Goal: Task Accomplishment & Management: Use online tool/utility

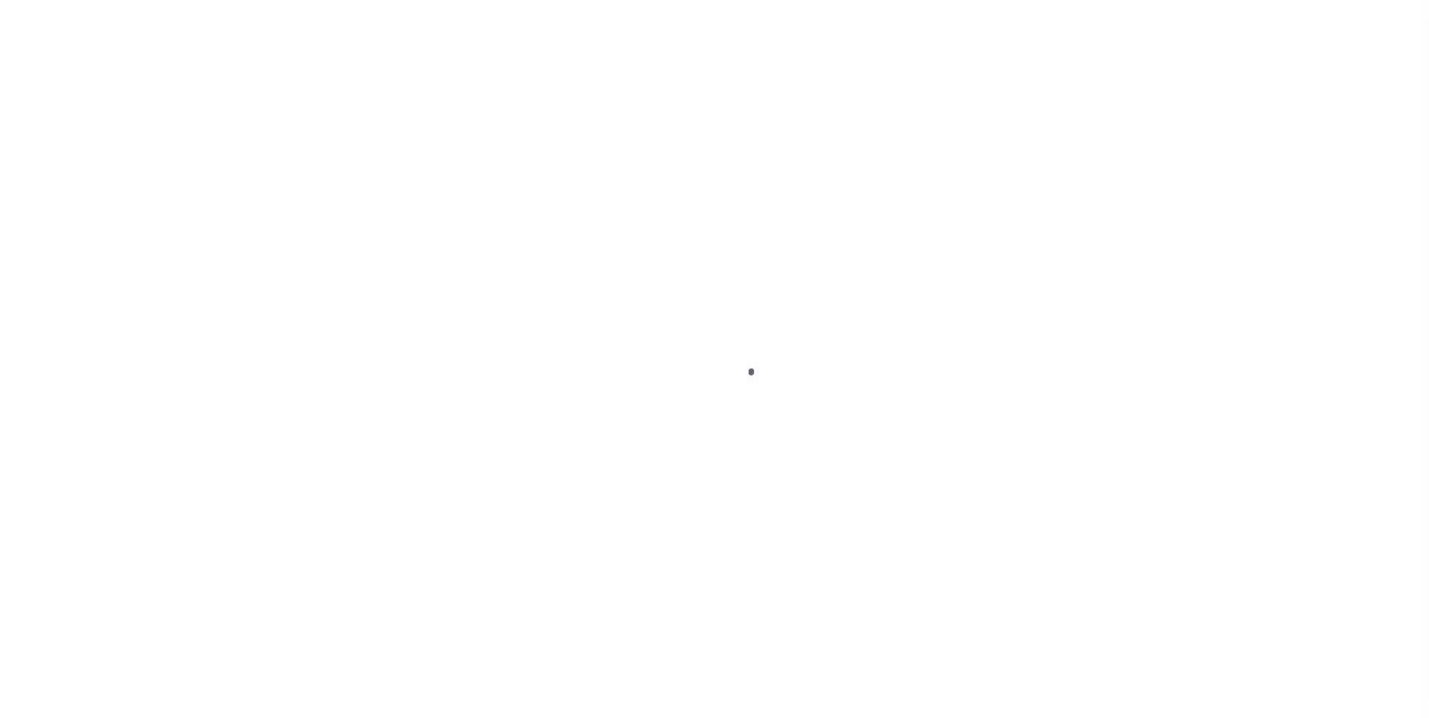
scroll to position [15, 0]
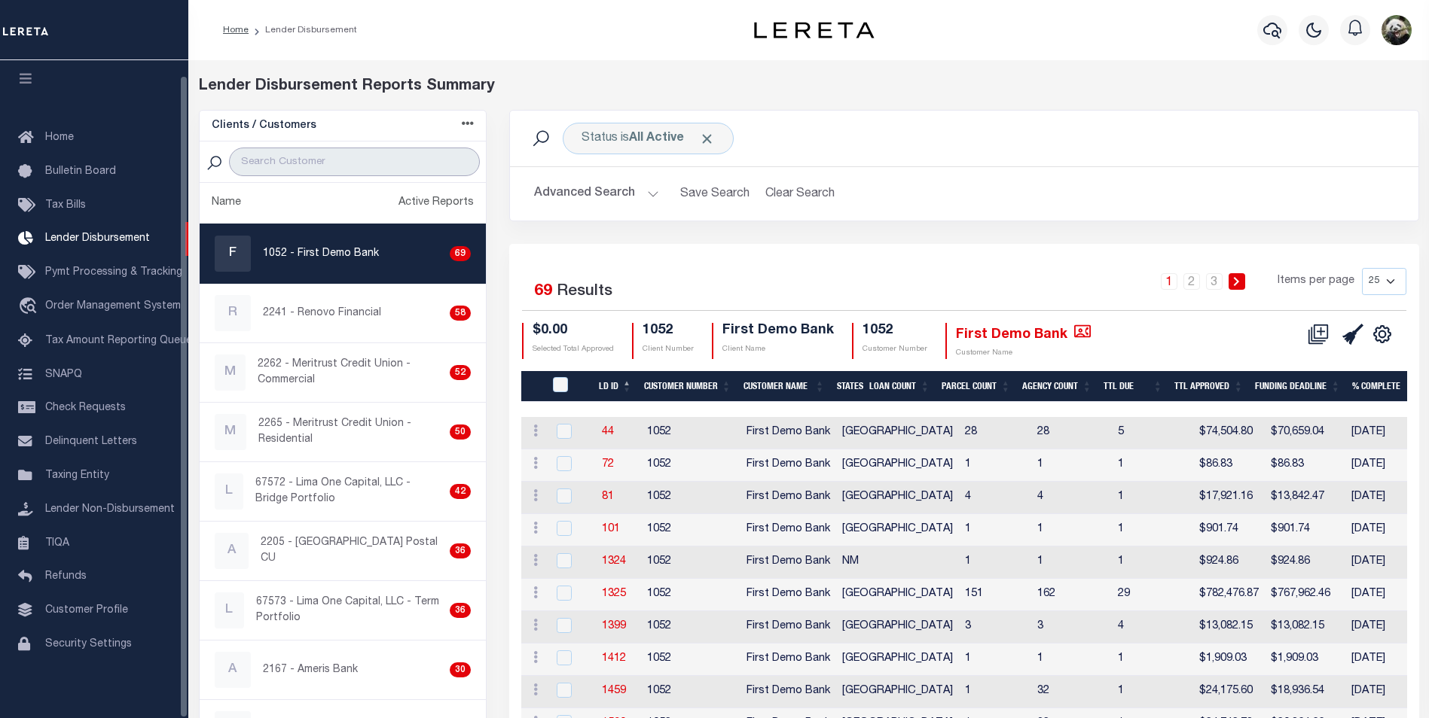
click at [275, 168] on input "search" at bounding box center [354, 162] width 251 height 29
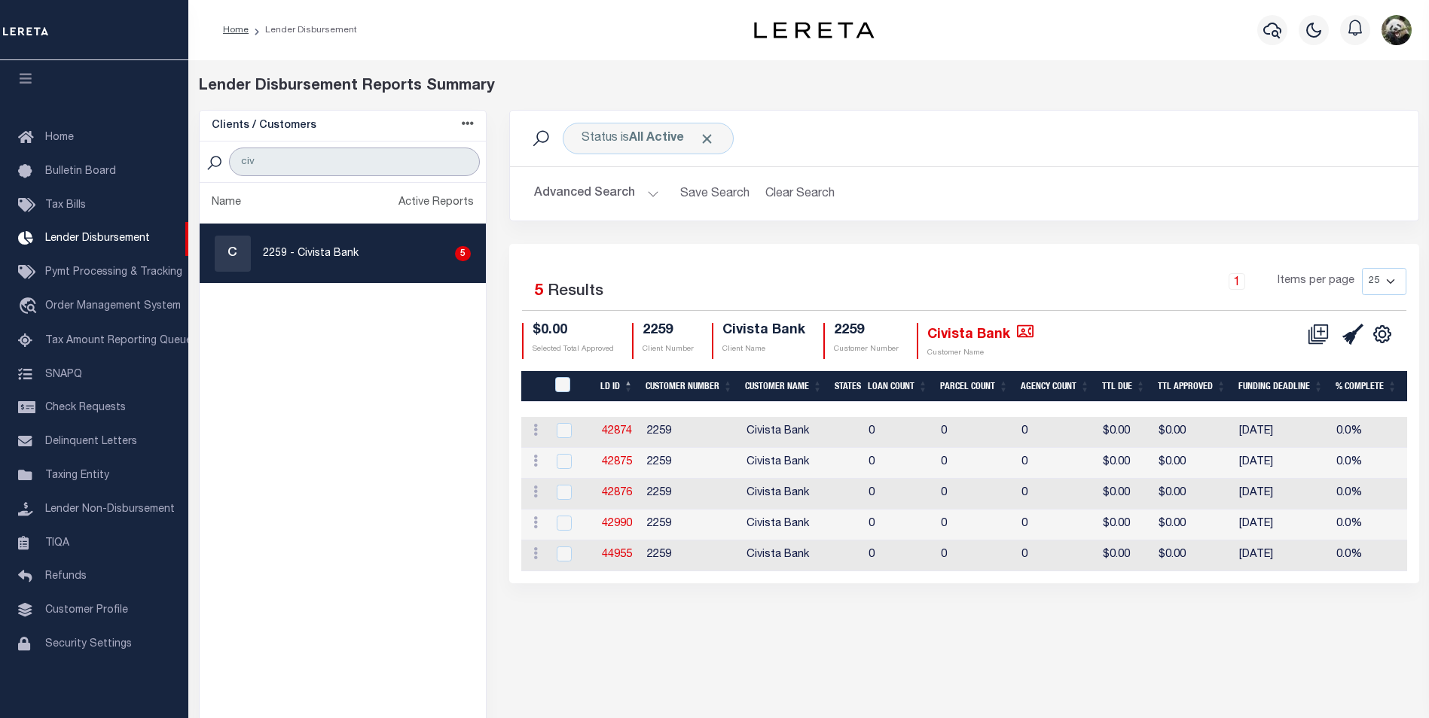
type input "civ"
drag, startPoint x: 380, startPoint y: 242, endPoint x: 386, endPoint y: 249, distance: 8.5
click at [382, 244] on div "C 2259 - Civista Bank 5" at bounding box center [343, 254] width 257 height 36
checkbox input "true"
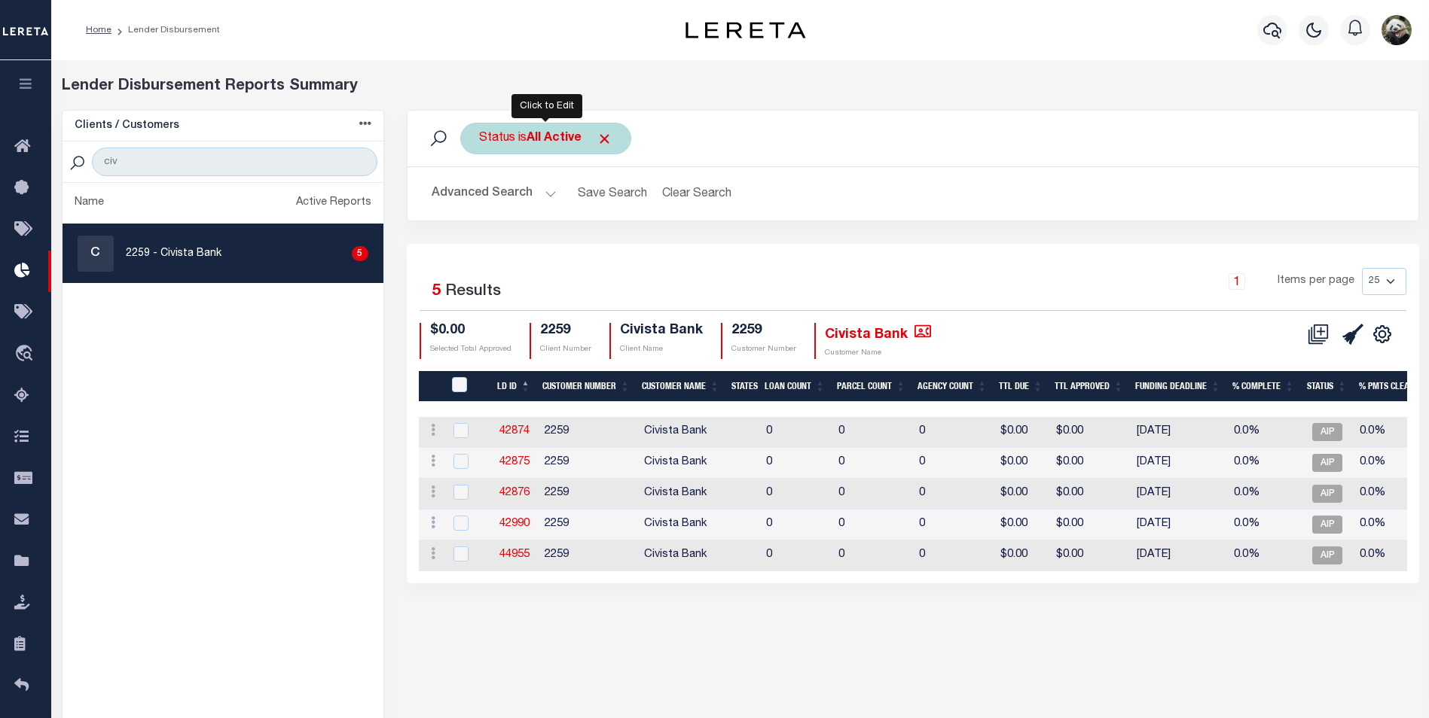
click at [559, 137] on b "All Active" at bounding box center [553, 139] width 55 height 12
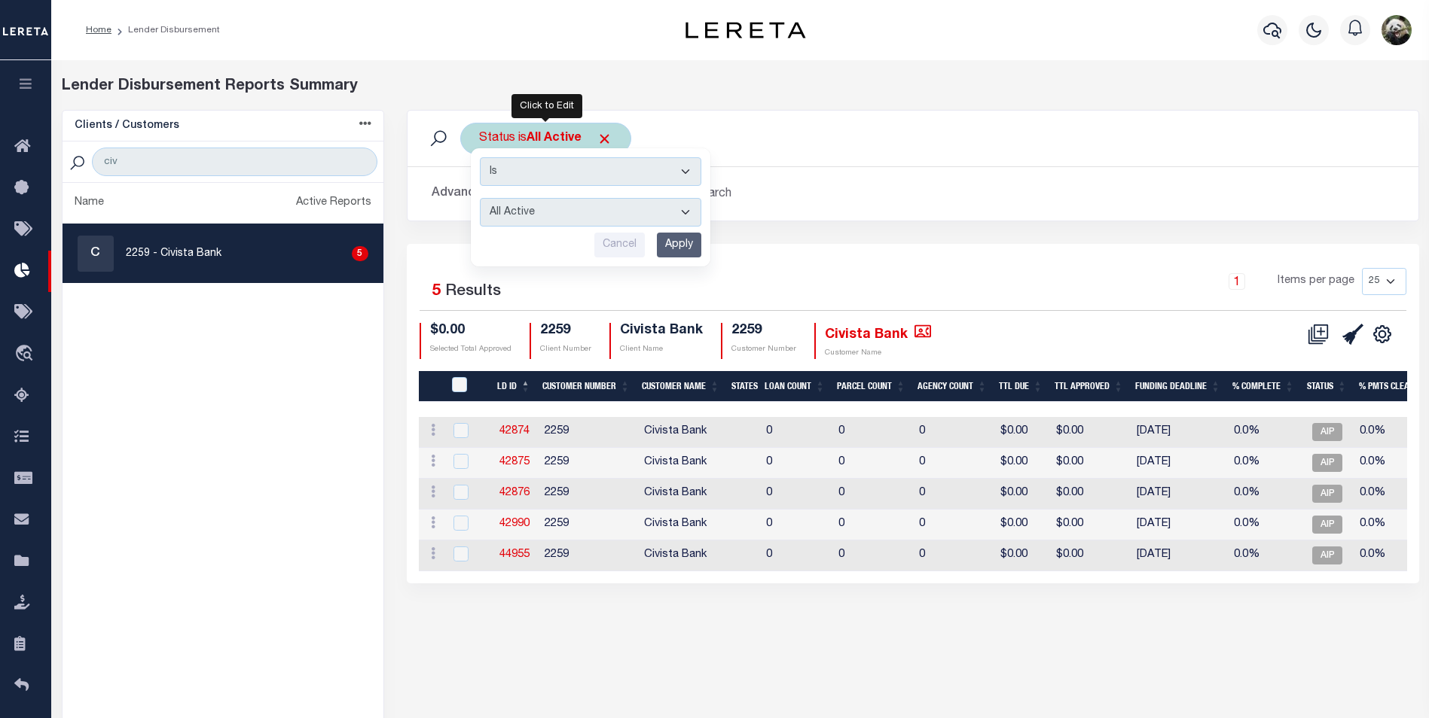
click at [563, 211] on select "All Active Approval In Progress Batching In Progress Complete Do Not Pay Escrow…" at bounding box center [590, 212] width 221 height 29
select select "REC"
click at [480, 198] on select "All Active Approval In Progress Batching In Progress Complete Do Not Pay Escrow…" at bounding box center [590, 212] width 221 height 29
click at [678, 240] on input "Apply" at bounding box center [679, 245] width 44 height 25
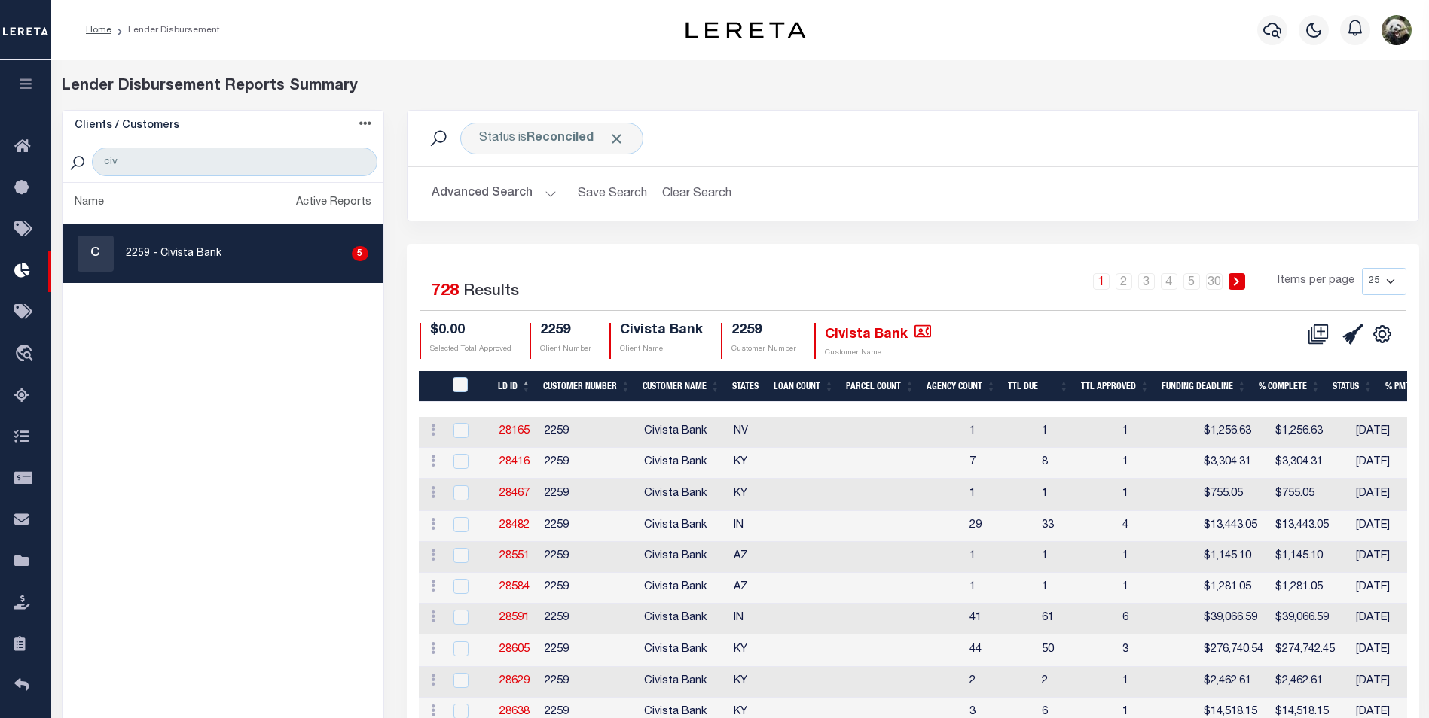
click at [1368, 281] on select "25 50 100 200" at bounding box center [1384, 281] width 44 height 27
select select "200"
click at [1362, 268] on select "25 50 100 200" at bounding box center [1384, 281] width 44 height 27
click at [1220, 278] on link "4" at bounding box center [1214, 281] width 17 height 17
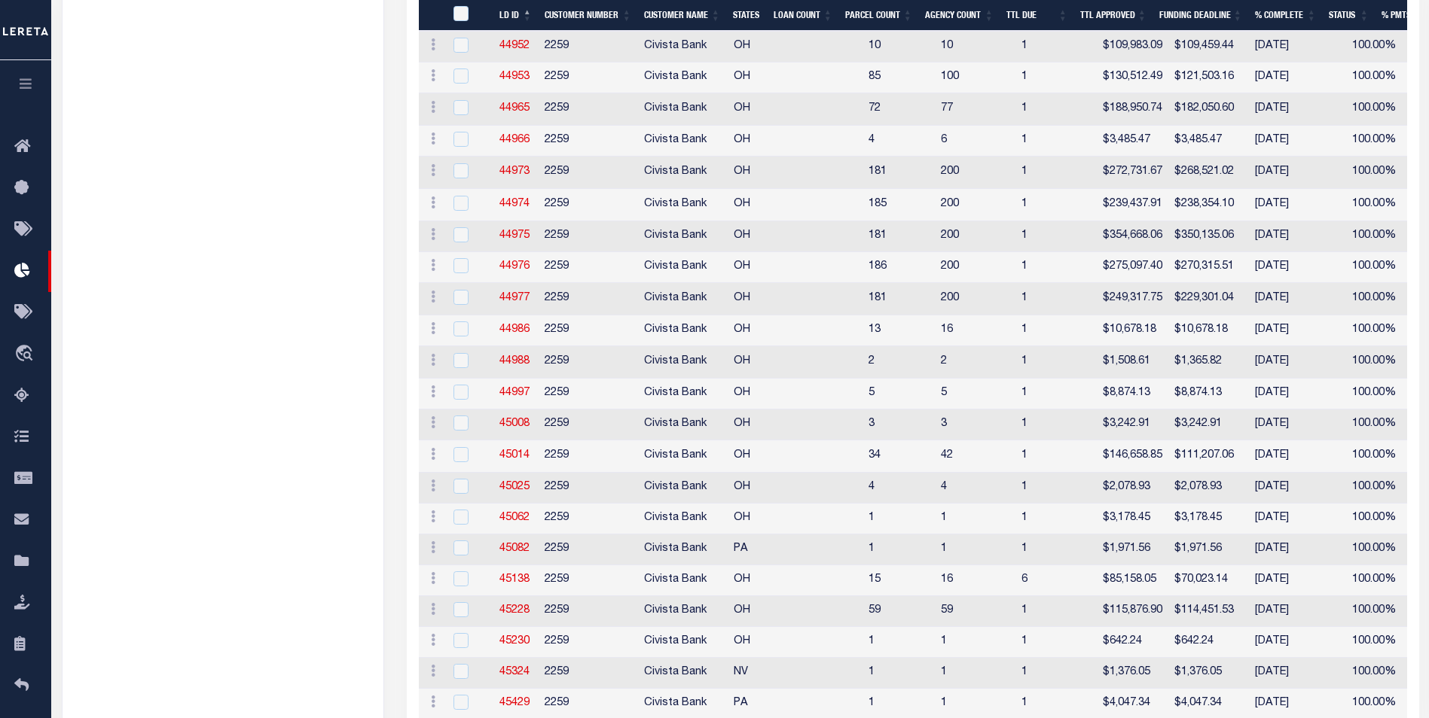
scroll to position [3765, 0]
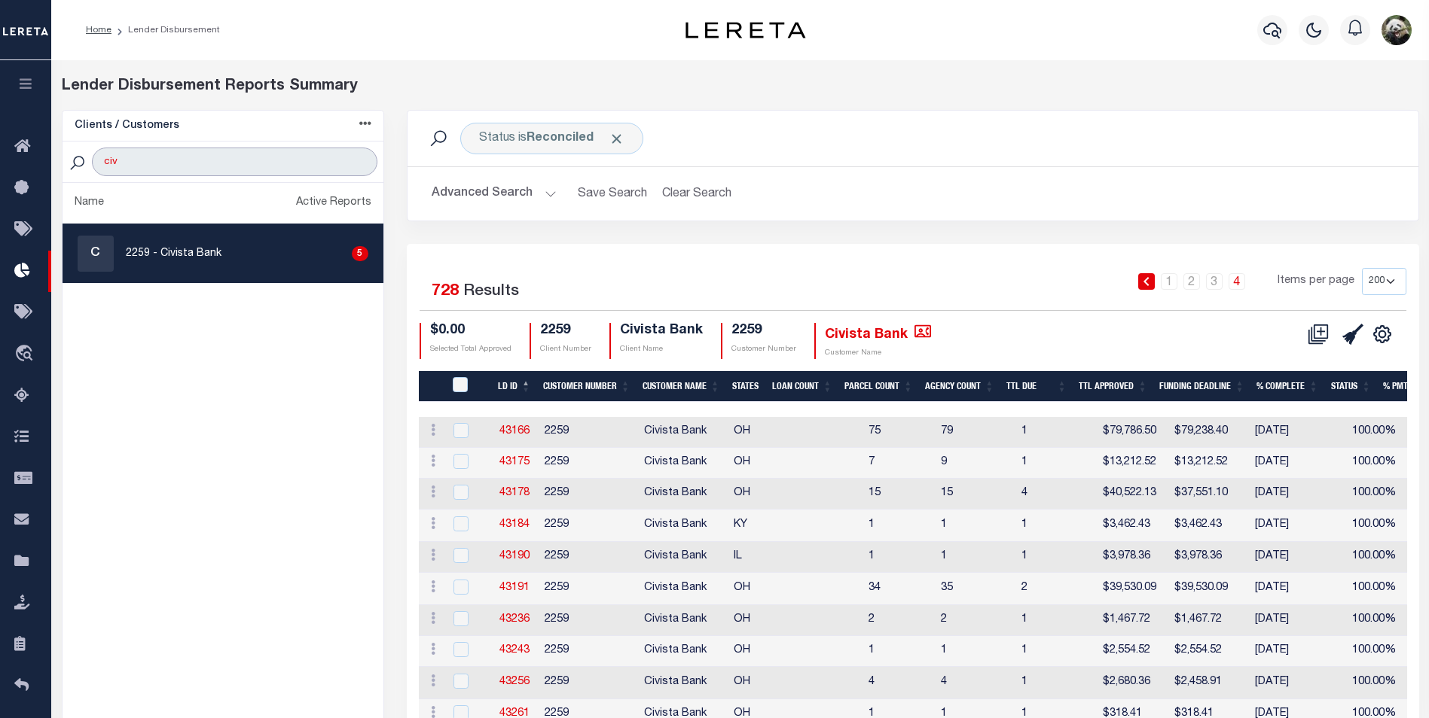
click at [166, 165] on input "civ" at bounding box center [234, 162] width 285 height 29
type input "FIRST"
select select "200"
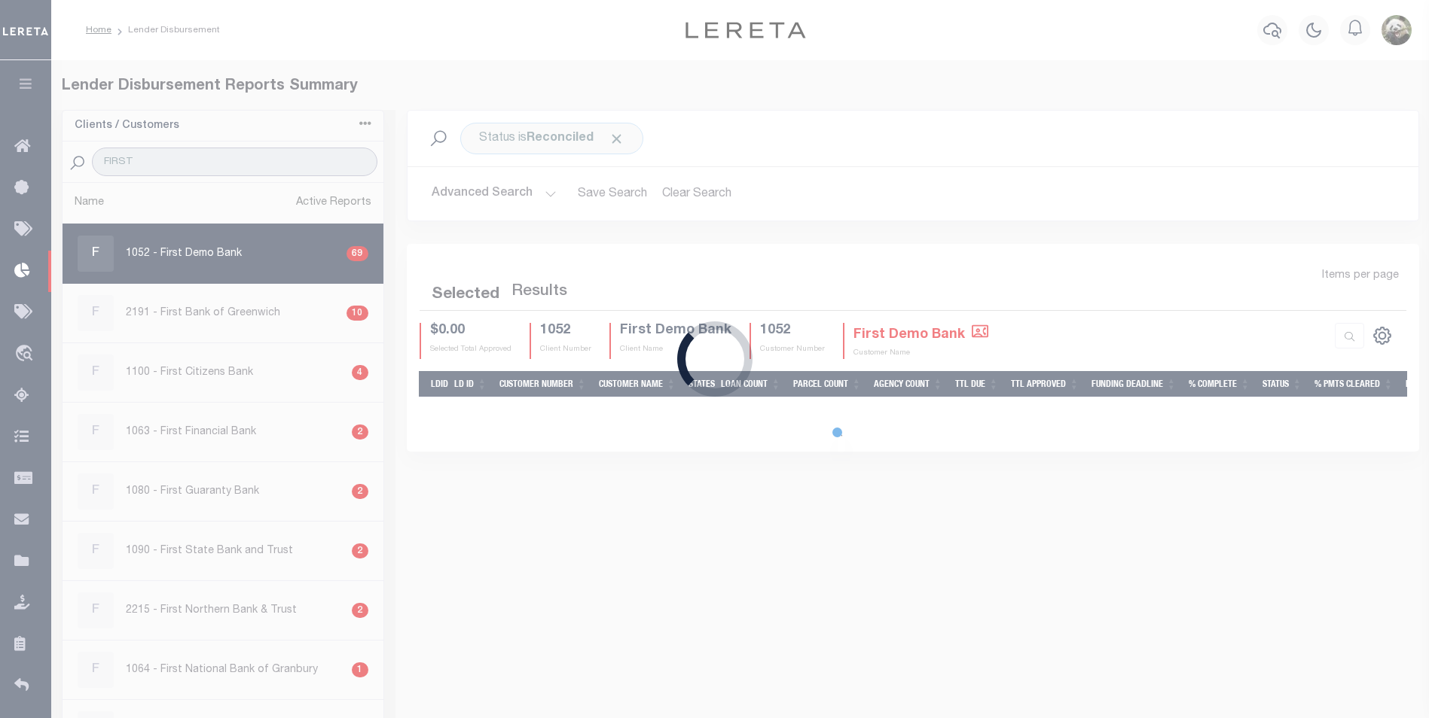
select select "200"
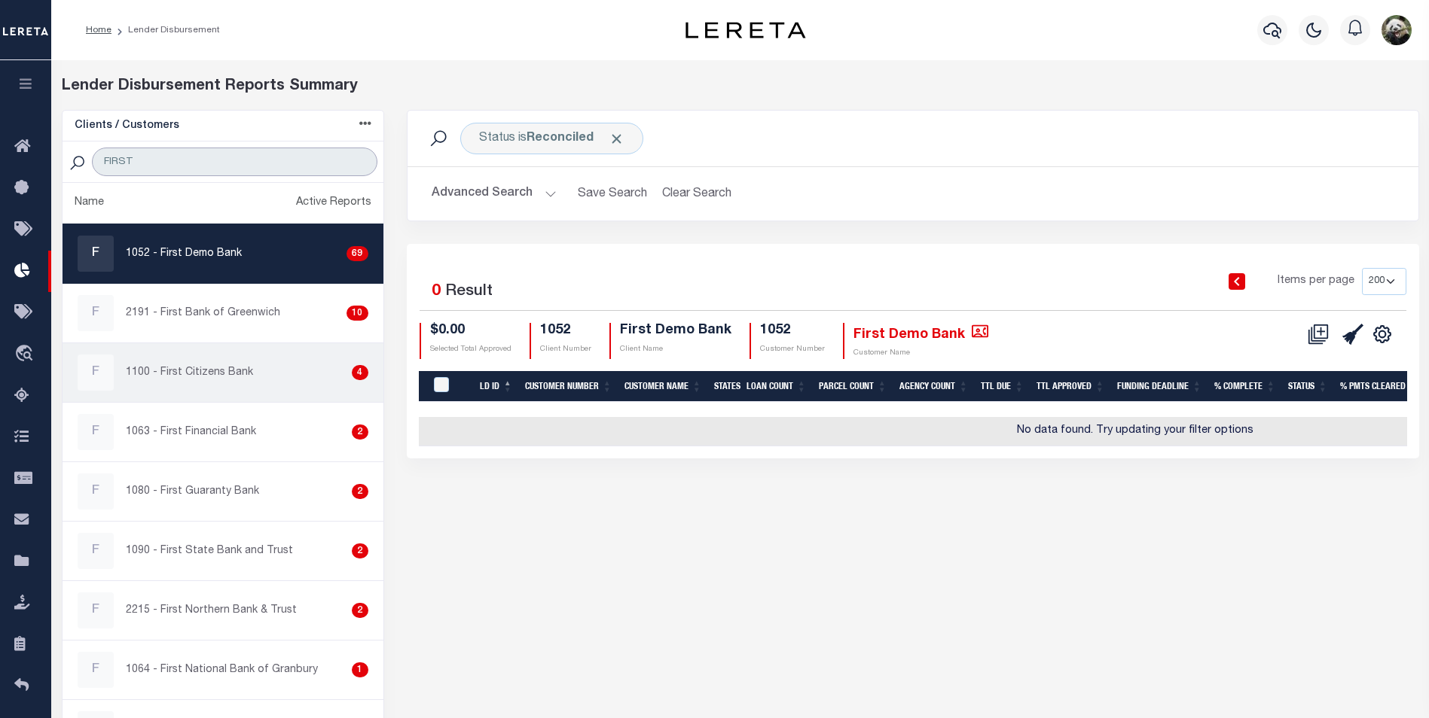
type input "FIRST"
click at [229, 370] on p "1100 - First Citizens Bank" at bounding box center [189, 373] width 127 height 16
checkbox input "true"
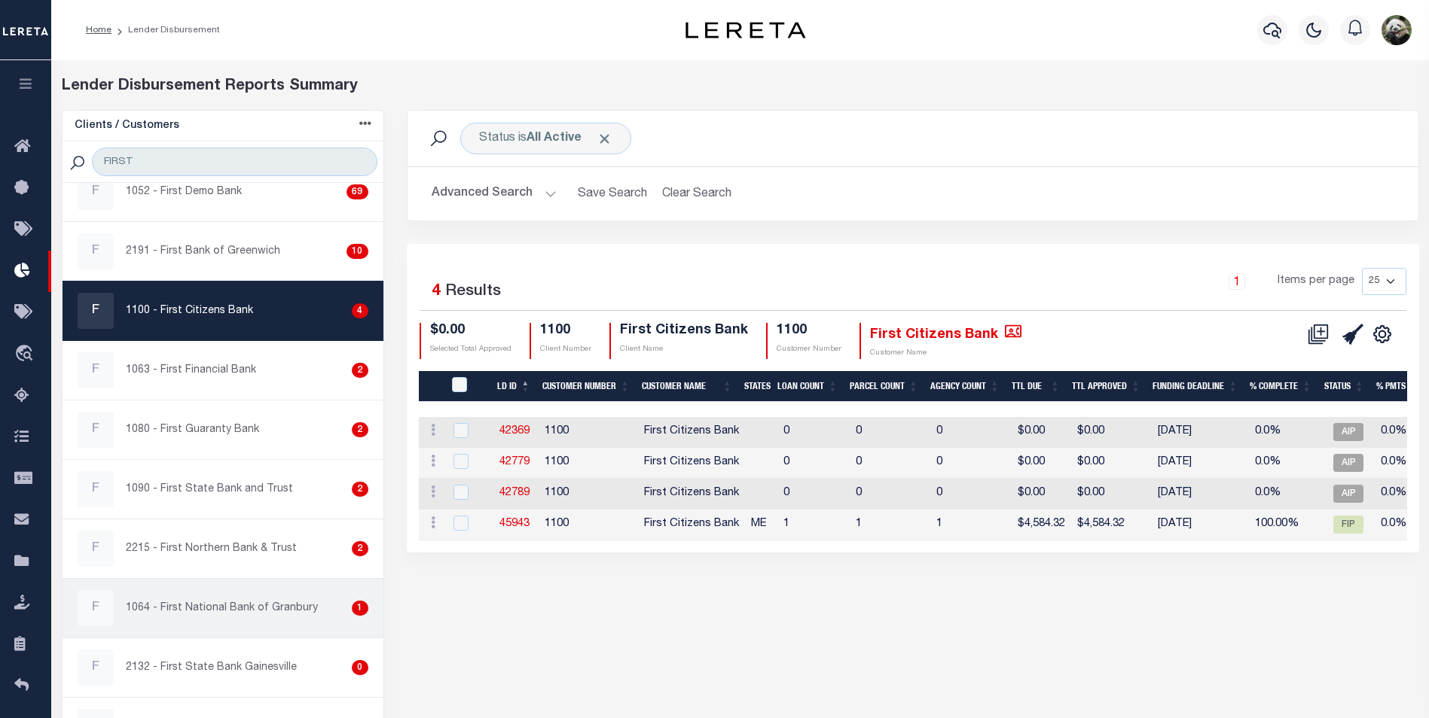
scroll to position [63, 0]
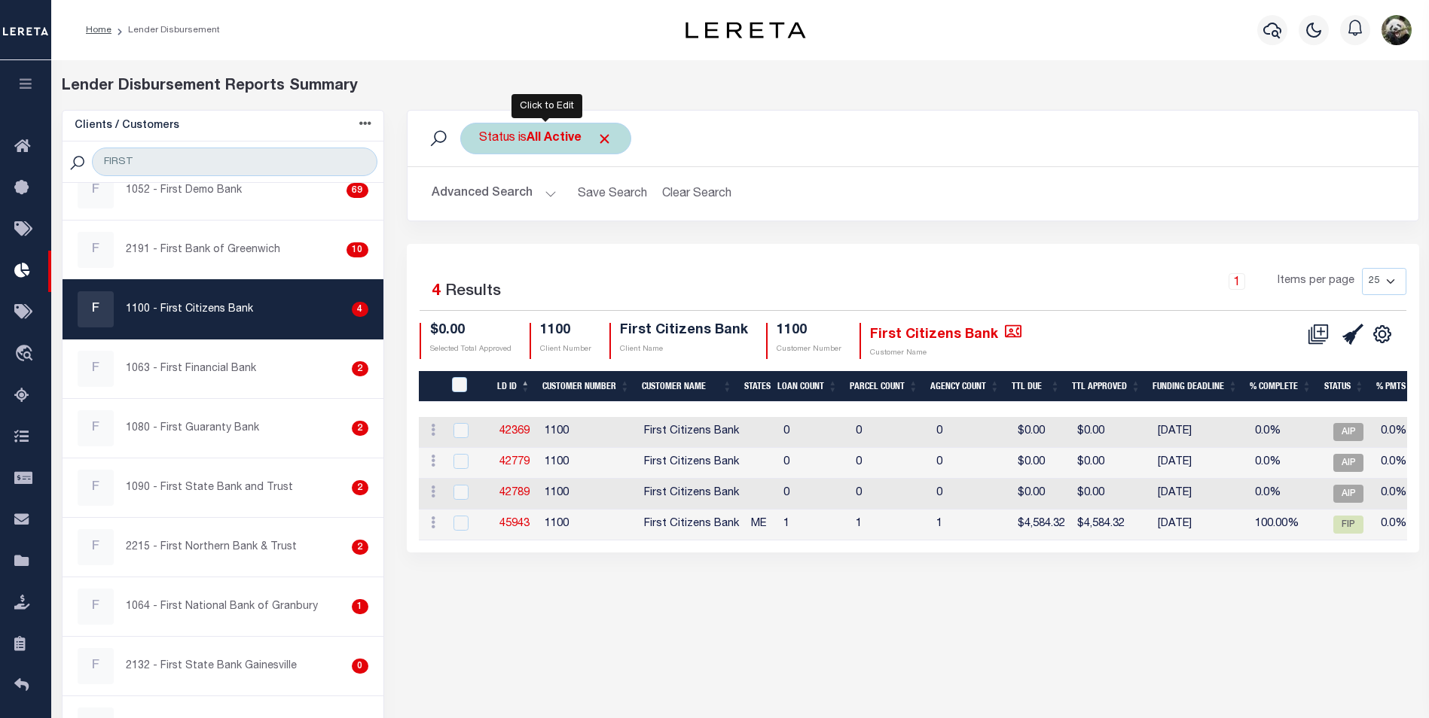
click at [556, 140] on b "All Active" at bounding box center [553, 139] width 55 height 12
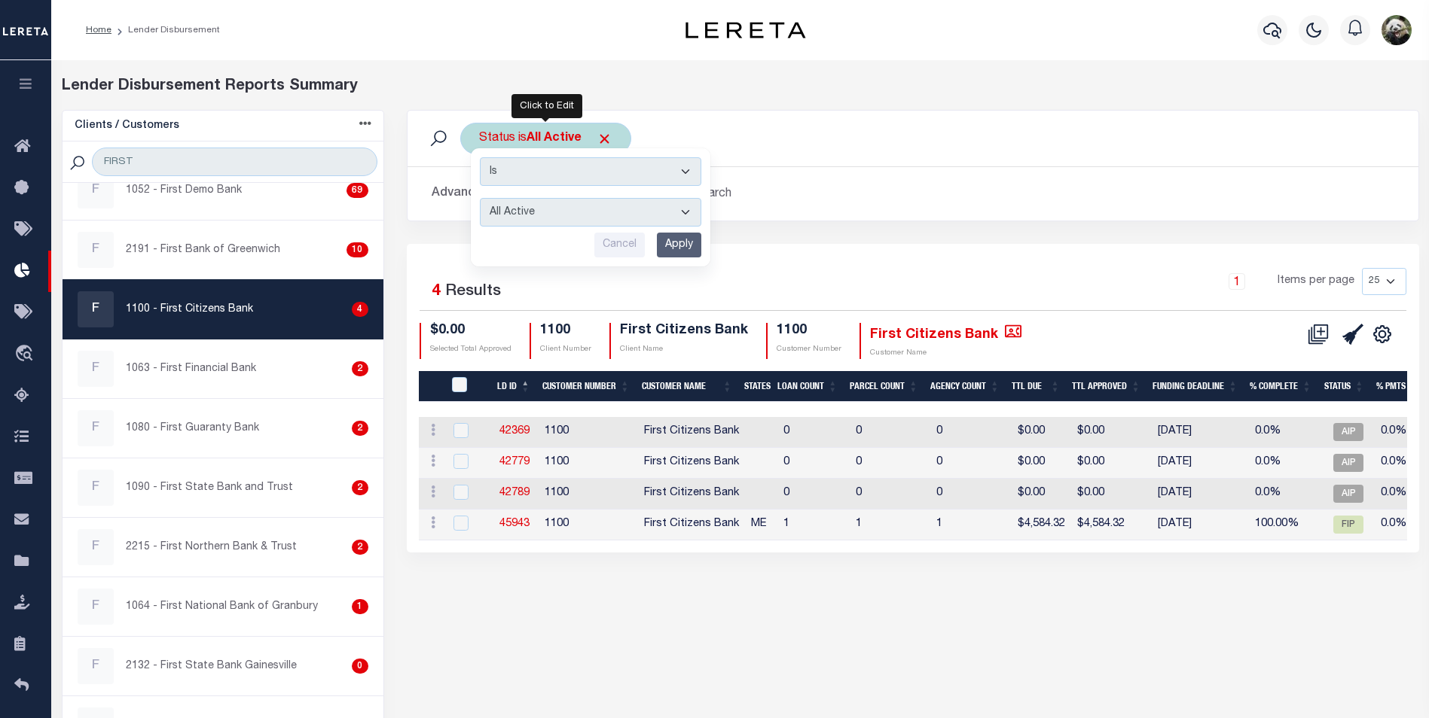
click at [572, 218] on select "All Active Approval In Progress Batching In Progress Complete Do Not Pay Escrow…" at bounding box center [590, 212] width 221 height 29
select select "REC"
click at [480, 198] on select "All Active Approval In Progress Batching In Progress Complete Do Not Pay Escrow…" at bounding box center [590, 212] width 221 height 29
click at [670, 247] on input "Apply" at bounding box center [679, 245] width 44 height 25
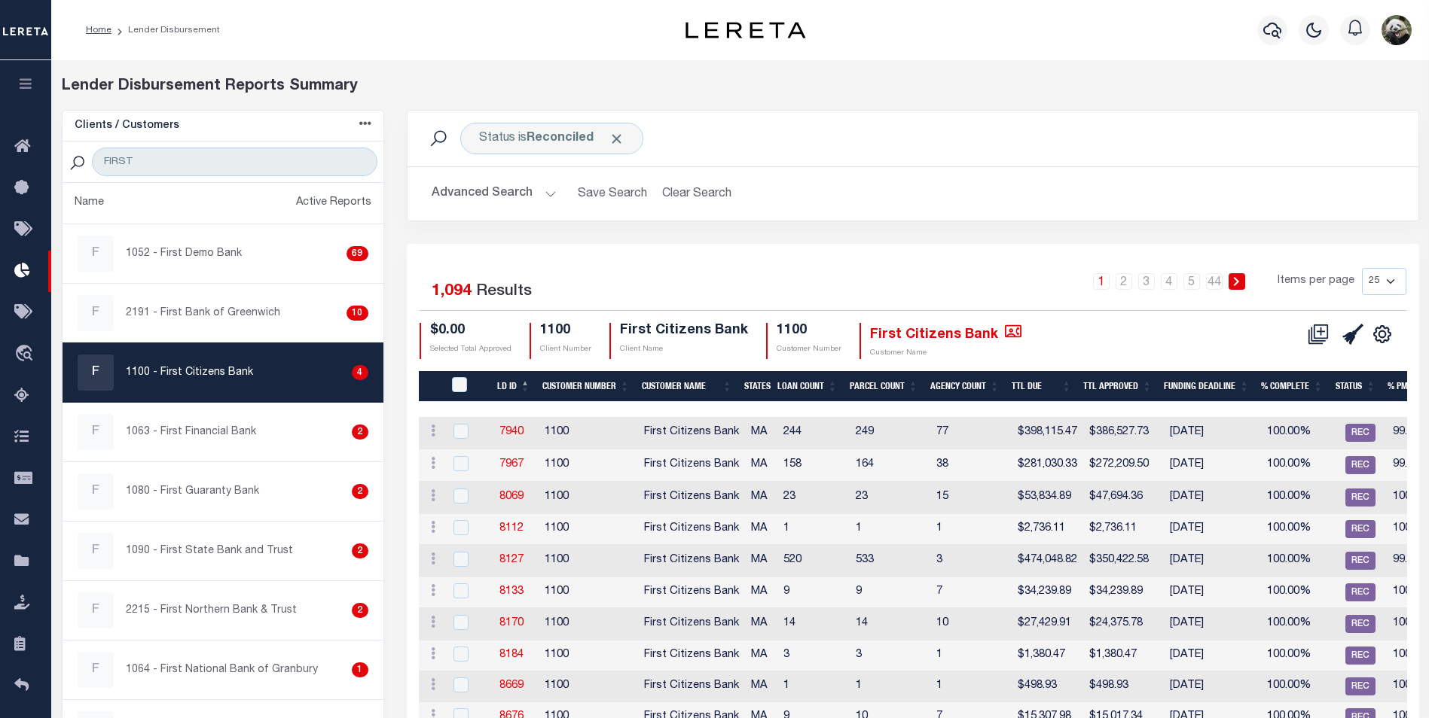
scroll to position [0, 0]
click at [1386, 276] on select "25 50 100 200" at bounding box center [1384, 281] width 44 height 27
select select "200"
click at [1362, 268] on select "25 50 100 200" at bounding box center [1384, 281] width 44 height 27
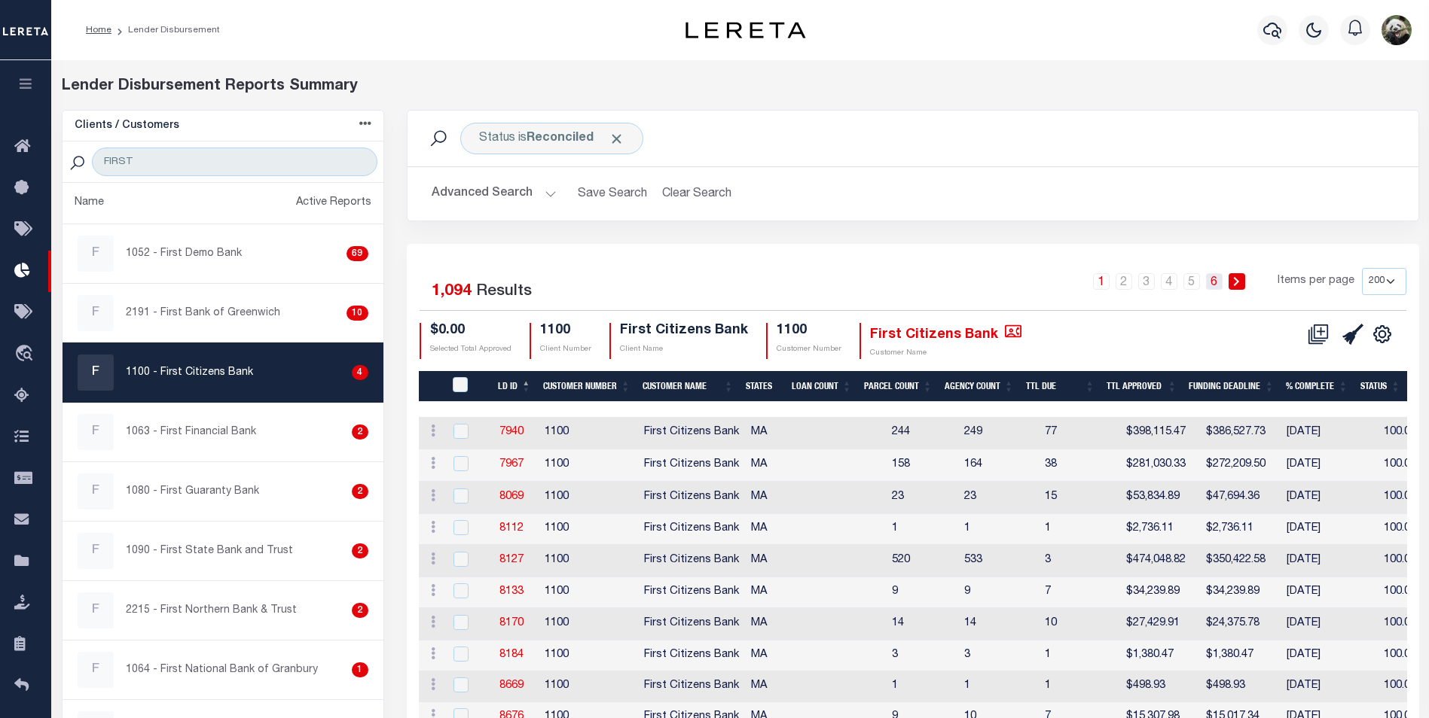
click at [1217, 287] on link "6" at bounding box center [1214, 281] width 17 height 17
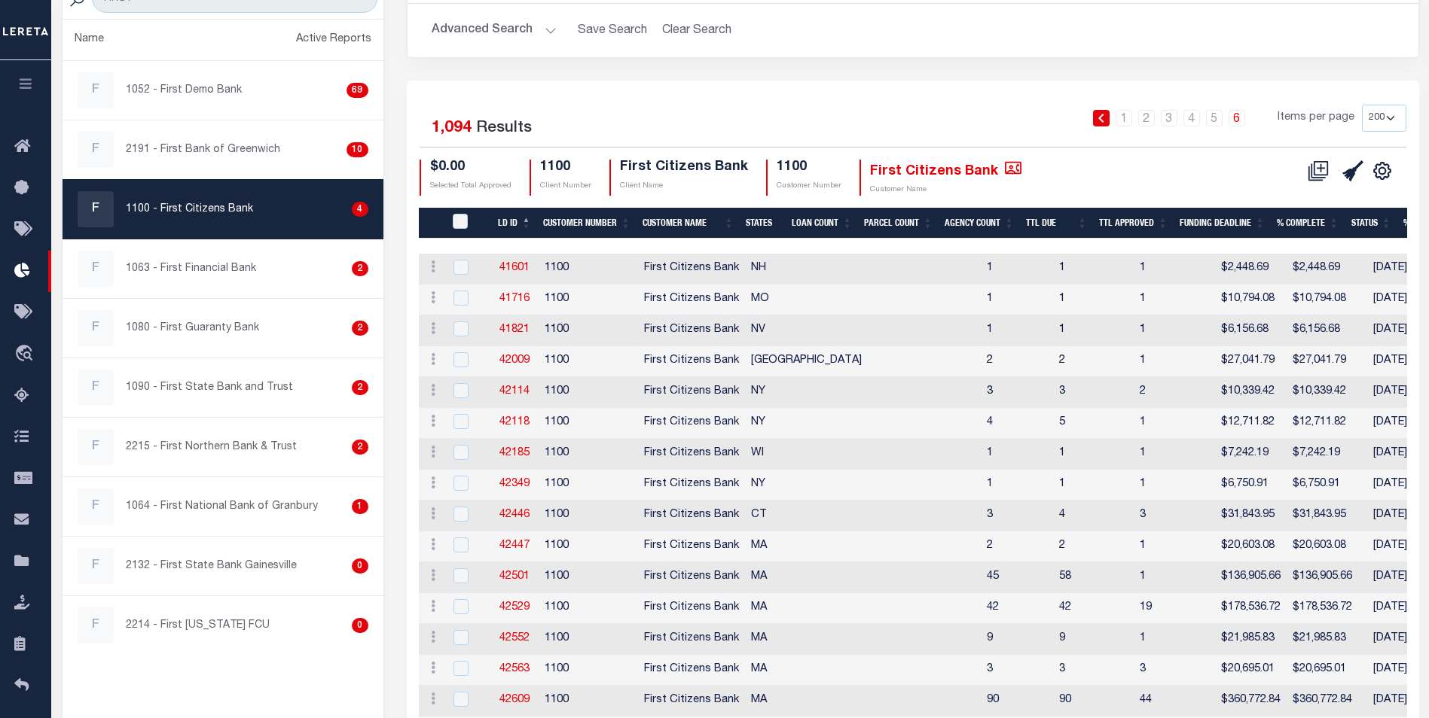
scroll to position [151, 0]
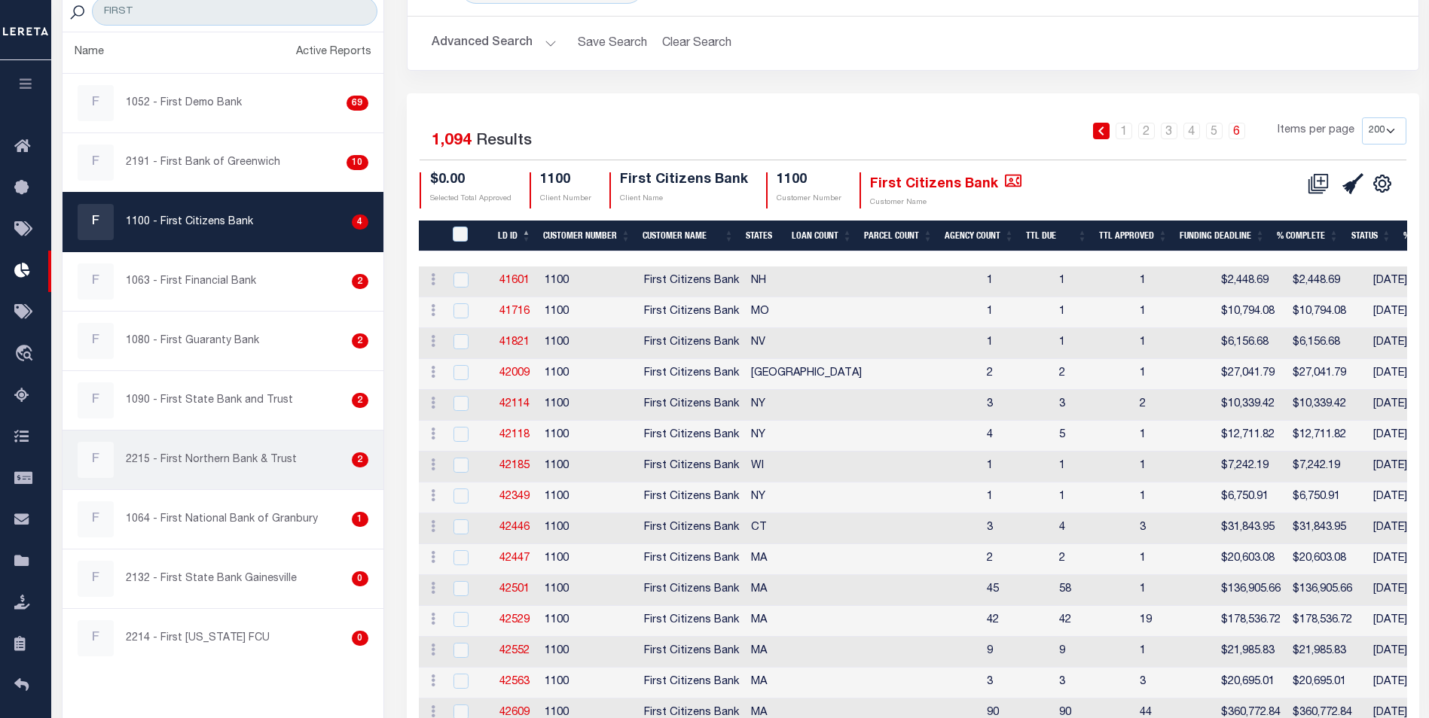
drag, startPoint x: 269, startPoint y: 459, endPoint x: 282, endPoint y: 458, distance: 12.8
click at [269, 459] on p "2215 - First Northern Bank & Trust" at bounding box center [211, 461] width 171 height 16
checkbox input "true"
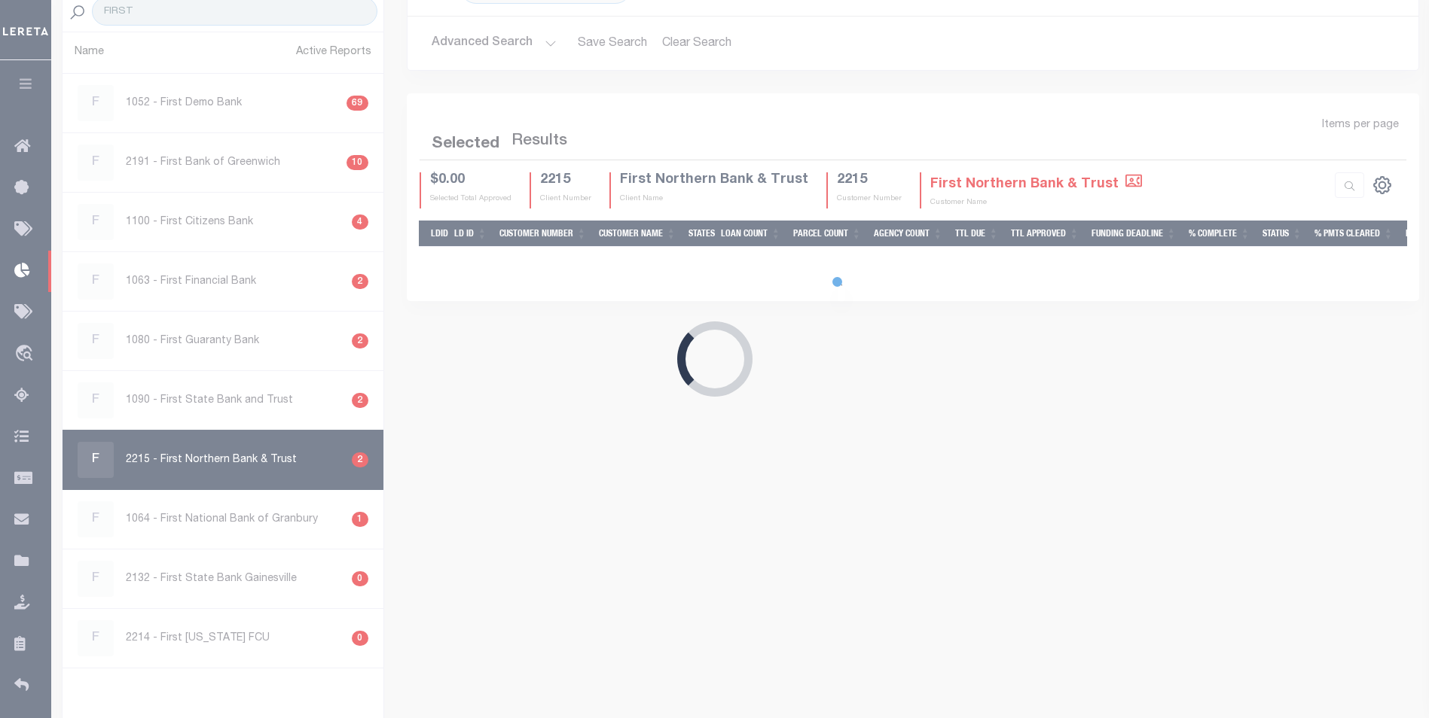
scroll to position [101, 0]
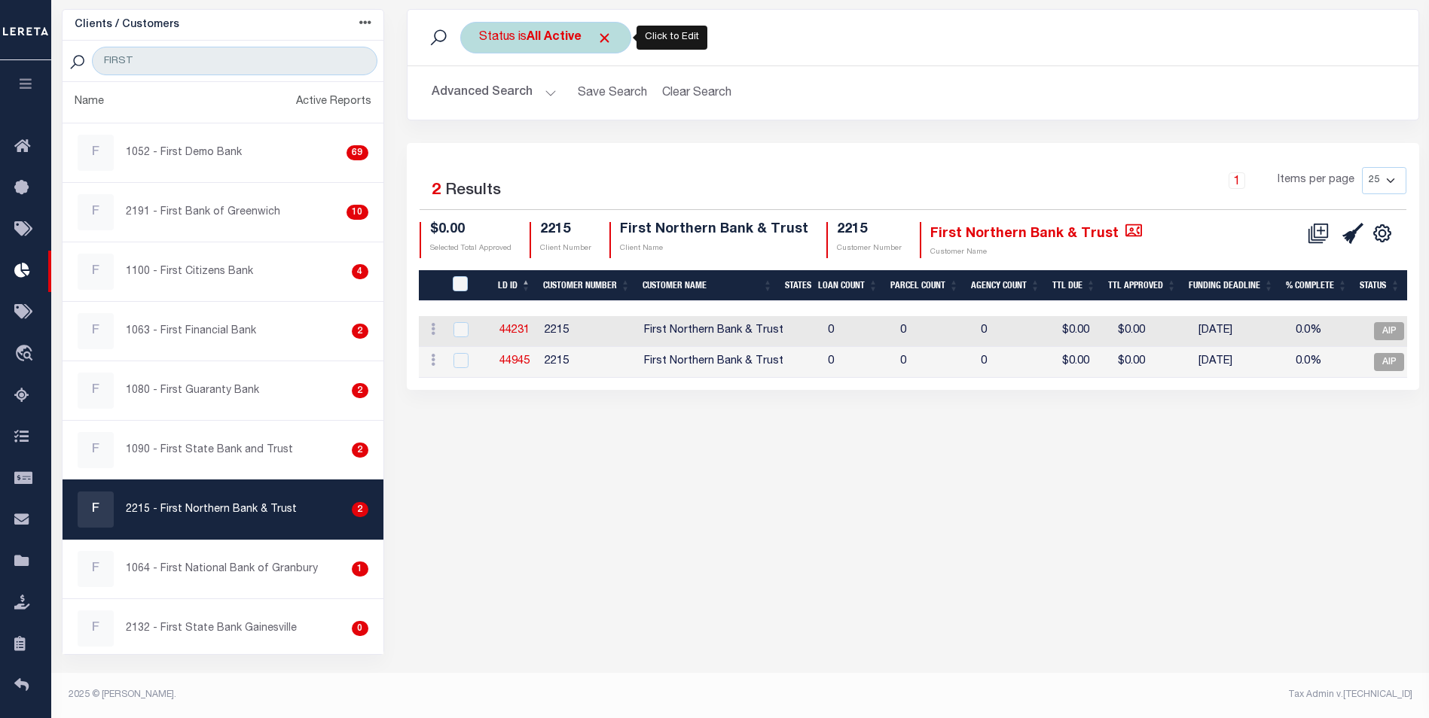
drag, startPoint x: 526, startPoint y: 23, endPoint x: 526, endPoint y: 32, distance: 9.8
click at [524, 25] on div "Status is All Active" at bounding box center [545, 38] width 171 height 32
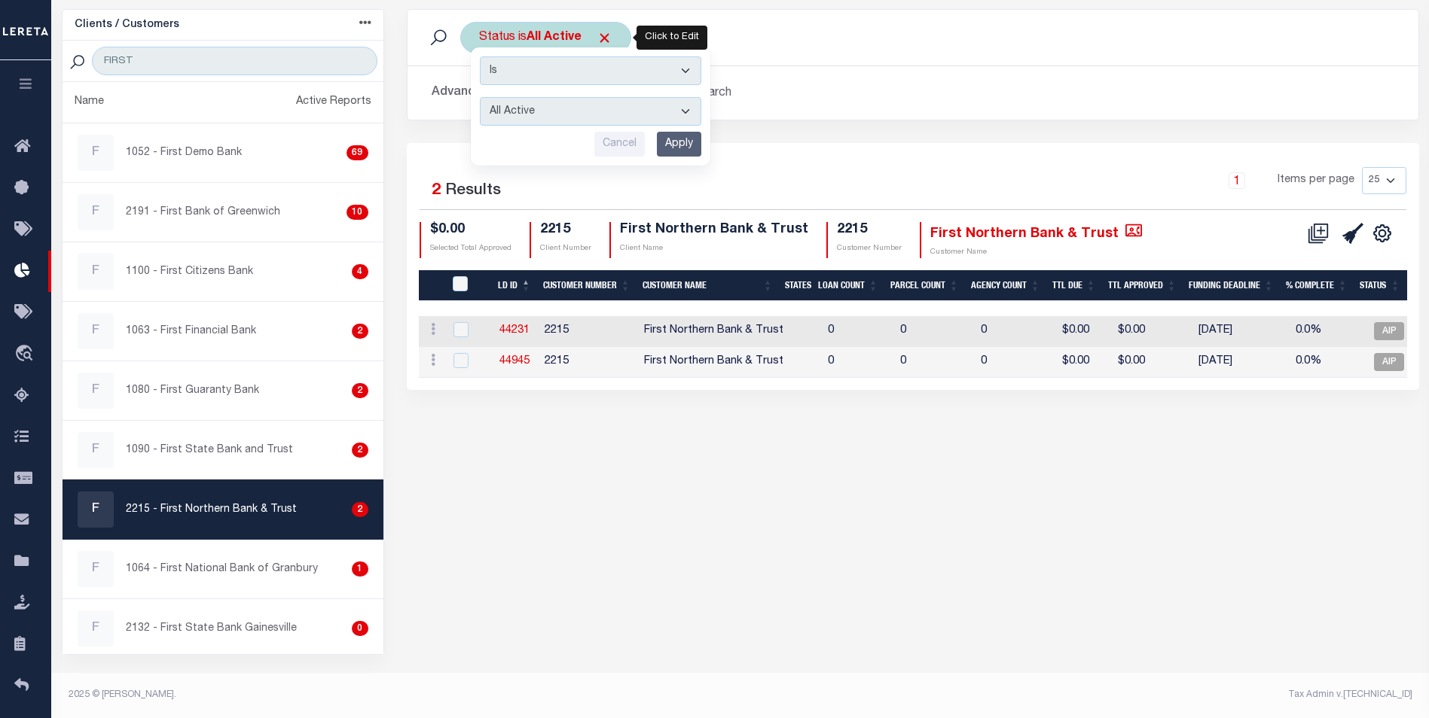
click at [570, 113] on select "All Active Approval In Progress Batching In Progress Complete Do Not Pay Escrow…" at bounding box center [590, 111] width 221 height 29
click at [480, 97] on select "All Active Approval In Progress Batching In Progress Complete Do Not Pay Escrow…" at bounding box center [590, 111] width 221 height 29
click at [562, 114] on select "All Active Approval In Progress Batching In Progress Complete Do Not Pay Escrow…" at bounding box center [590, 111] width 221 height 29
select select "REC"
click at [480, 97] on select "All Active Approval In Progress Batching In Progress Complete Do Not Pay Escrow…" at bounding box center [590, 111] width 221 height 29
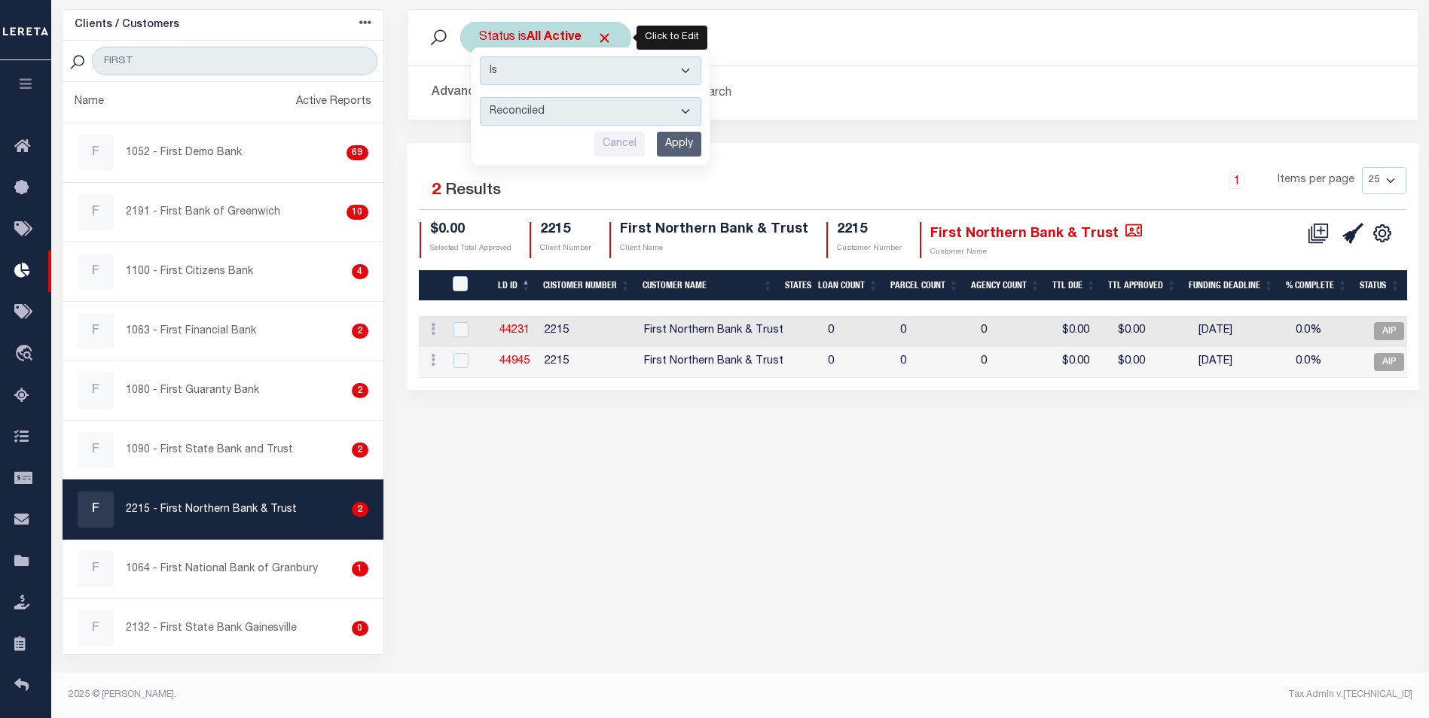
click at [678, 148] on input "Apply" at bounding box center [679, 144] width 44 height 25
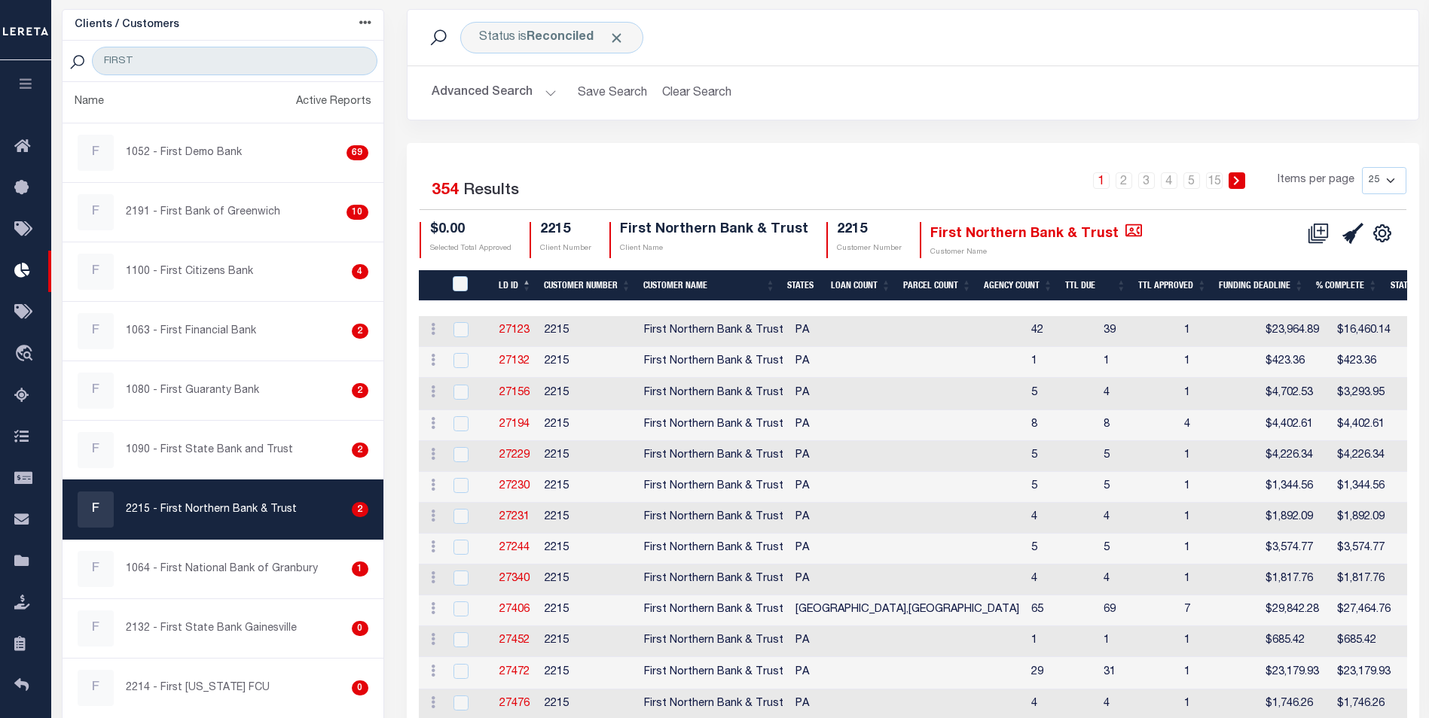
click at [1392, 185] on select "25 50 100 200" at bounding box center [1384, 180] width 44 height 27
select select "200"
click at [1362, 167] on select "25 50 100 200" at bounding box center [1384, 180] width 44 height 27
click at [1218, 180] on link "2" at bounding box center [1214, 180] width 17 height 17
click at [1215, 180] on link "2" at bounding box center [1214, 180] width 17 height 17
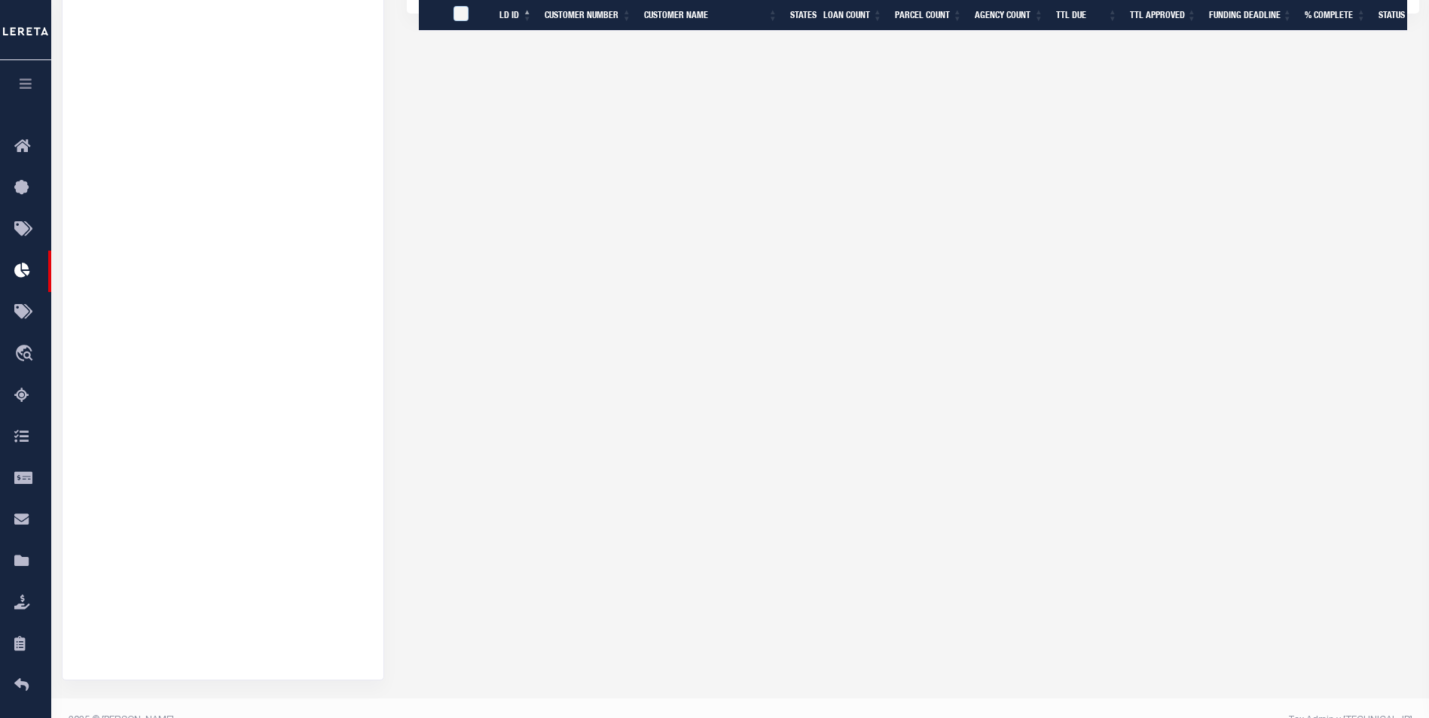
scroll to position [4887, 0]
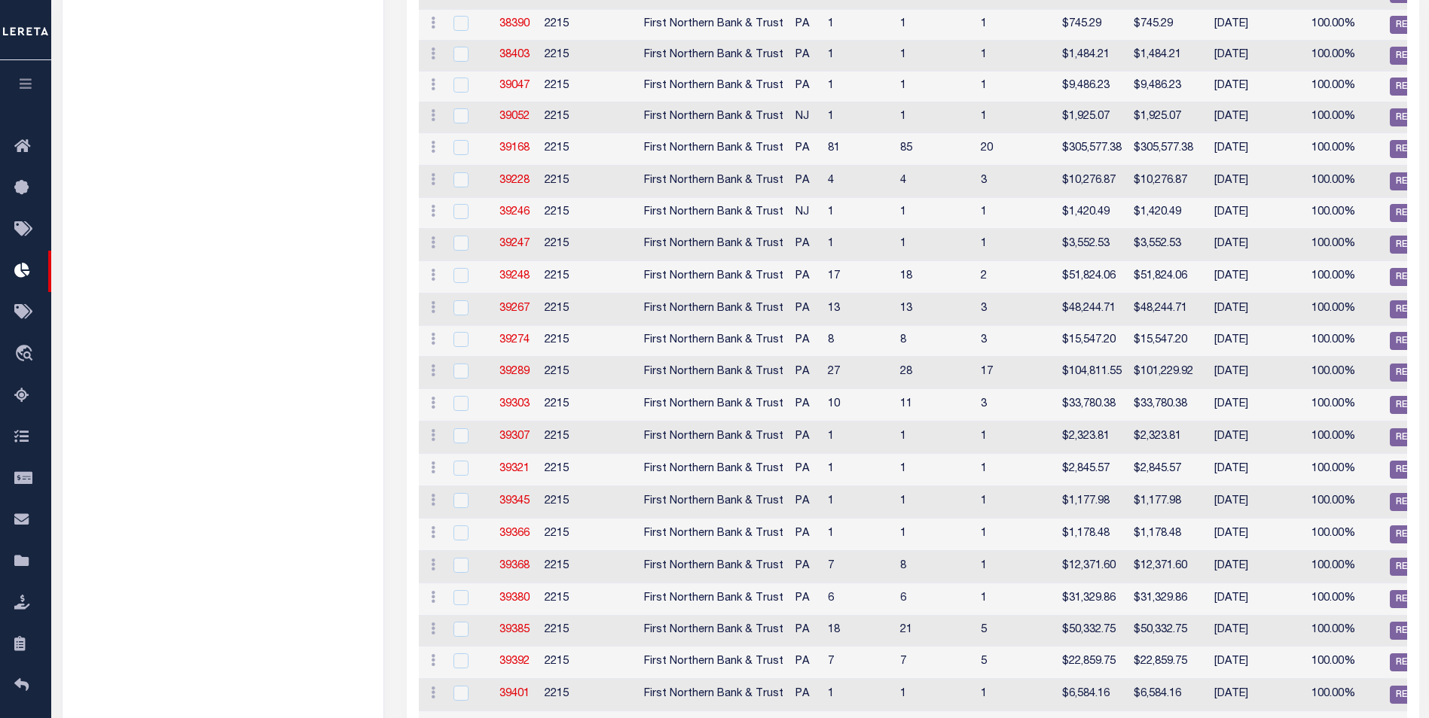
scroll to position [0, 0]
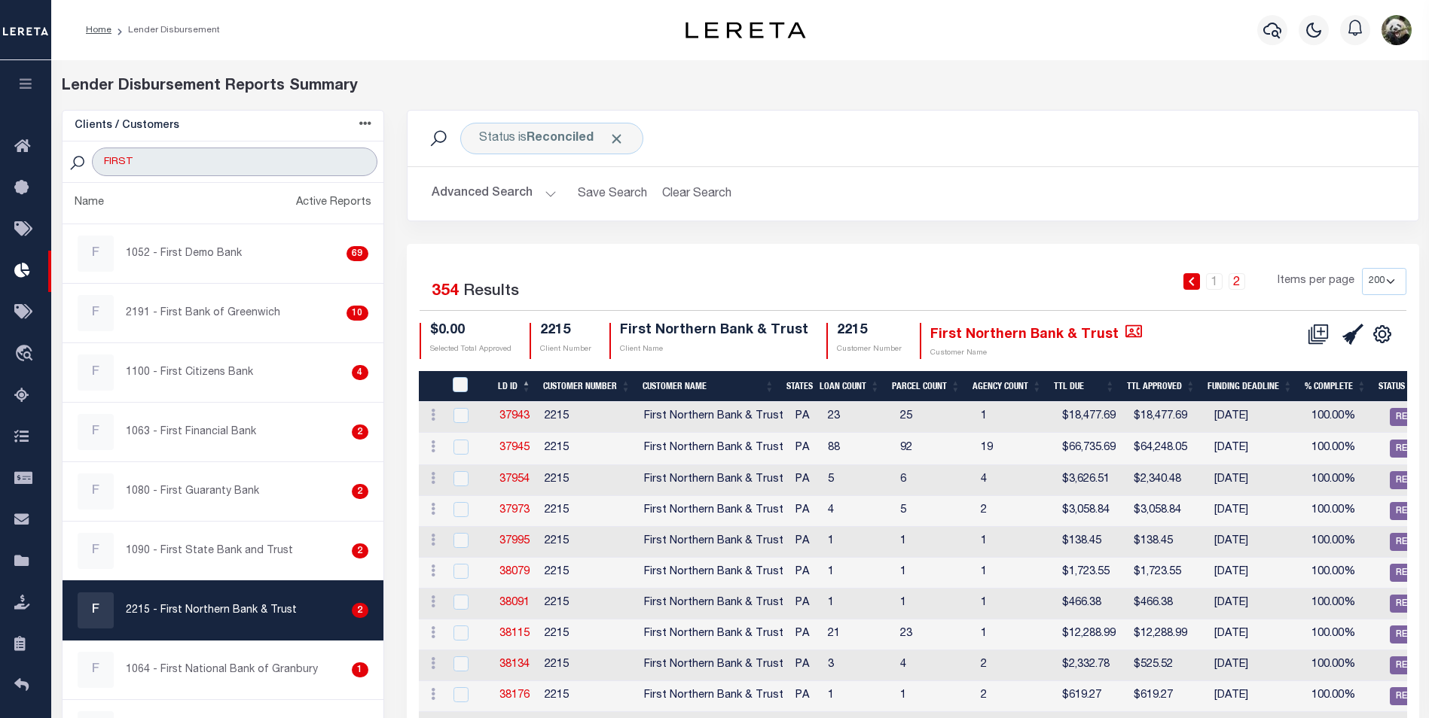
click at [233, 160] on input "FIRST" at bounding box center [234, 162] width 285 height 29
click at [234, 161] on input "FIRST" at bounding box center [234, 162] width 285 height 29
click at [235, 162] on input "FIRST" at bounding box center [234, 162] width 285 height 29
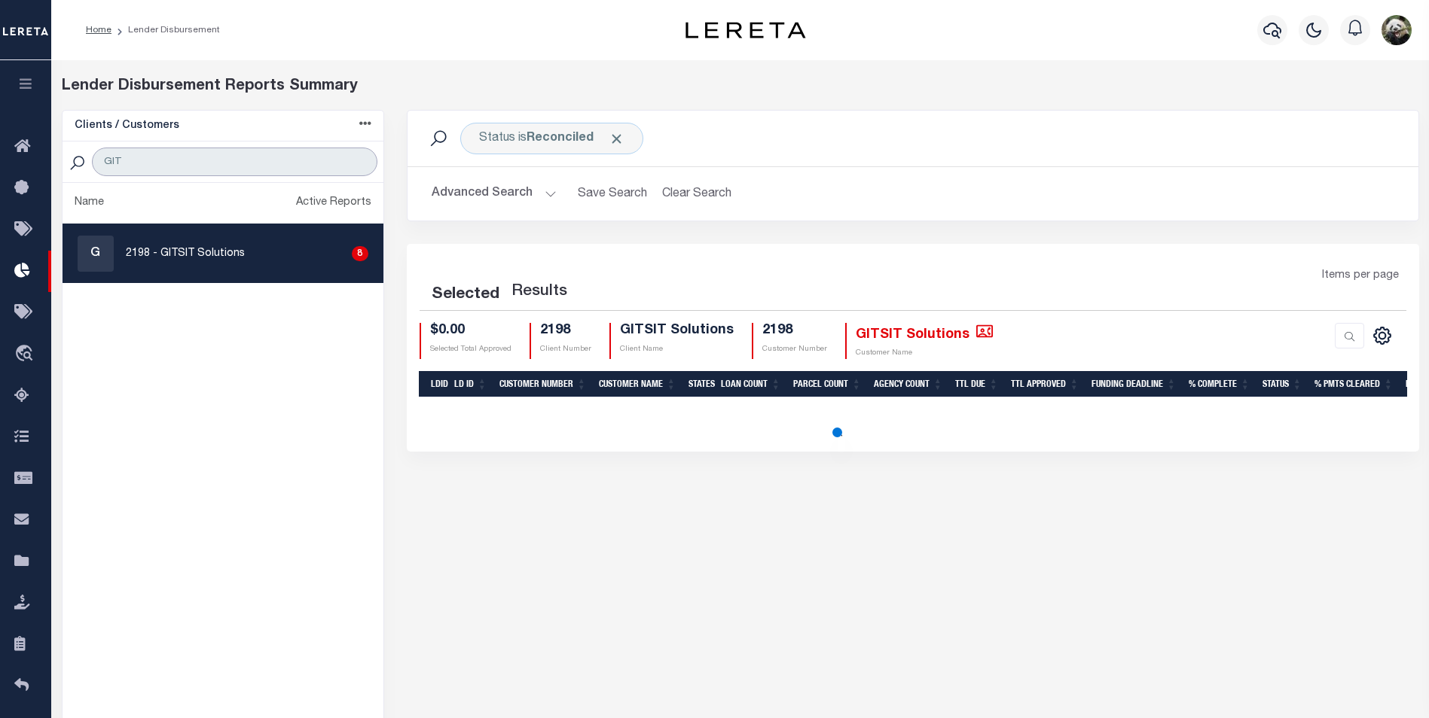
type input "GIT"
click at [194, 253] on p "2198 - GITSIT Solutions" at bounding box center [185, 254] width 119 height 16
checkbox input "true"
select select "200"
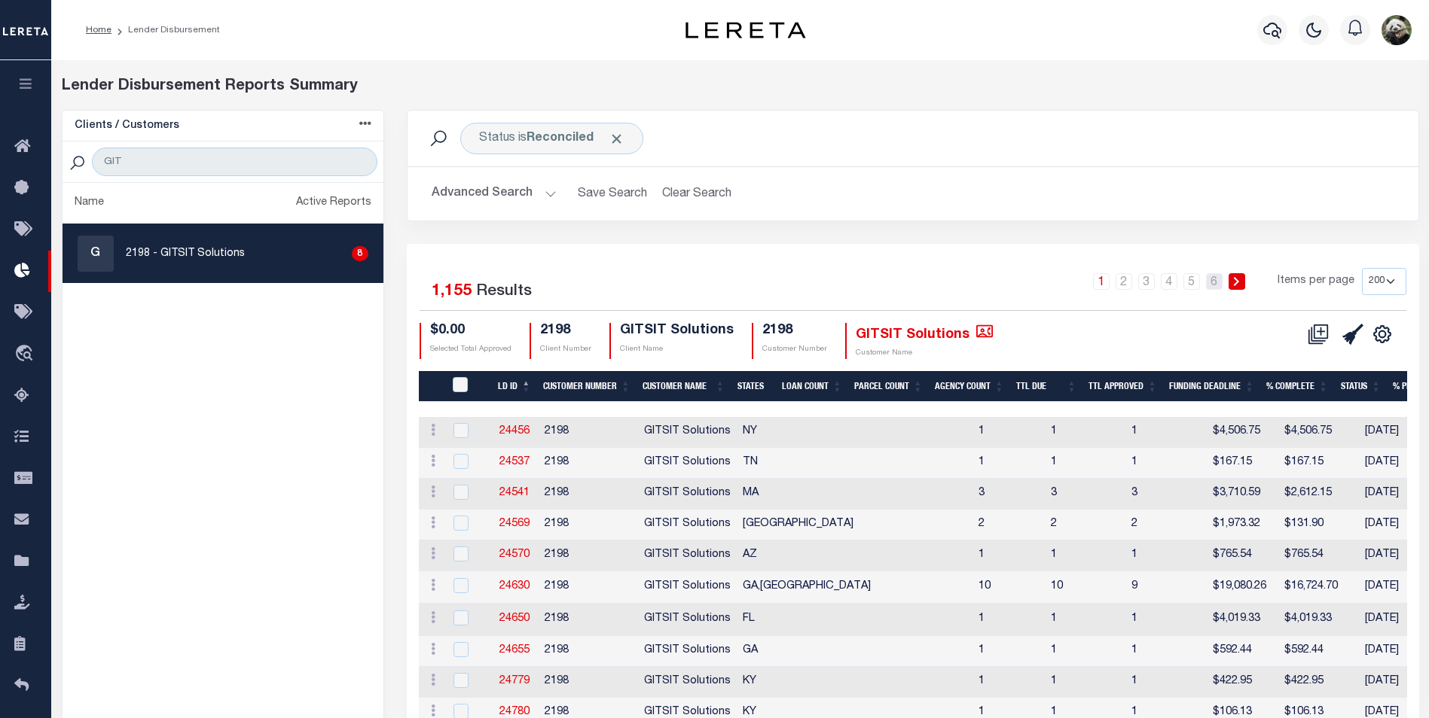
click at [1221, 279] on link "6" at bounding box center [1214, 281] width 17 height 17
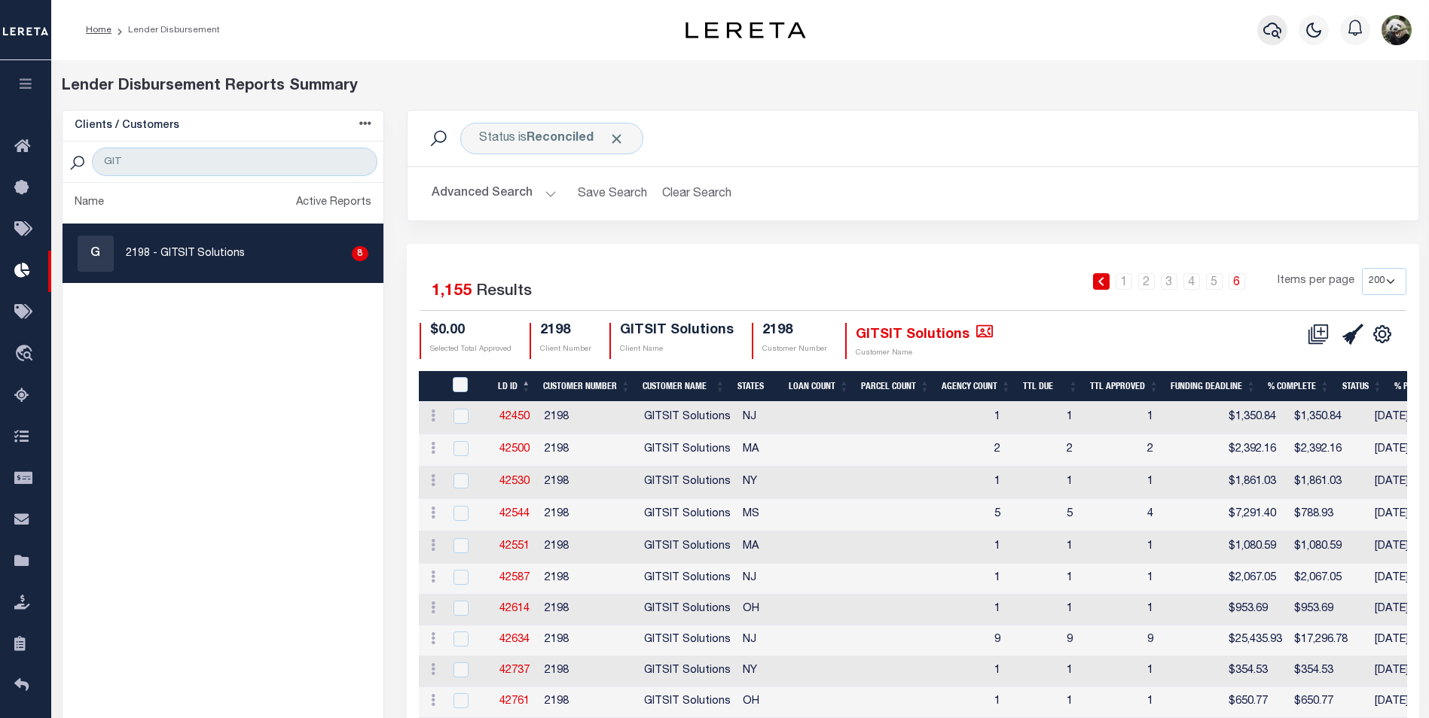
click at [1273, 31] on icon "button" at bounding box center [1272, 30] width 18 height 18
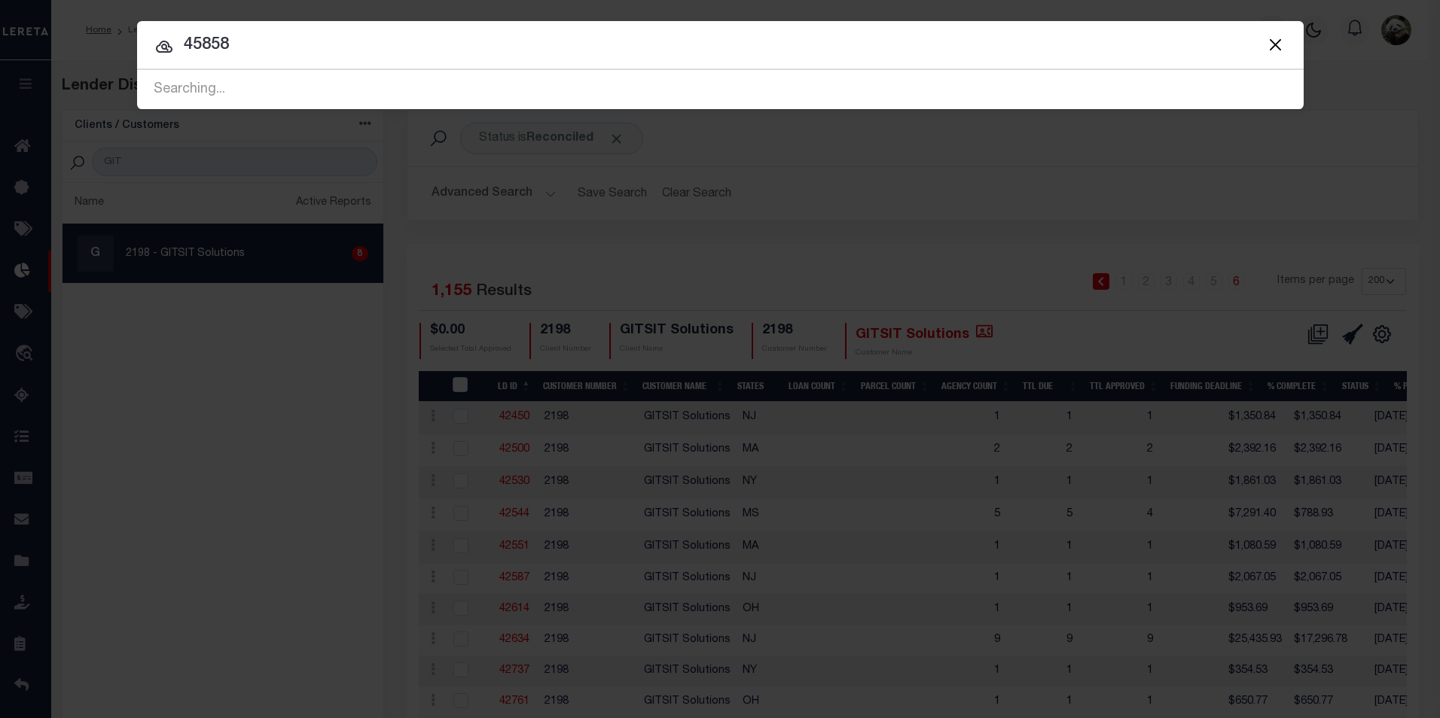
type input "45858"
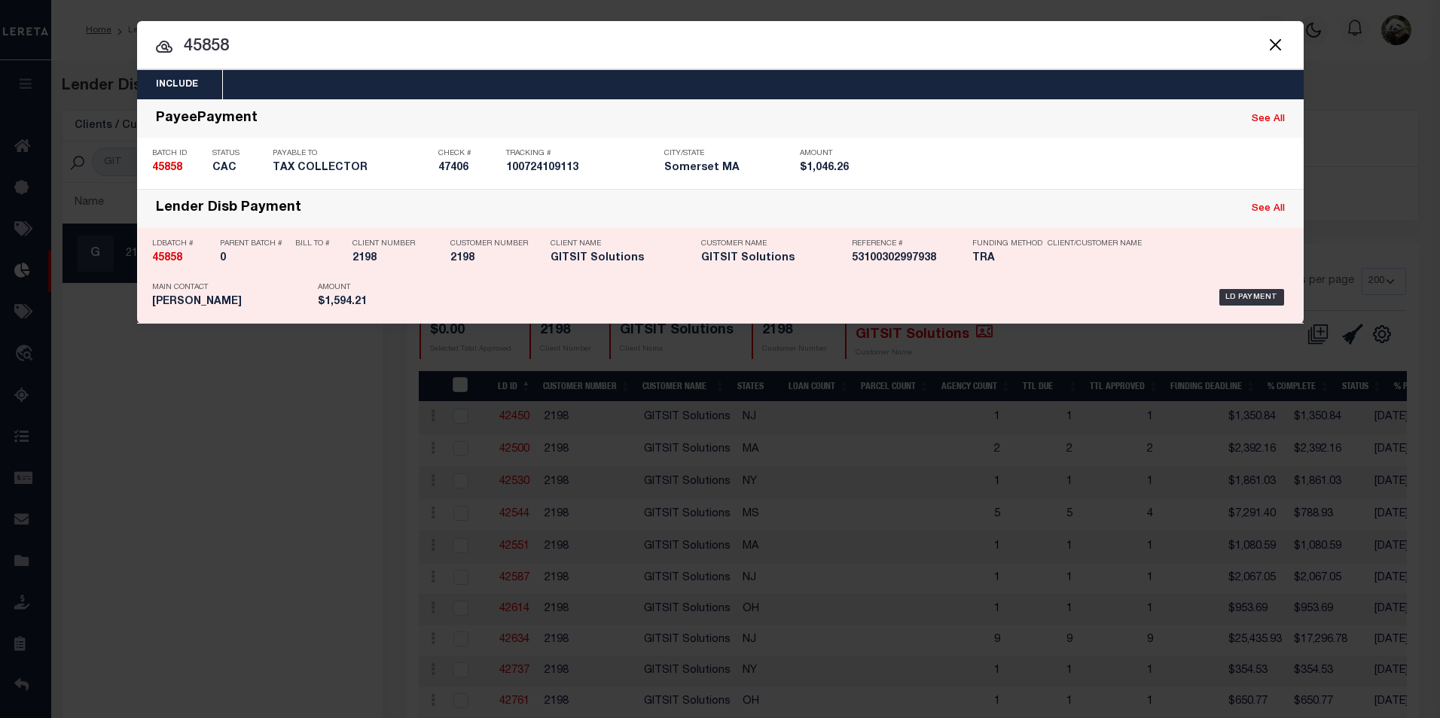
click at [919, 279] on div "LD Payment" at bounding box center [845, 298] width 888 height 44
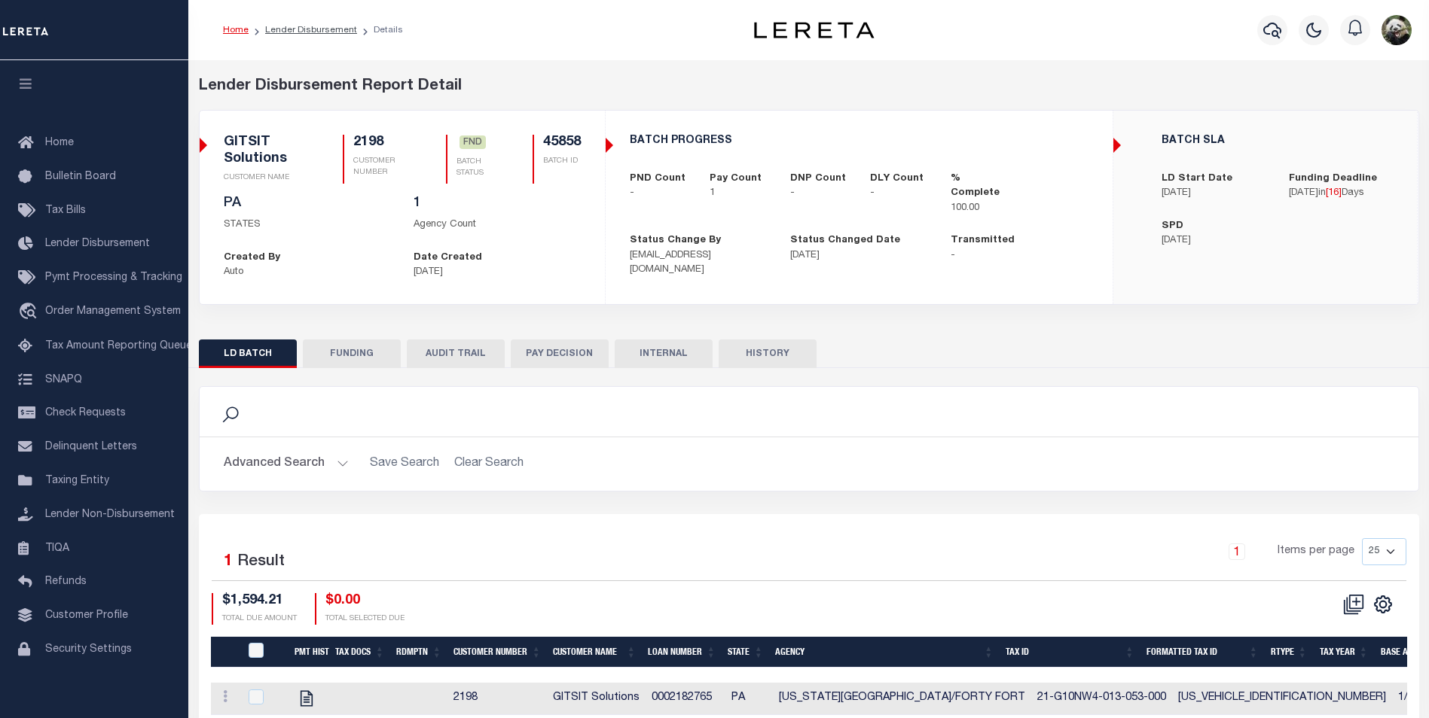
click at [334, 352] on button "FUNDING" at bounding box center [352, 354] width 98 height 29
type input "$1,594.21"
type input "$0"
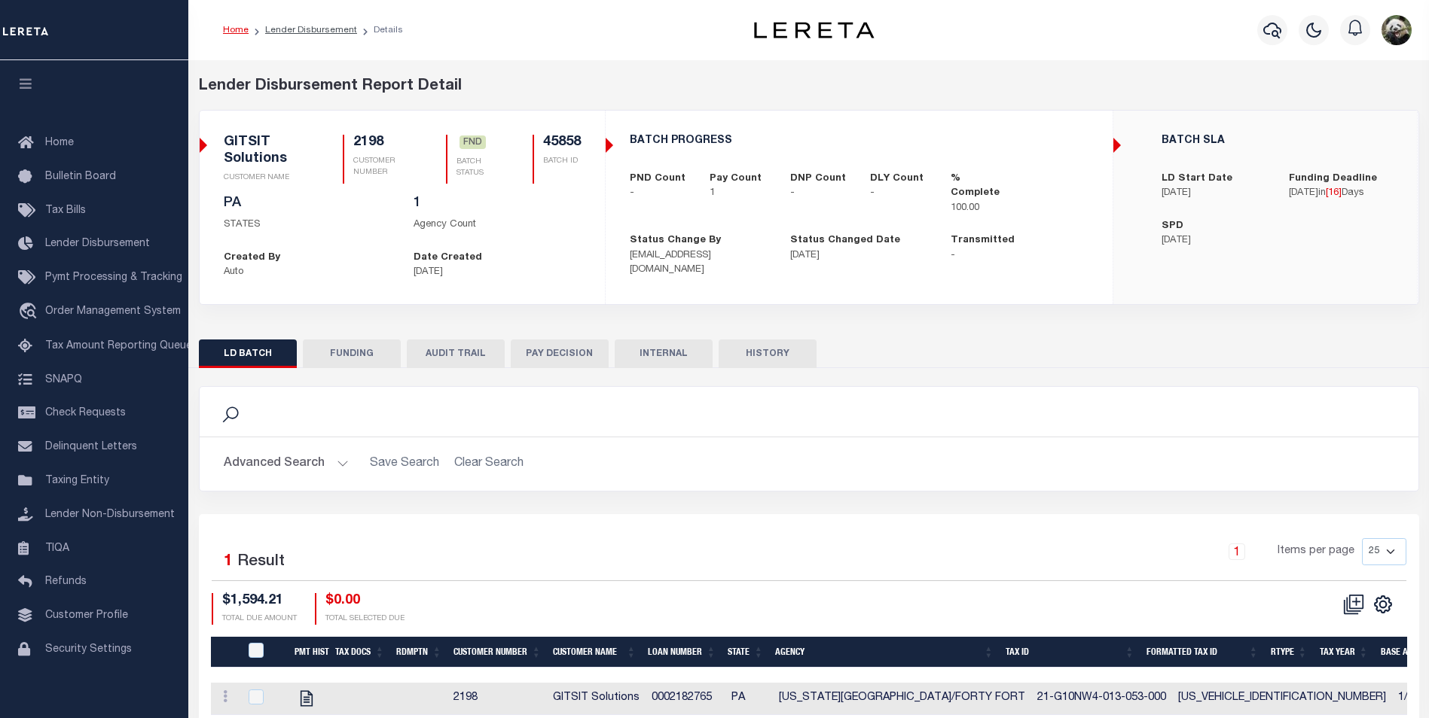
type input "[DATE]"
type input "53100302997938"
type input "[DATE]"
select select "100"
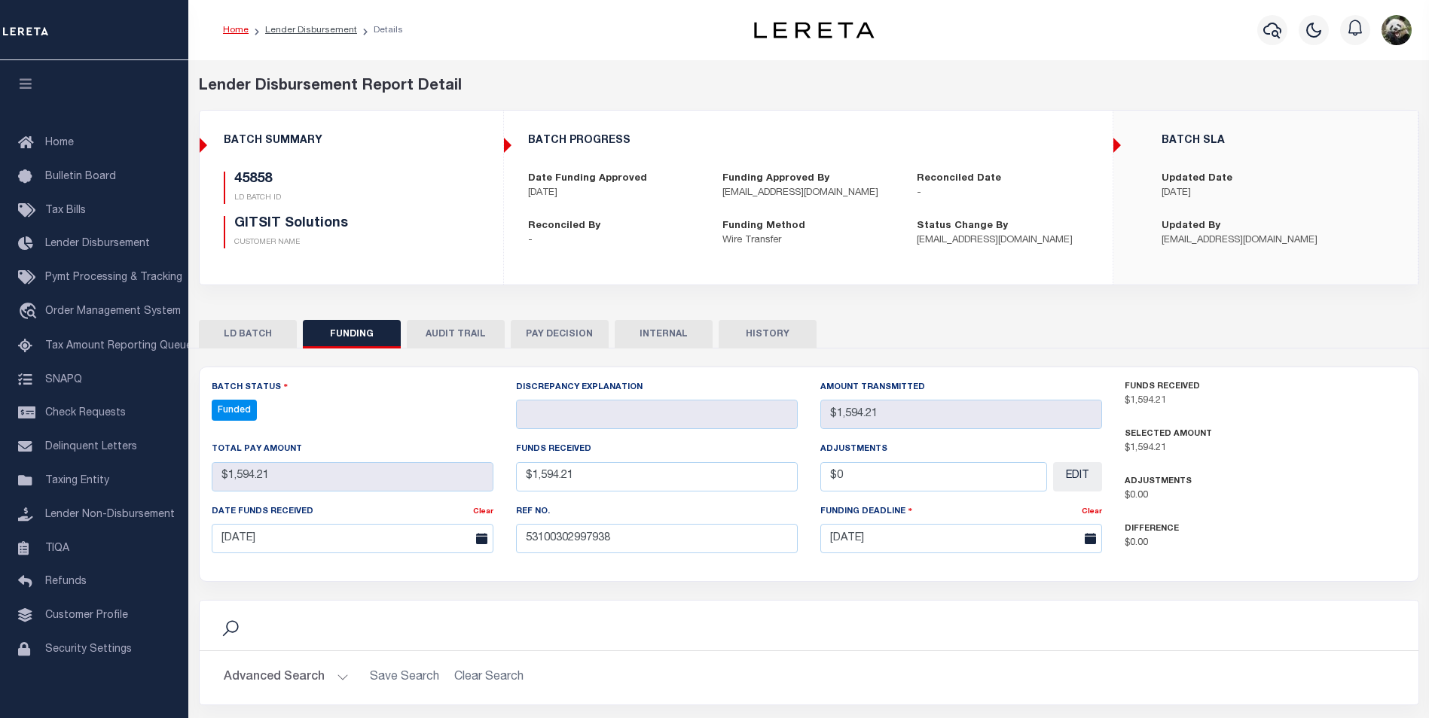
select select "100"
click at [1271, 16] on div at bounding box center [1272, 30] width 41 height 53
click at [1271, 25] on icon "button" at bounding box center [1272, 31] width 18 height 16
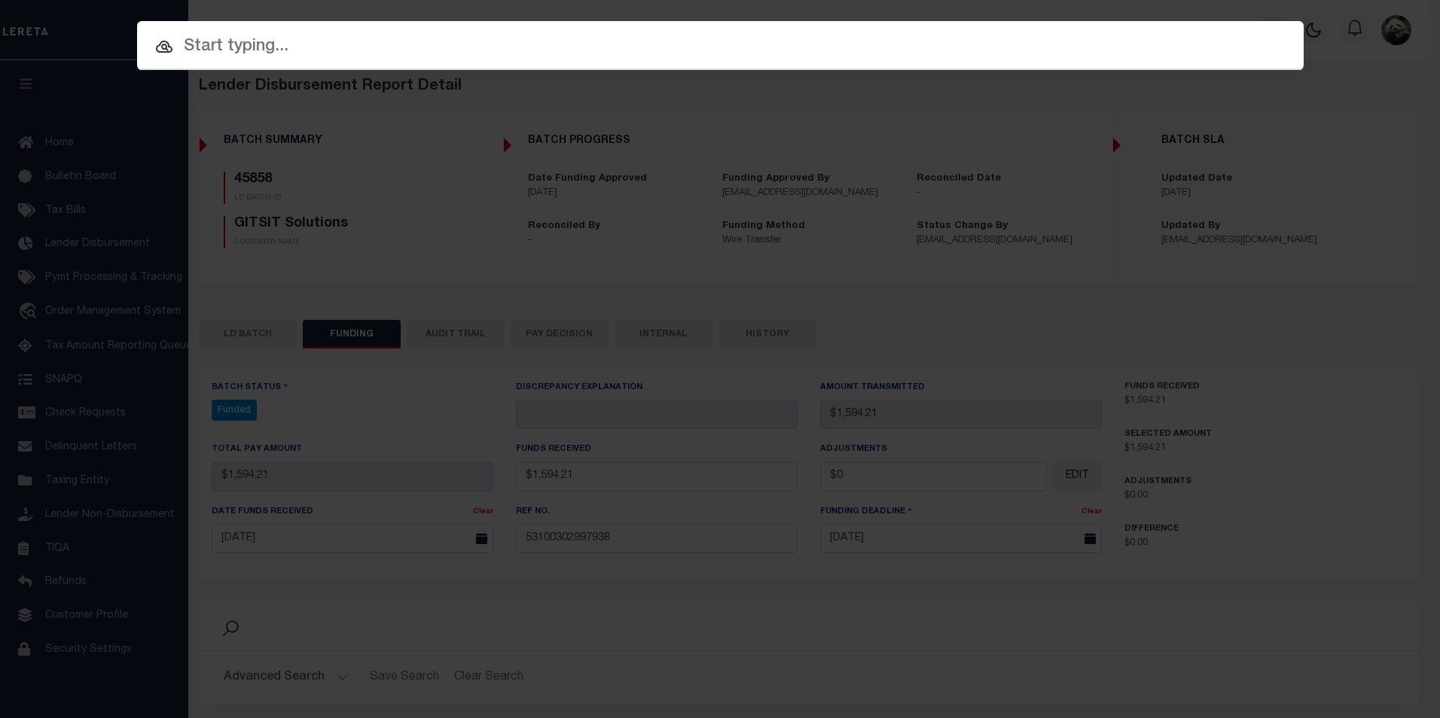
click at [422, 38] on input "text" at bounding box center [720, 47] width 1166 height 26
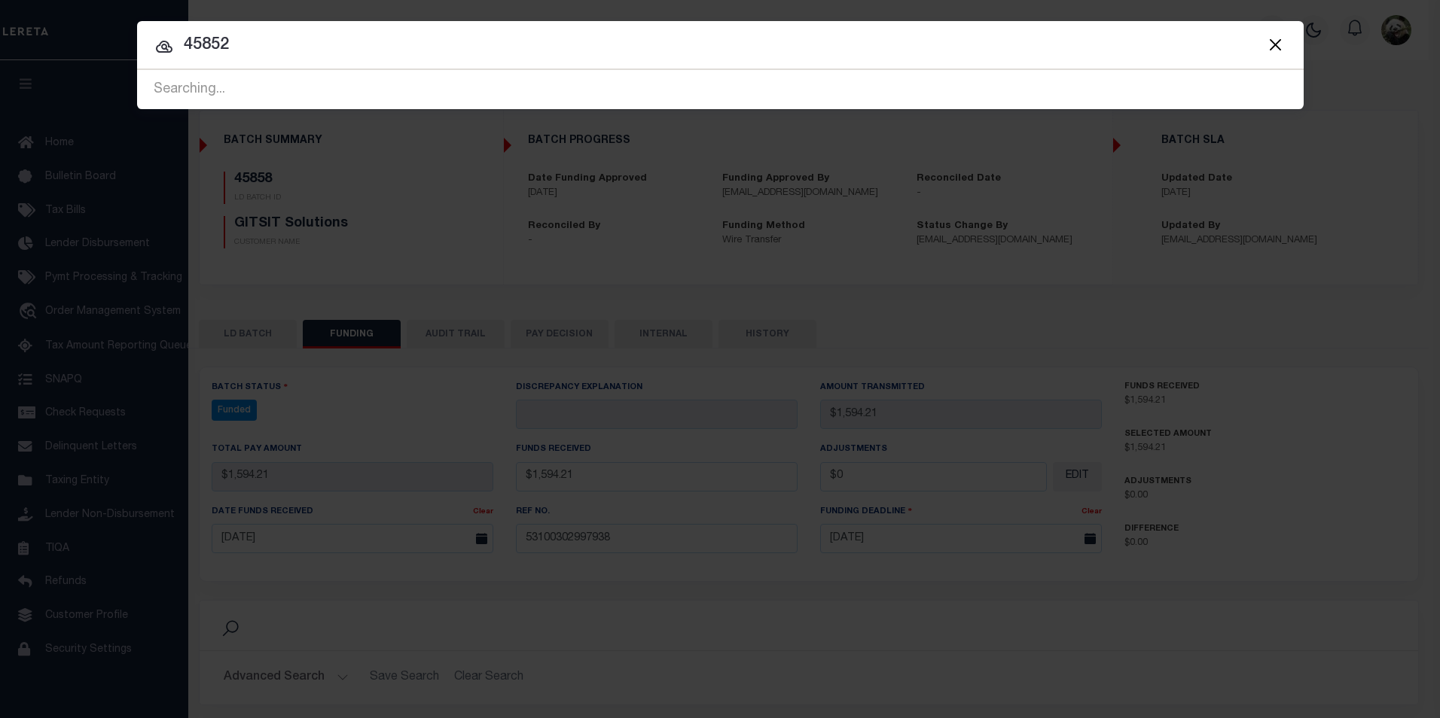
type input "45852"
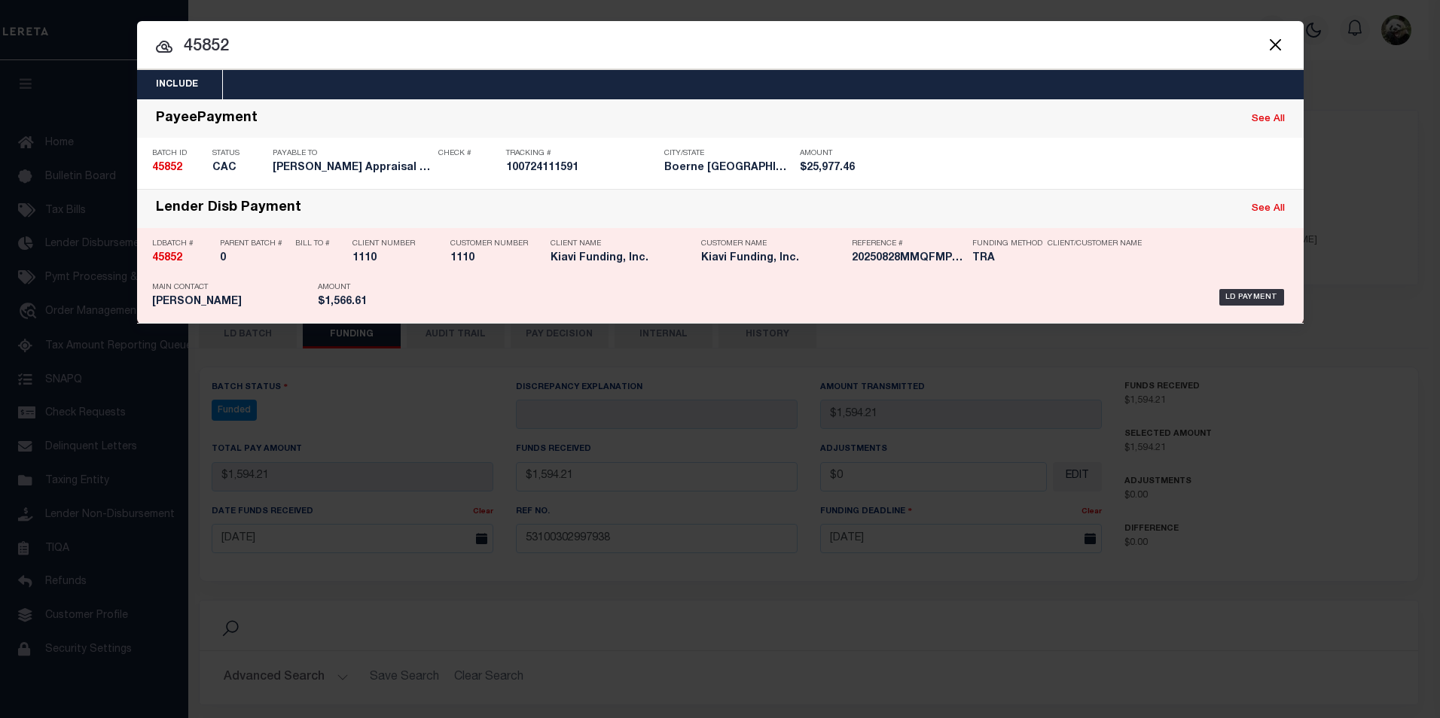
click at [623, 277] on div "LD Payment" at bounding box center [845, 298] width 888 height 44
checkbox input "true"
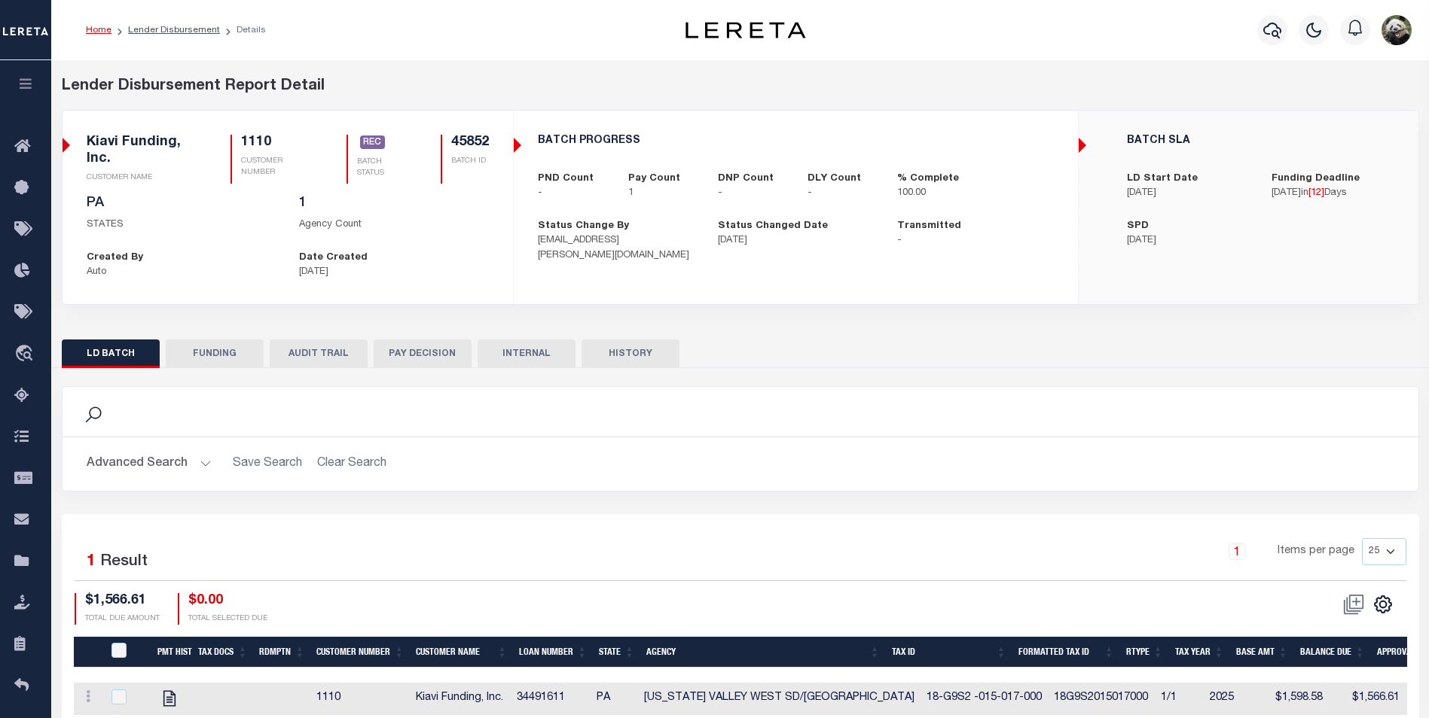
click at [223, 358] on button "FUNDING" at bounding box center [215, 354] width 98 height 29
type input "$1,566.61"
type input "$0"
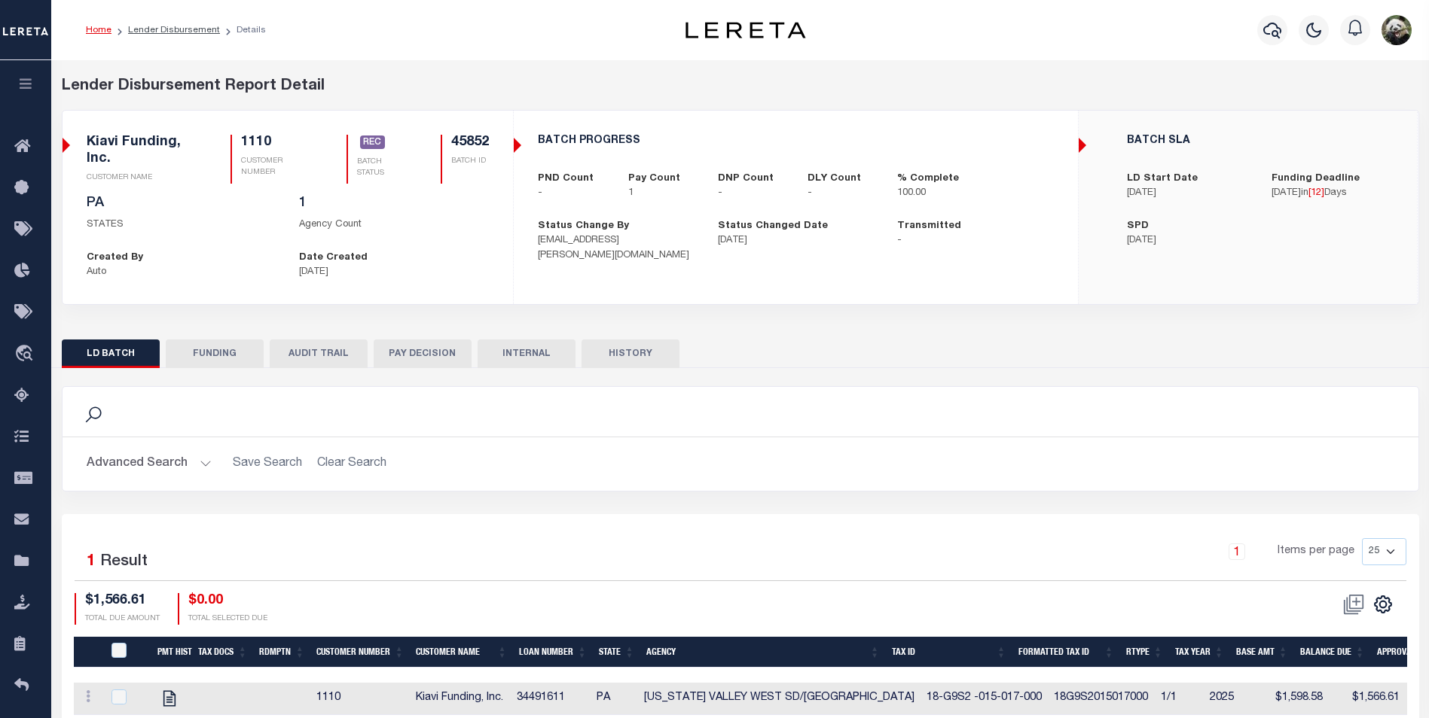
type input "20250828MMQFMP2700269008281350FT03"
type input "[DATE]"
select select "100"
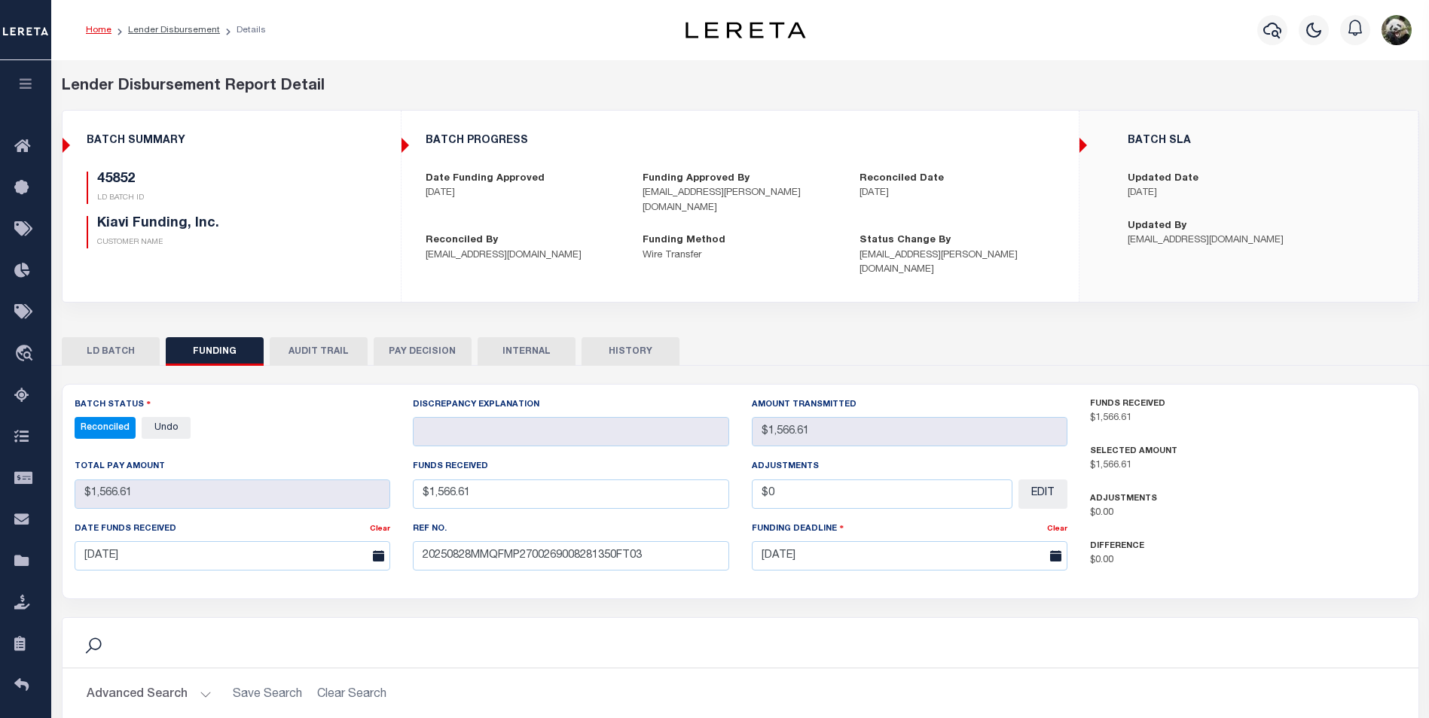
select select "100"
click at [1285, 26] on button "button" at bounding box center [1272, 30] width 30 height 30
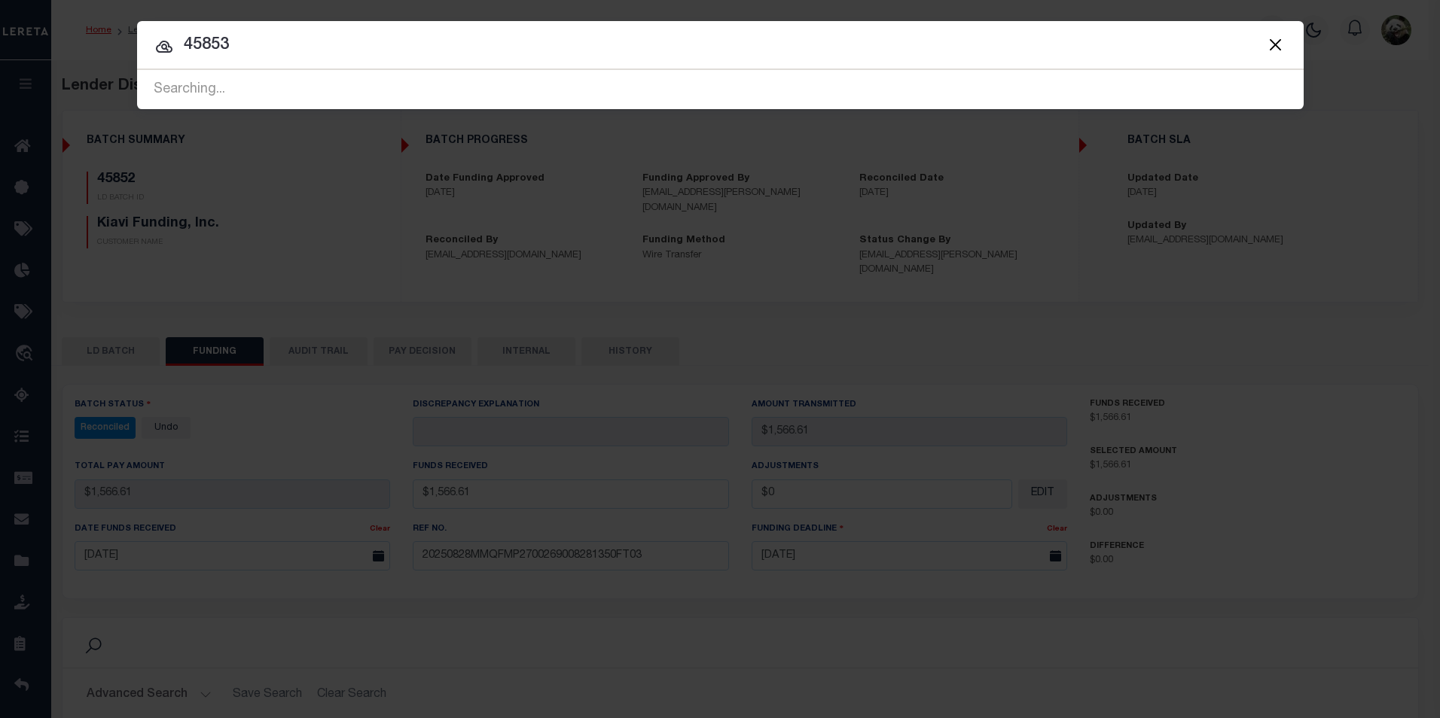
click at [418, 41] on input "45853" at bounding box center [720, 45] width 1166 height 26
type input "45835"
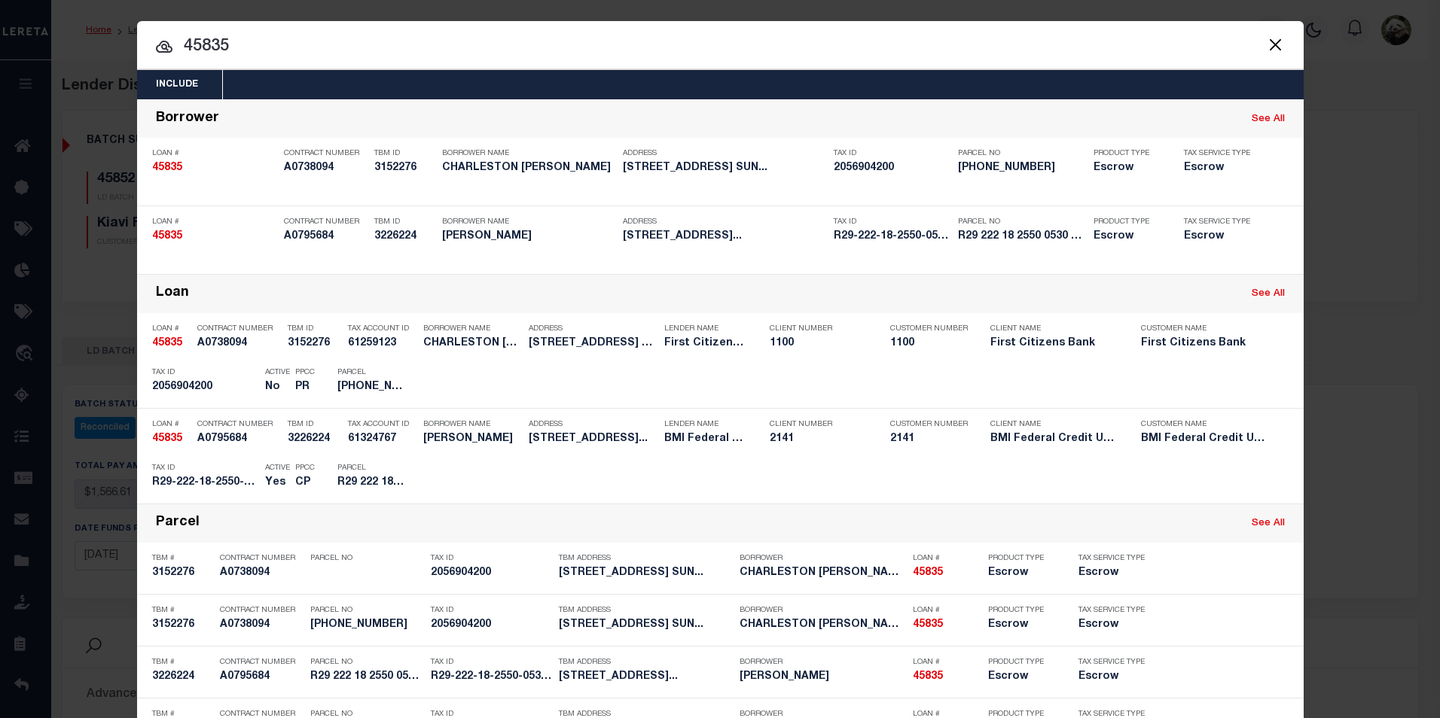
click at [1386, 197] on div "Include Loans TBM Customers Borrowers Payments (Lender Non-Disb) Payments (Lend…" at bounding box center [720, 359] width 1440 height 718
click at [1276, 40] on button "Close" at bounding box center [1276, 45] width 20 height 20
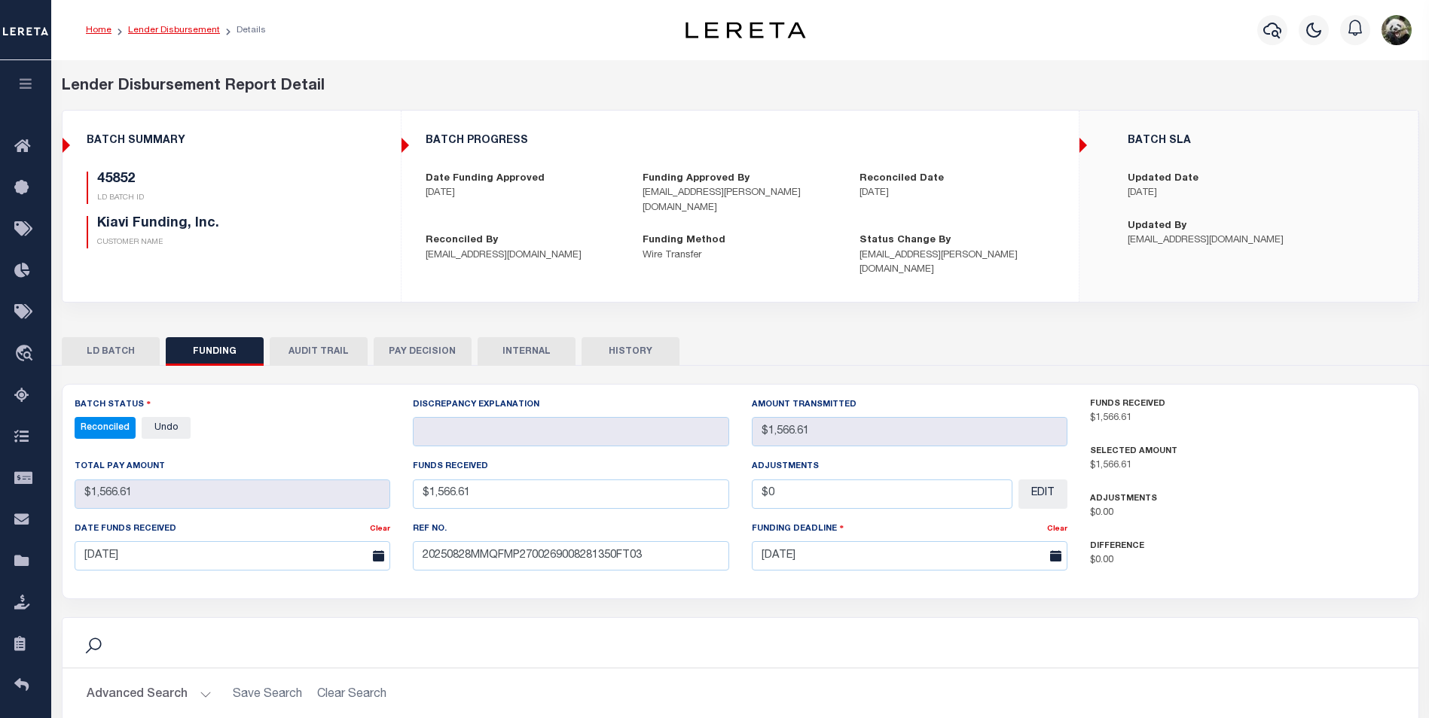
click at [168, 32] on link "Lender Disbursement" at bounding box center [174, 30] width 92 height 9
checkbox input "true"
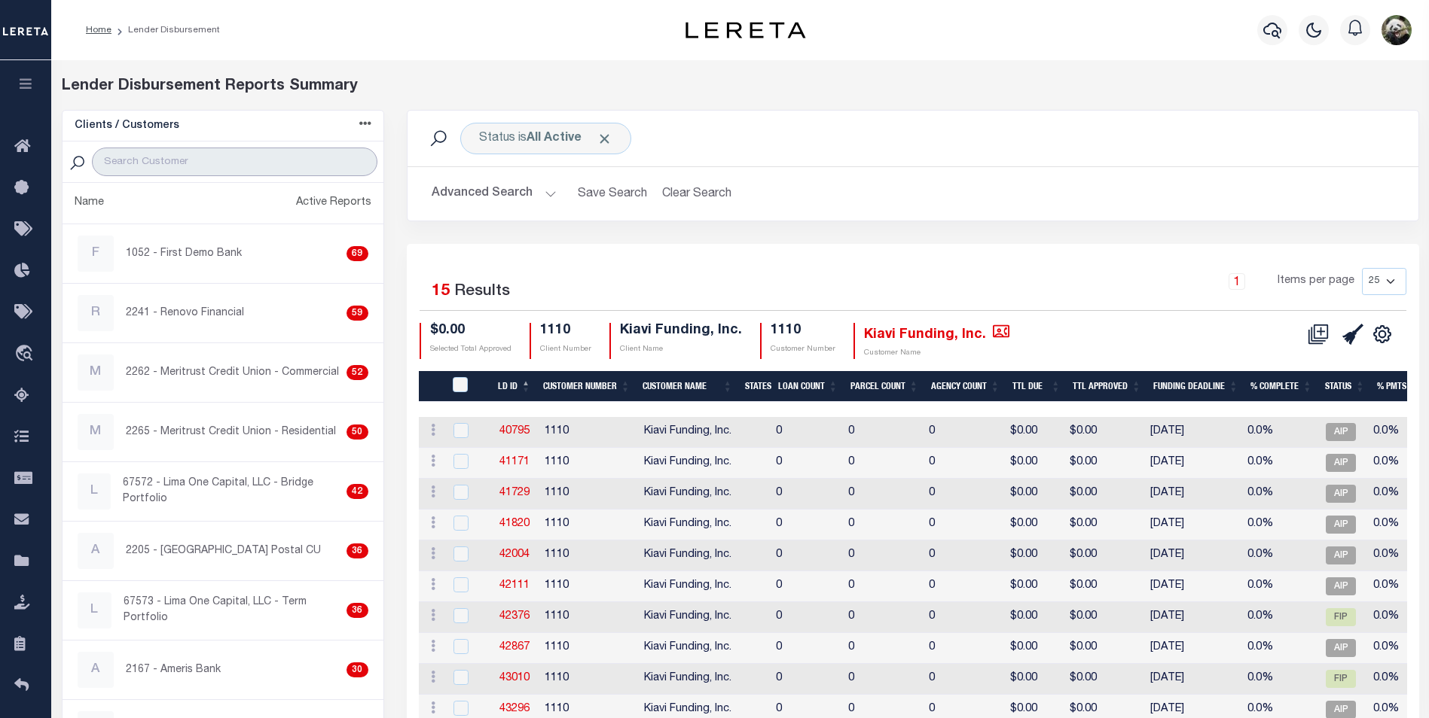
click at [127, 161] on input "search" at bounding box center [234, 162] width 285 height 29
type input "GIT"
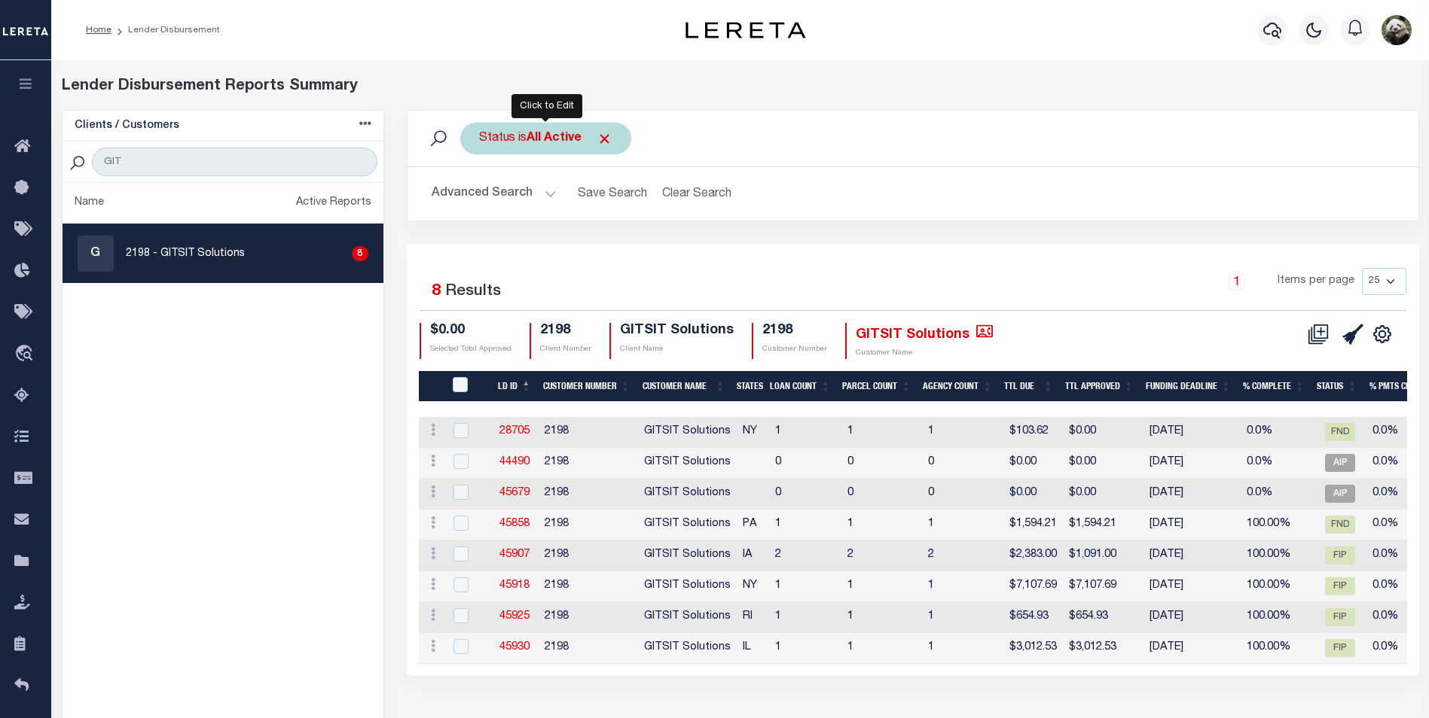
click at [516, 137] on div "Status is All Active" at bounding box center [545, 139] width 171 height 32
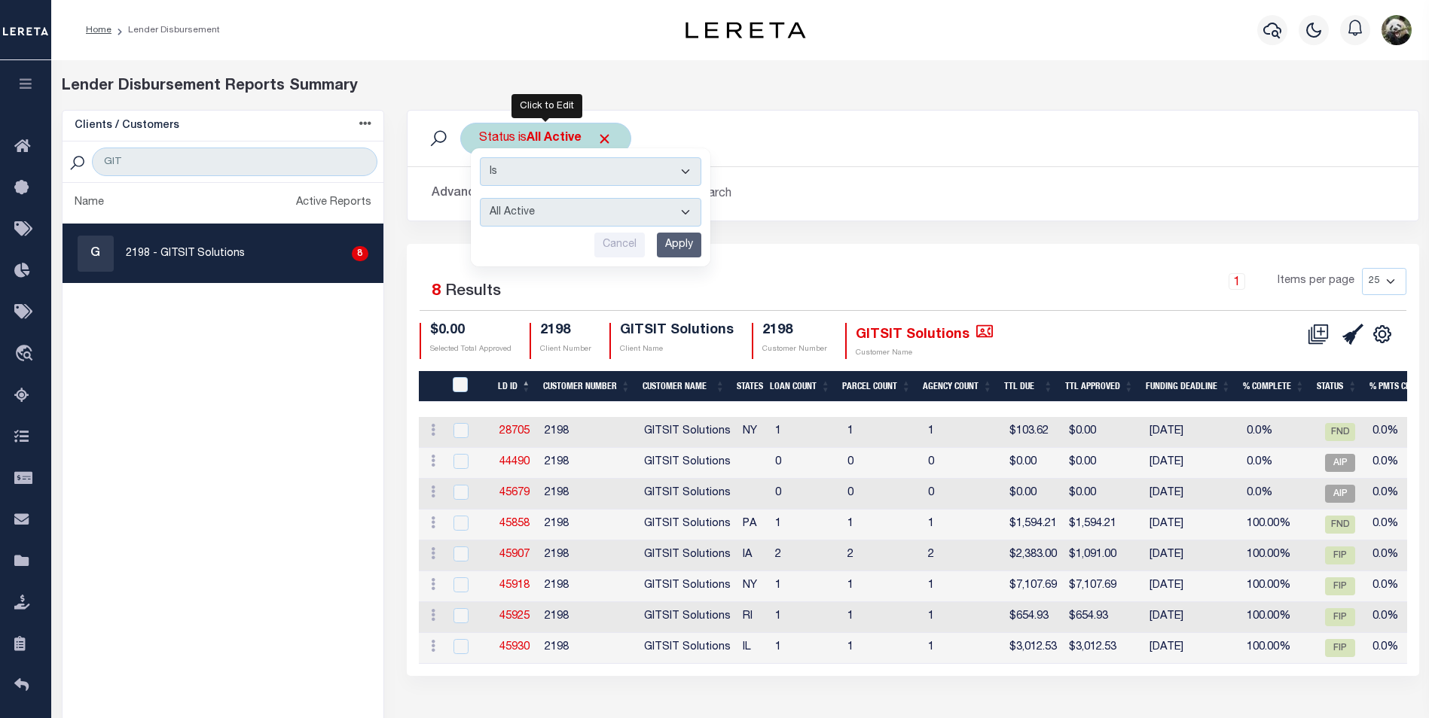
click at [585, 221] on select "All Active Approval In Progress Batching In Progress Complete Do Not Pay Escrow…" at bounding box center [590, 212] width 221 height 29
select select "REC"
click at [480, 198] on select "All Active Approval In Progress Batching In Progress Complete Do Not Pay Escrow…" at bounding box center [590, 212] width 221 height 29
click at [674, 240] on input "Apply" at bounding box center [679, 245] width 44 height 25
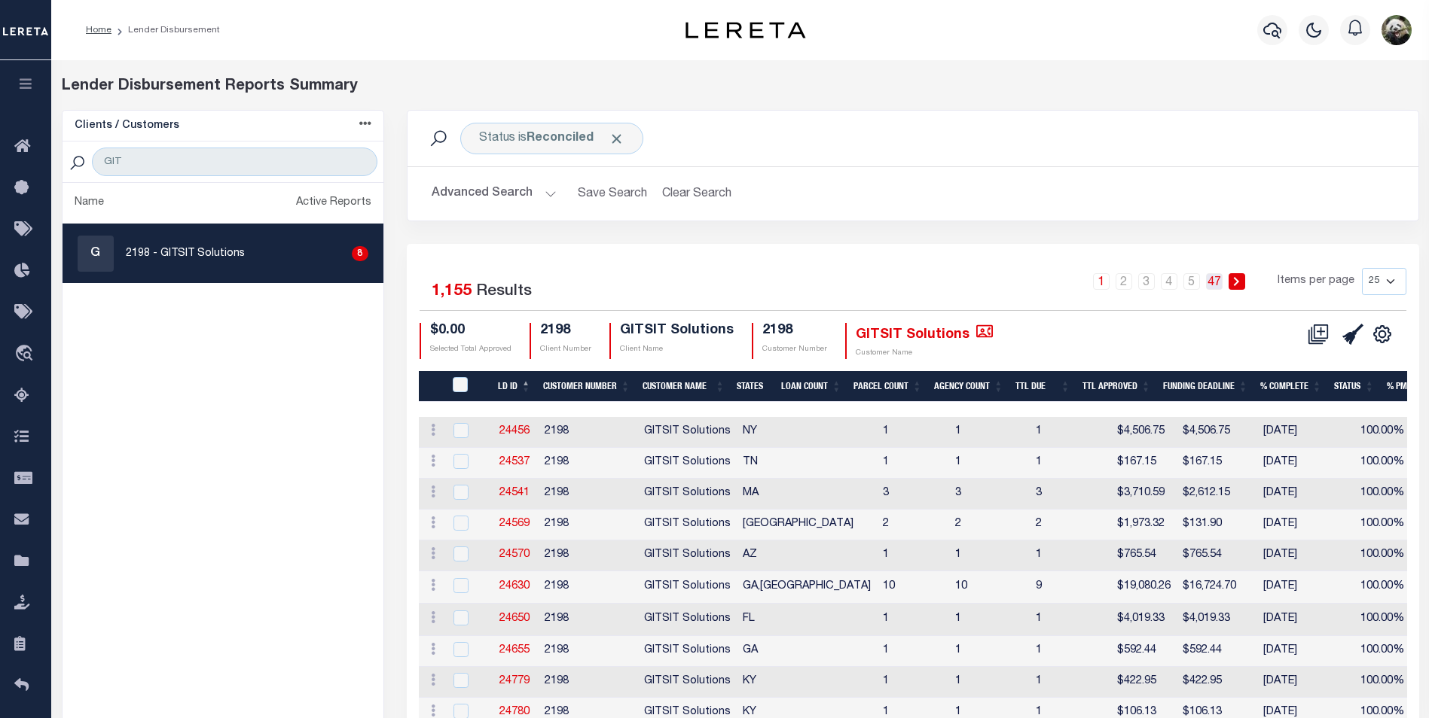
click at [1218, 285] on link "47" at bounding box center [1214, 281] width 17 height 17
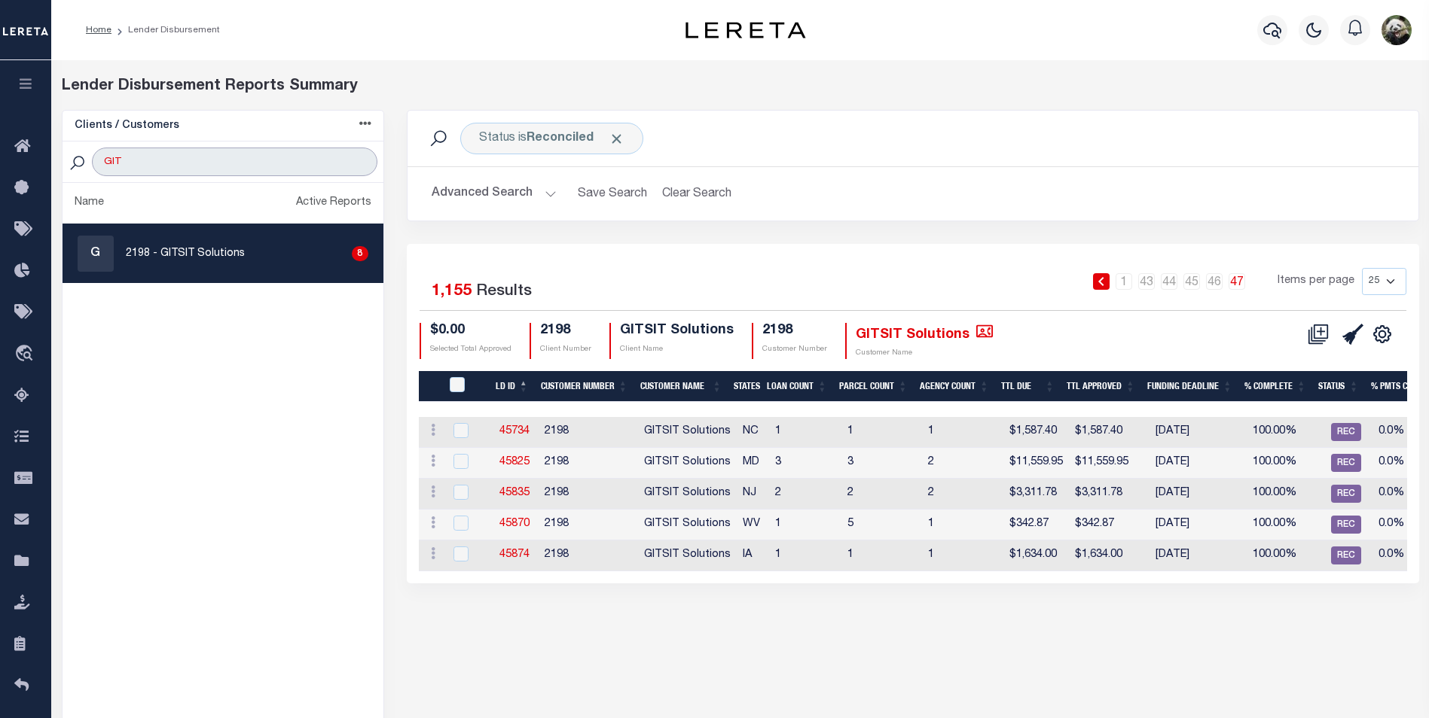
click at [219, 161] on input "GIT" at bounding box center [234, 162] width 285 height 29
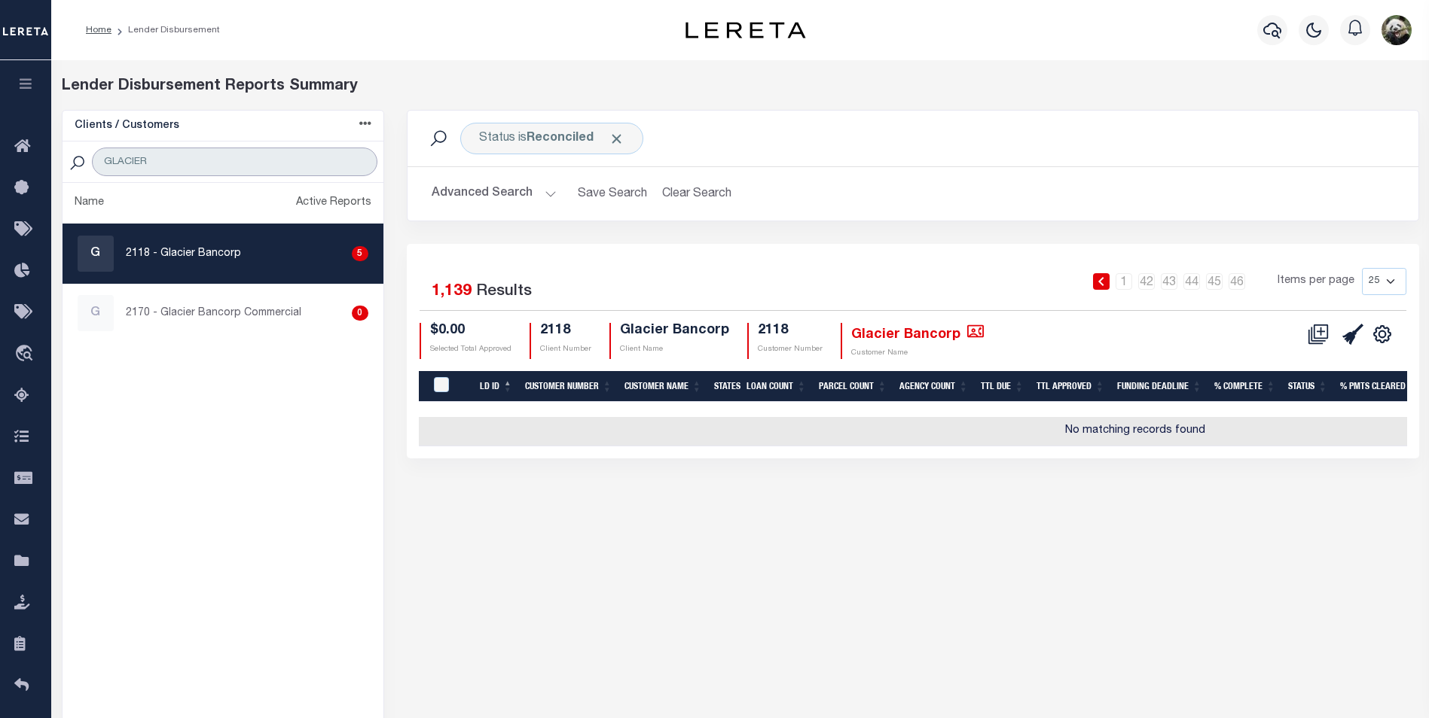
type input "GLACIER"
click at [256, 270] on div "G 2118 - Glacier Bancorp 5" at bounding box center [223, 254] width 291 height 36
checkbox input "true"
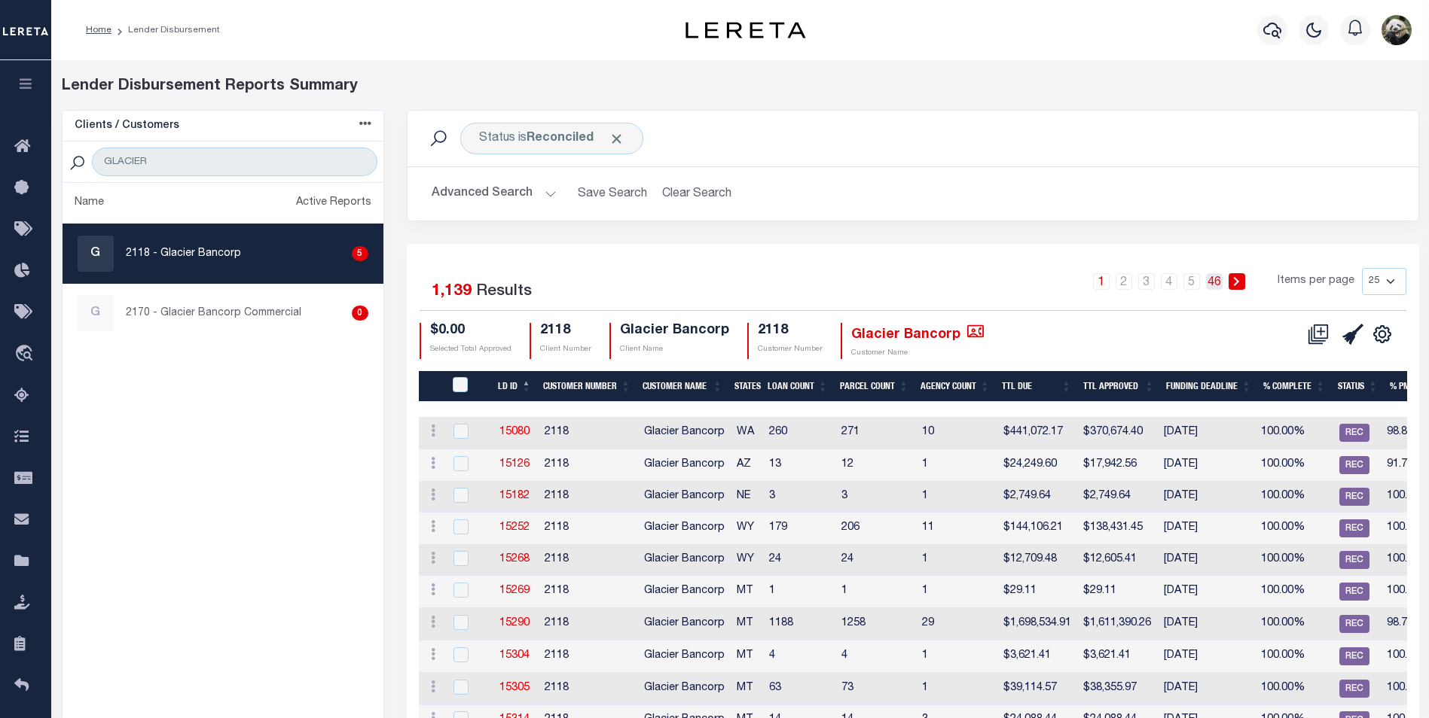
click at [1218, 282] on link "46" at bounding box center [1214, 281] width 17 height 17
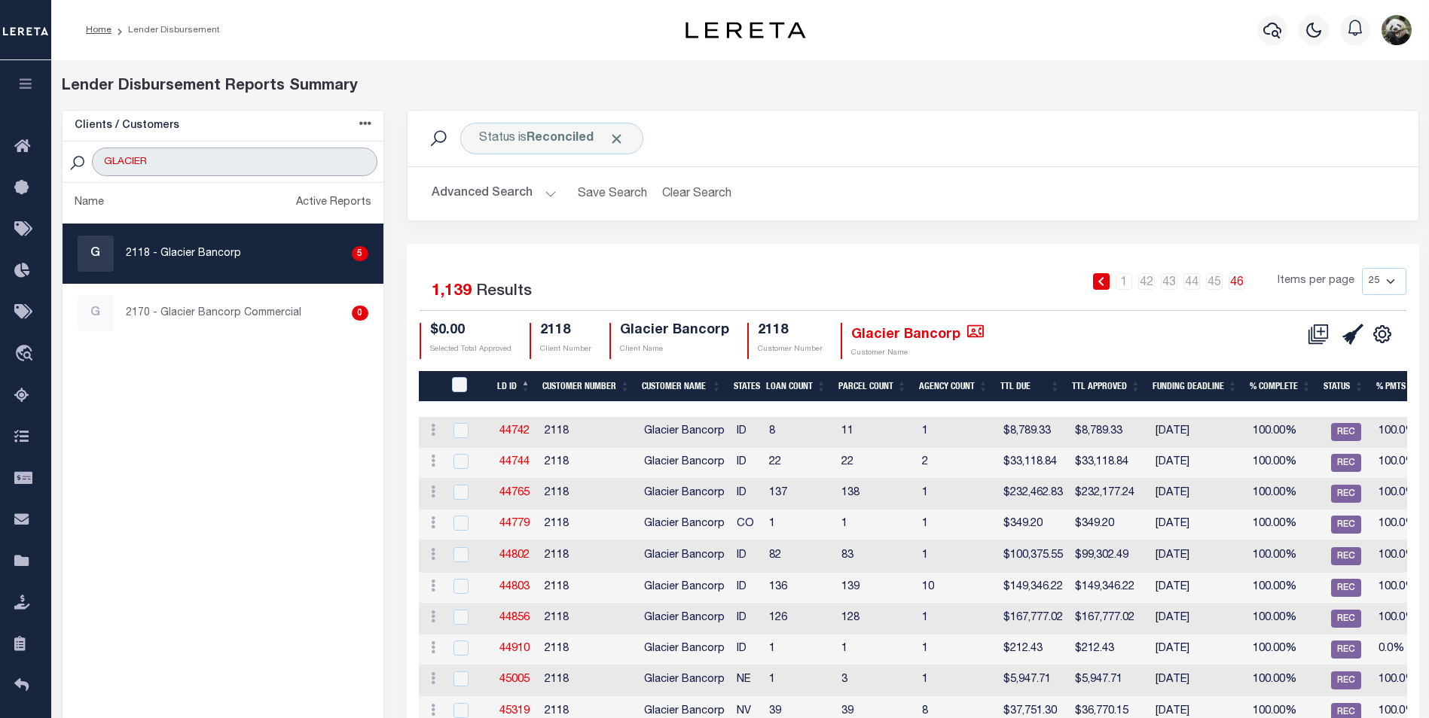
click at [194, 173] on input "GLACIER" at bounding box center [234, 162] width 285 height 29
click at [191, 166] on input "GLACIER" at bounding box center [234, 162] width 285 height 29
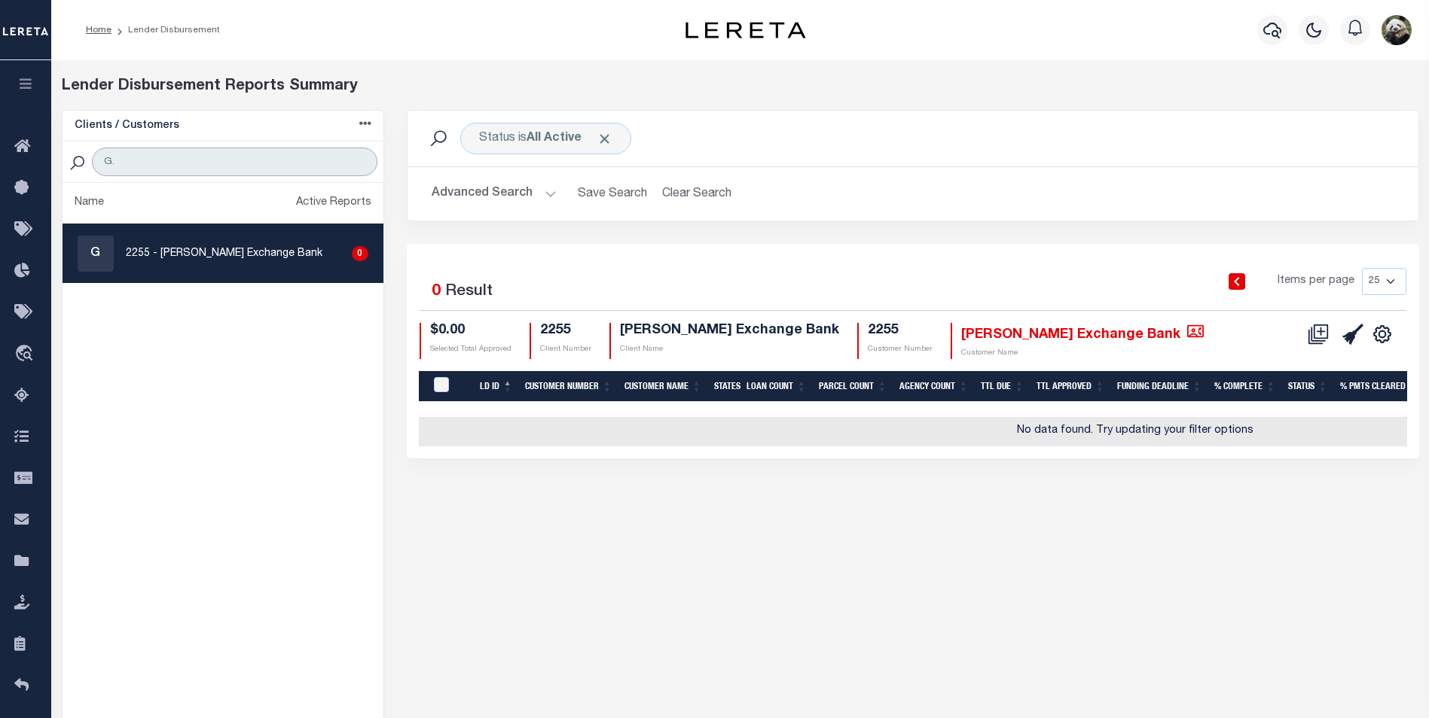
type input "G."
click at [523, 147] on div "Status is All Active" at bounding box center [545, 139] width 171 height 32
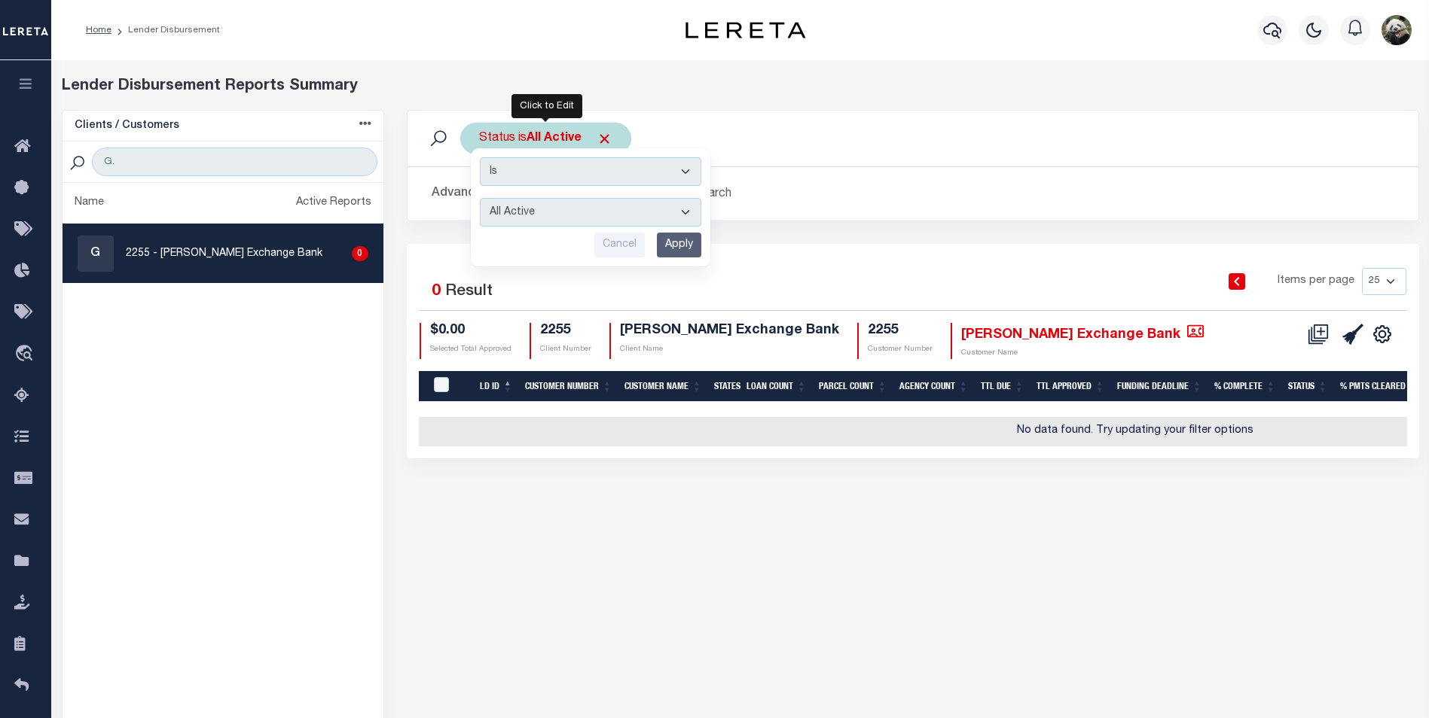
click at [523, 211] on select "All Active Approval In Progress Batching In Progress Complete Do Not Pay Escrow…" at bounding box center [590, 212] width 221 height 29
select select "REC"
click at [480, 198] on select "All Active Approval In Progress Batching In Progress Complete Do Not Pay Escrow…" at bounding box center [590, 212] width 221 height 29
click at [682, 250] on input "Apply" at bounding box center [679, 245] width 44 height 25
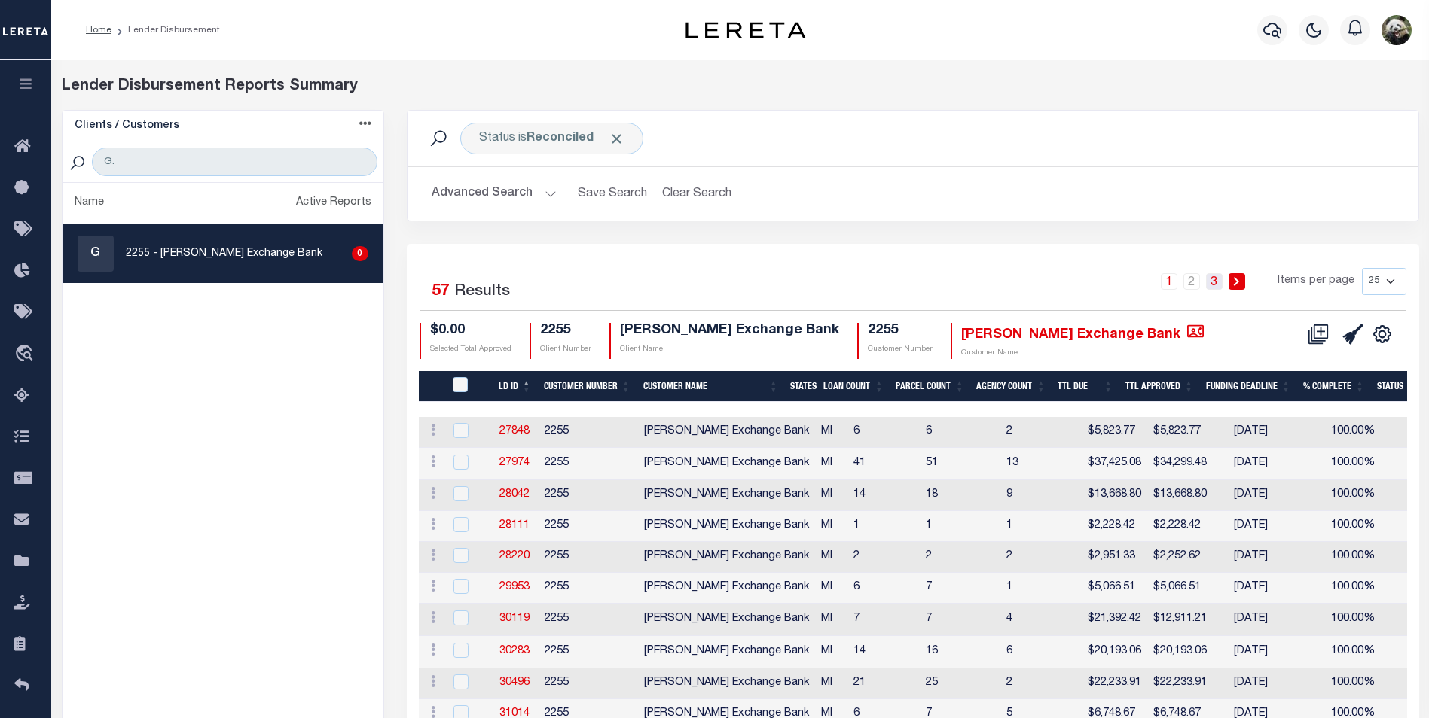
click at [1218, 281] on link "3" at bounding box center [1214, 281] width 17 height 17
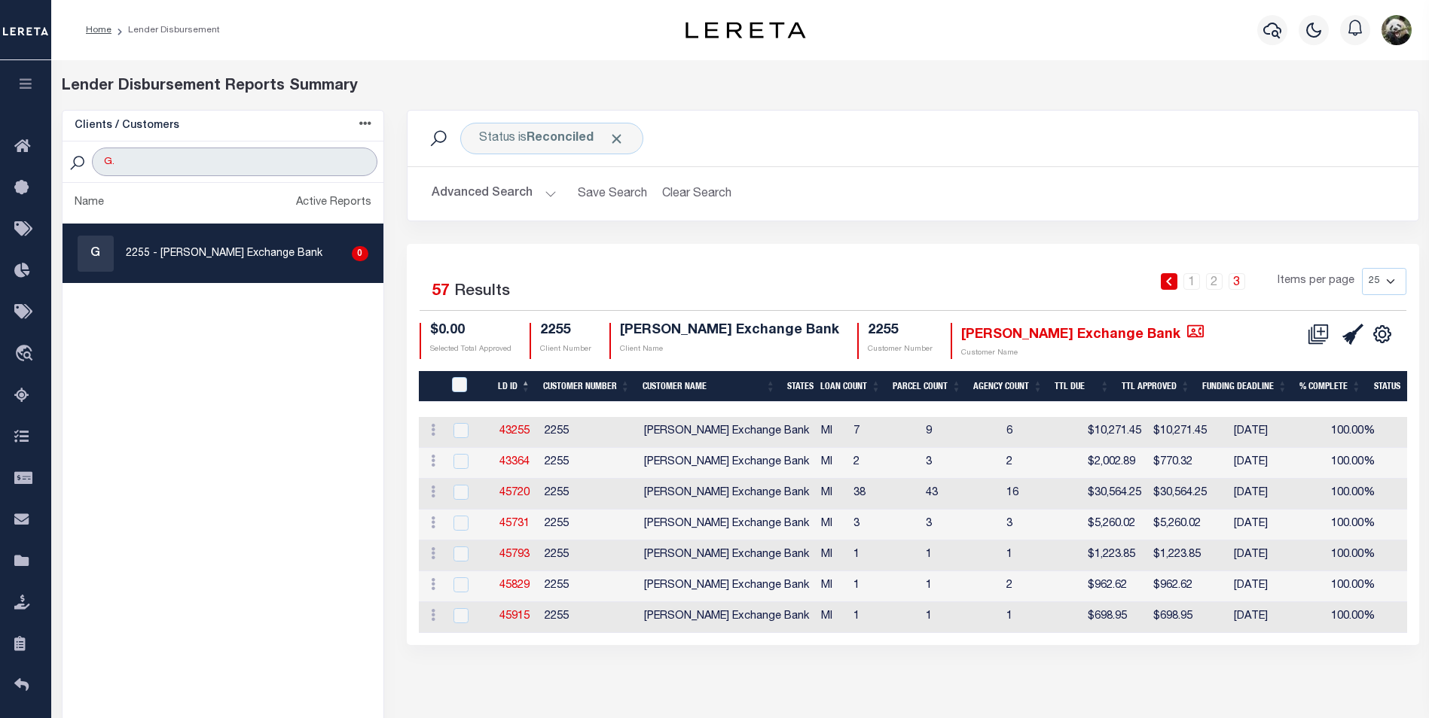
click at [168, 169] on input "G." at bounding box center [234, 162] width 285 height 29
click at [169, 165] on input "G." at bounding box center [234, 162] width 285 height 29
click at [171, 165] on input "G." at bounding box center [234, 162] width 285 height 29
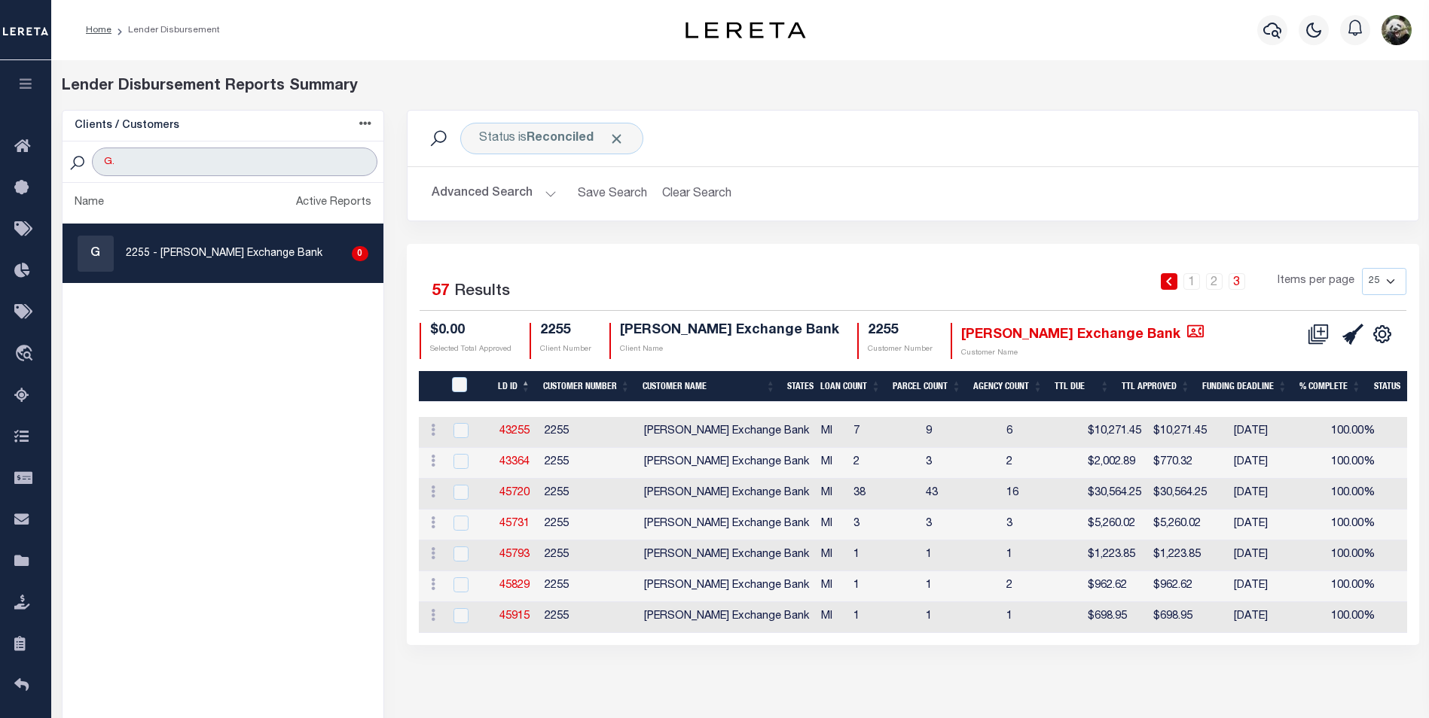
click at [171, 165] on input "G." at bounding box center [234, 162] width 285 height 29
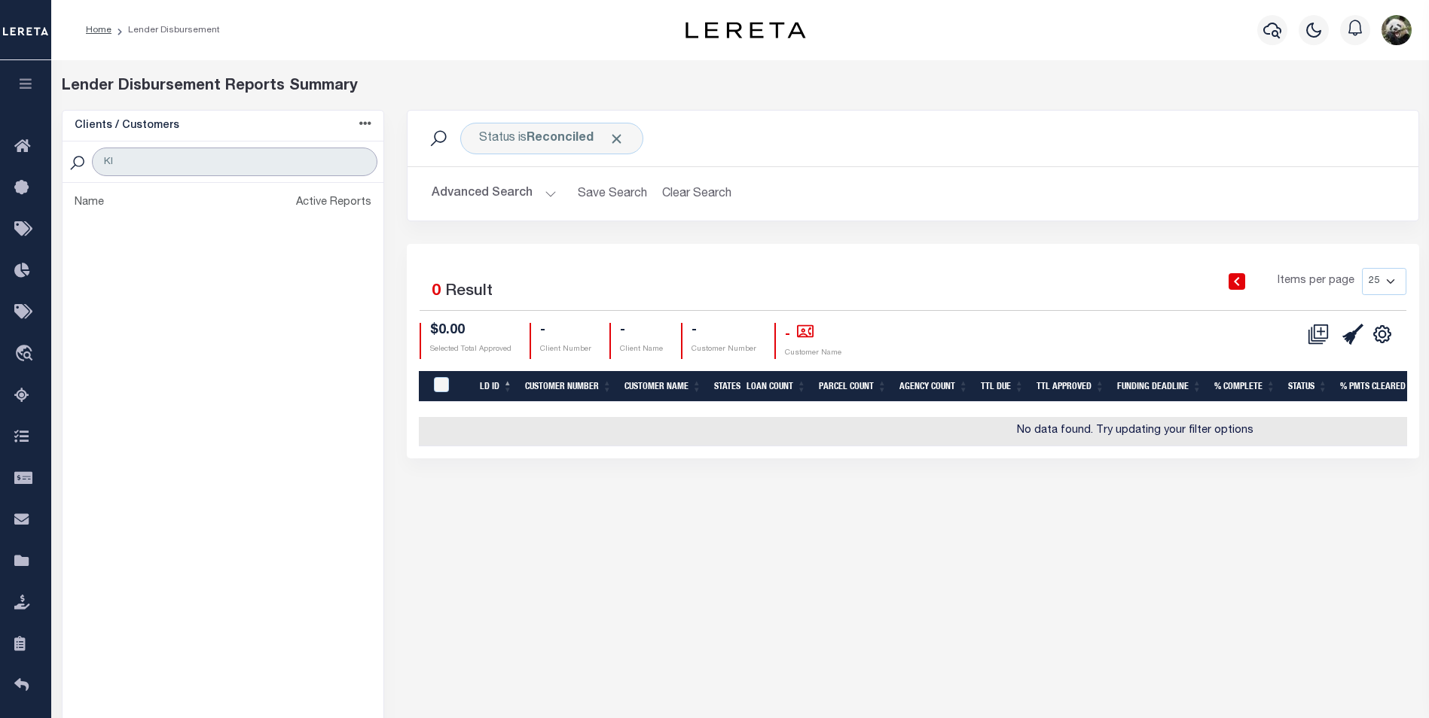
type input "K"
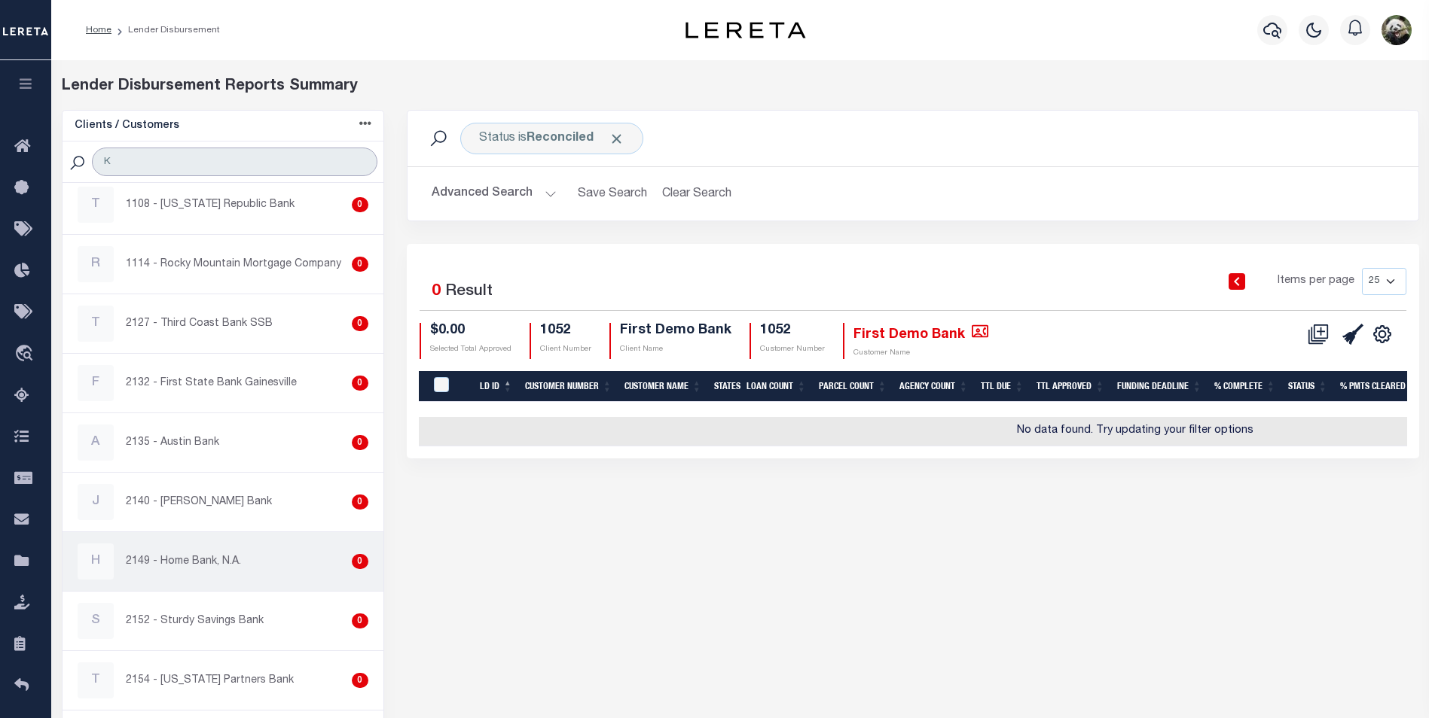
scroll to position [2711, 0]
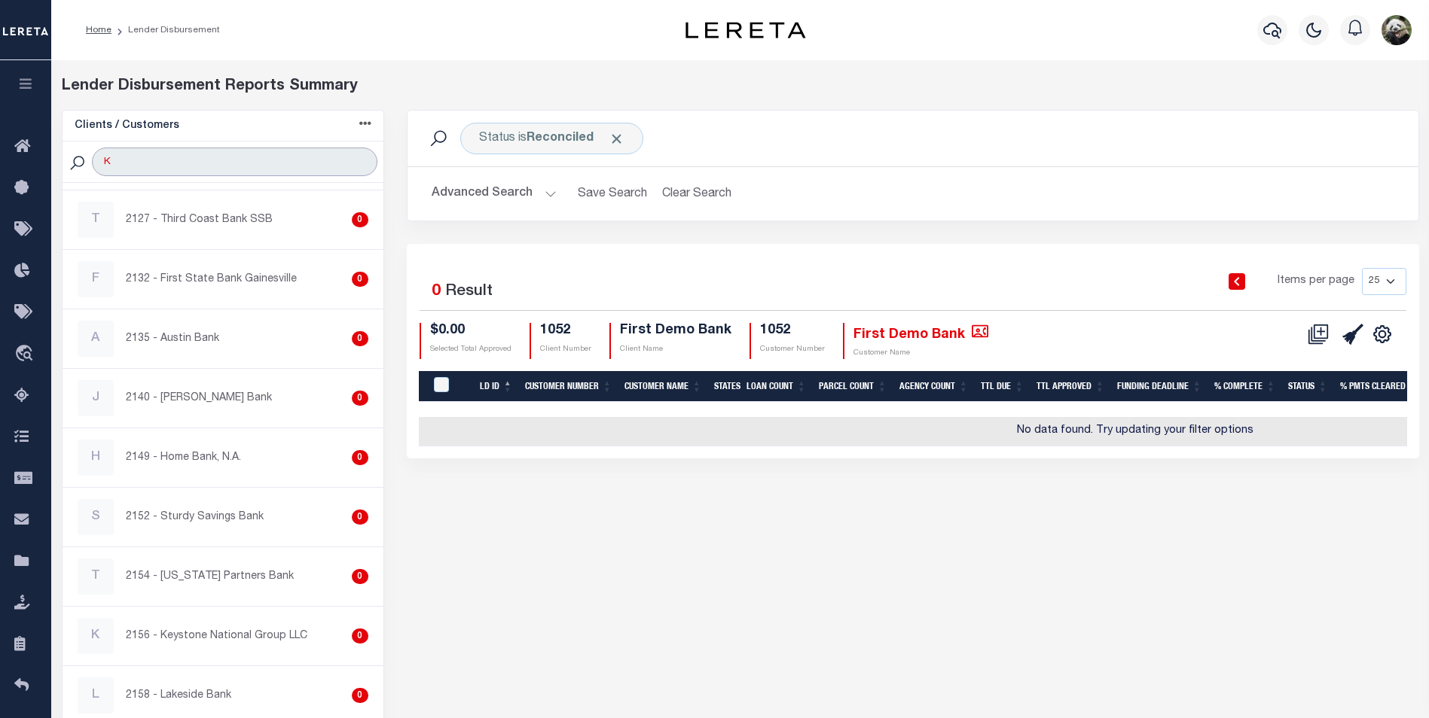
click at [354, 161] on input "K" at bounding box center [234, 162] width 285 height 29
click at [361, 160] on input "K" at bounding box center [234, 162] width 285 height 29
click at [283, 160] on div "Clients / Customers Customers asc Customers desc Client asc Client desc Active …" at bounding box center [222, 433] width 345 height 646
click at [165, 166] on input "K" at bounding box center [234, 162] width 285 height 29
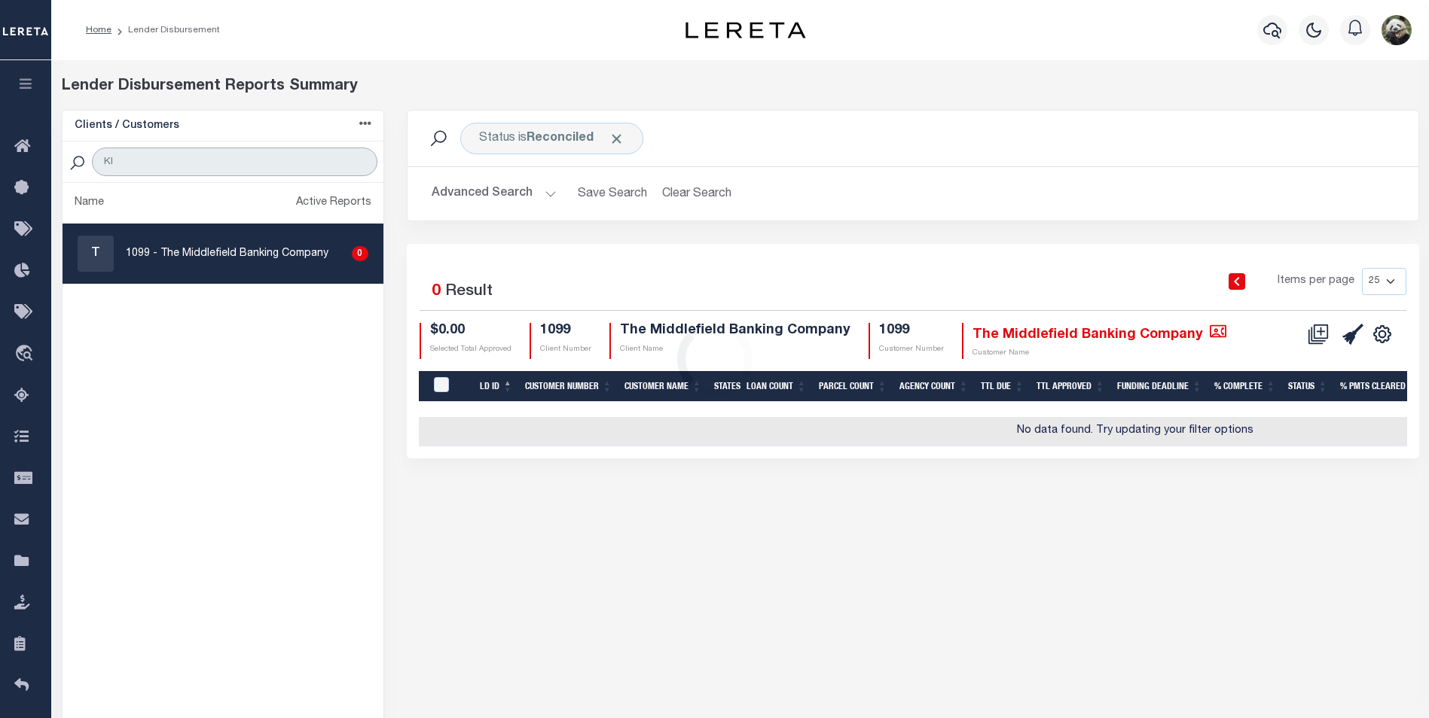
scroll to position [0, 0]
type input "KIA"
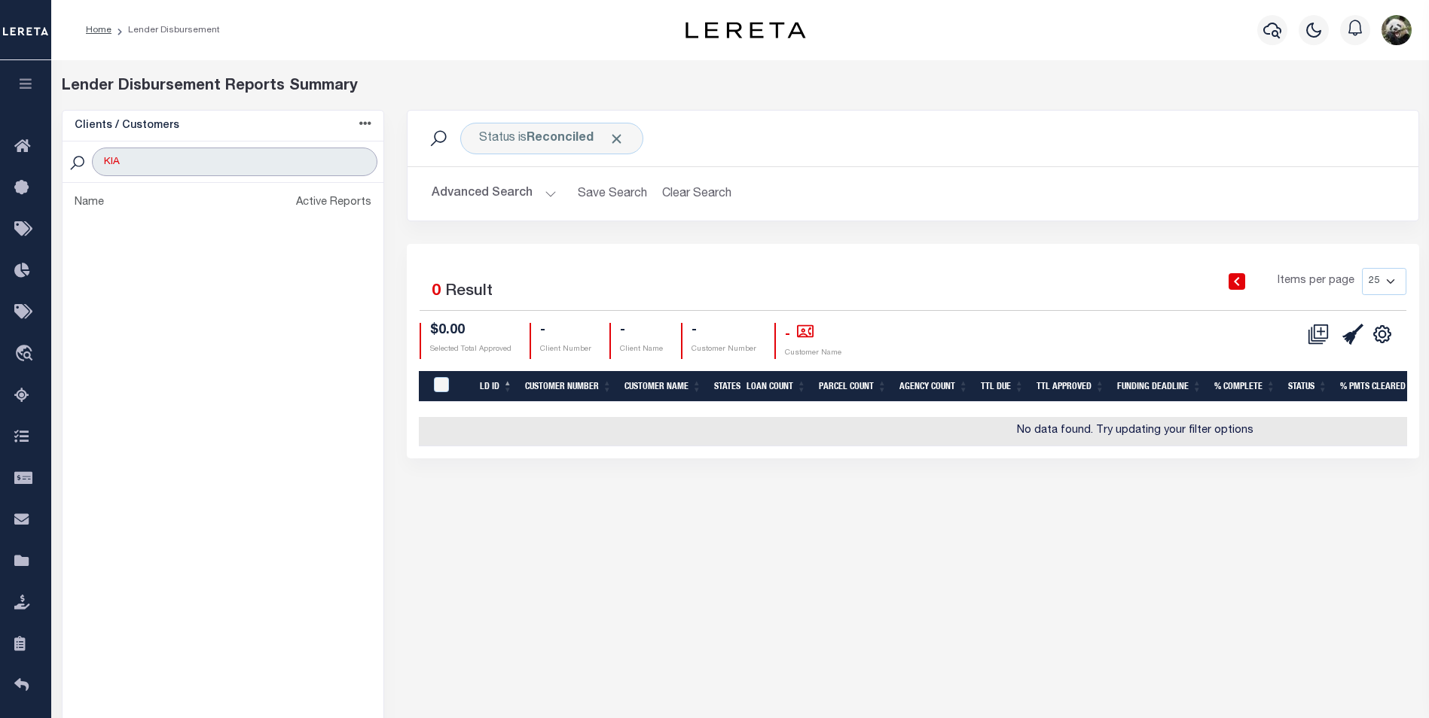
click at [357, 160] on input "KIA" at bounding box center [234, 162] width 285 height 29
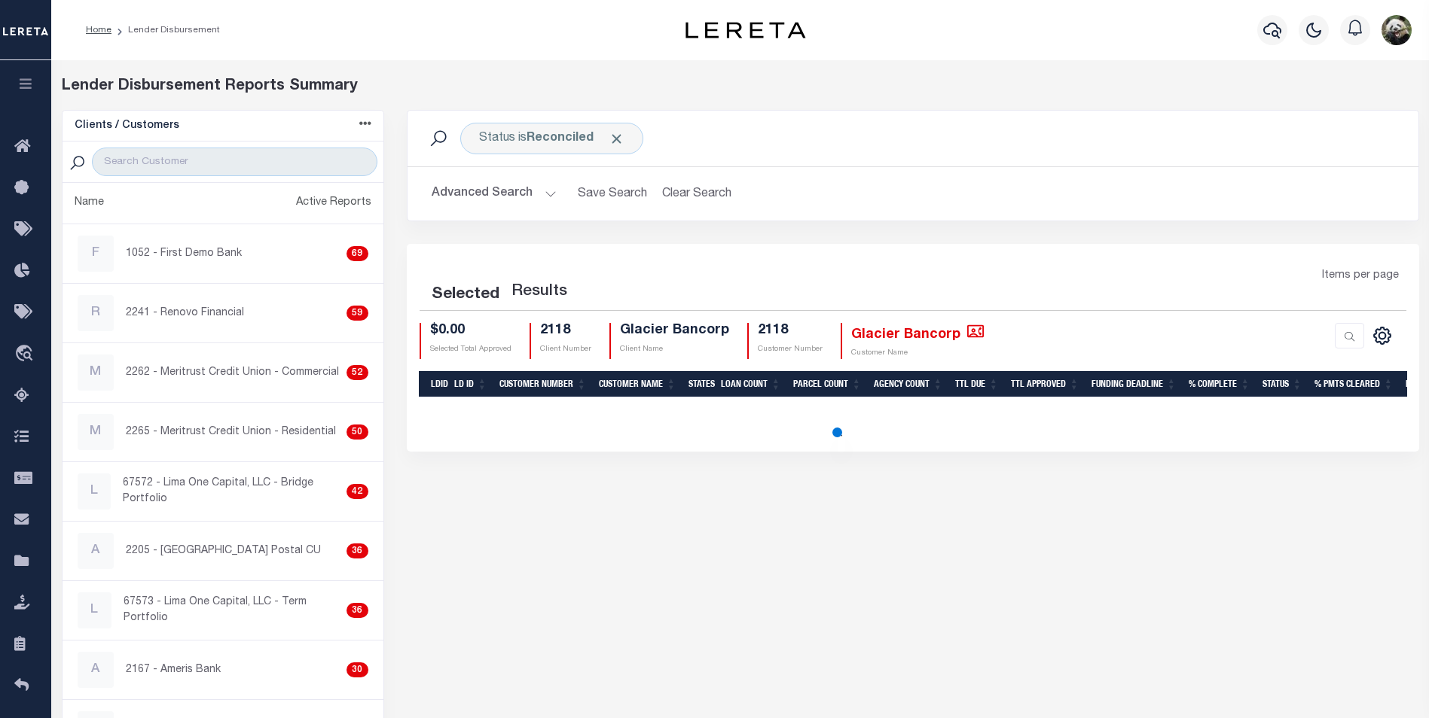
click at [24, 272] on icon at bounding box center [26, 271] width 24 height 19
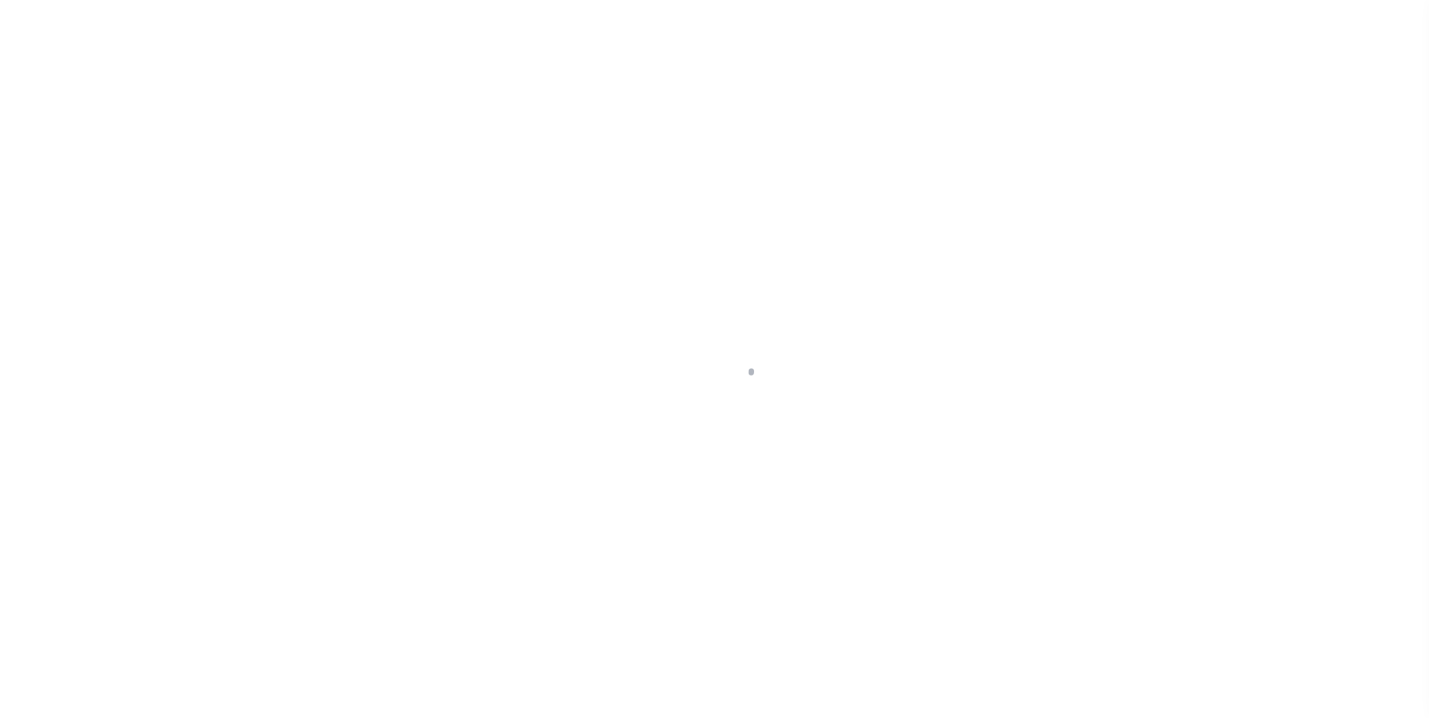
select select "200"
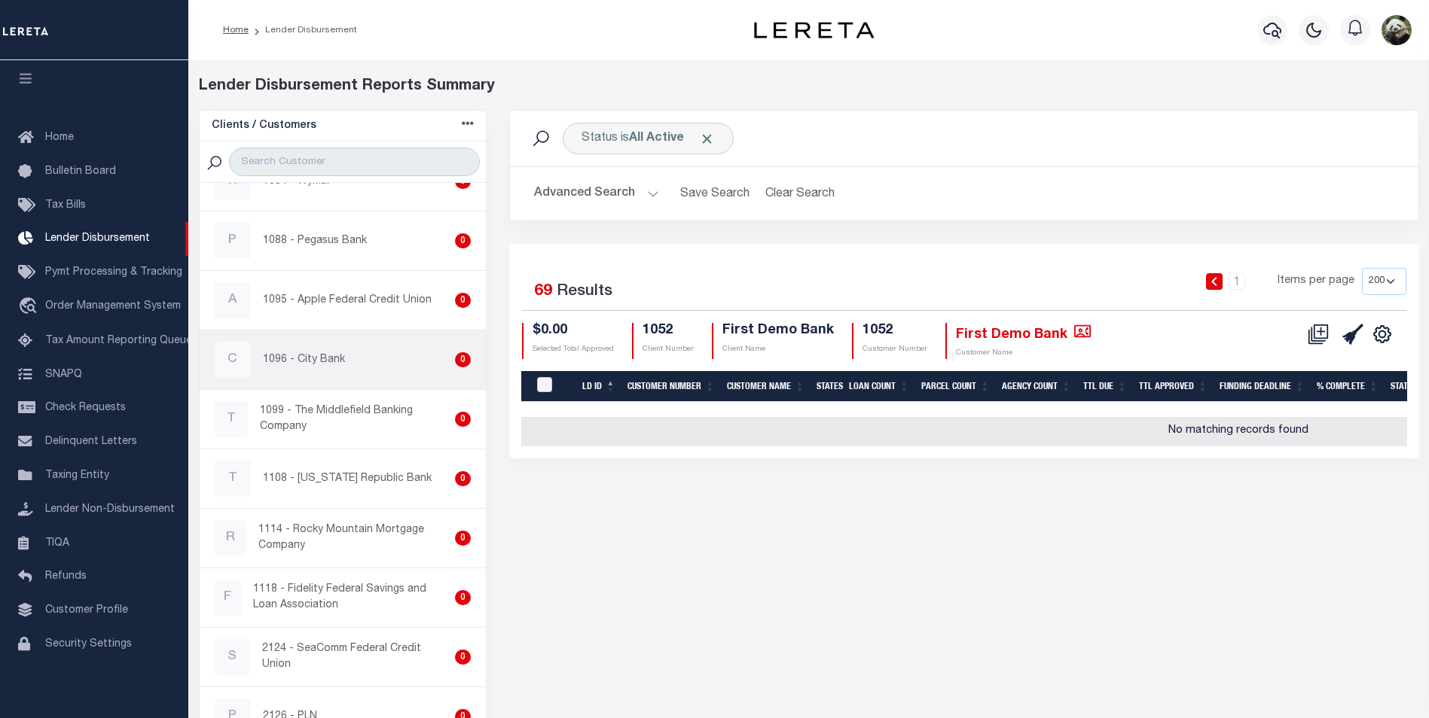
scroll to position [4142, 0]
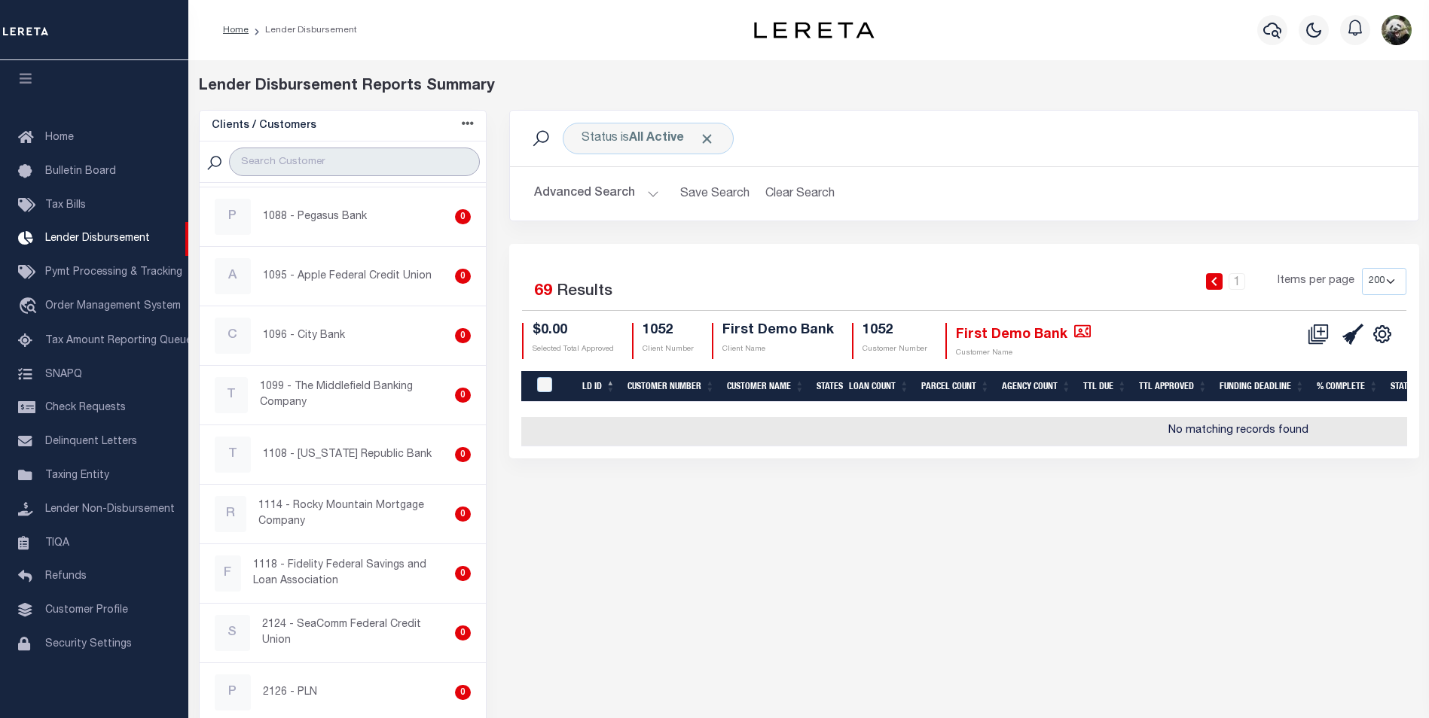
click at [264, 164] on input "search" at bounding box center [354, 162] width 251 height 29
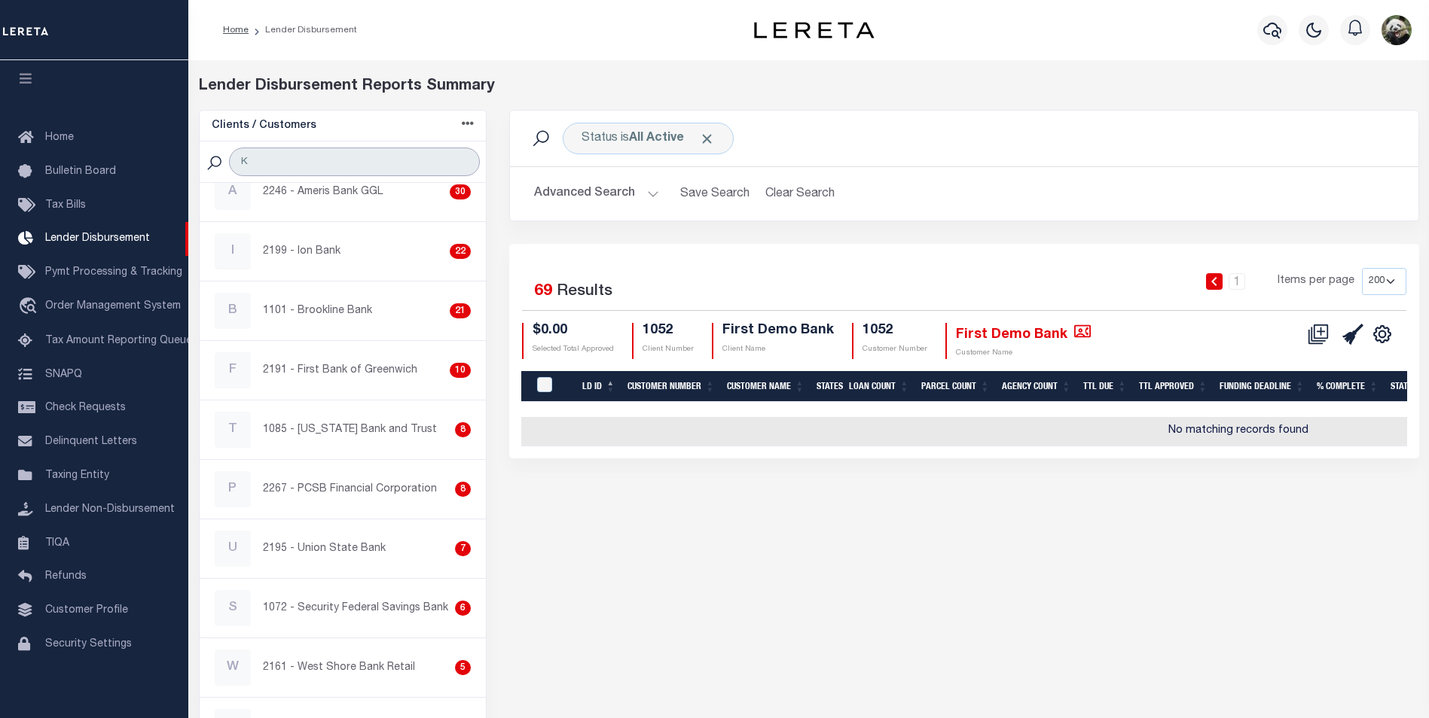
scroll to position [0, 0]
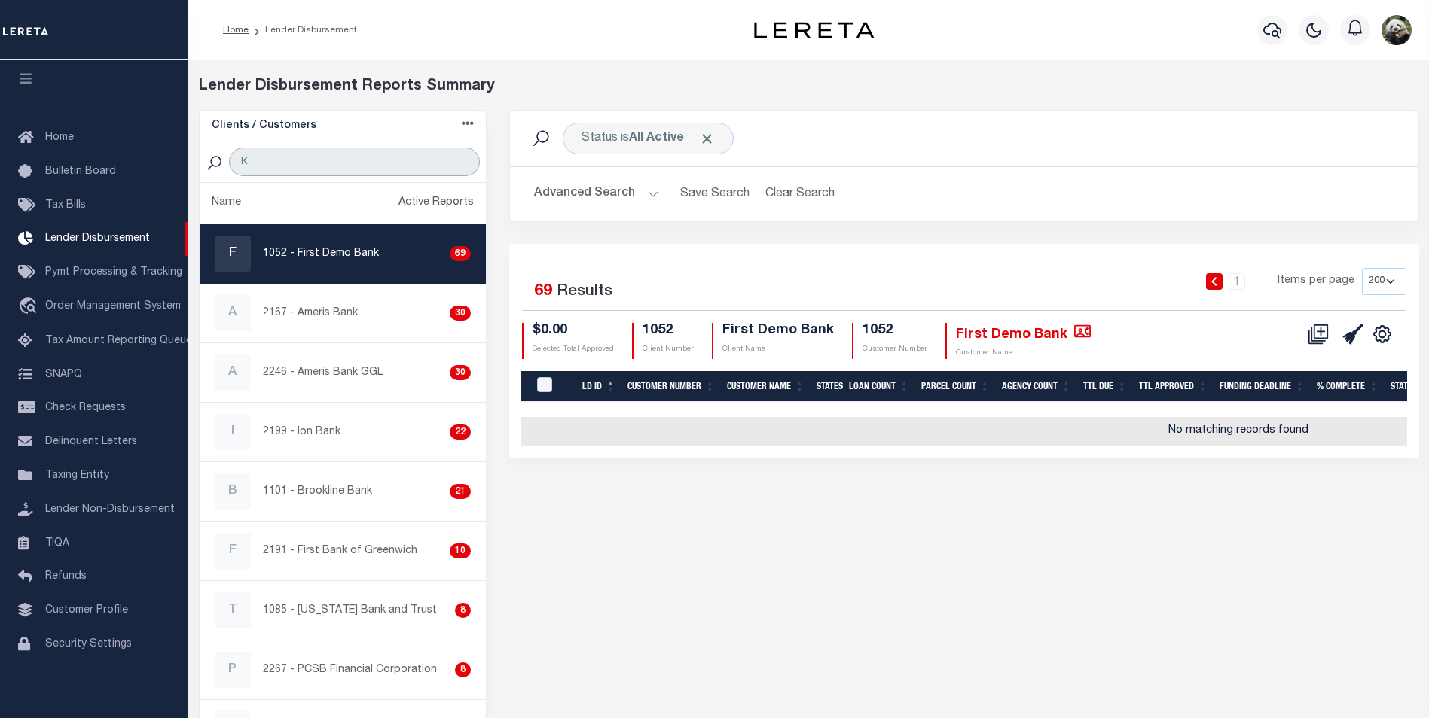
type input "KI"
select select "200"
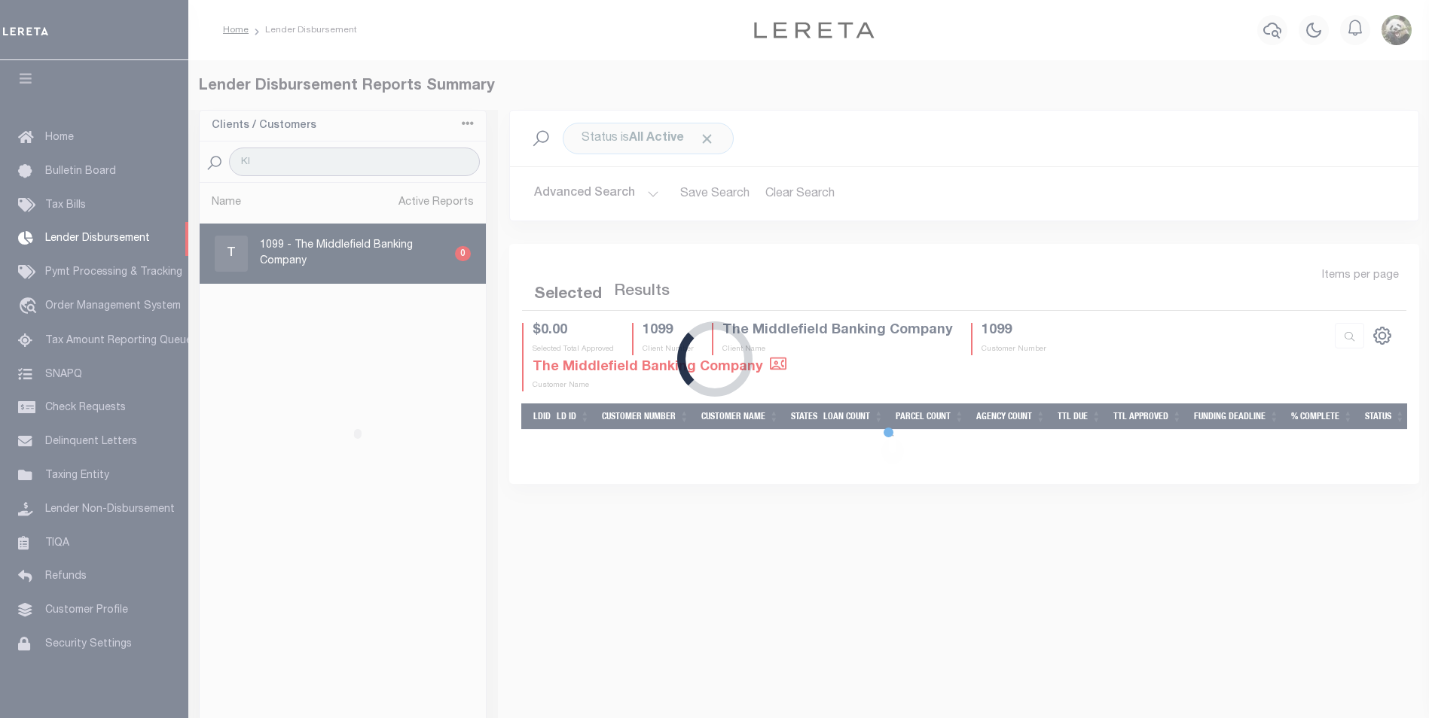
select select "200"
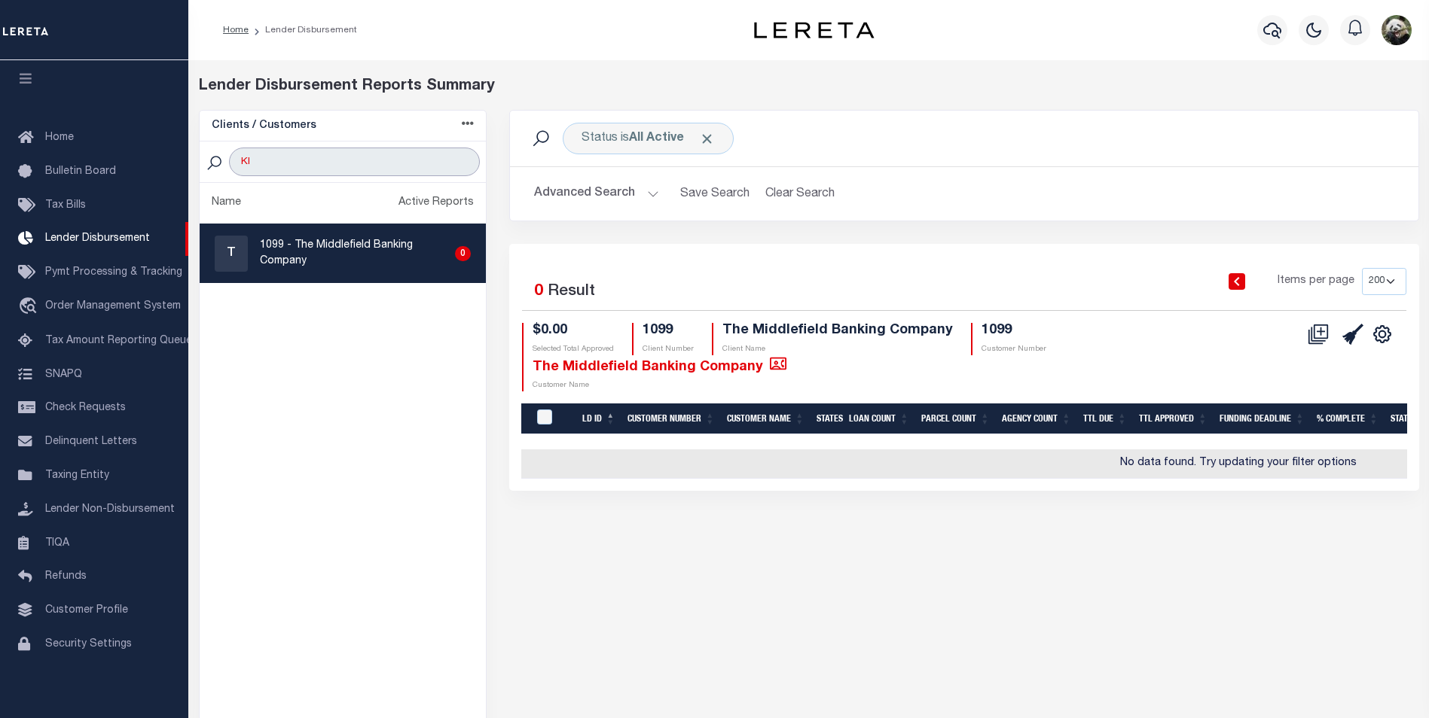
click at [464, 163] on input "KI" at bounding box center [354, 162] width 251 height 29
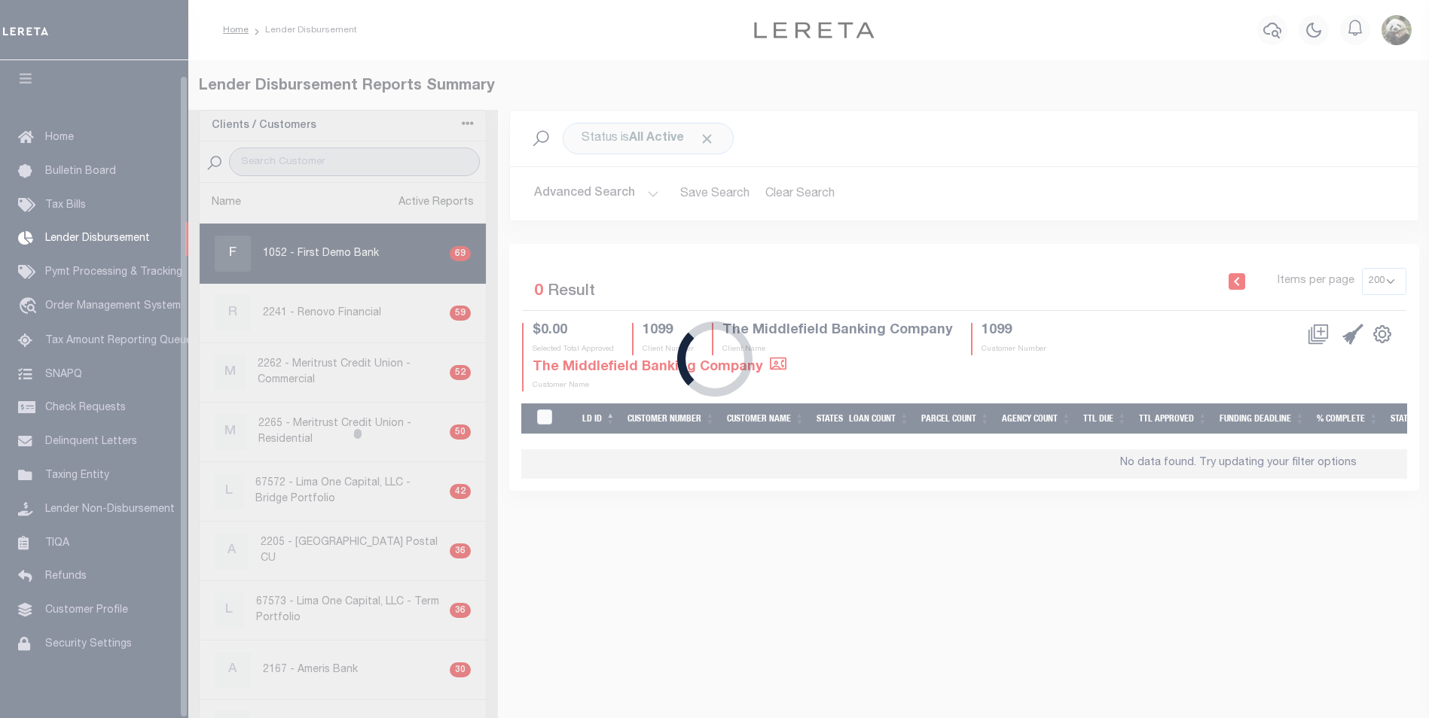
select select "200"
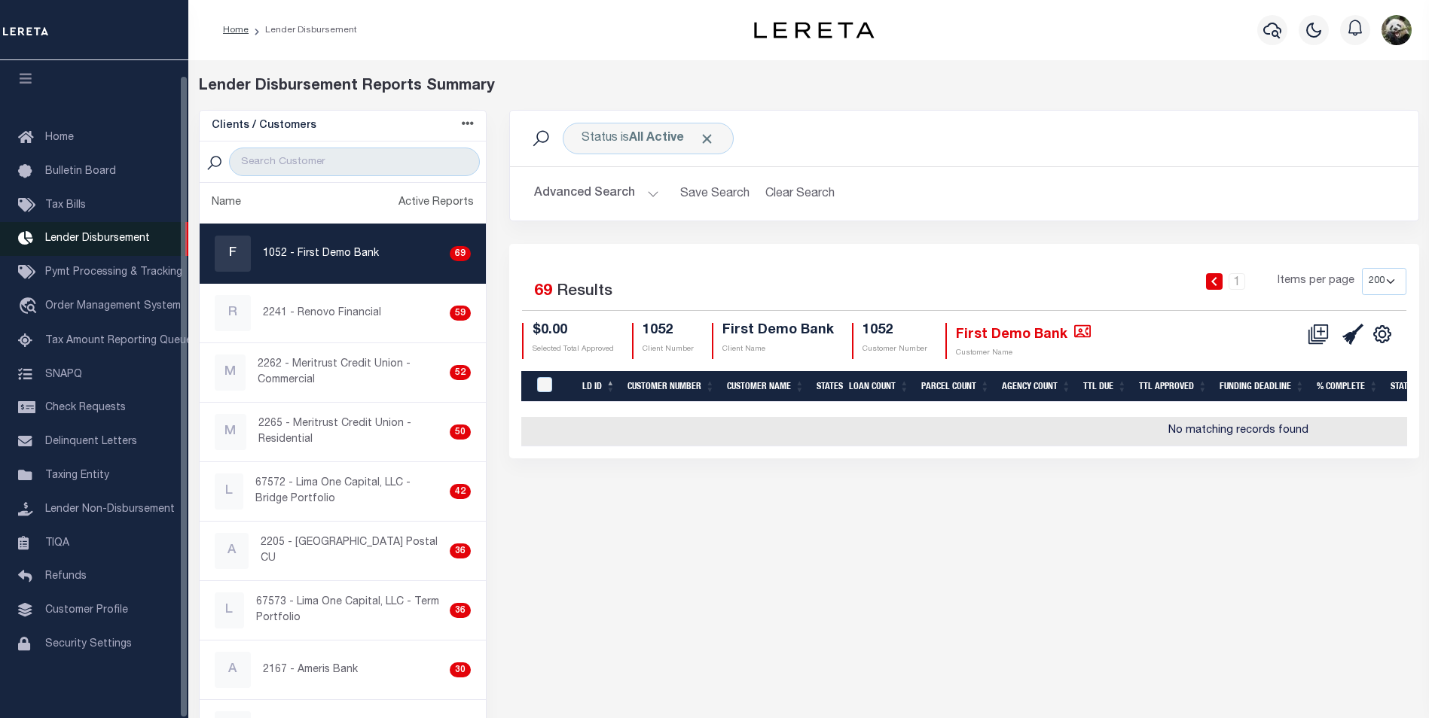
click at [87, 233] on span "Lender Disbursement" at bounding box center [97, 238] width 105 height 11
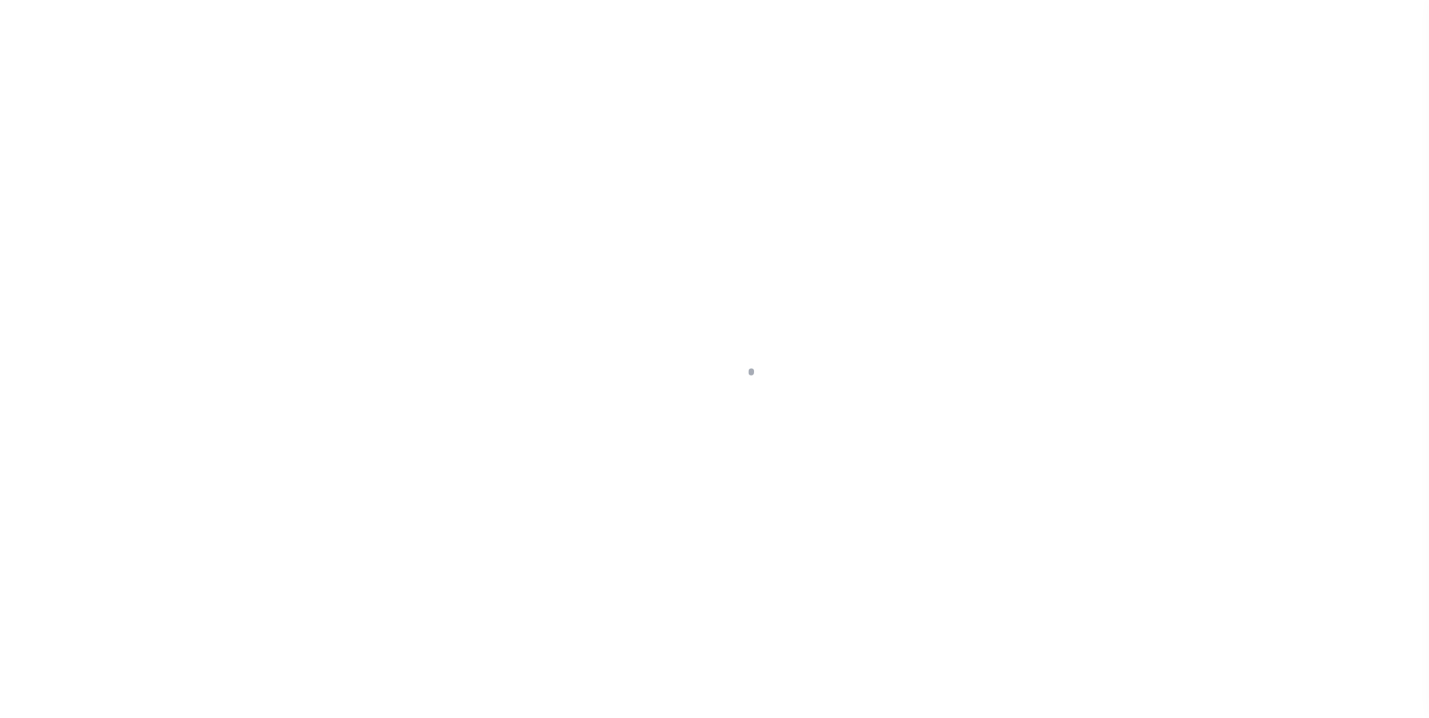
select select "200"
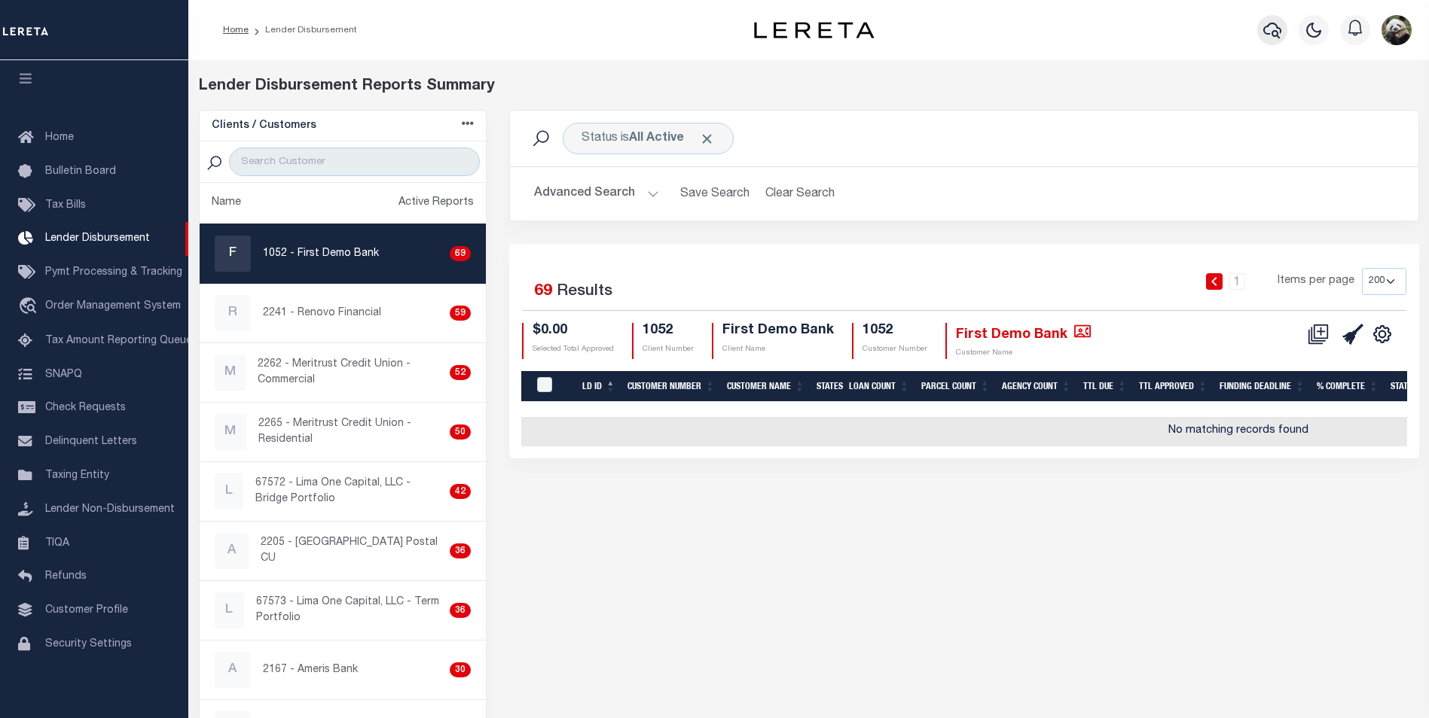
click at [1276, 32] on icon "button" at bounding box center [1272, 31] width 18 height 16
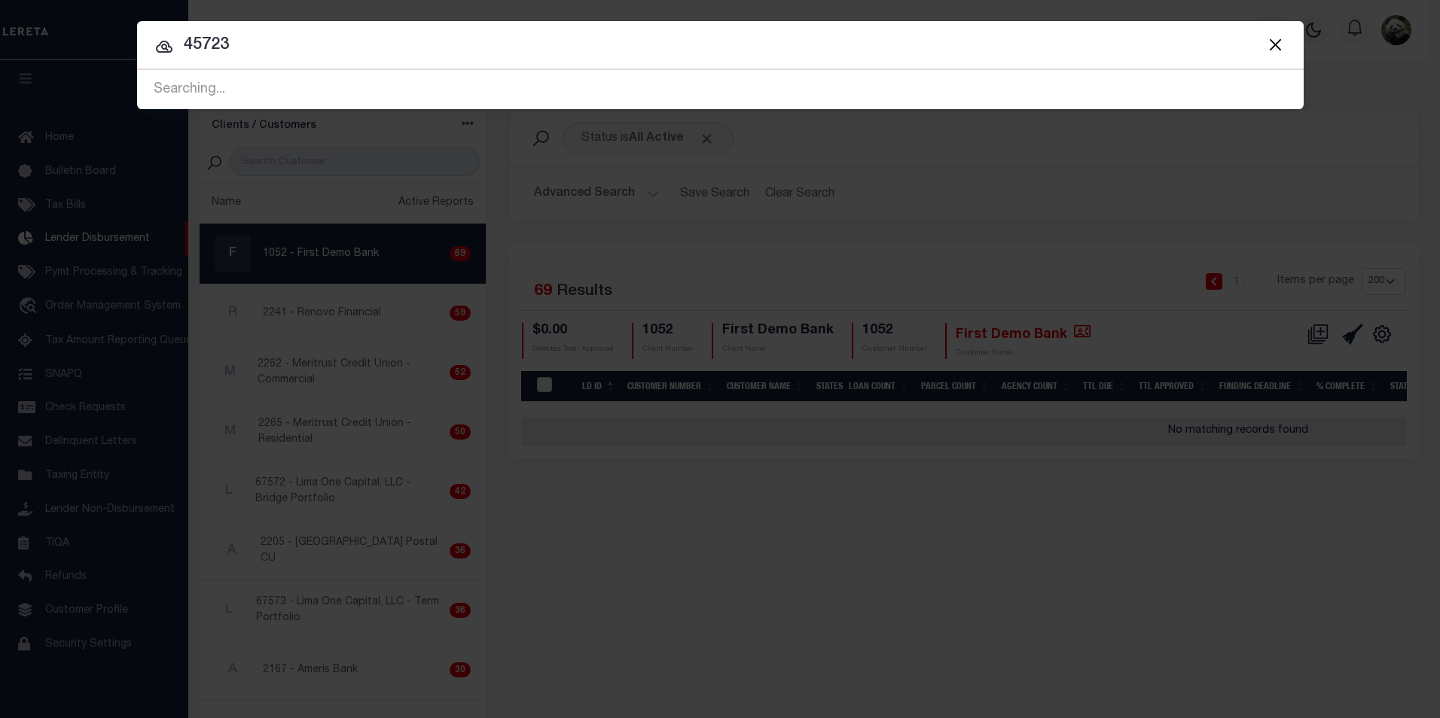
type input "45723"
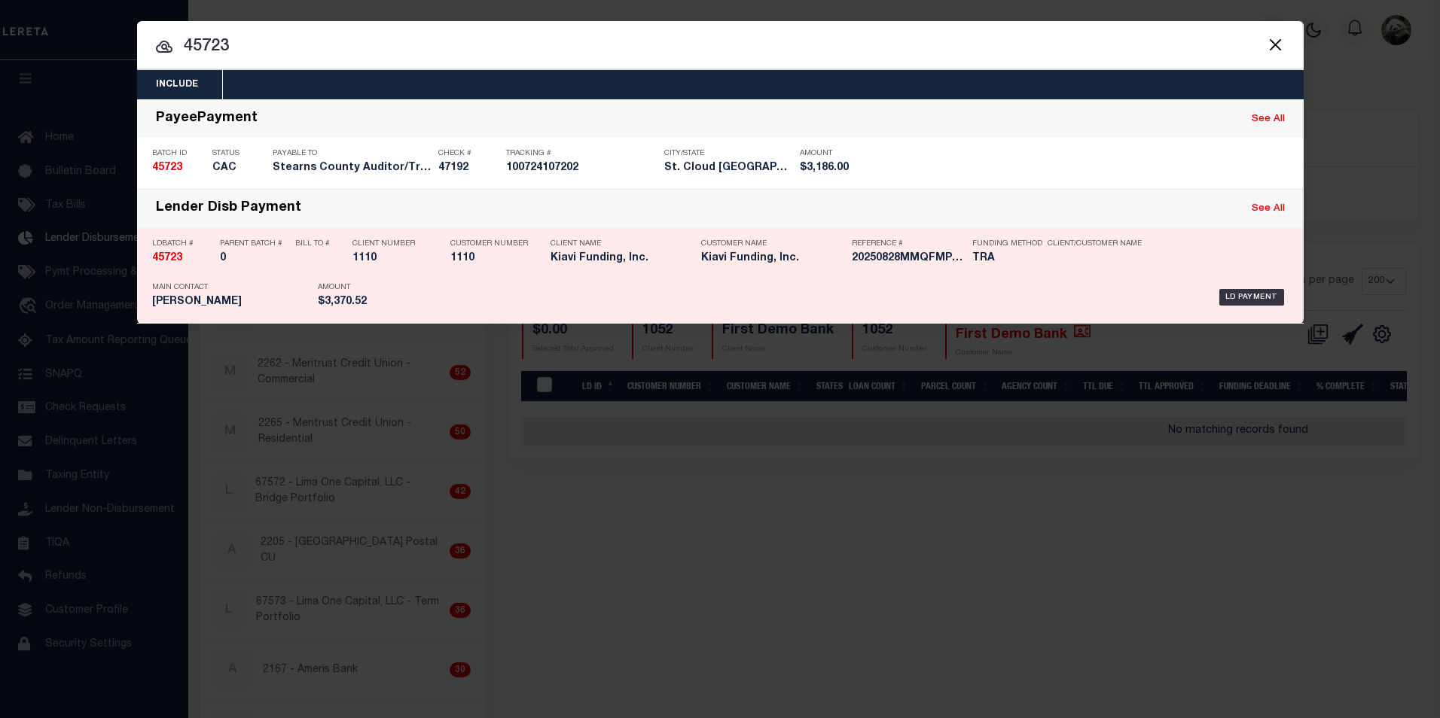
click at [1105, 283] on div "LD Payment" at bounding box center [845, 298] width 888 height 44
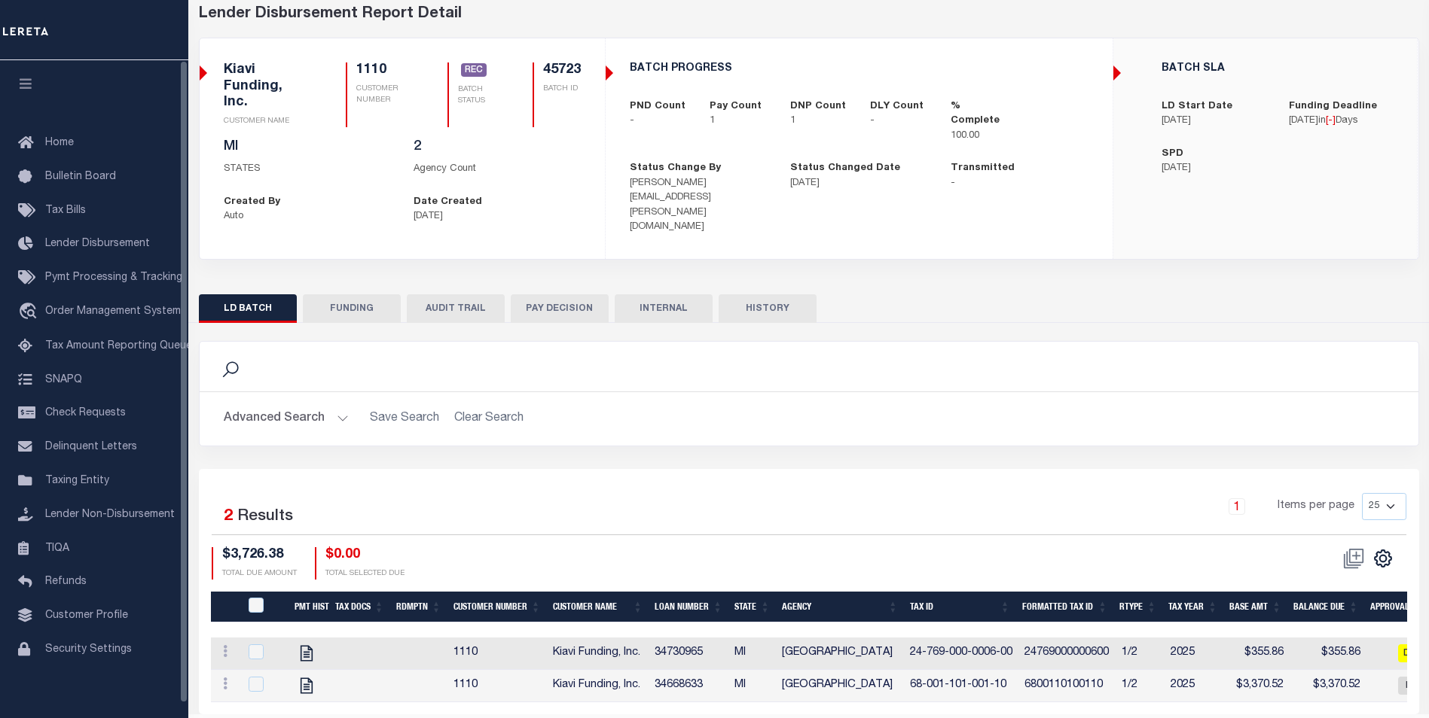
scroll to position [75, 0]
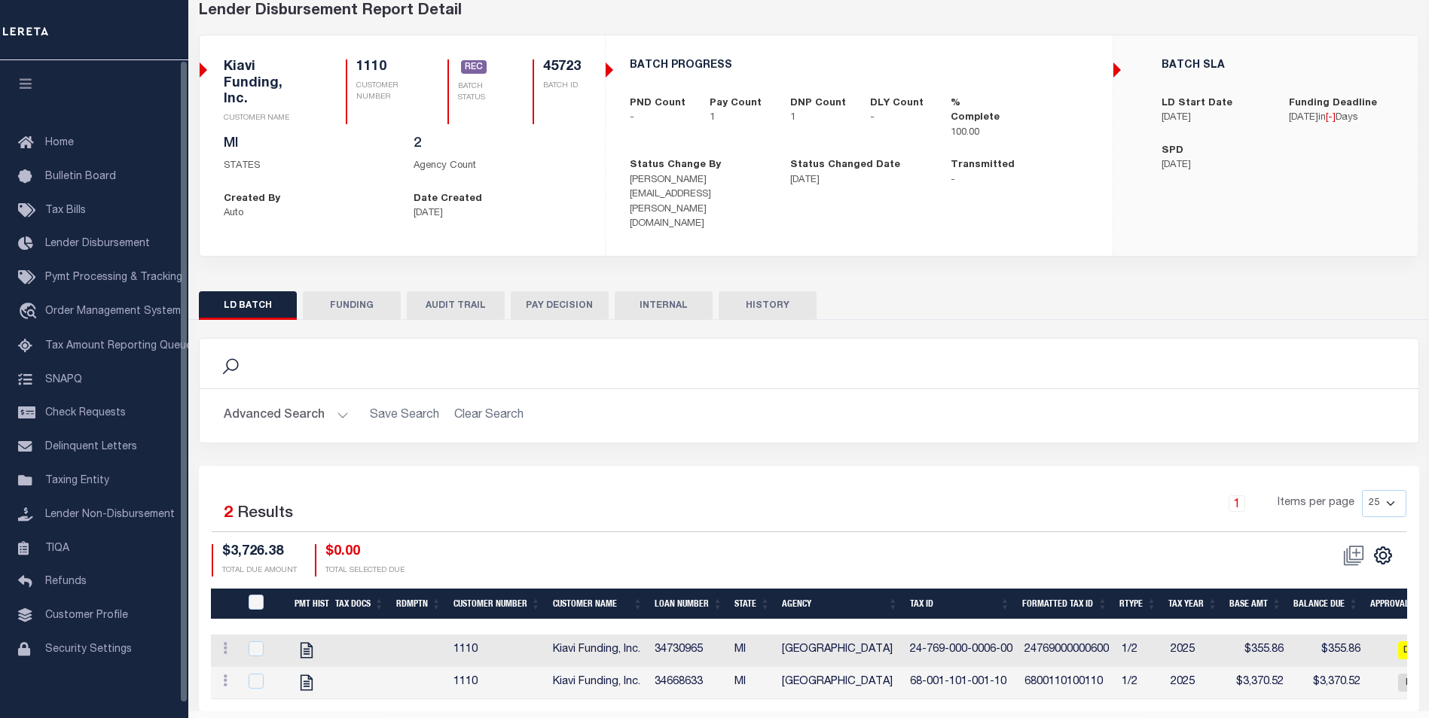
click at [337, 291] on button "FUNDING" at bounding box center [352, 305] width 98 height 29
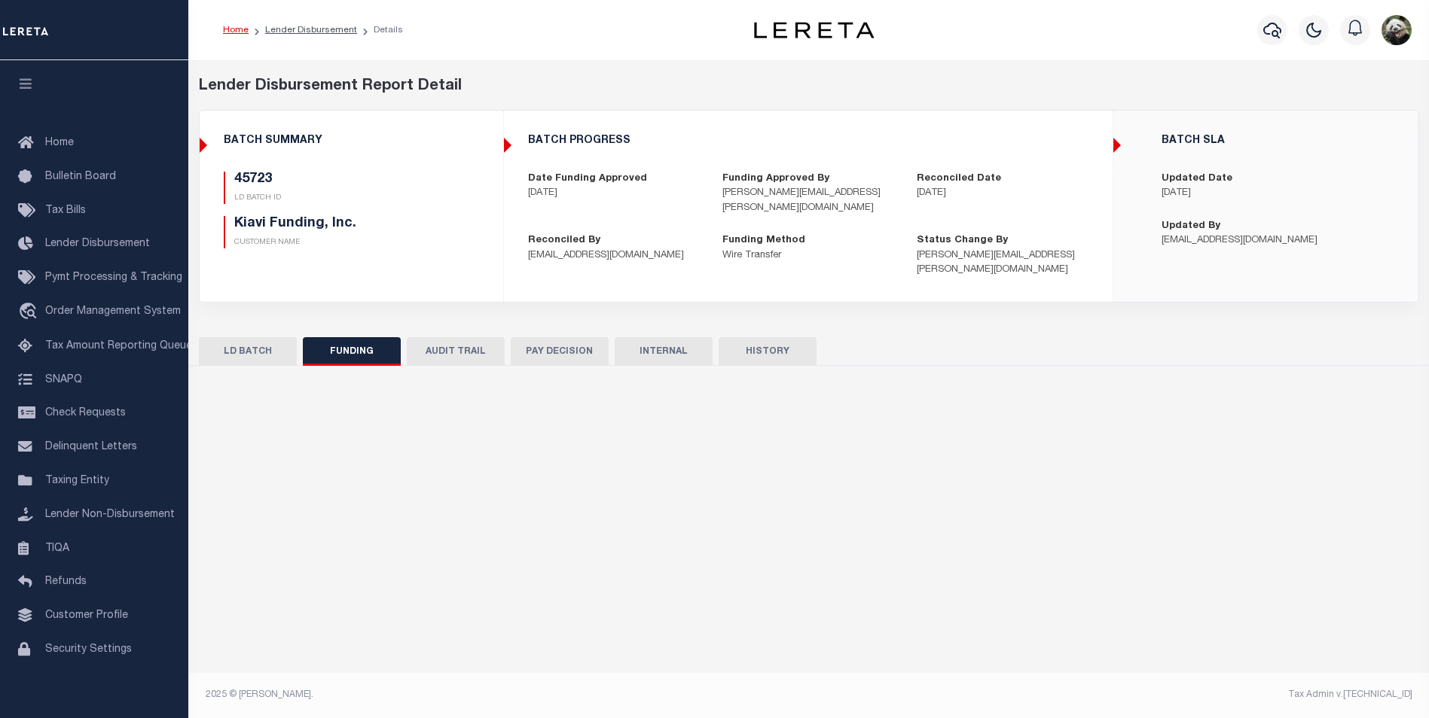
scroll to position [0, 0]
type input "$3,370.52"
type input "$0"
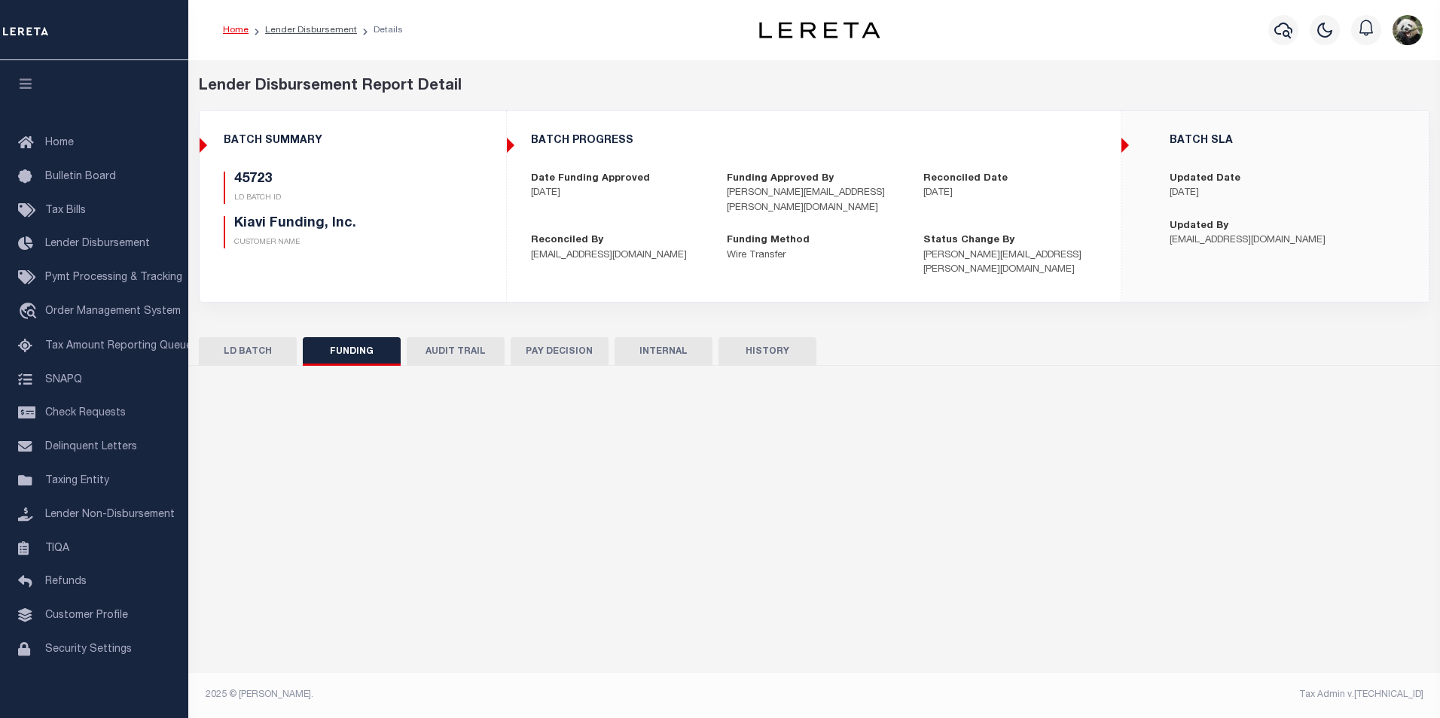
type input "[DATE]"
type input "20250828MMQFMP2700269008281350FT03"
type input "[DATE]"
select select "100"
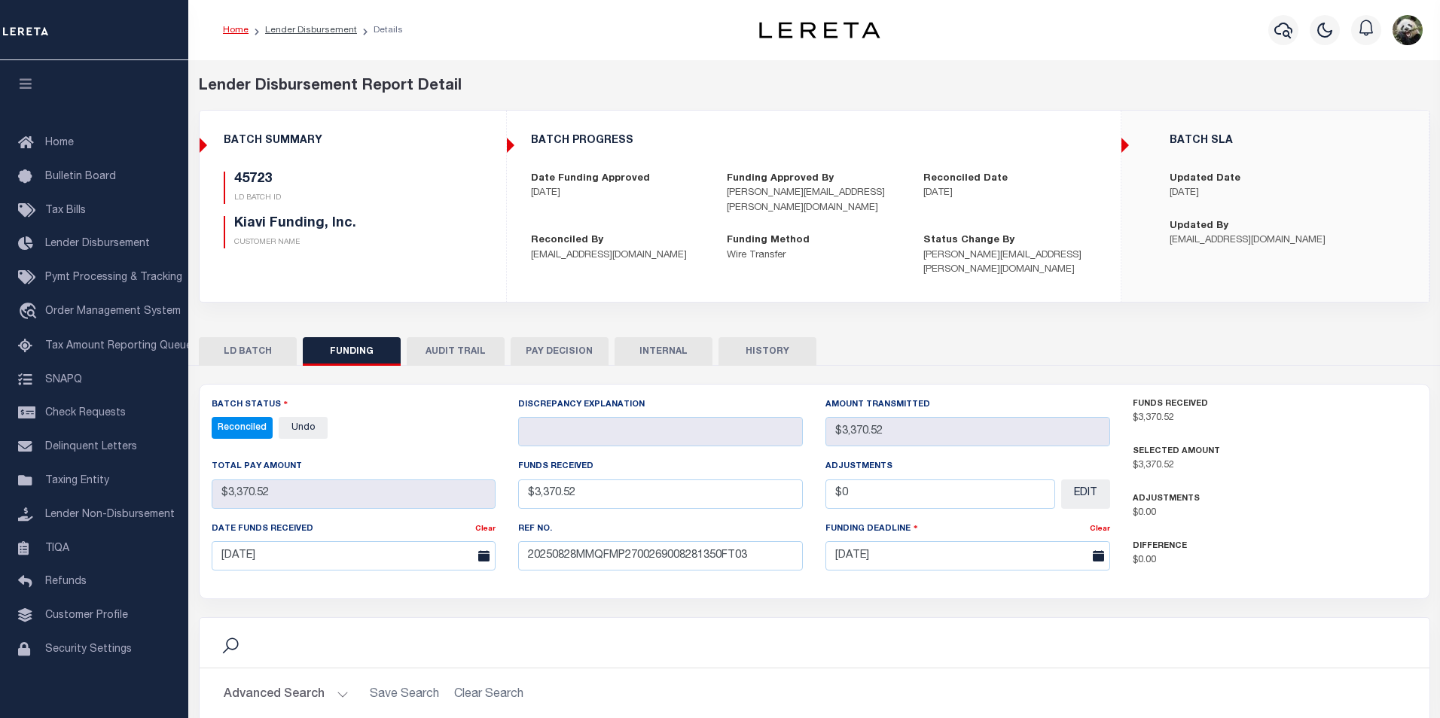
select select "100"
click at [115, 244] on span "Lender Disbursement" at bounding box center [97, 244] width 105 height 11
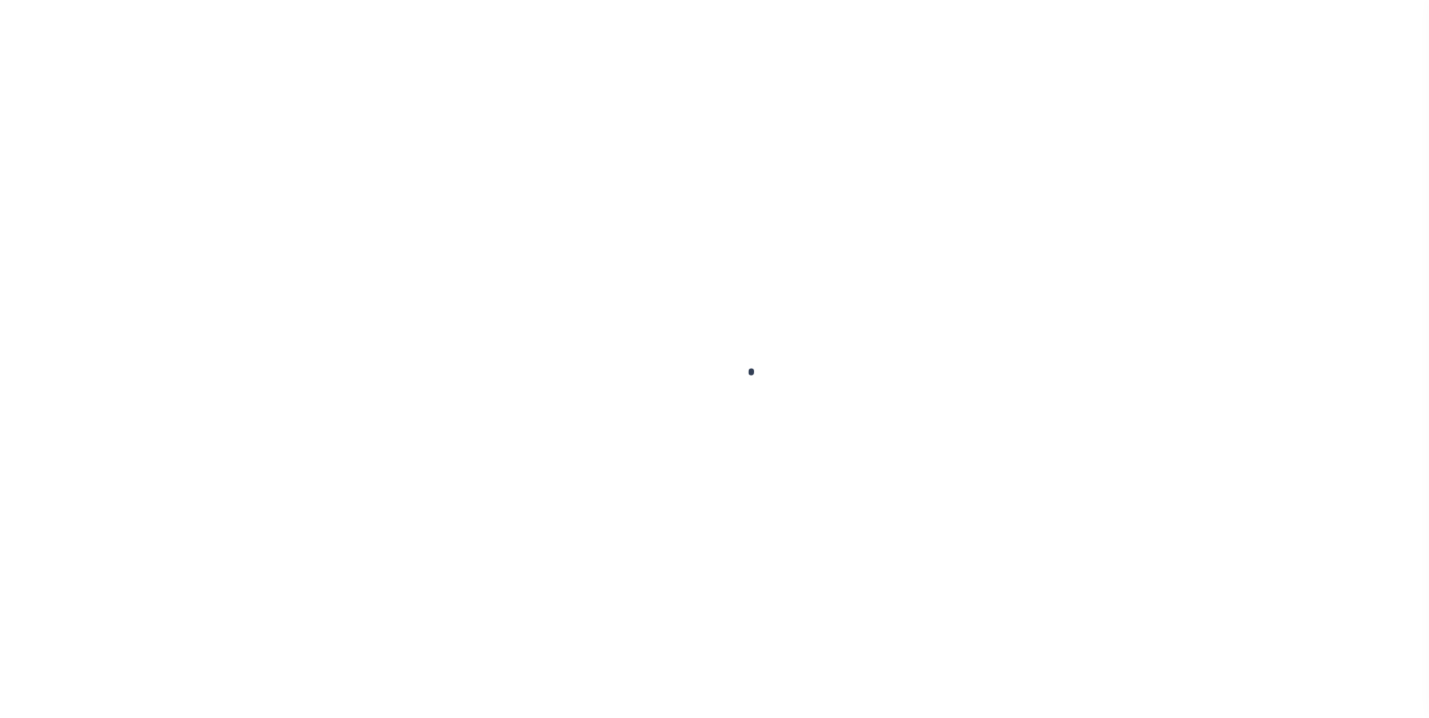
select select "200"
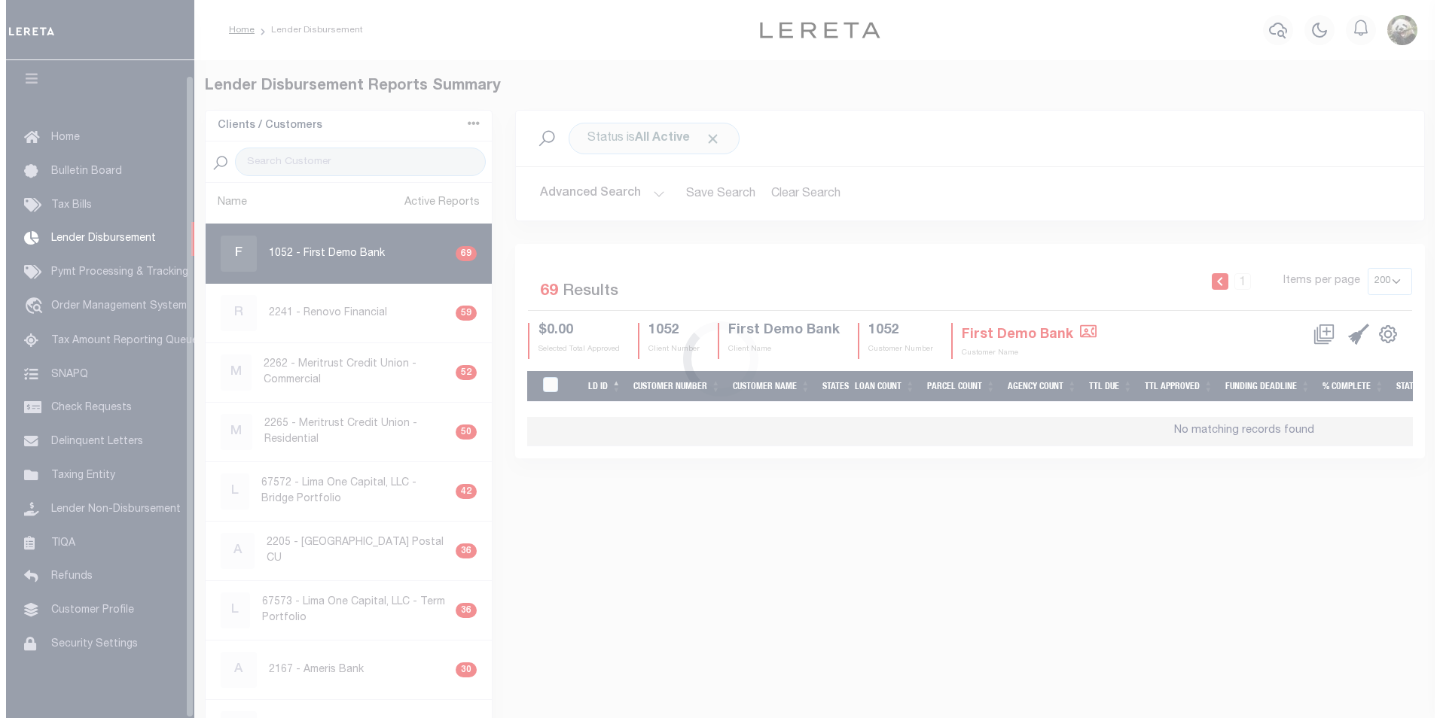
scroll to position [15, 0]
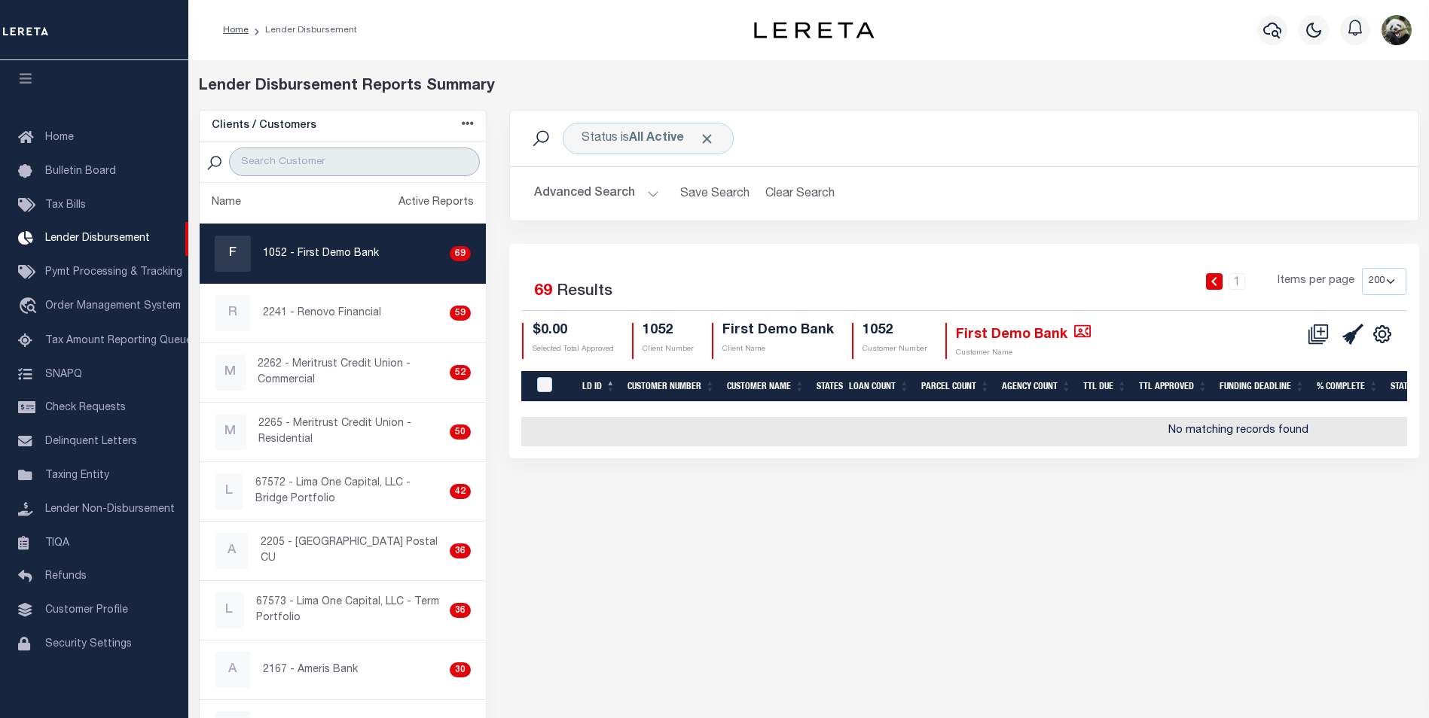
click at [333, 175] on input "search" at bounding box center [354, 162] width 251 height 29
click at [336, 164] on input "search" at bounding box center [354, 162] width 251 height 29
type input "KIAV"
select select "200"
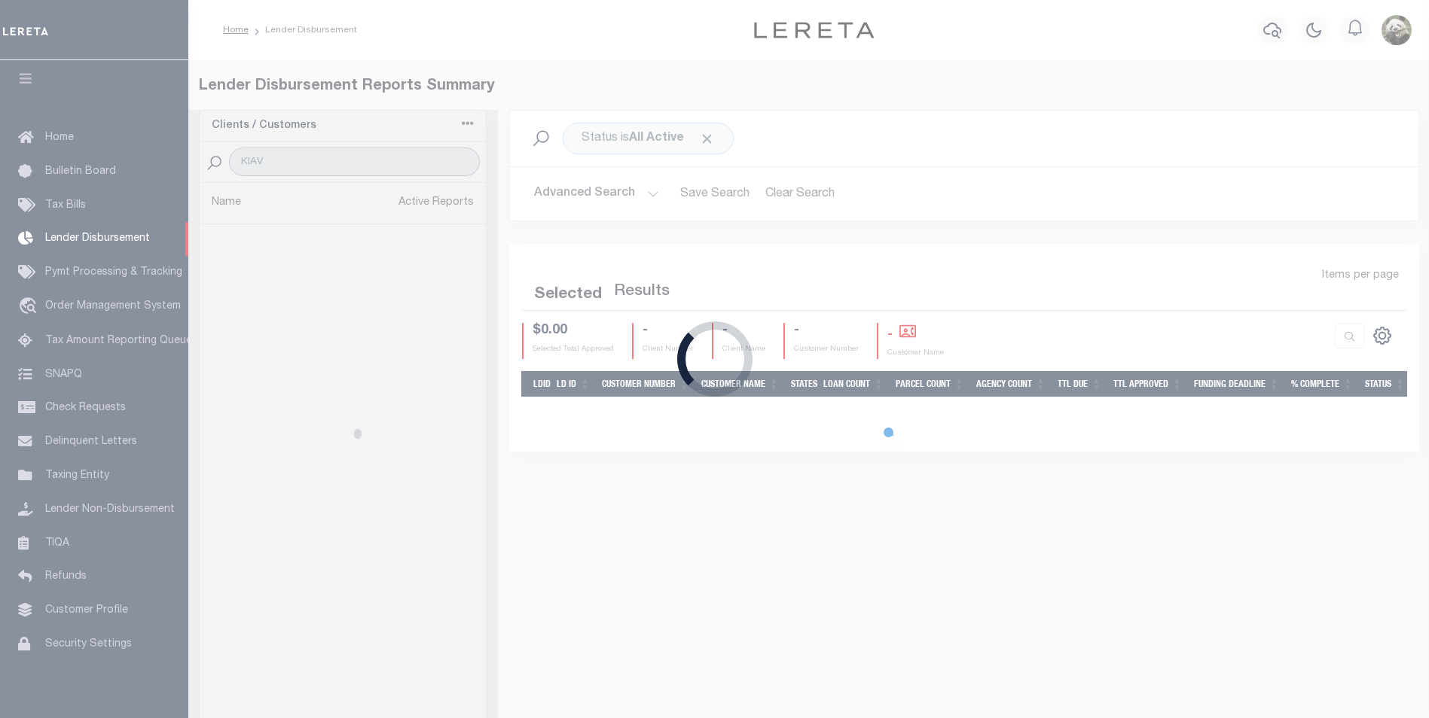
select select "200"
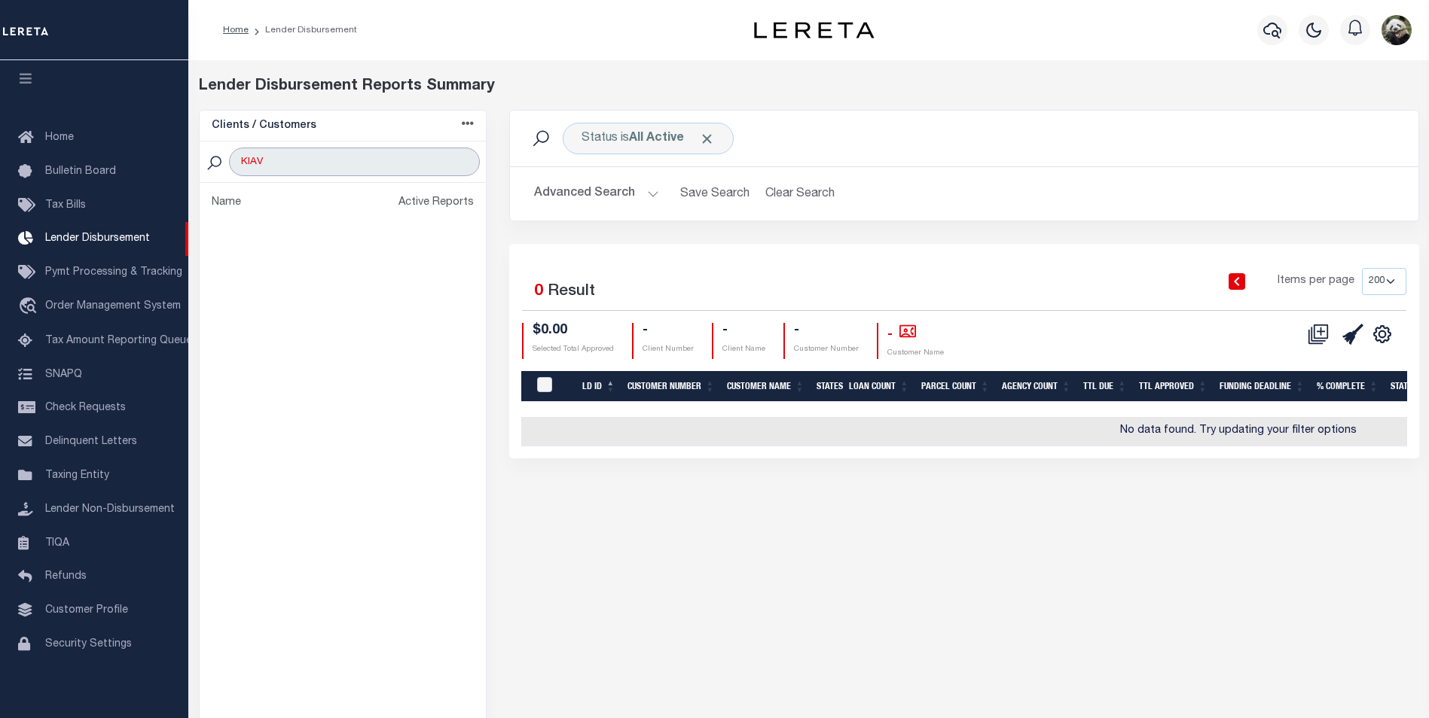
type input "KIAV"
click at [1262, 23] on button "button" at bounding box center [1272, 30] width 30 height 30
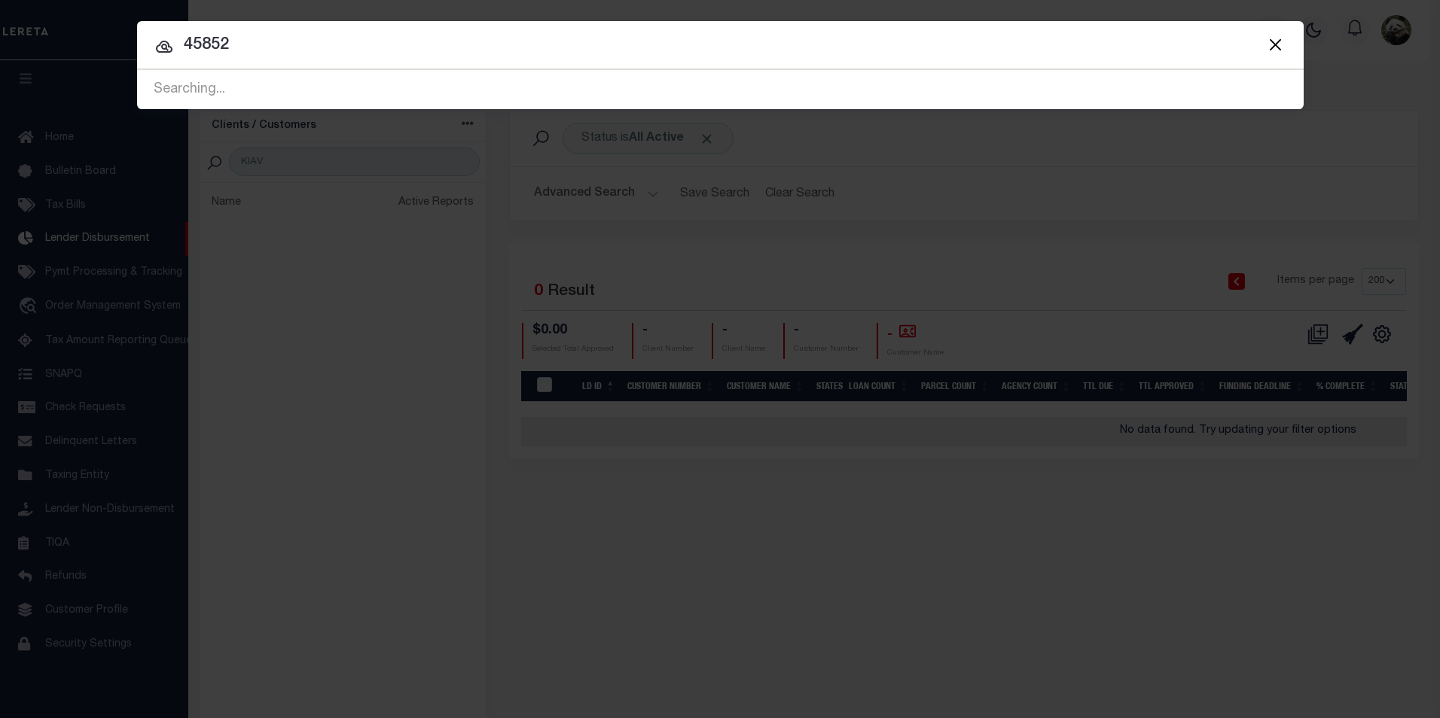
type input "45852"
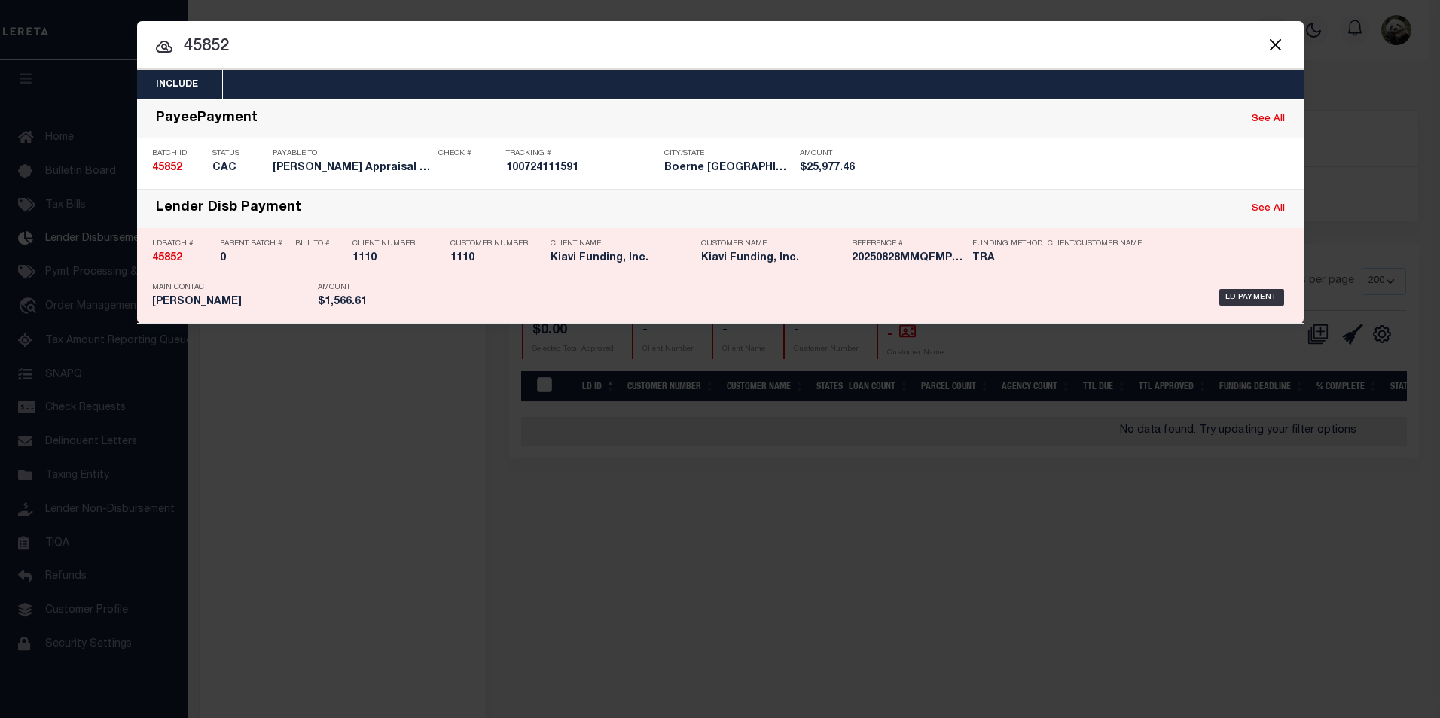
click at [432, 301] on div "LD Payment" at bounding box center [845, 298] width 888 height 44
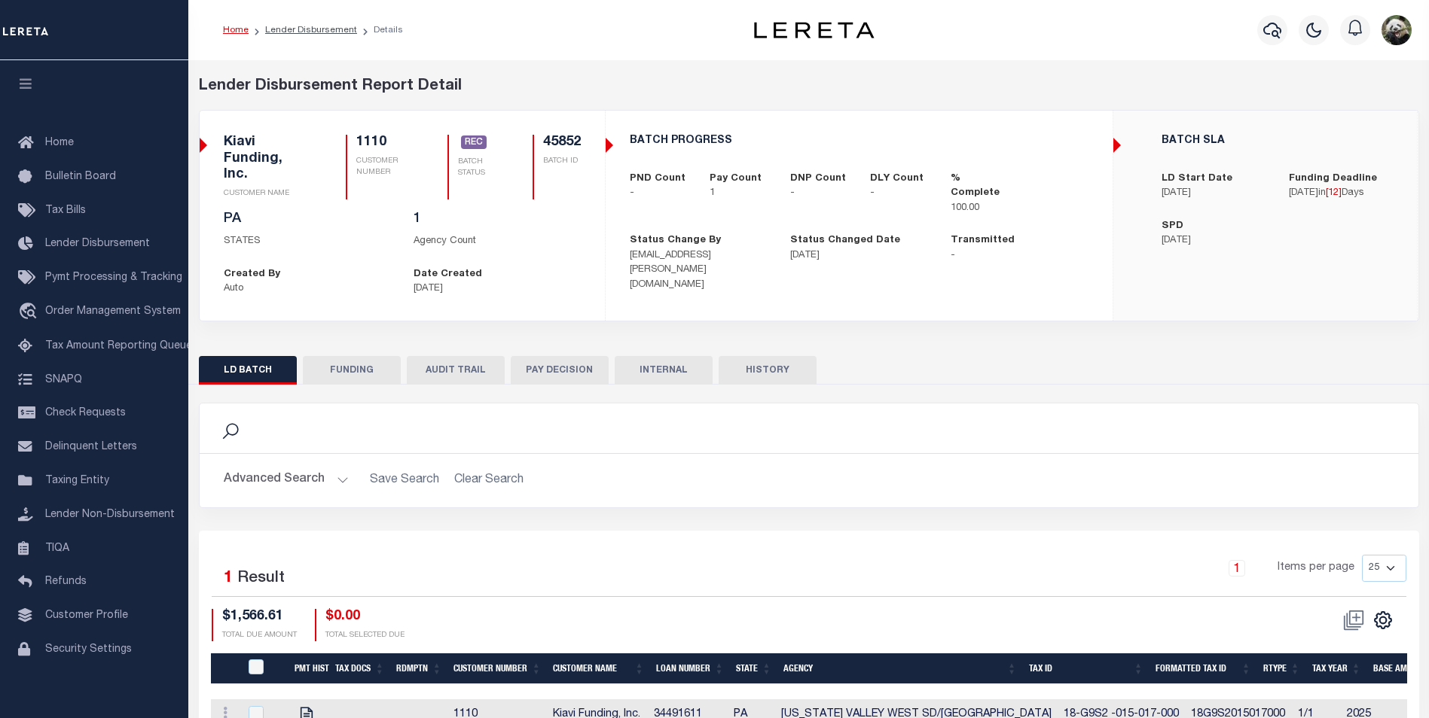
click at [348, 356] on button "FUNDING" at bounding box center [352, 370] width 98 height 29
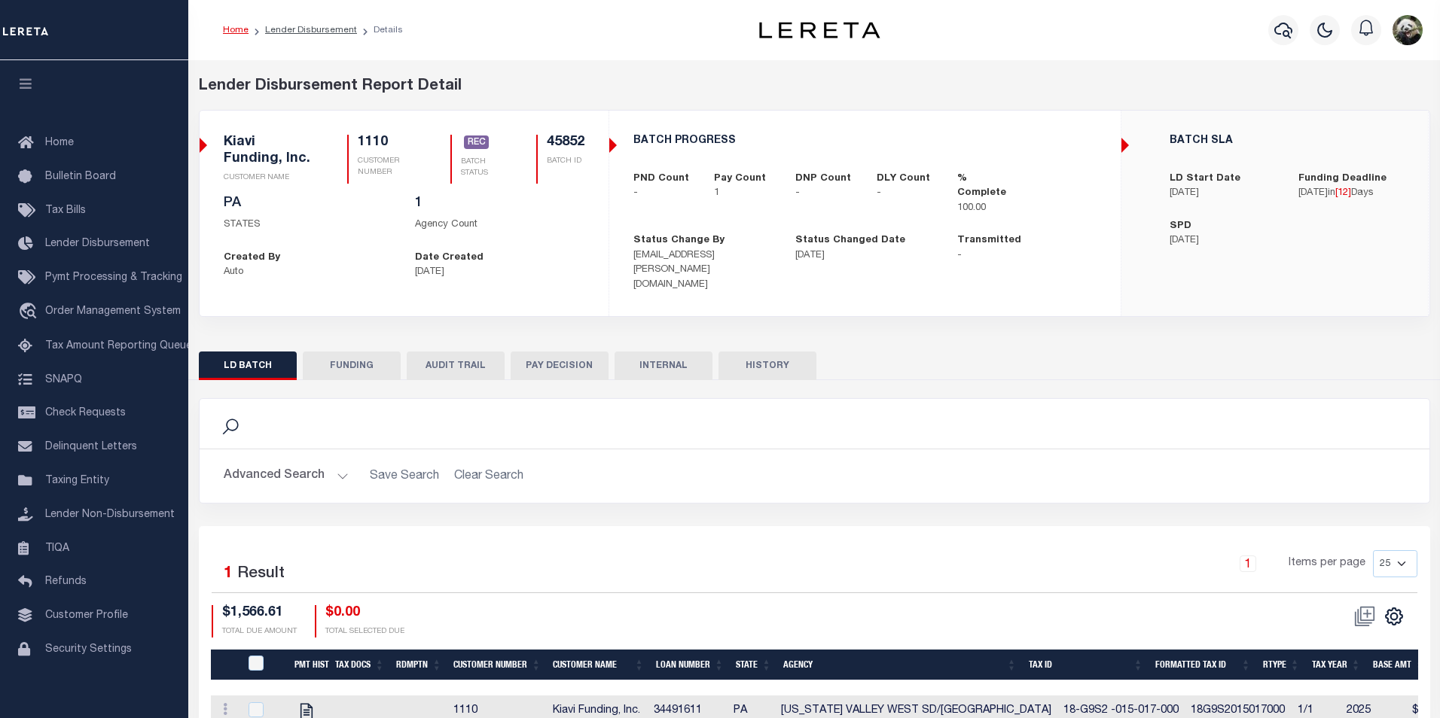
type input "$1,566.61"
type input "$0"
type input "[DATE]"
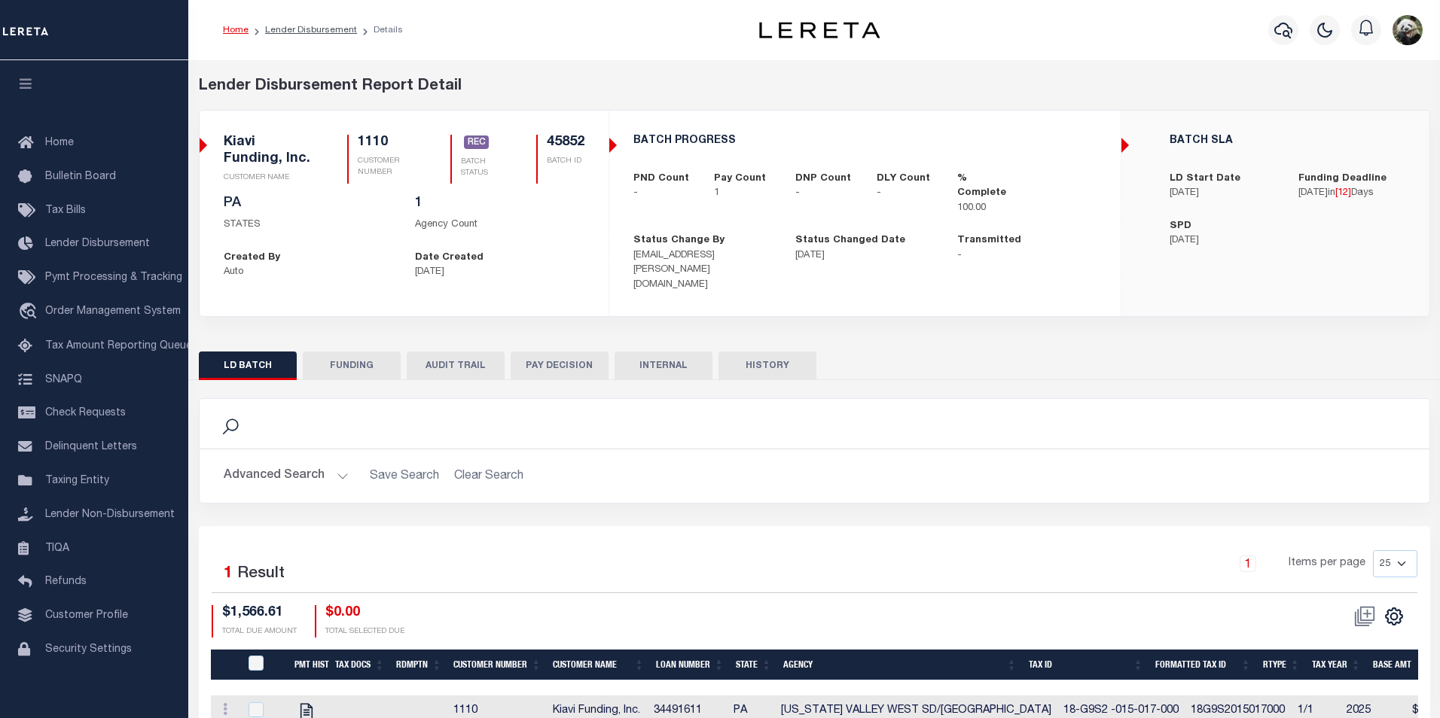
type input "20250828MMQFMP2700269008281350FT03"
type input "[DATE]"
select select "100"
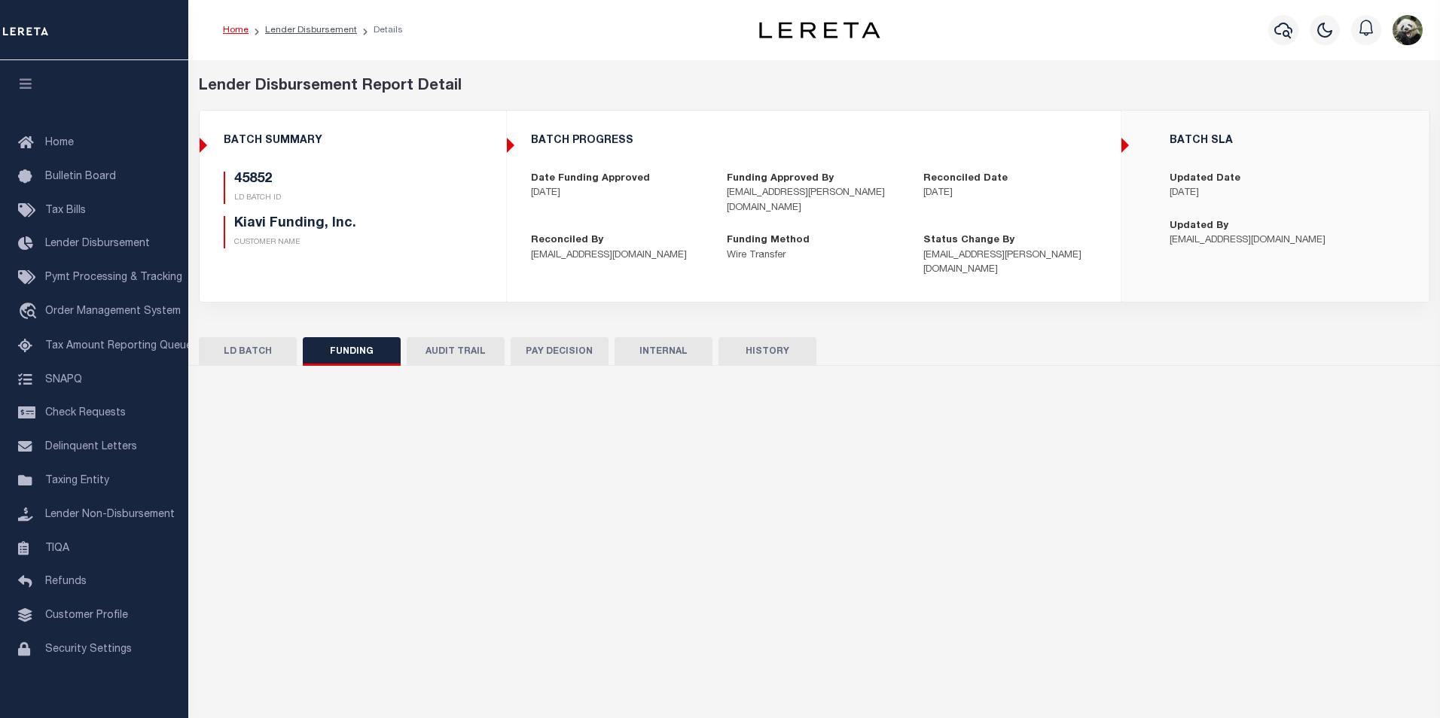
select select "100"
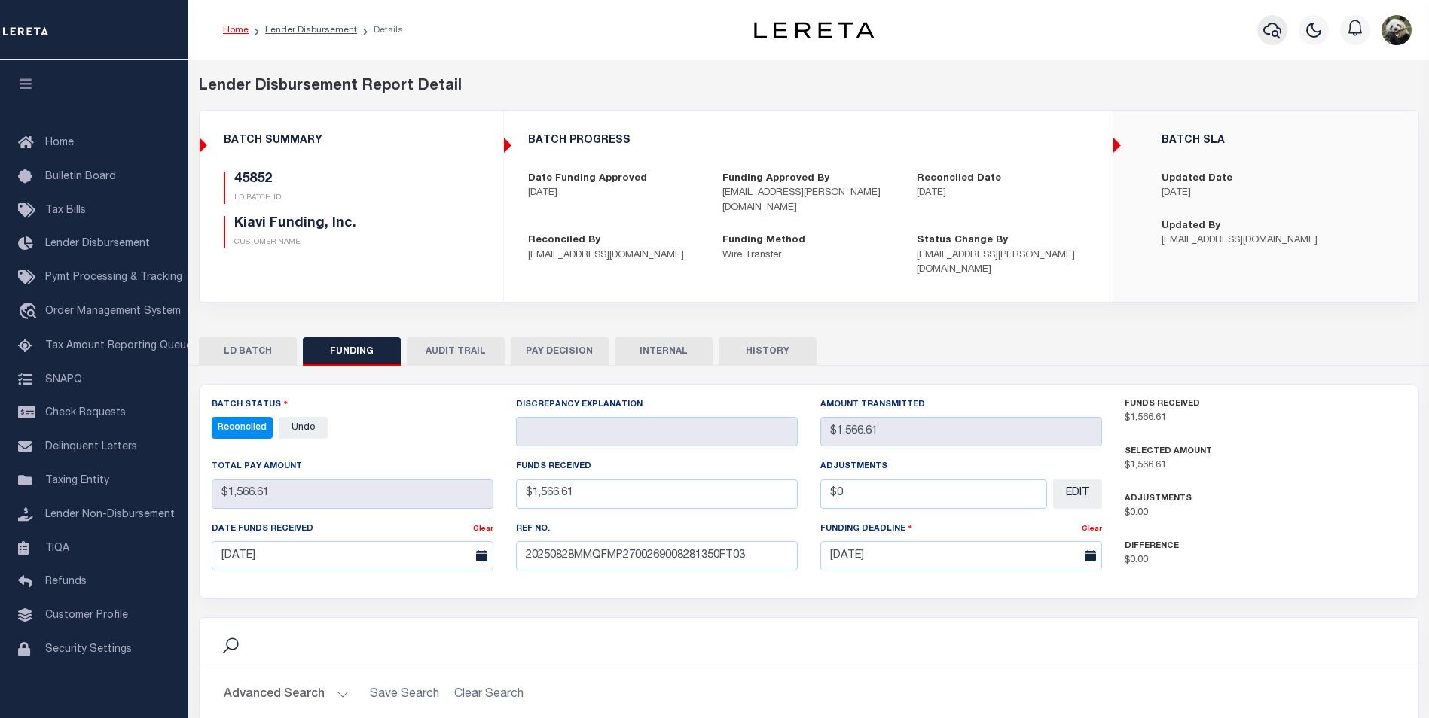
click at [1275, 37] on icon "button" at bounding box center [1272, 30] width 18 height 18
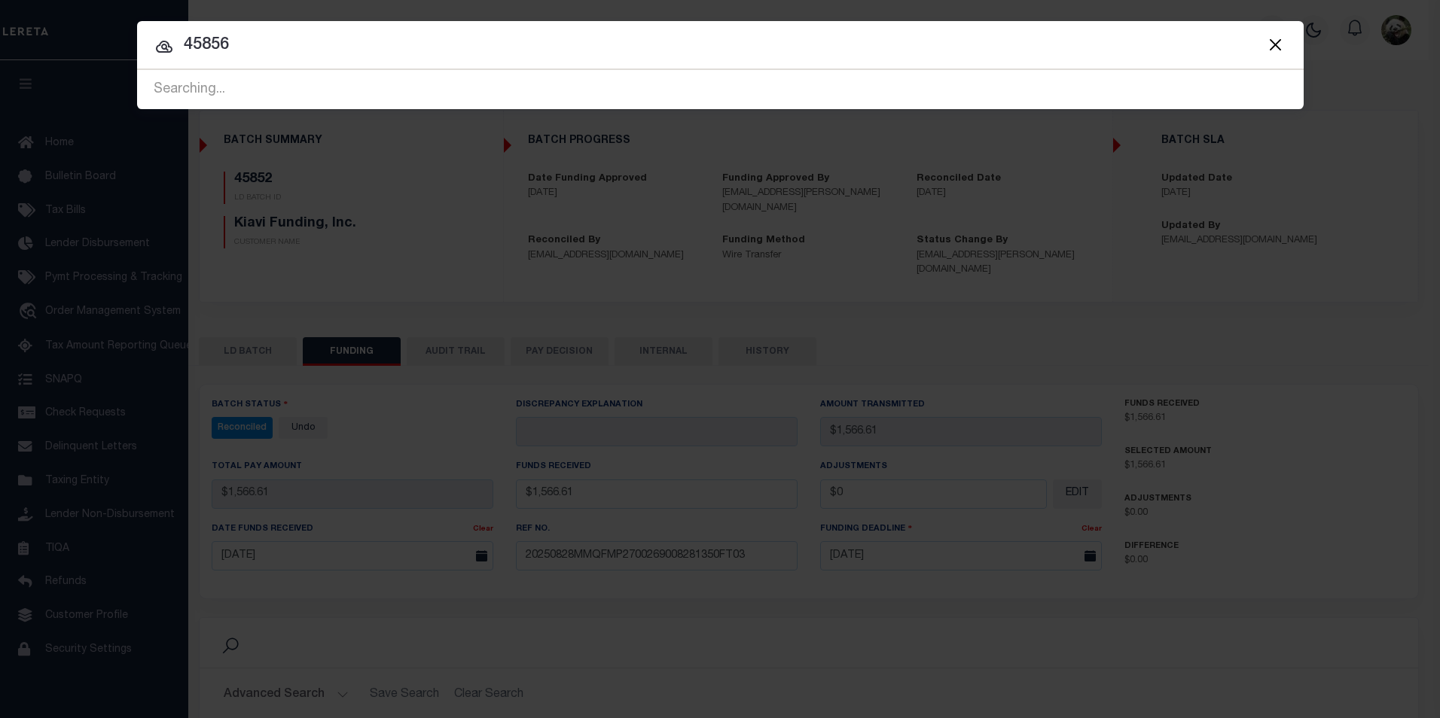
type input "45856"
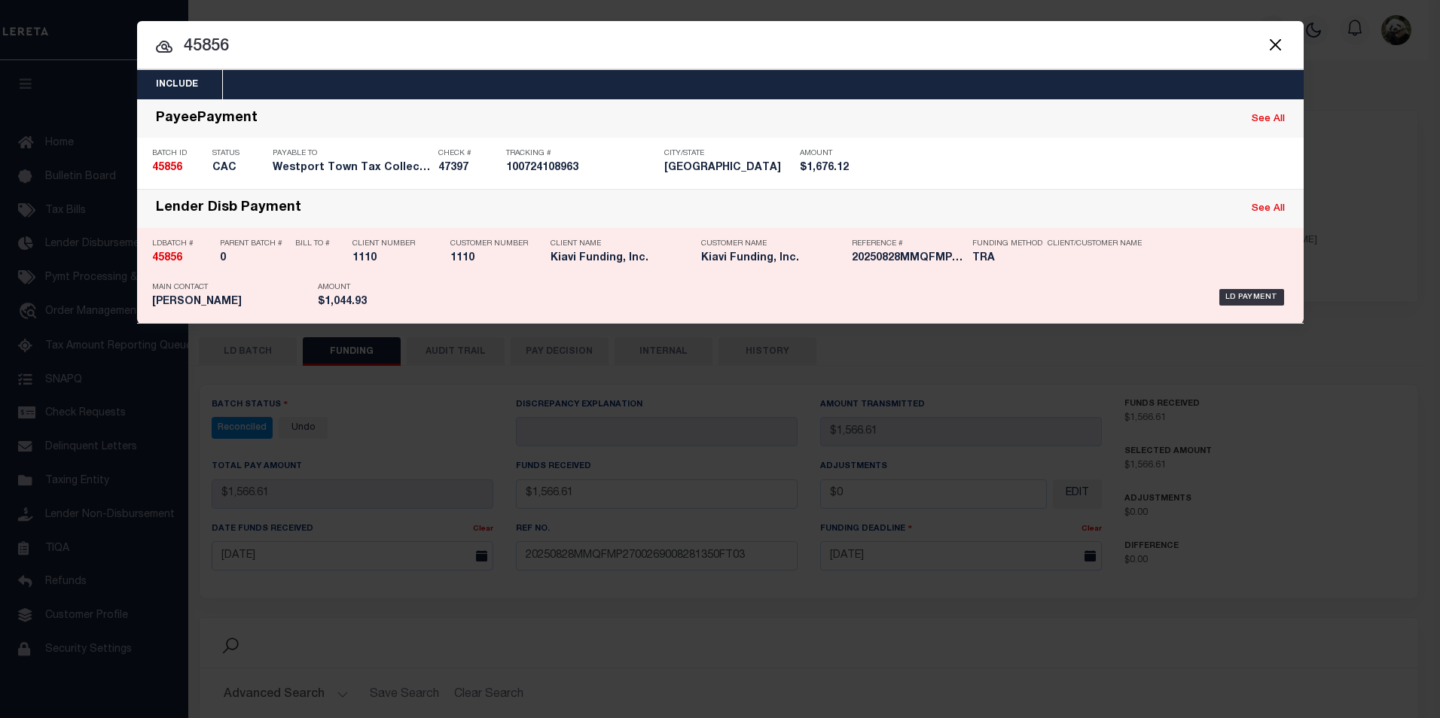
click at [823, 299] on div "LD Payment" at bounding box center [845, 298] width 888 height 44
checkbox input "true"
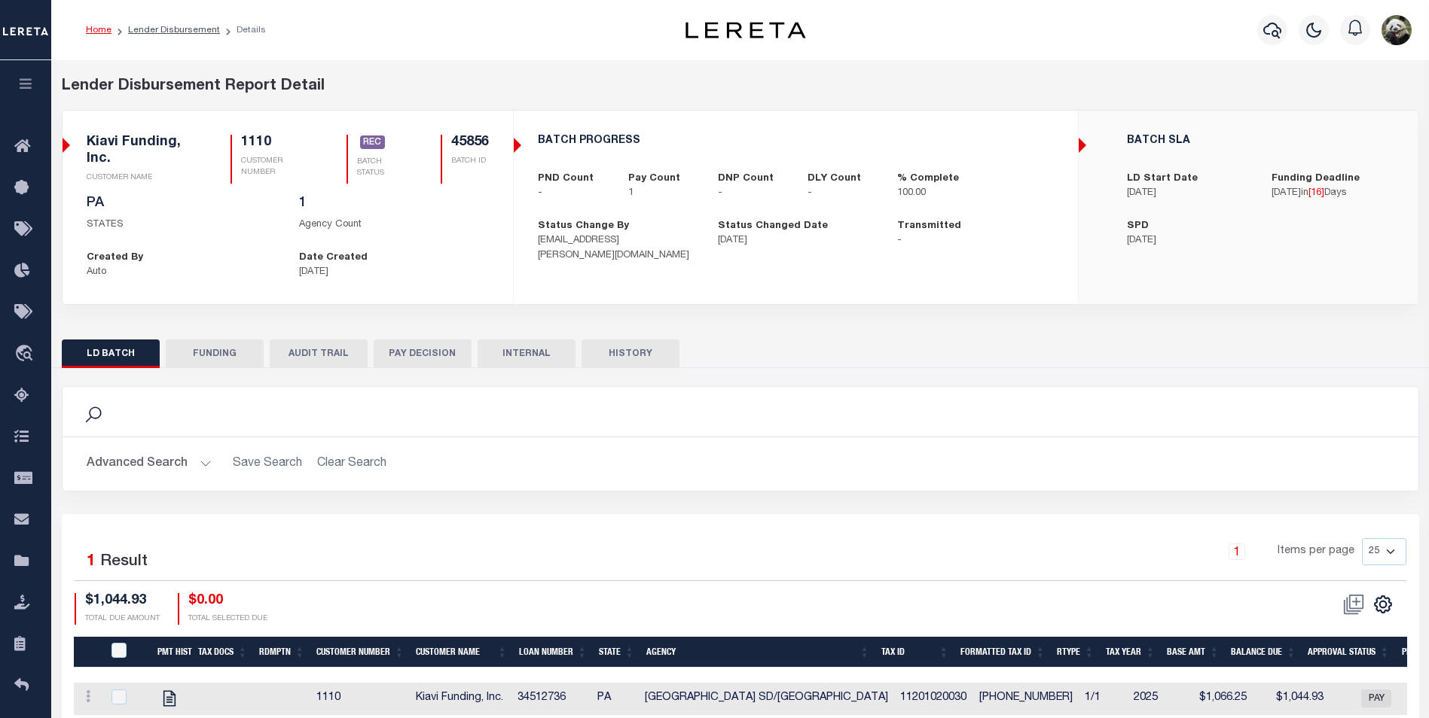
click at [233, 356] on button "FUNDING" at bounding box center [215, 354] width 98 height 29
type input "$1,044.93"
type input "$0"
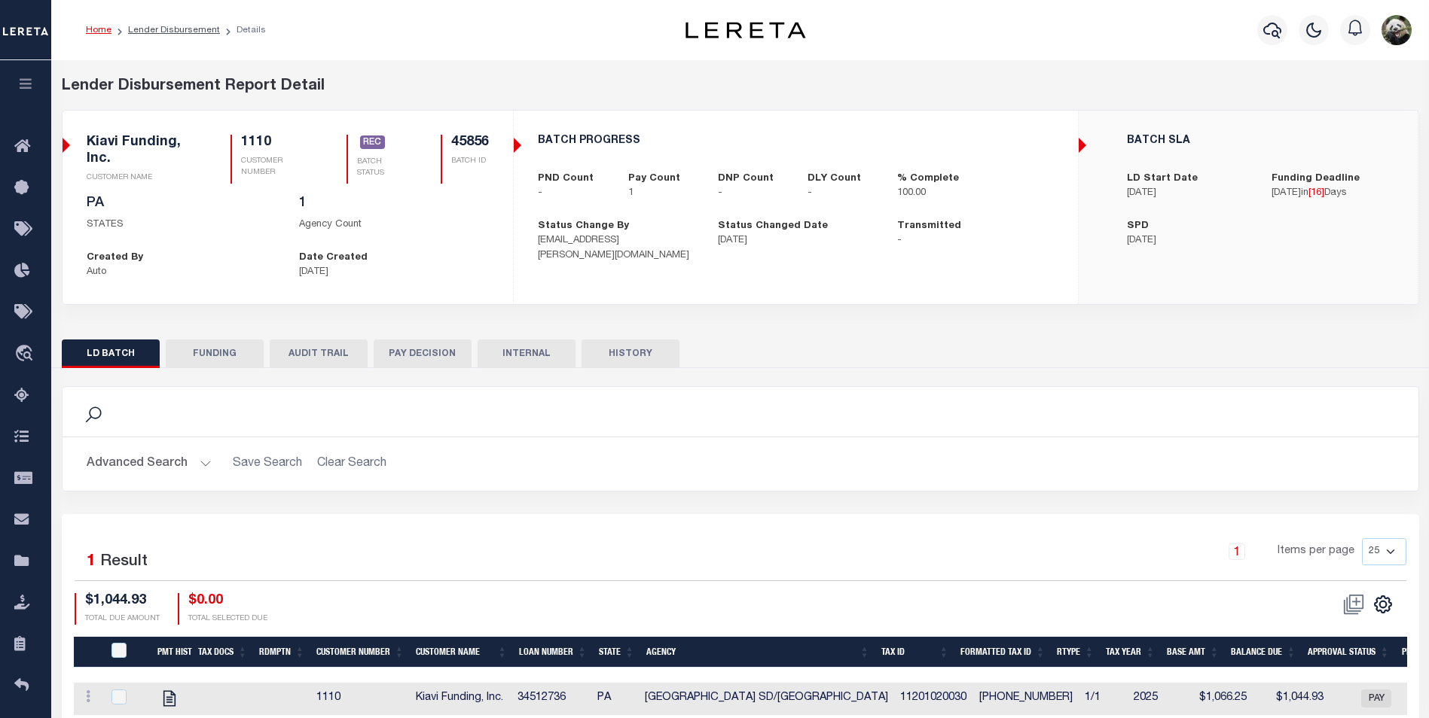
type input "[DATE]"
select select "100"
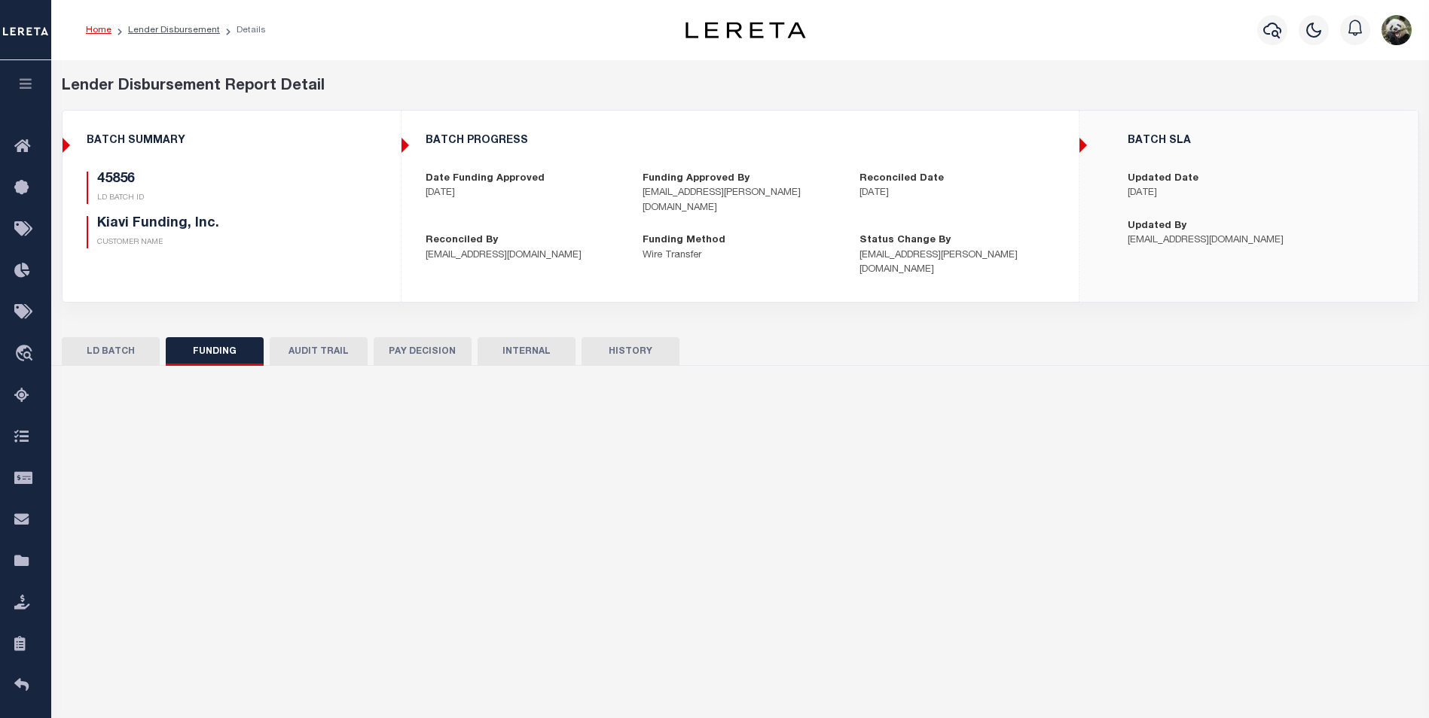
select select "100"
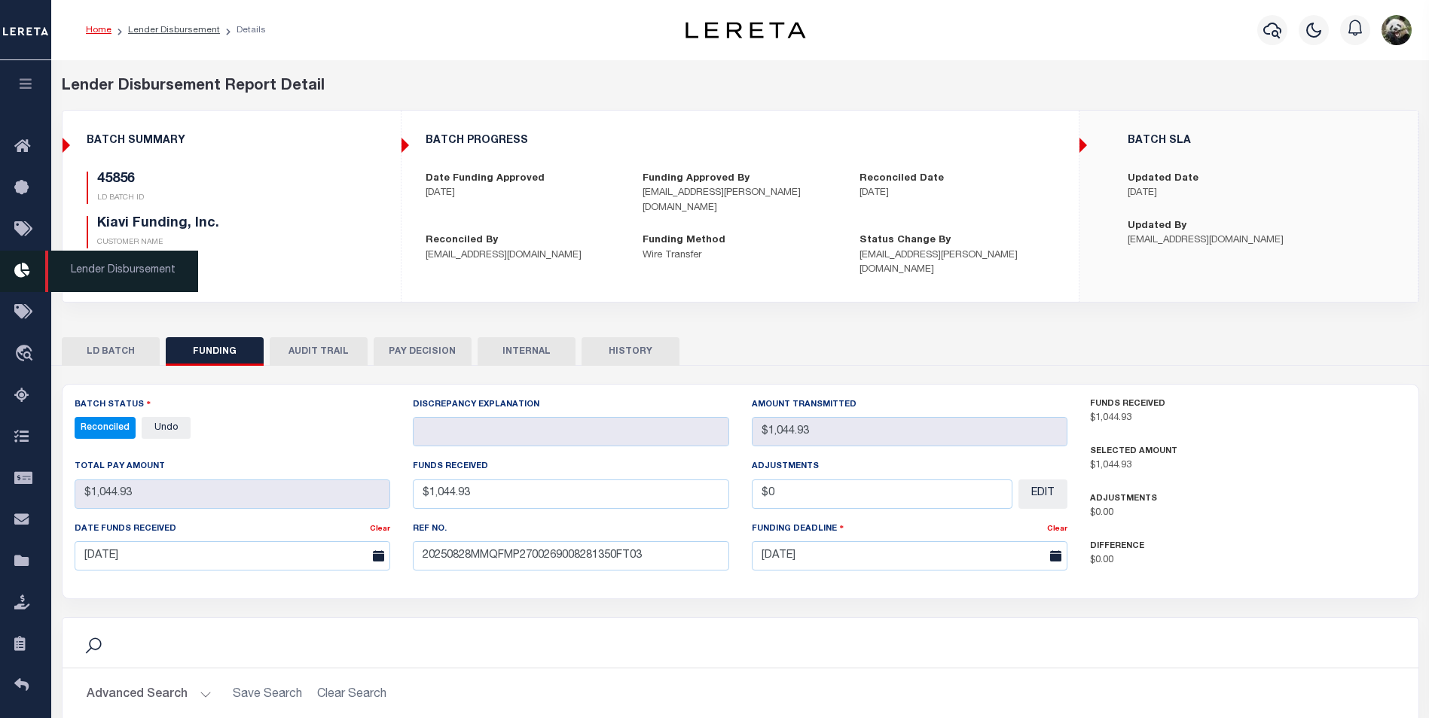
click at [23, 280] on icon at bounding box center [26, 271] width 24 height 19
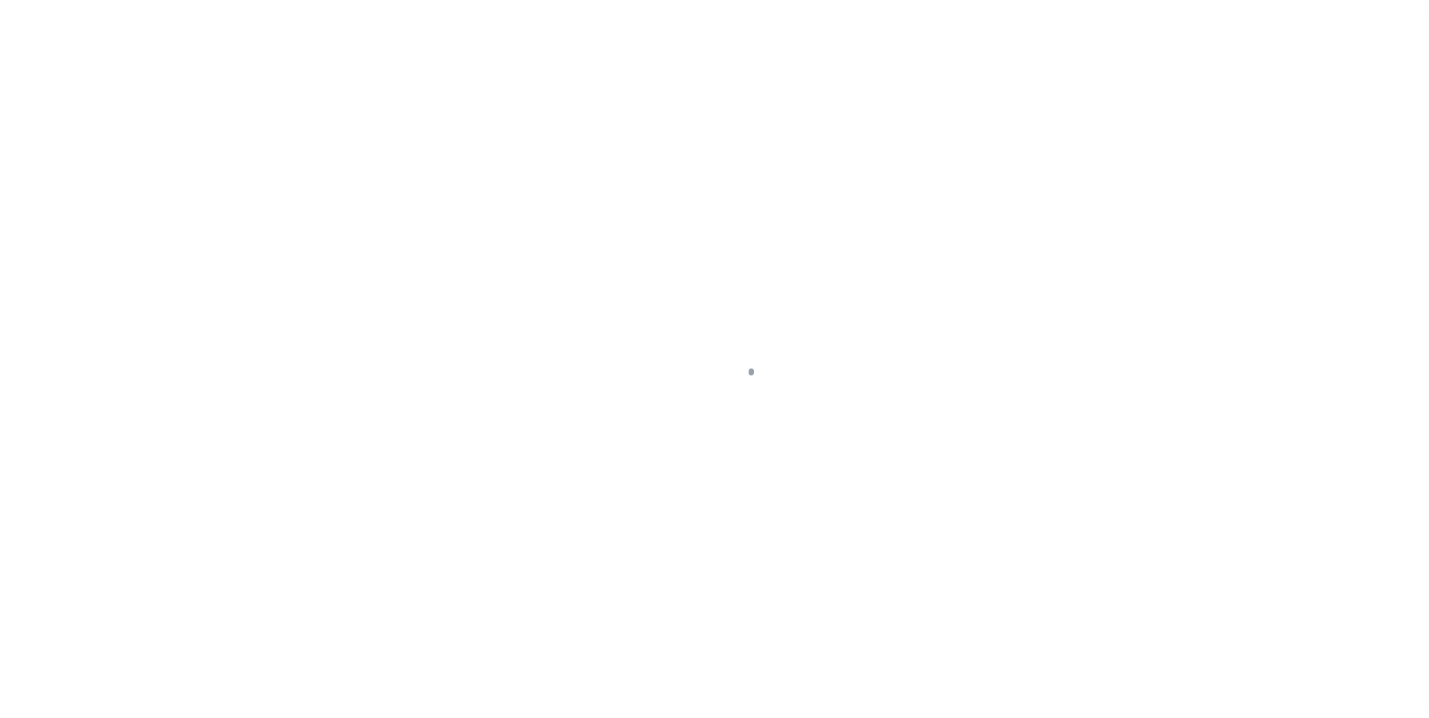
select select "200"
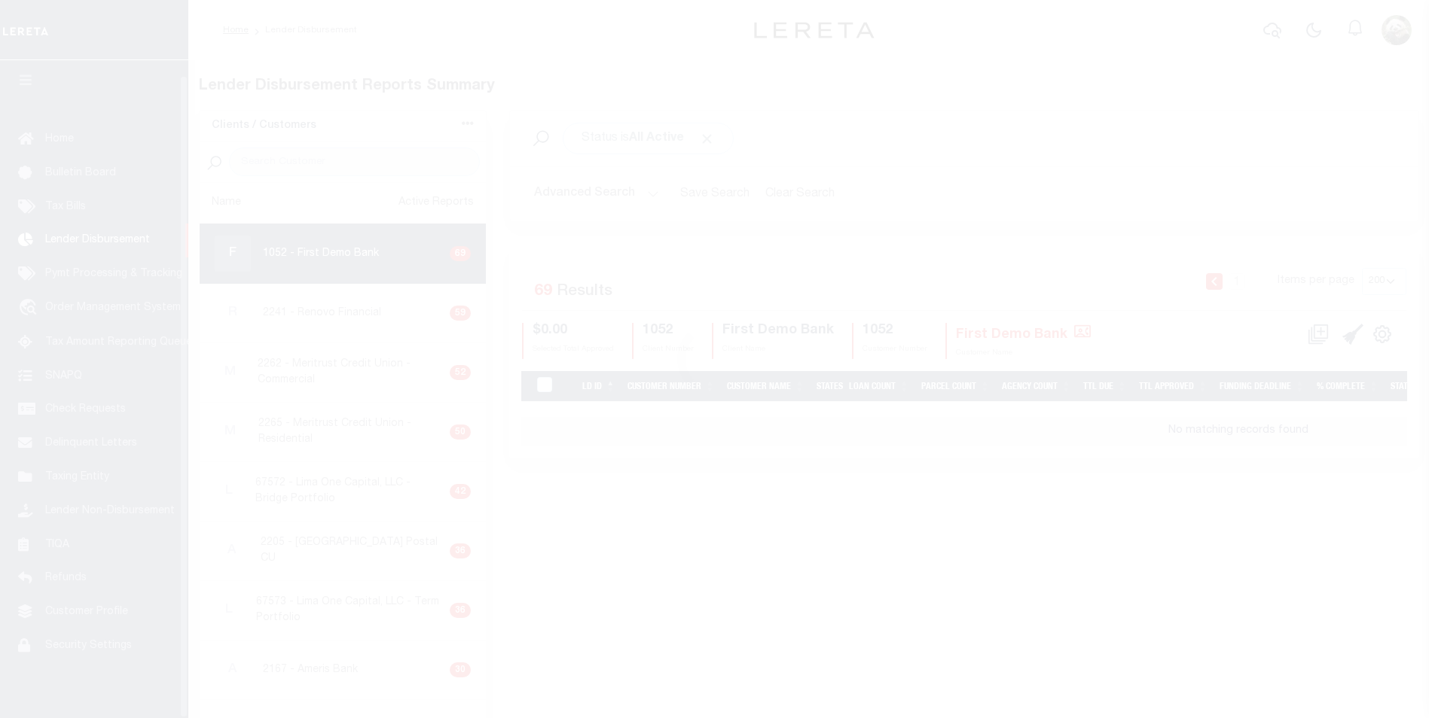
scroll to position [15, 0]
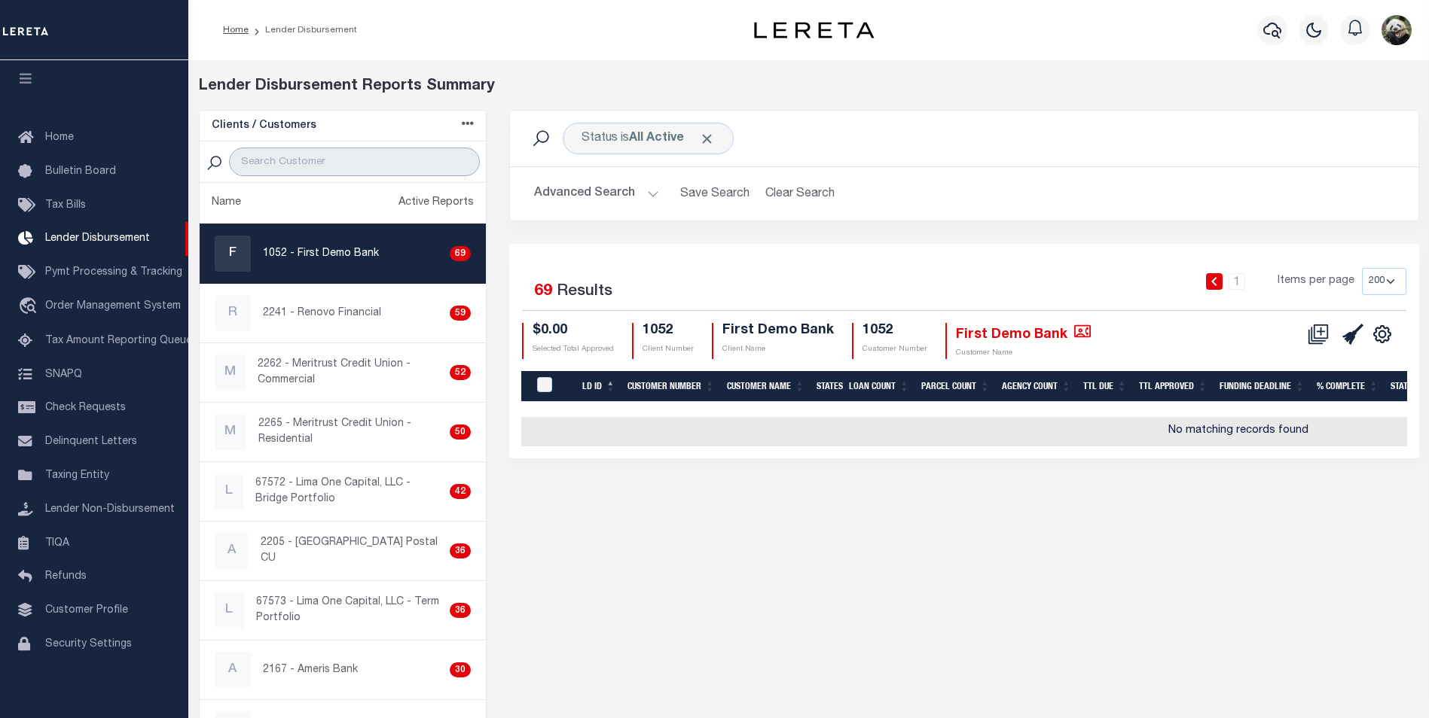
click at [313, 154] on input "search" at bounding box center [354, 162] width 251 height 29
type input "G"
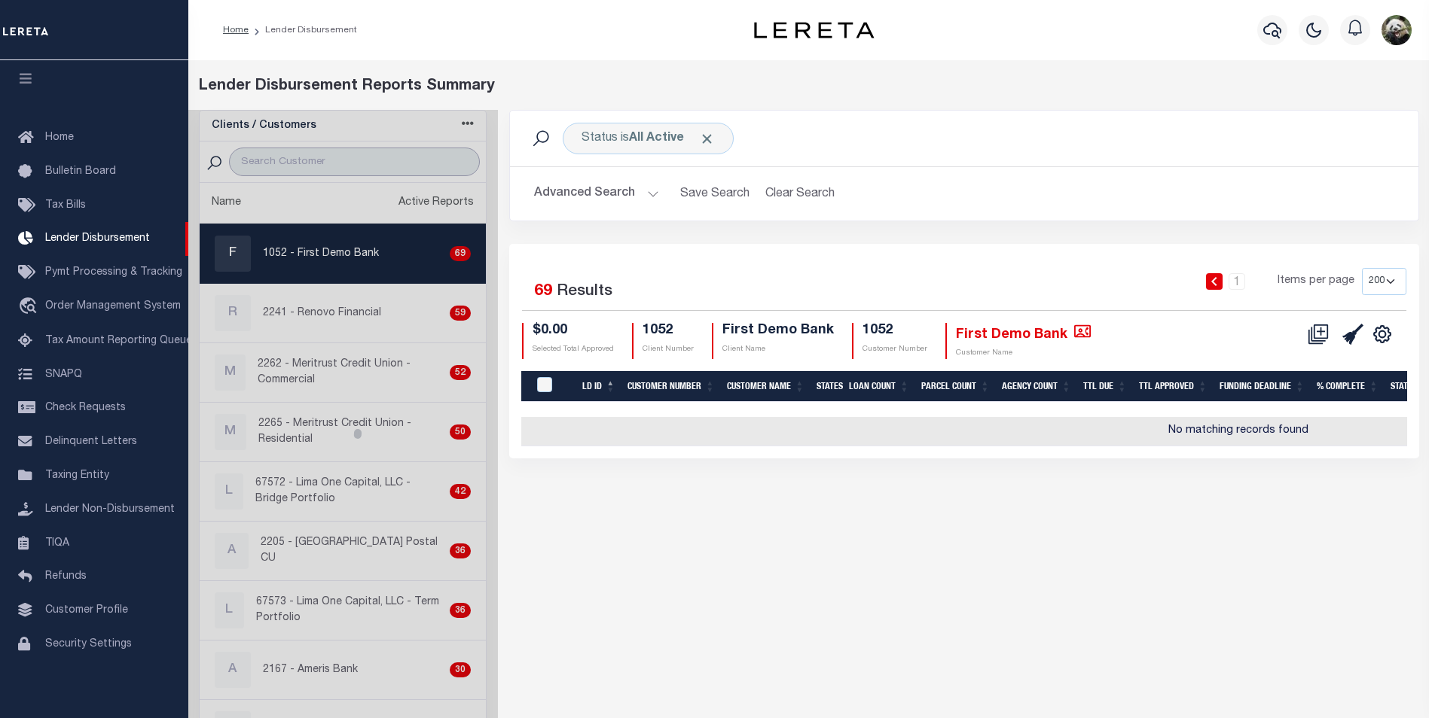
type input "G"
select select "200"
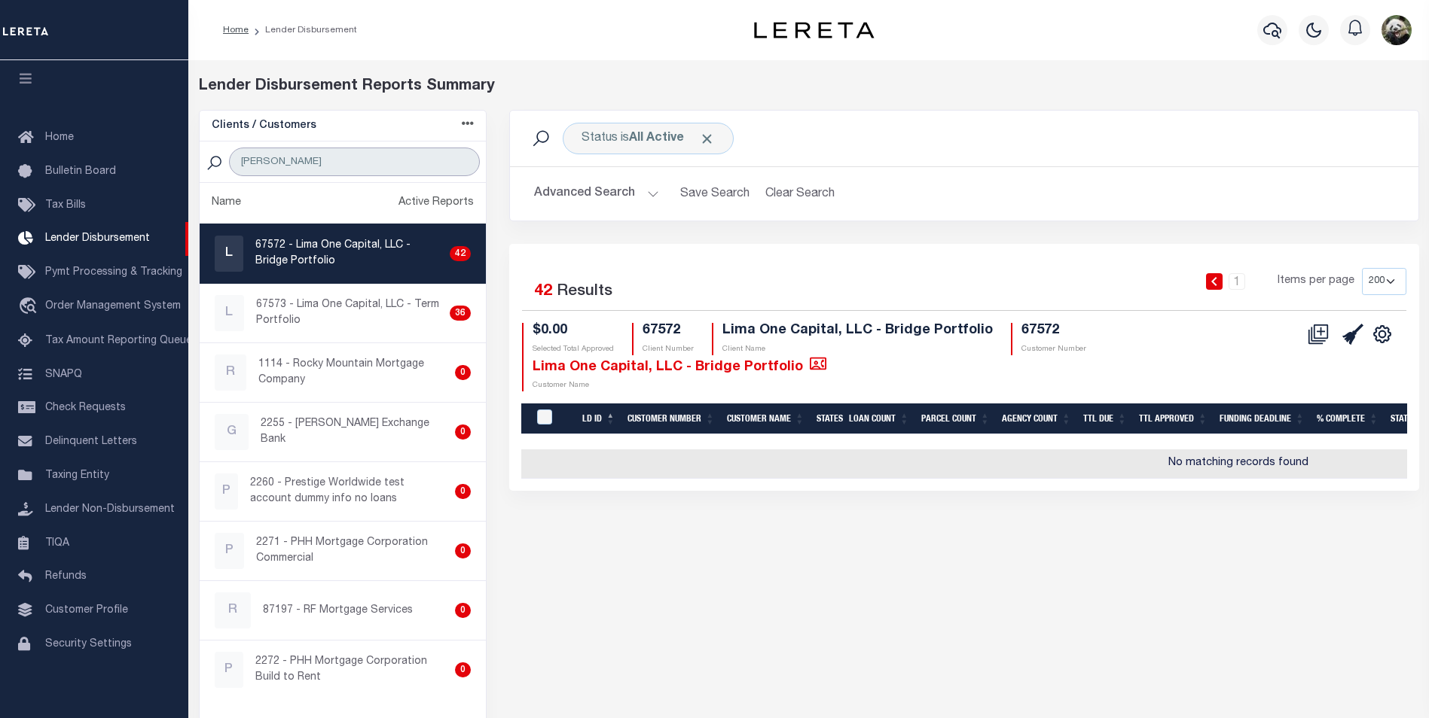
type input "[US_STATE]"
select select "200"
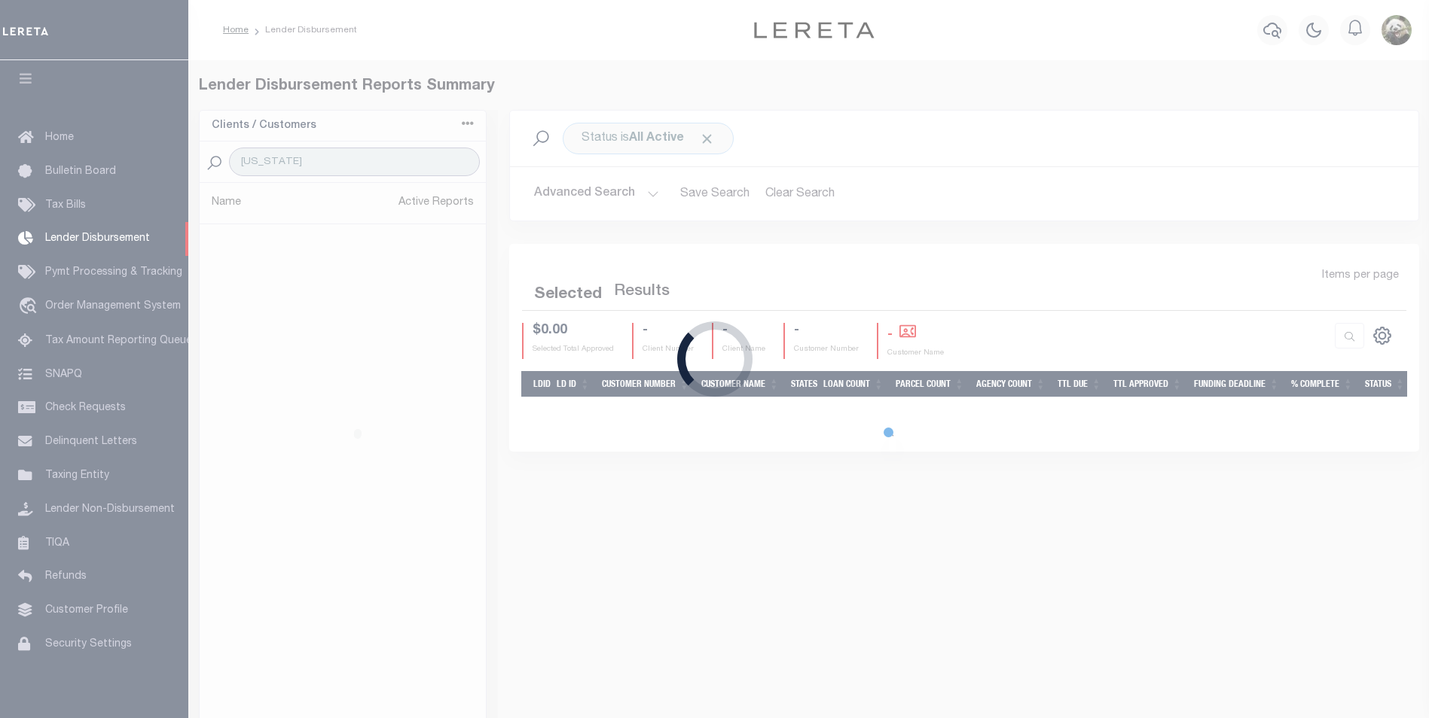
select select "200"
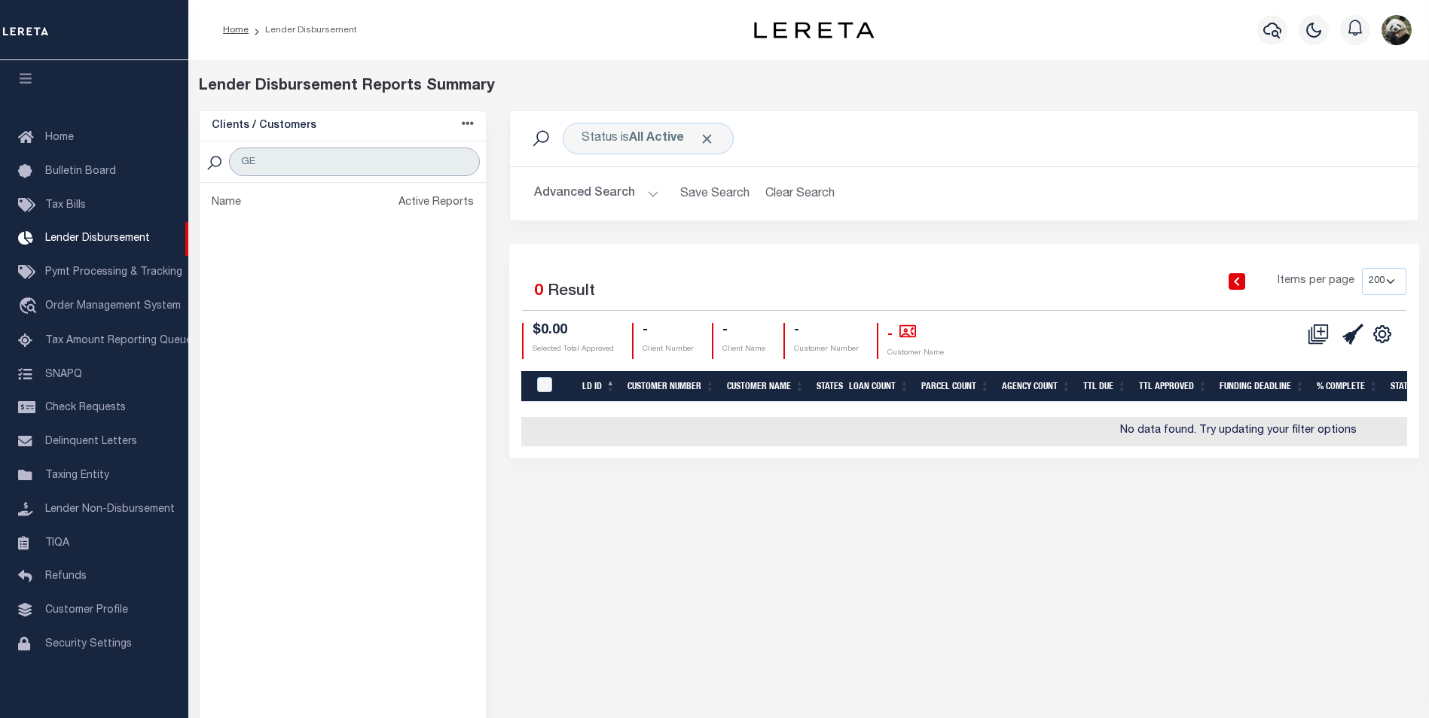
type input "G"
type input "L"
select select "200"
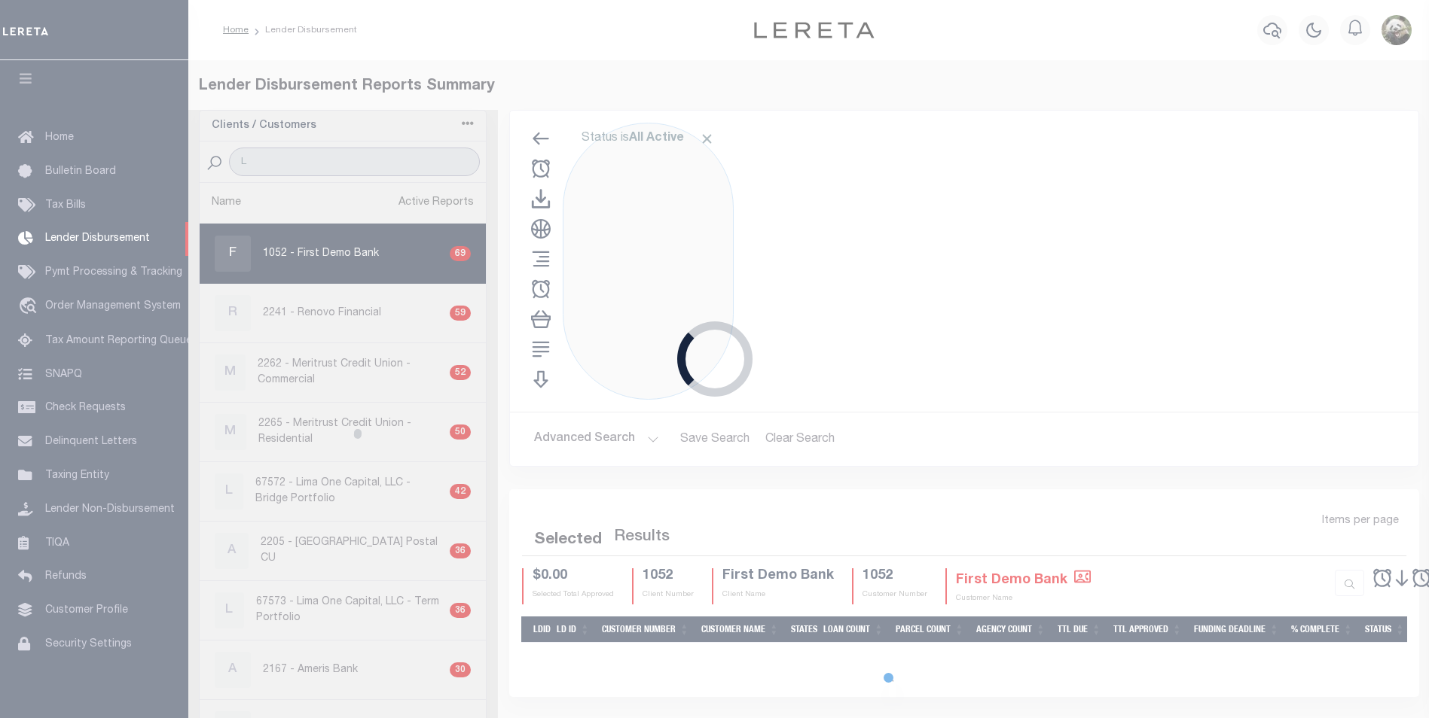
type input "LI"
select select "200"
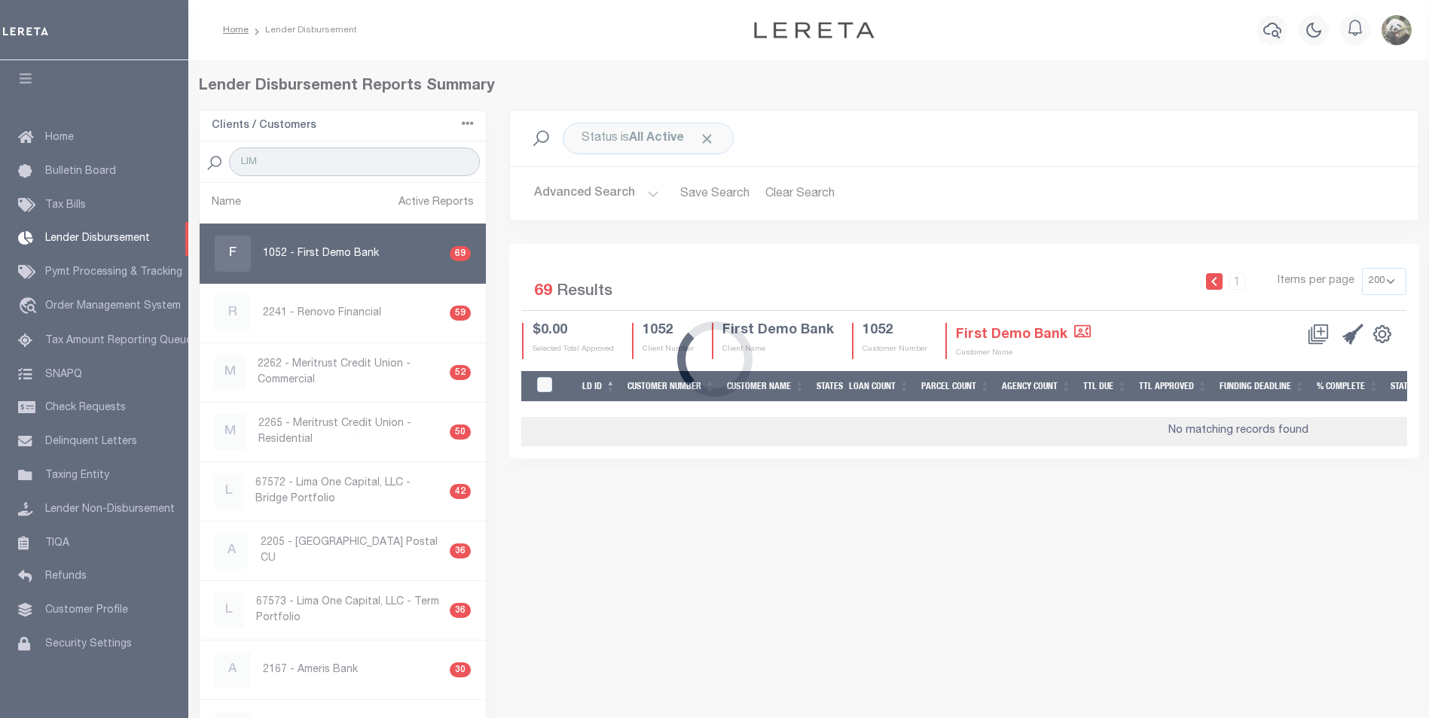
type input "[GEOGRAPHIC_DATA]"
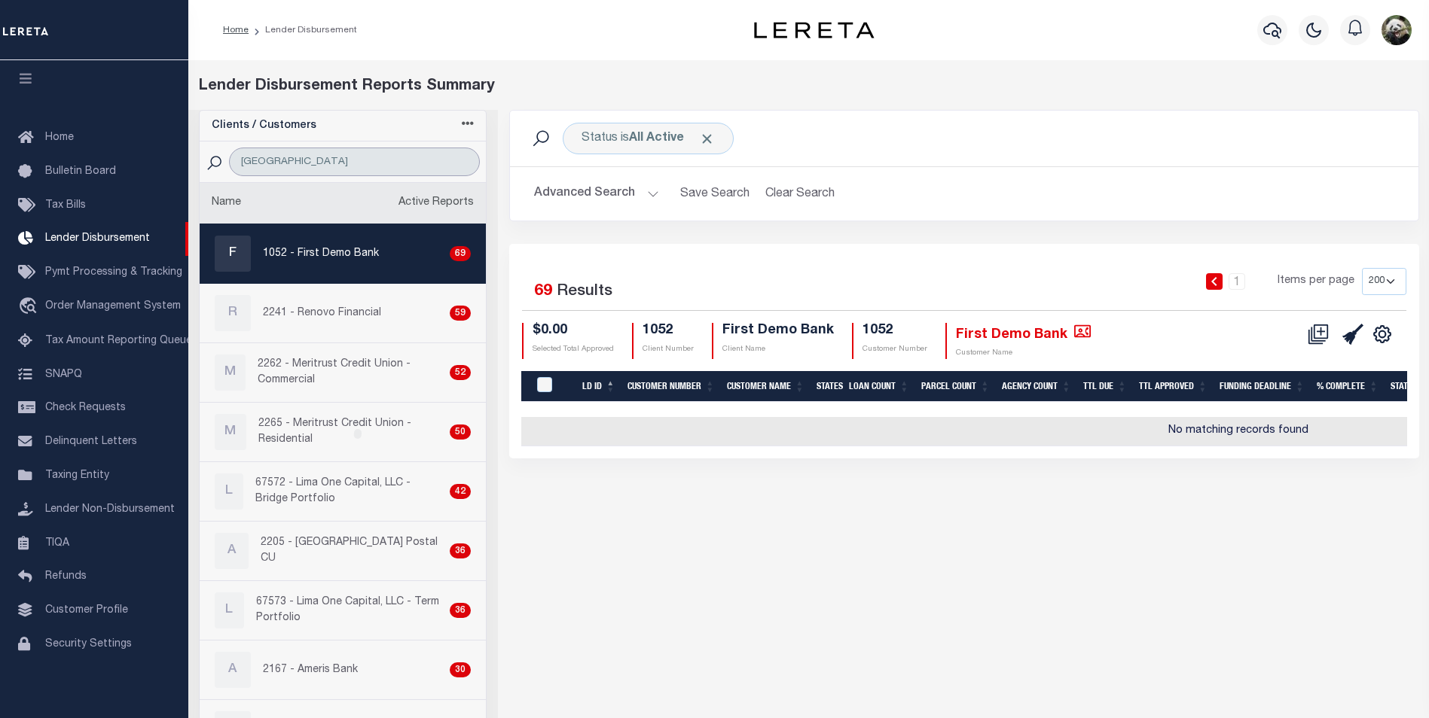
select select "200"
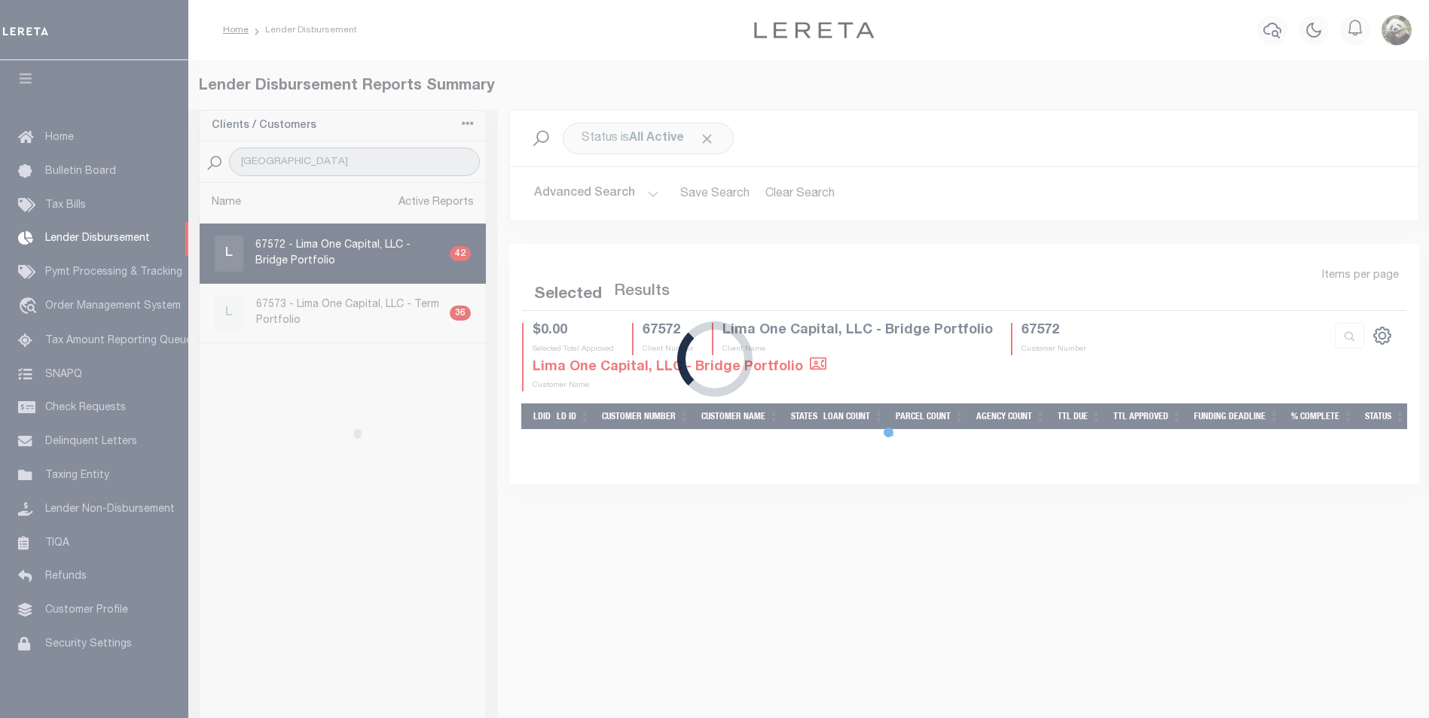
select select "200"
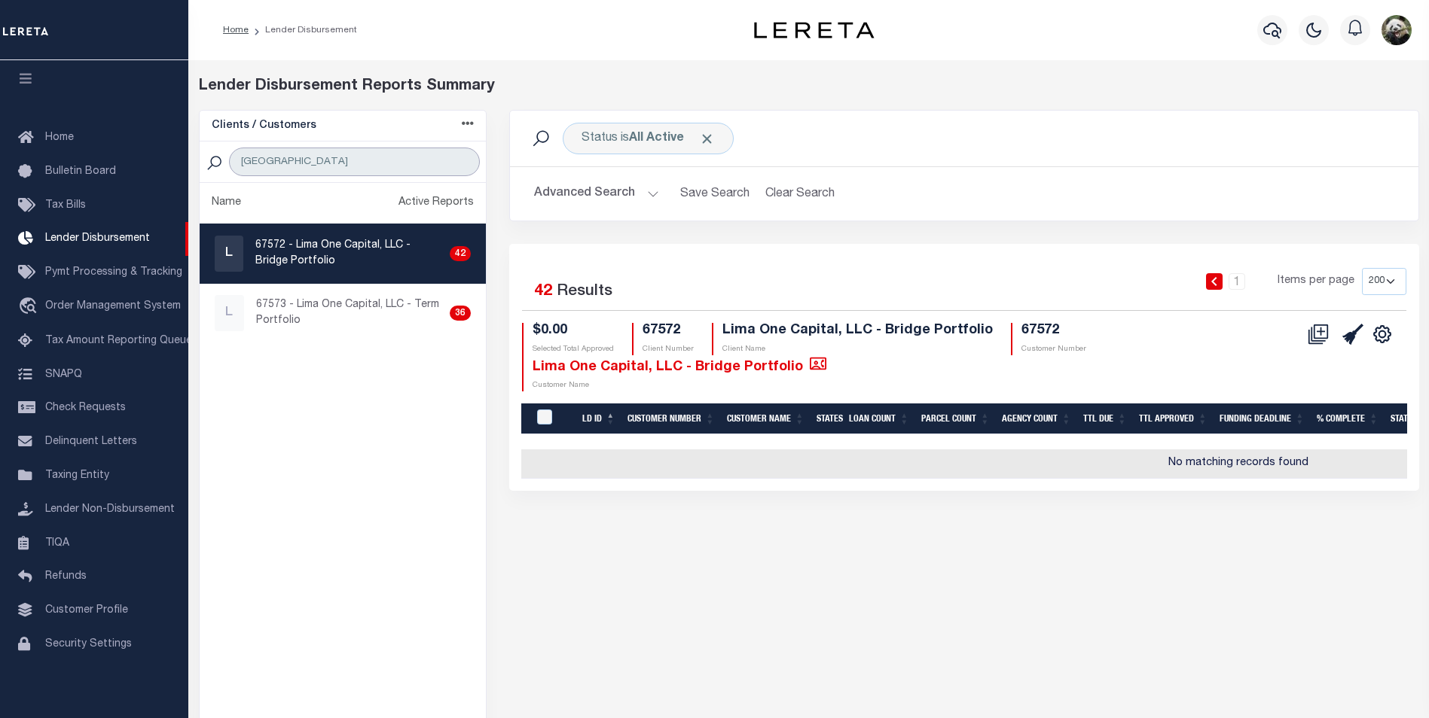
type input "[GEOGRAPHIC_DATA]"
click at [346, 253] on p "67572 - Lima One Capital, LLC - Bridge Portfolio" at bounding box center [349, 254] width 188 height 32
checkbox input "true"
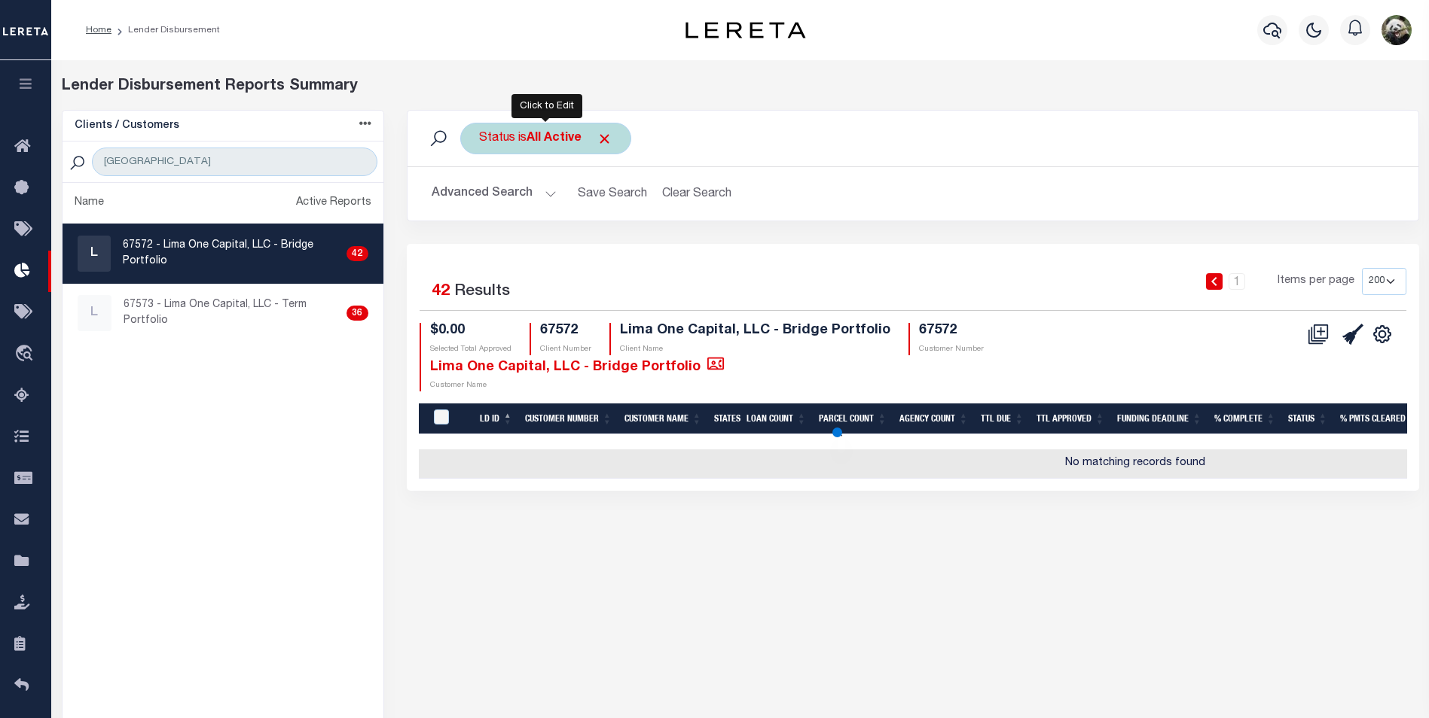
click at [525, 138] on div "Status is All Active" at bounding box center [545, 139] width 171 height 32
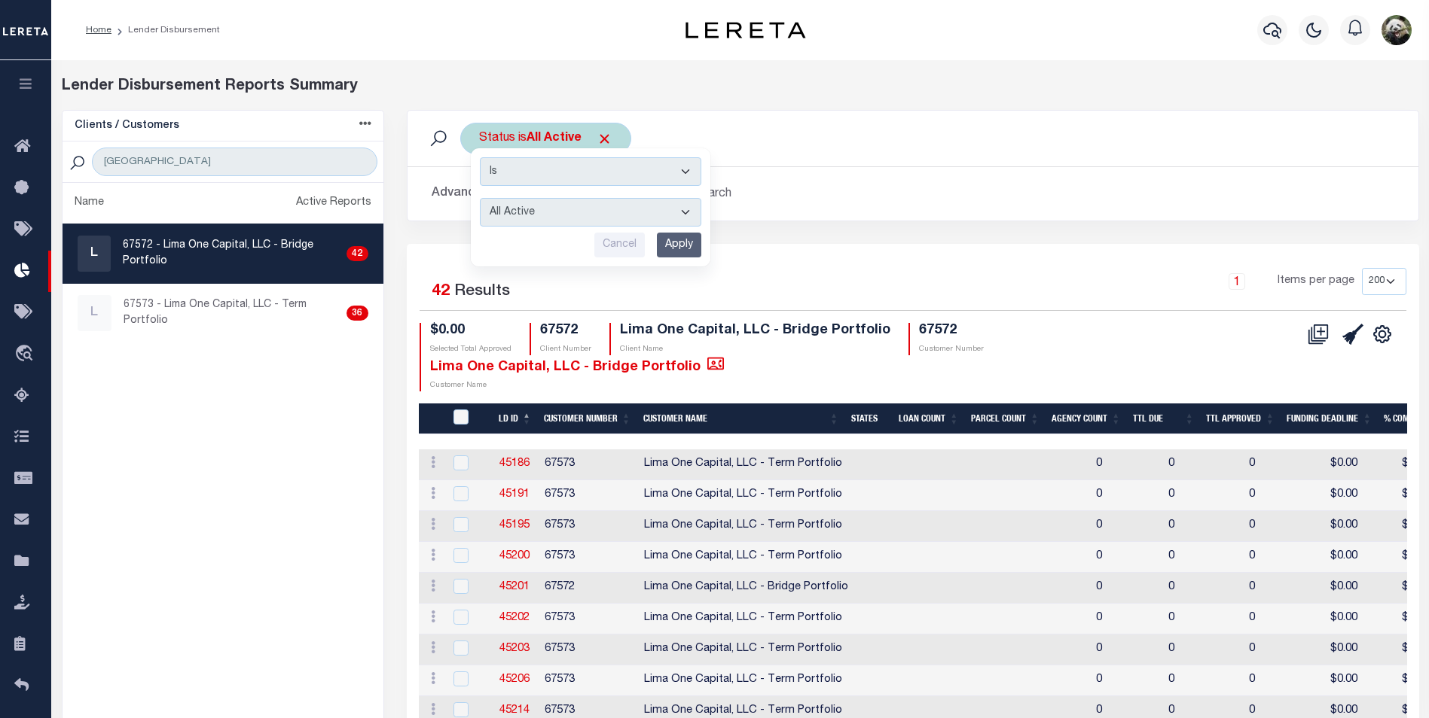
drag, startPoint x: 581, startPoint y: 213, endPoint x: 575, endPoint y: 225, distance: 13.2
click at [581, 213] on select "All Active Approval In Progress Batching In Progress Complete Do Not Pay Escrow…" at bounding box center [590, 212] width 221 height 29
select select "REC"
click at [480, 198] on select "All Active Approval In Progress Batching In Progress Complete Do Not Pay Escrow…" at bounding box center [590, 212] width 221 height 29
click at [670, 243] on input "Apply" at bounding box center [679, 245] width 44 height 25
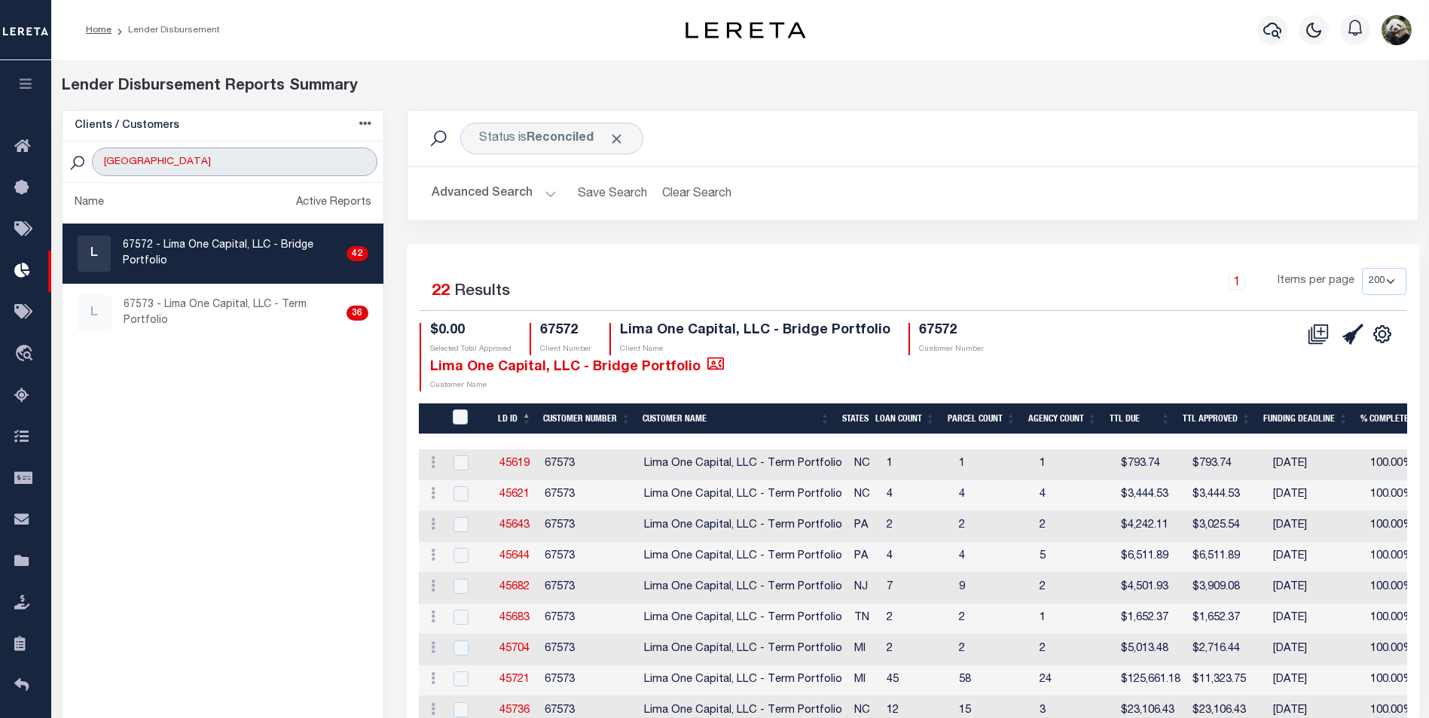
click at [200, 153] on input "LIMA" at bounding box center [234, 162] width 285 height 29
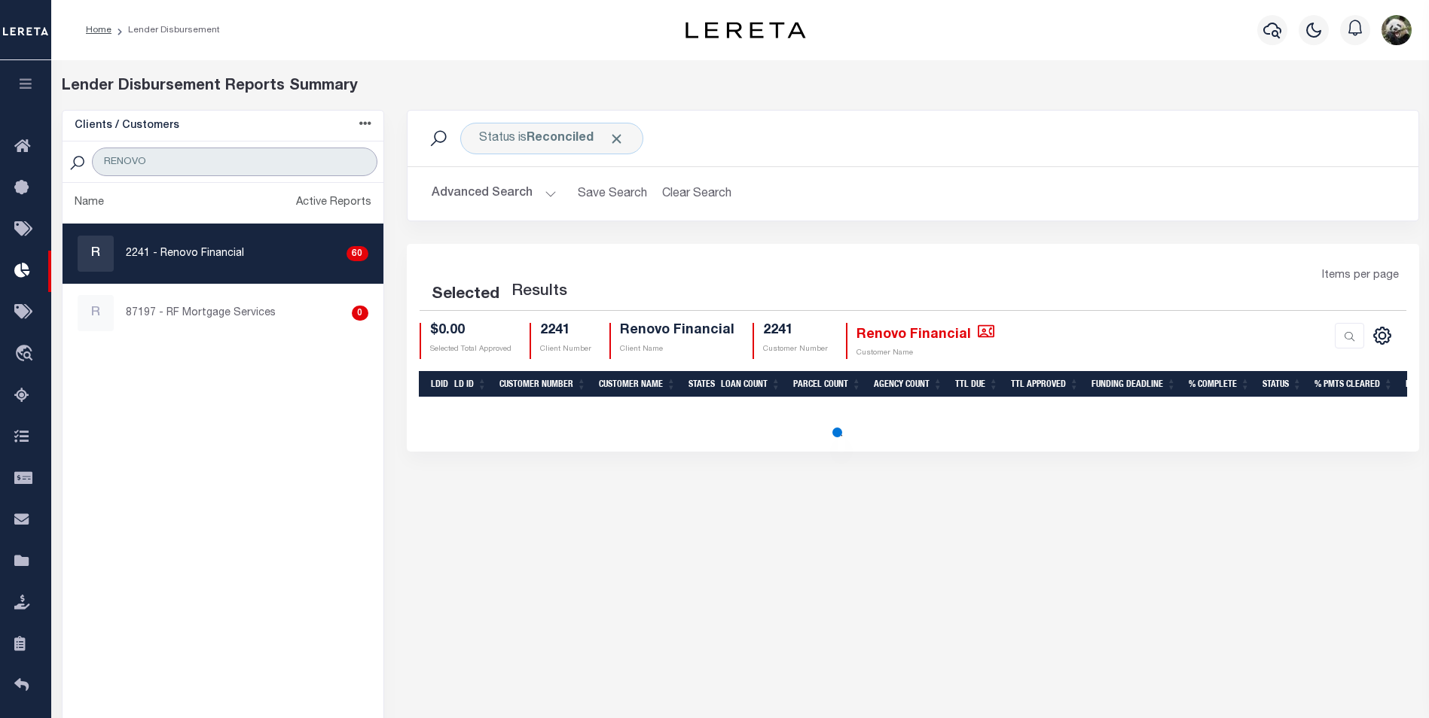
type input "RENOVO"
click at [234, 254] on p "2241 - Renovo Financial" at bounding box center [185, 254] width 118 height 16
checkbox input "true"
select select "200"
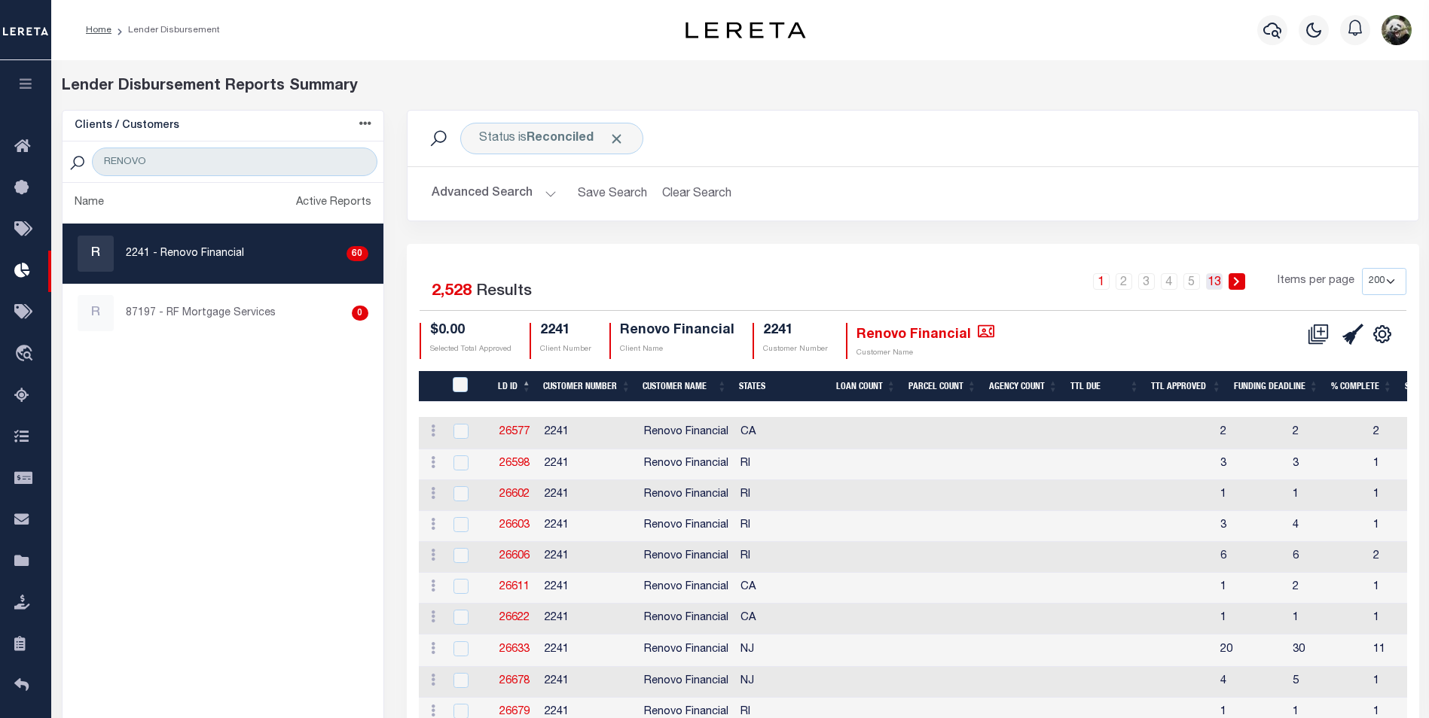
click at [1220, 285] on link "13" at bounding box center [1214, 281] width 17 height 17
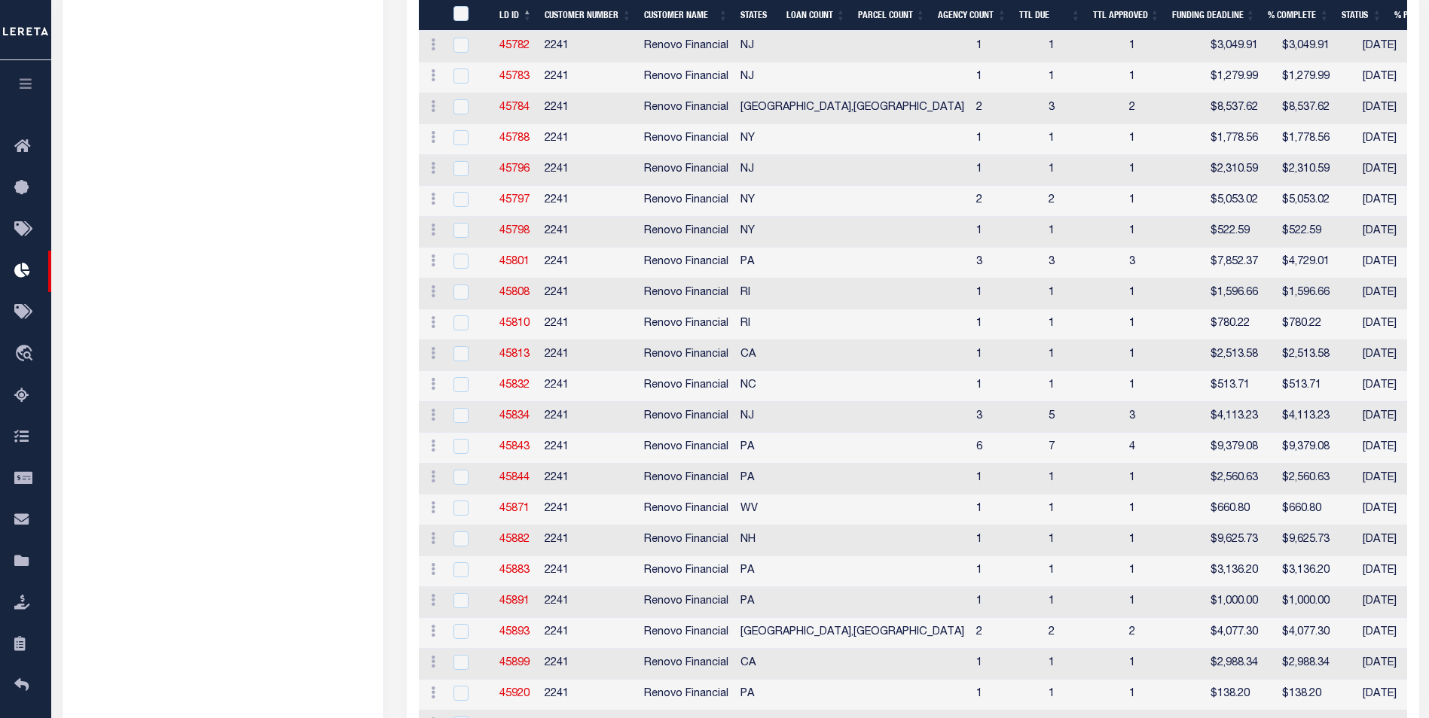
scroll to position [3690, 0]
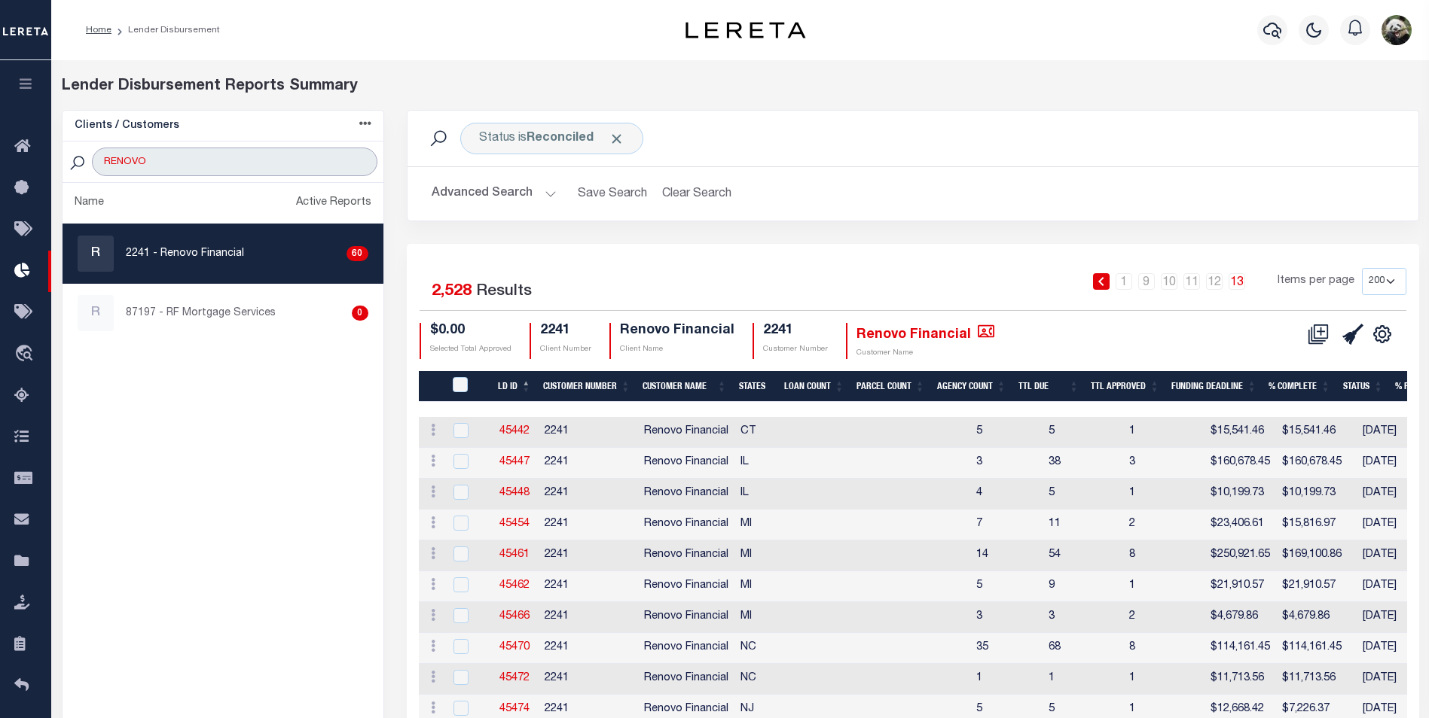
click at [240, 168] on input "RENOVO" at bounding box center [234, 162] width 285 height 29
click at [239, 166] on input "RENOVO" at bounding box center [234, 162] width 285 height 29
click at [239, 165] on input "RENOVO" at bounding box center [234, 162] width 285 height 29
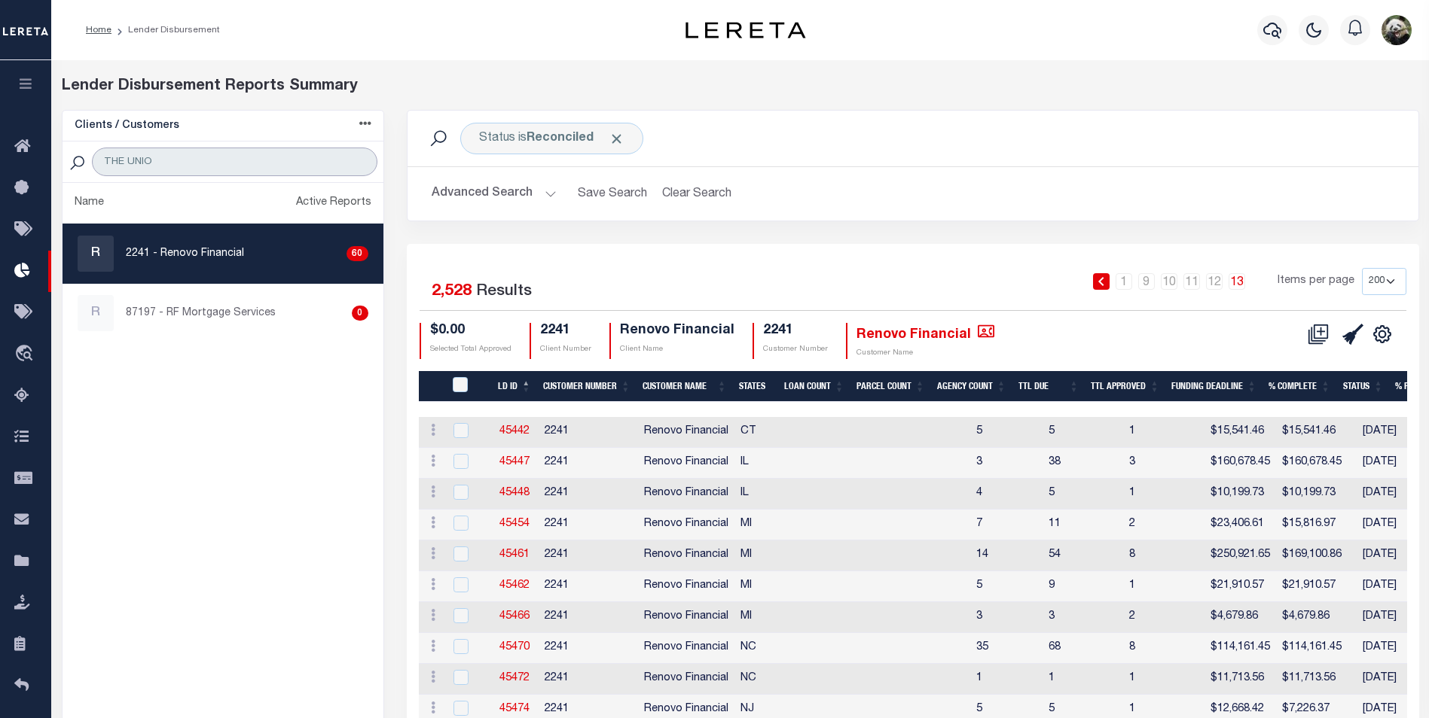
type input "THE UNION"
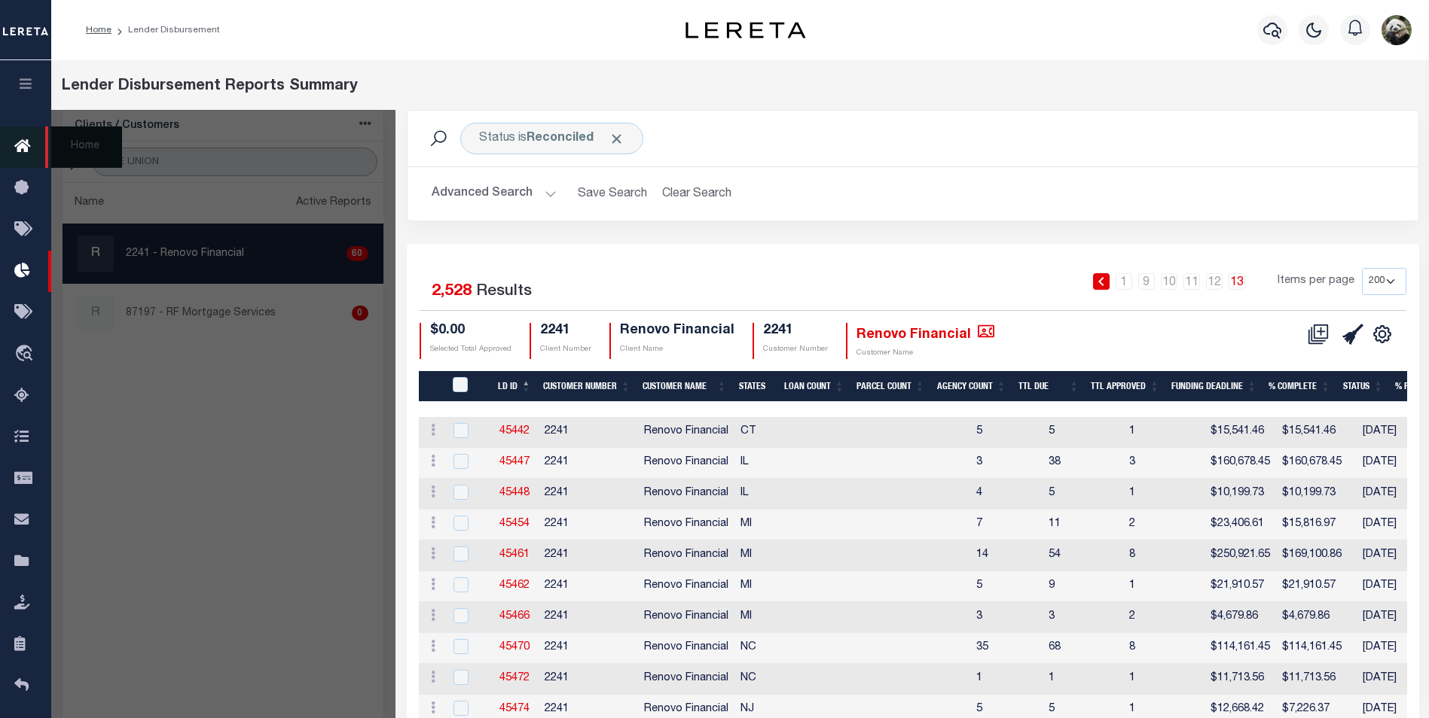
select select "200"
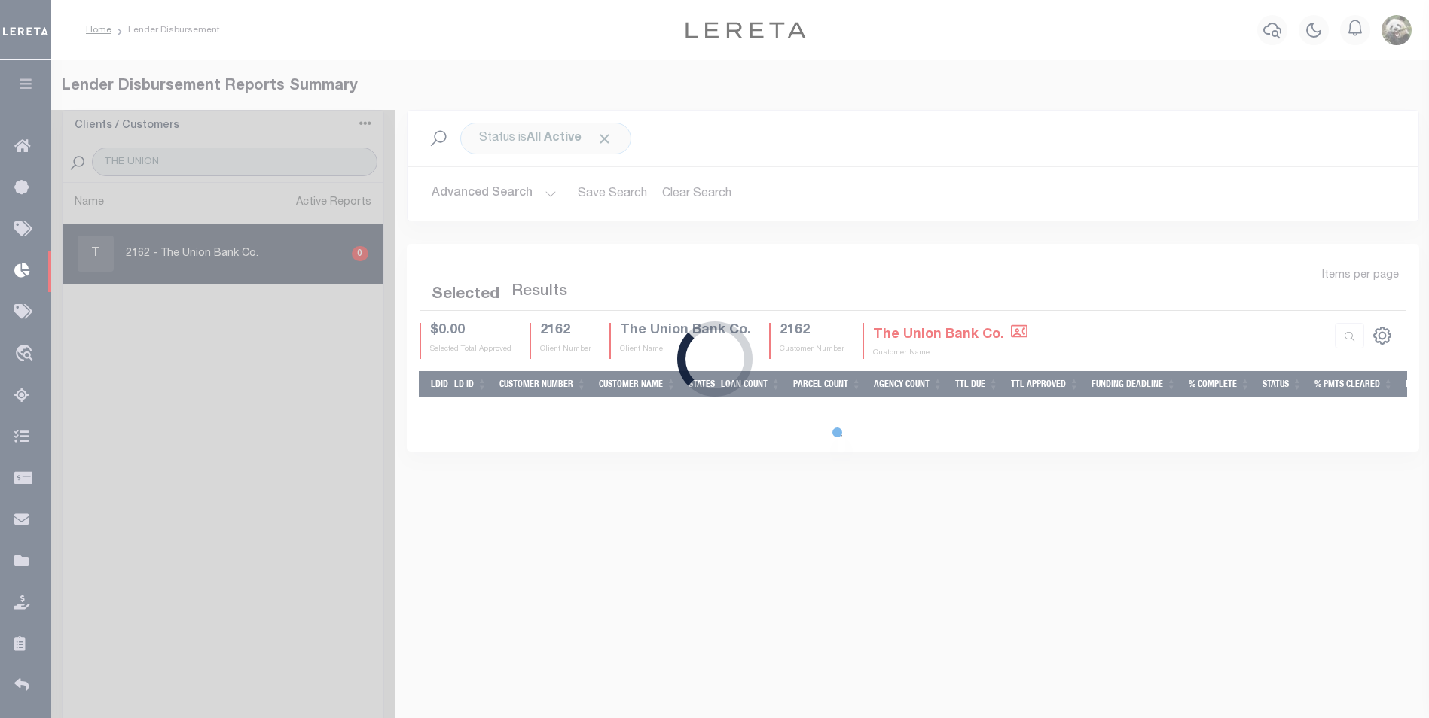
select select "200"
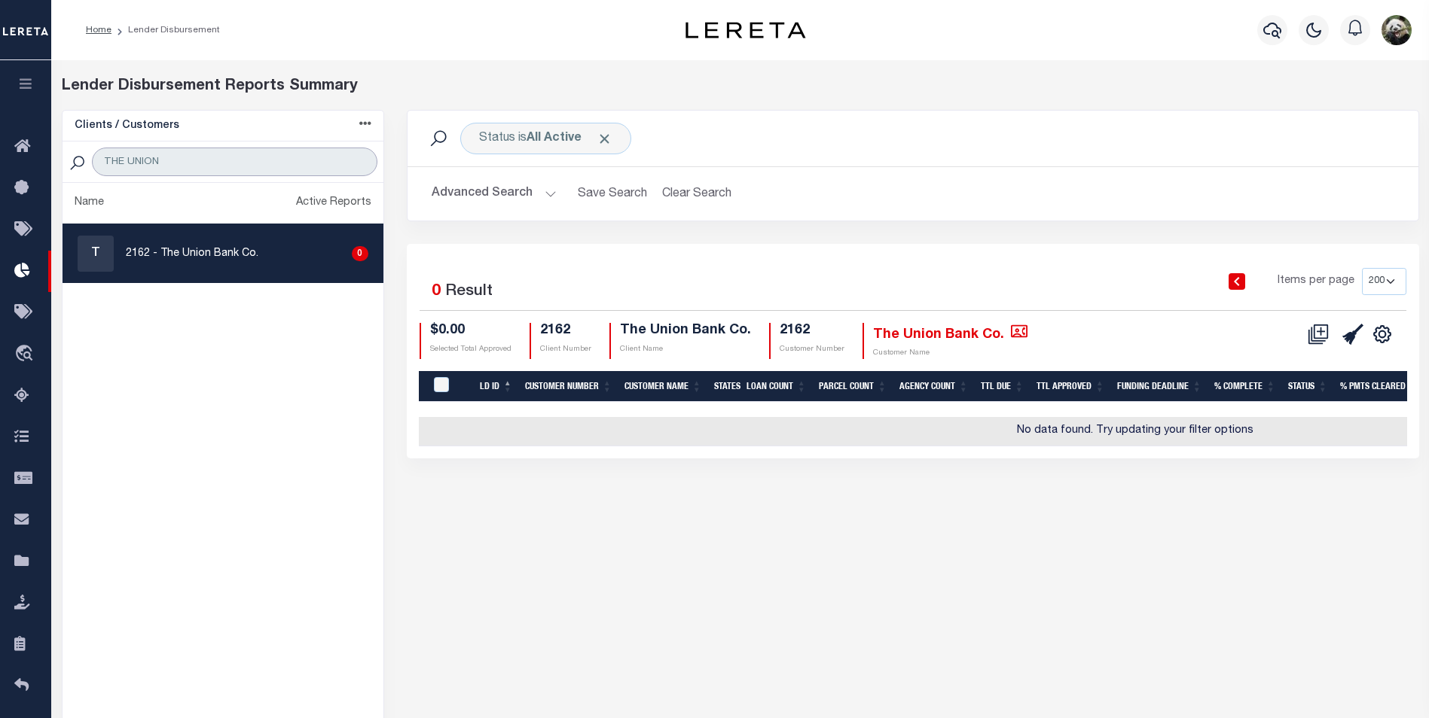
type input "THE UNION"
drag, startPoint x: 213, startPoint y: 253, endPoint x: 211, endPoint y: 233, distance: 19.7
click at [214, 255] on p "2162 - The Union Bank Co." at bounding box center [192, 254] width 133 height 16
checkbox input "true"
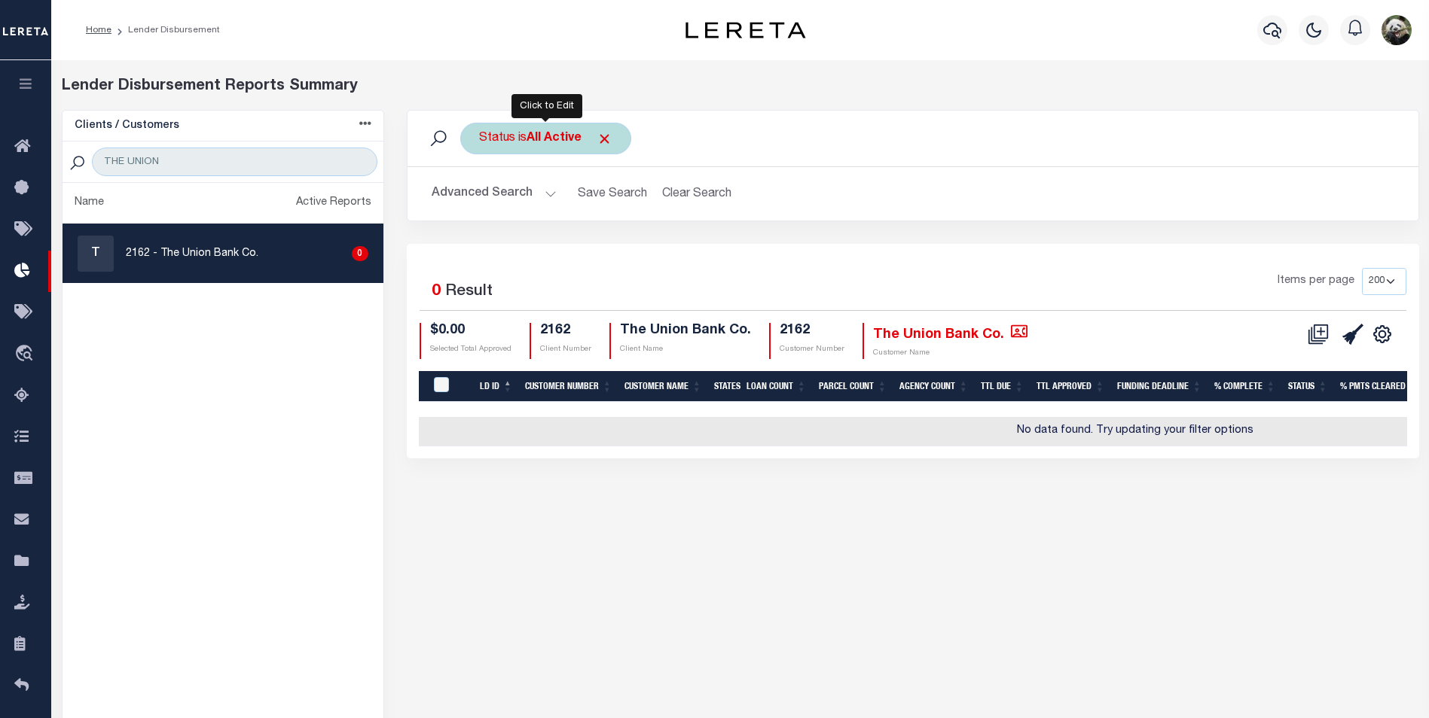
click at [547, 136] on b "All Active" at bounding box center [553, 139] width 55 height 12
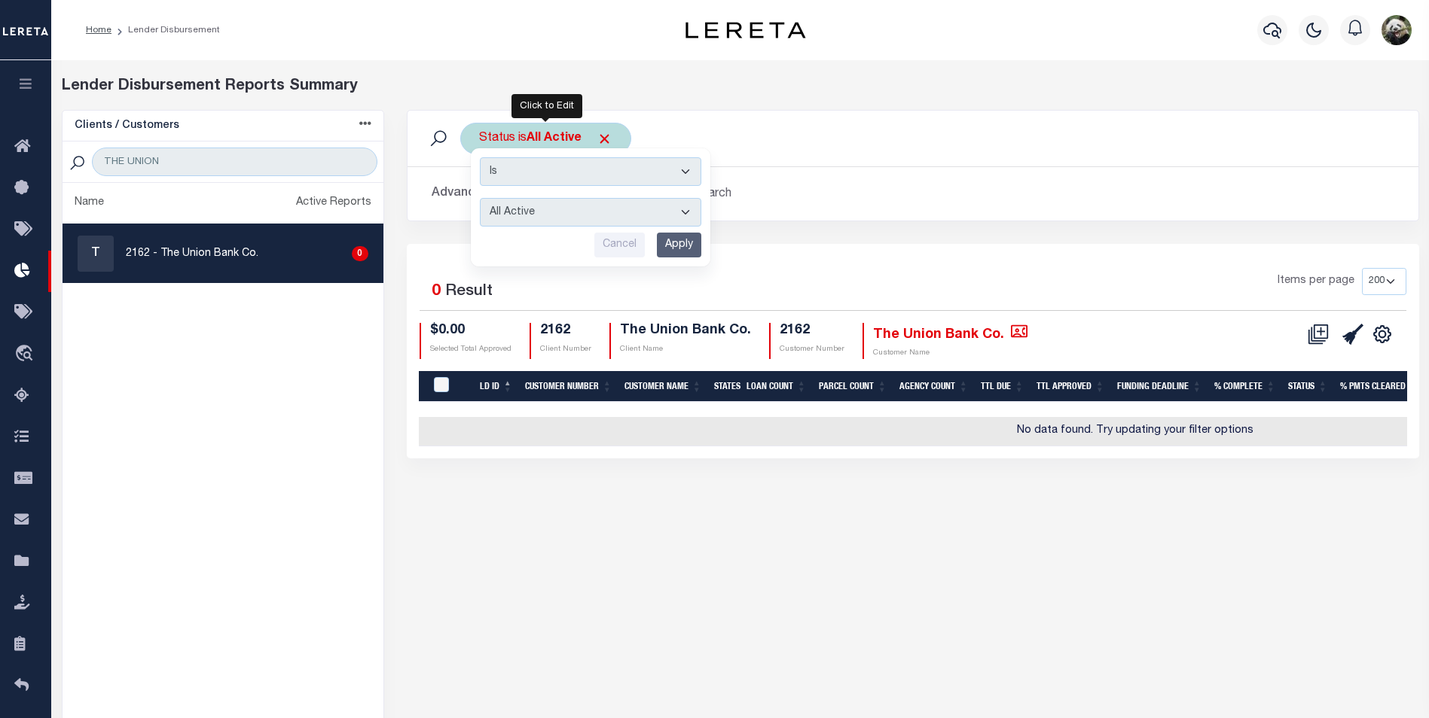
click at [529, 206] on select "All Active Approval In Progress Batching In Progress Complete Do Not Pay Escrow…" at bounding box center [590, 212] width 221 height 29
select select "REC"
click at [480, 198] on select "All Active Approval In Progress Batching In Progress Complete Do Not Pay Escrow…" at bounding box center [590, 212] width 221 height 29
click at [672, 248] on input "Apply" at bounding box center [679, 245] width 44 height 25
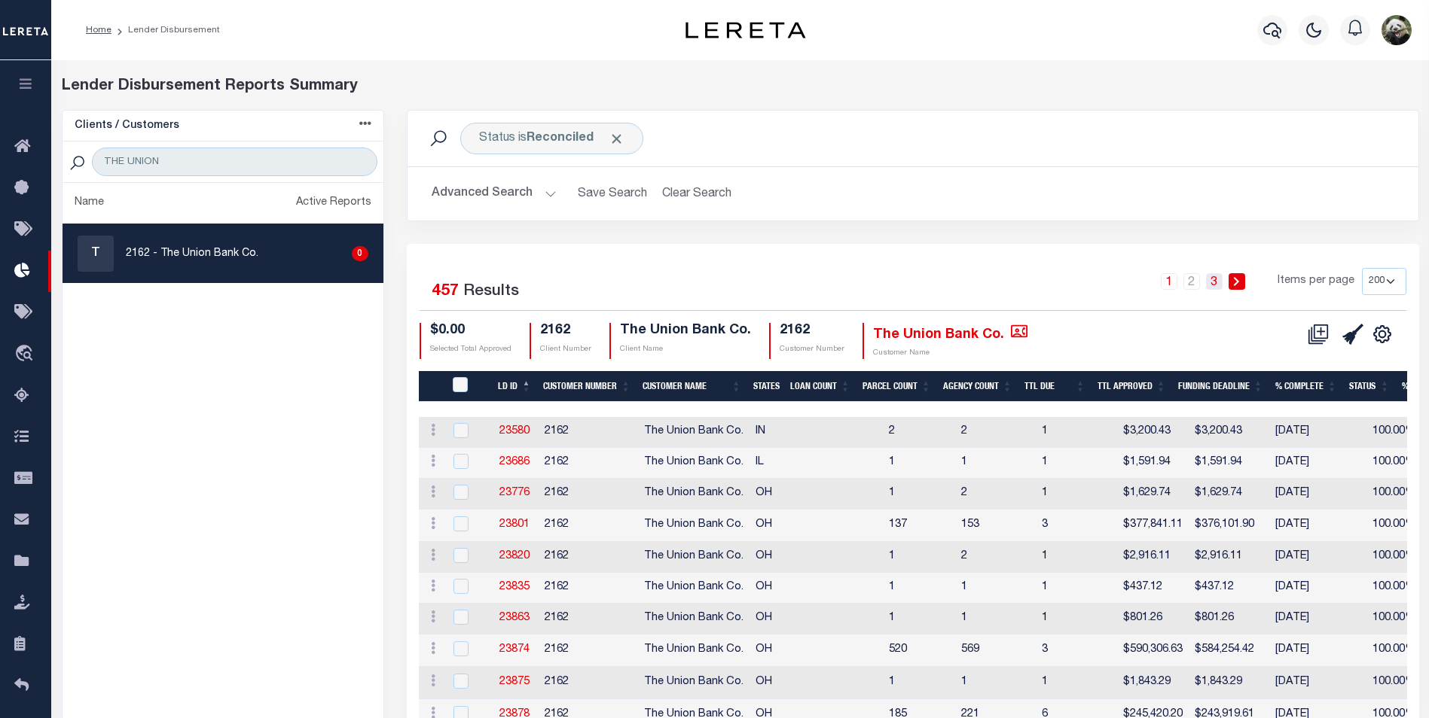
click at [1217, 288] on link "3" at bounding box center [1214, 281] width 17 height 17
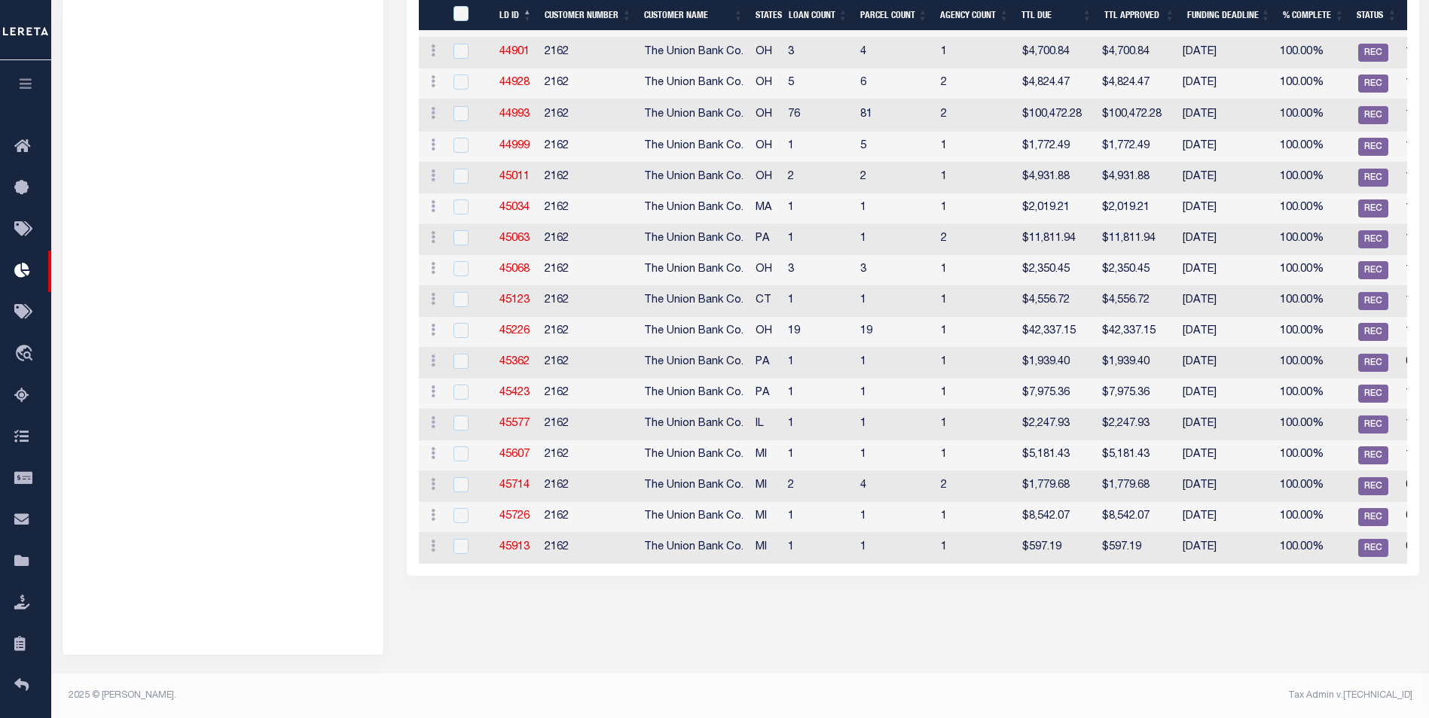
scroll to position [1617, 0]
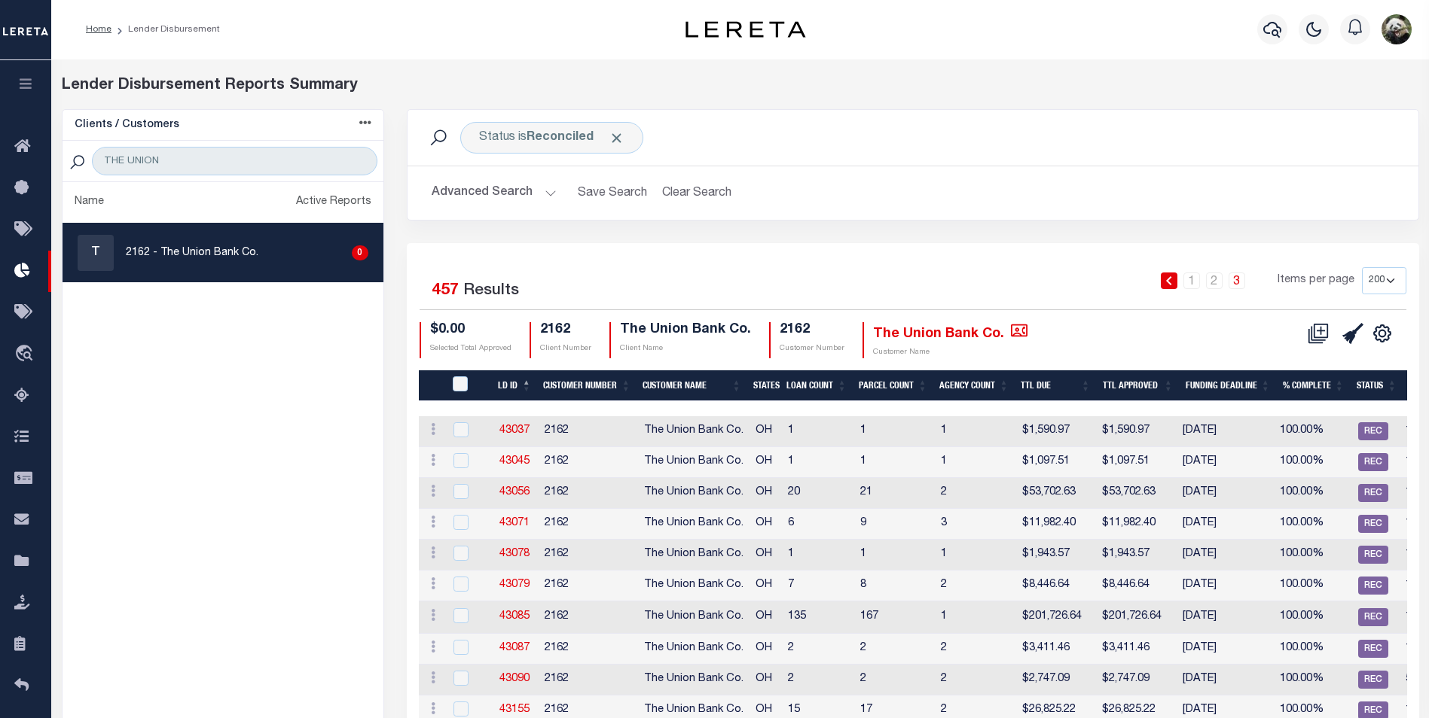
scroll to position [0, 0]
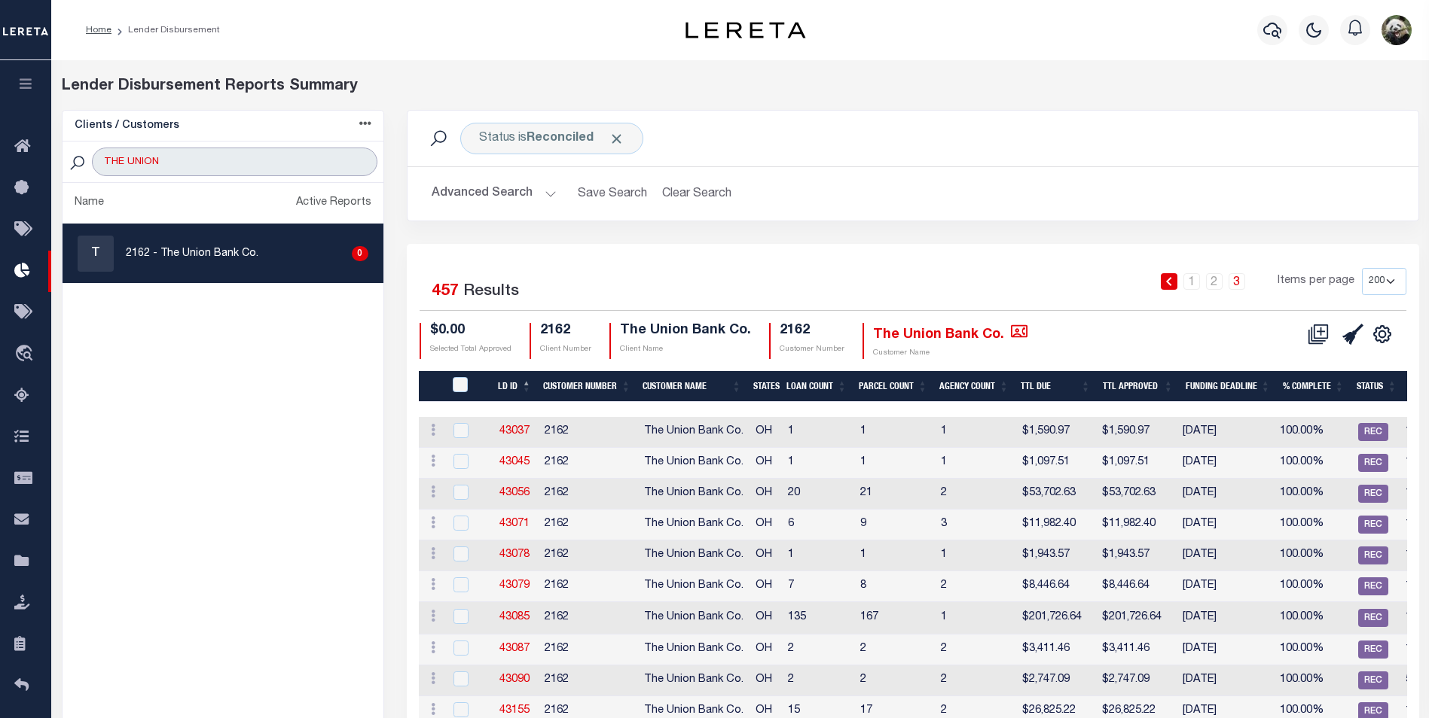
click at [233, 172] on input "THE UNION" at bounding box center [234, 162] width 285 height 29
click at [233, 171] on input "THE UNION" at bounding box center [234, 162] width 285 height 29
type input "T"
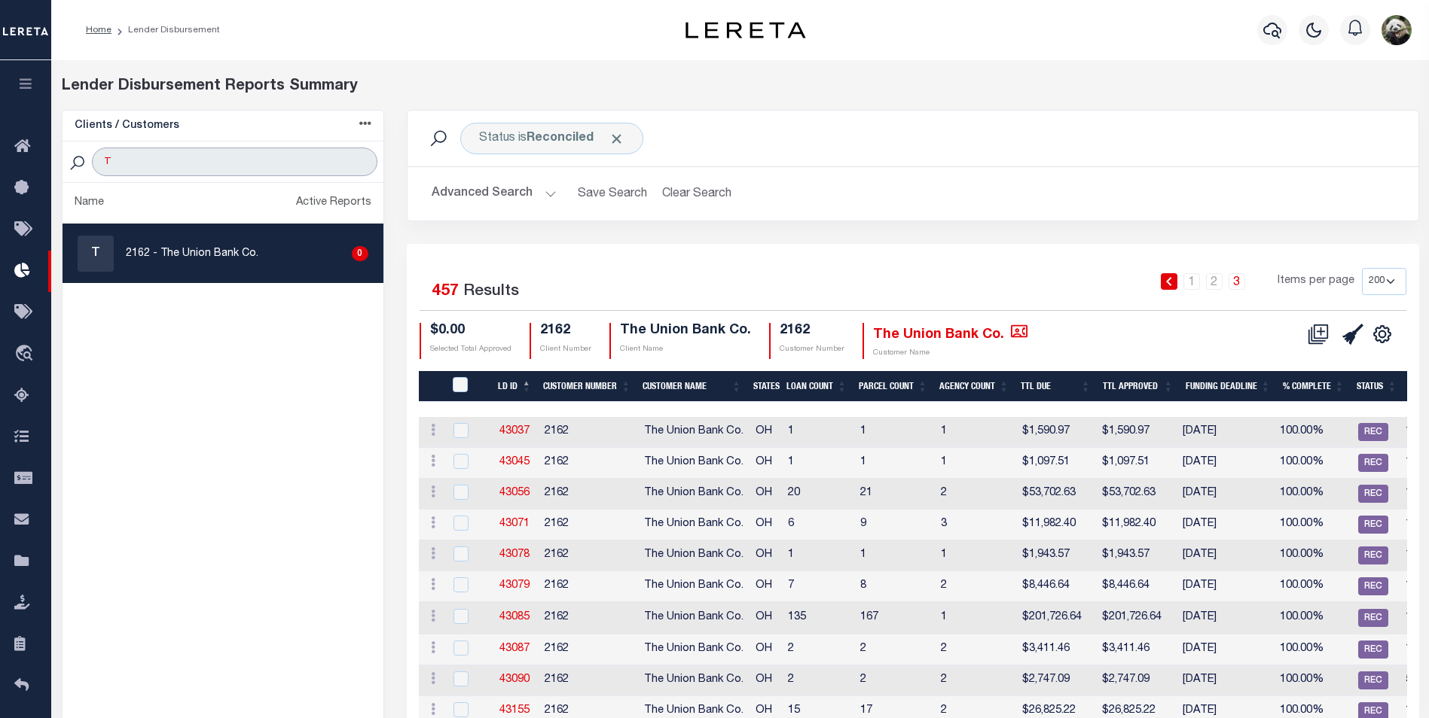
select select "200"
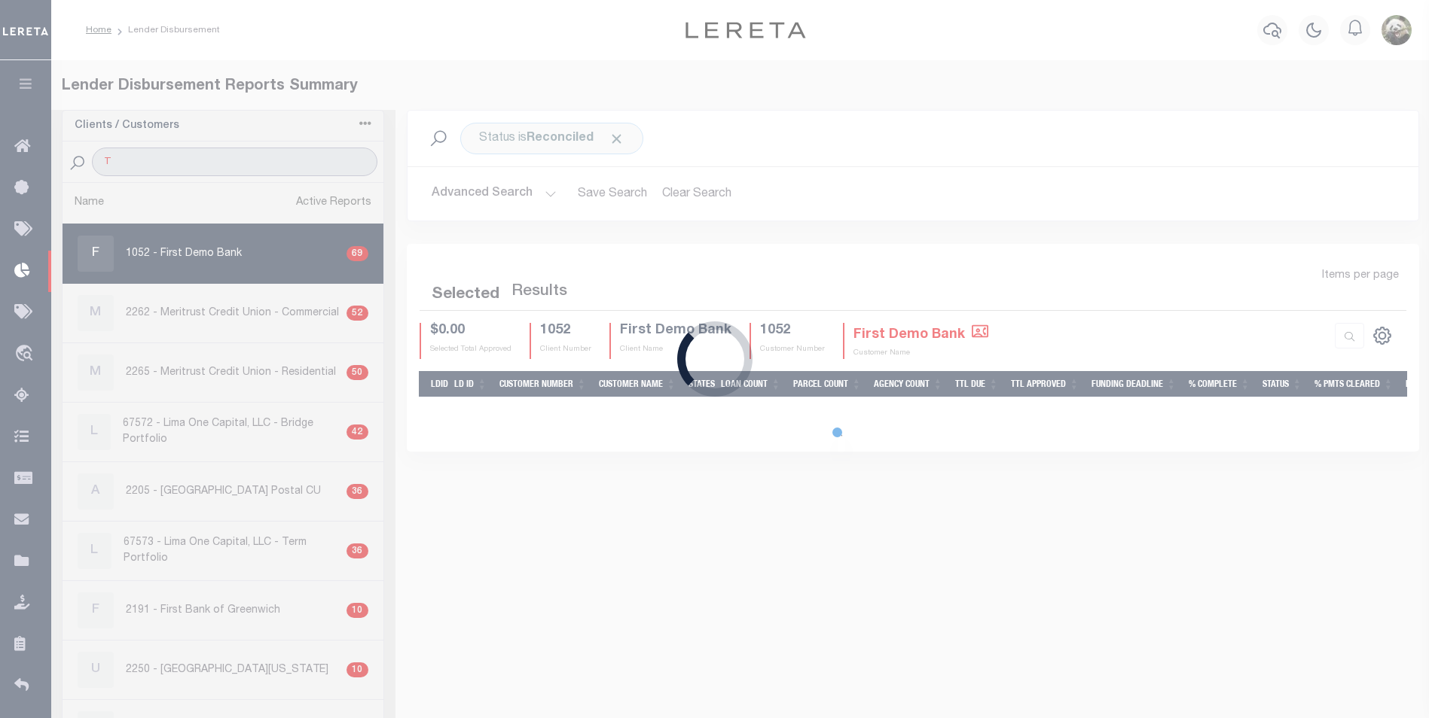
select select "200"
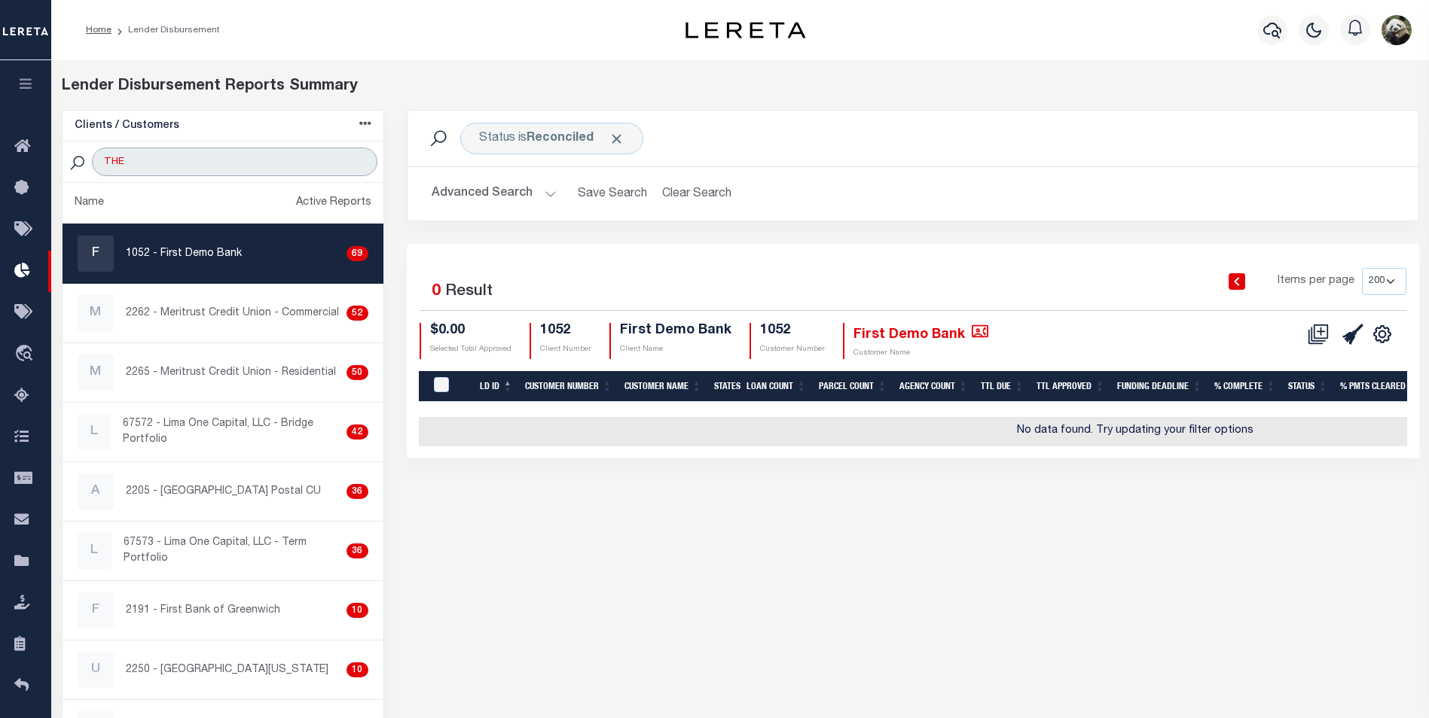
type input "THE"
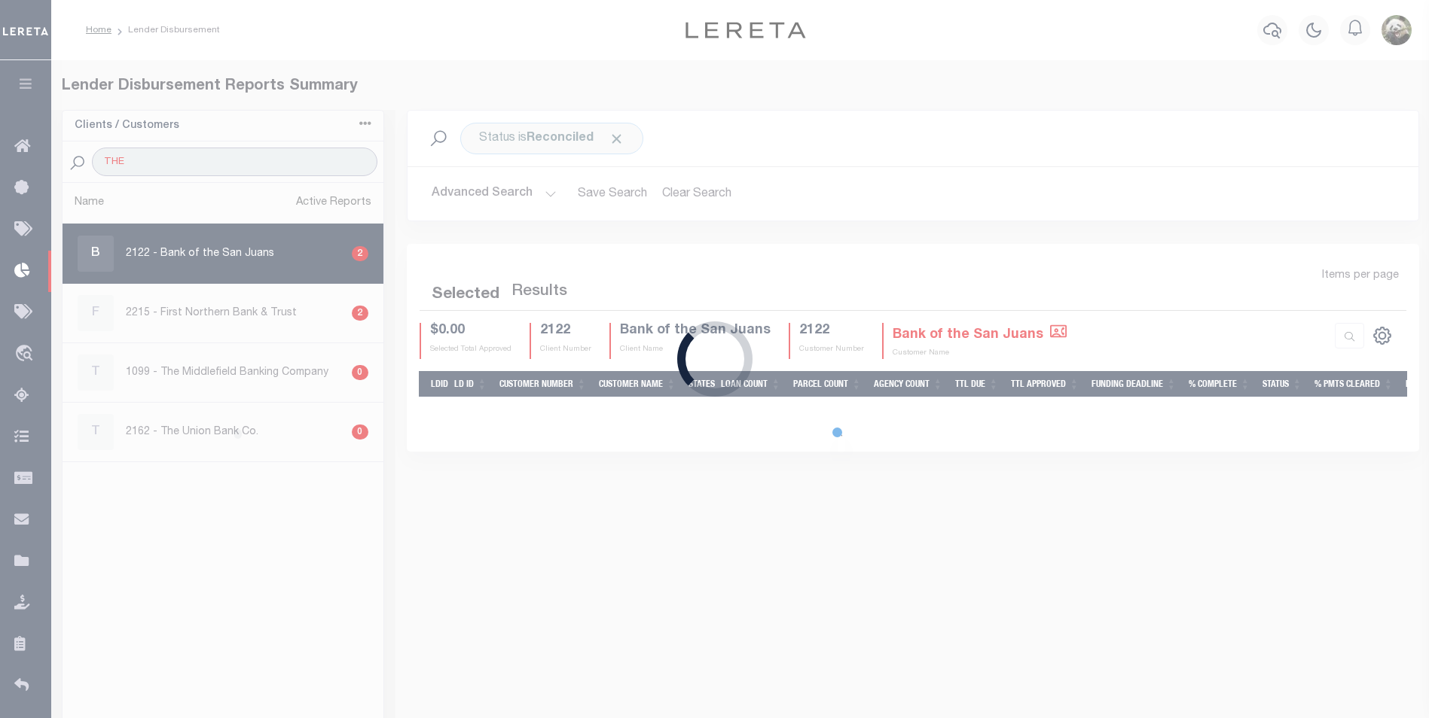
select select "200"
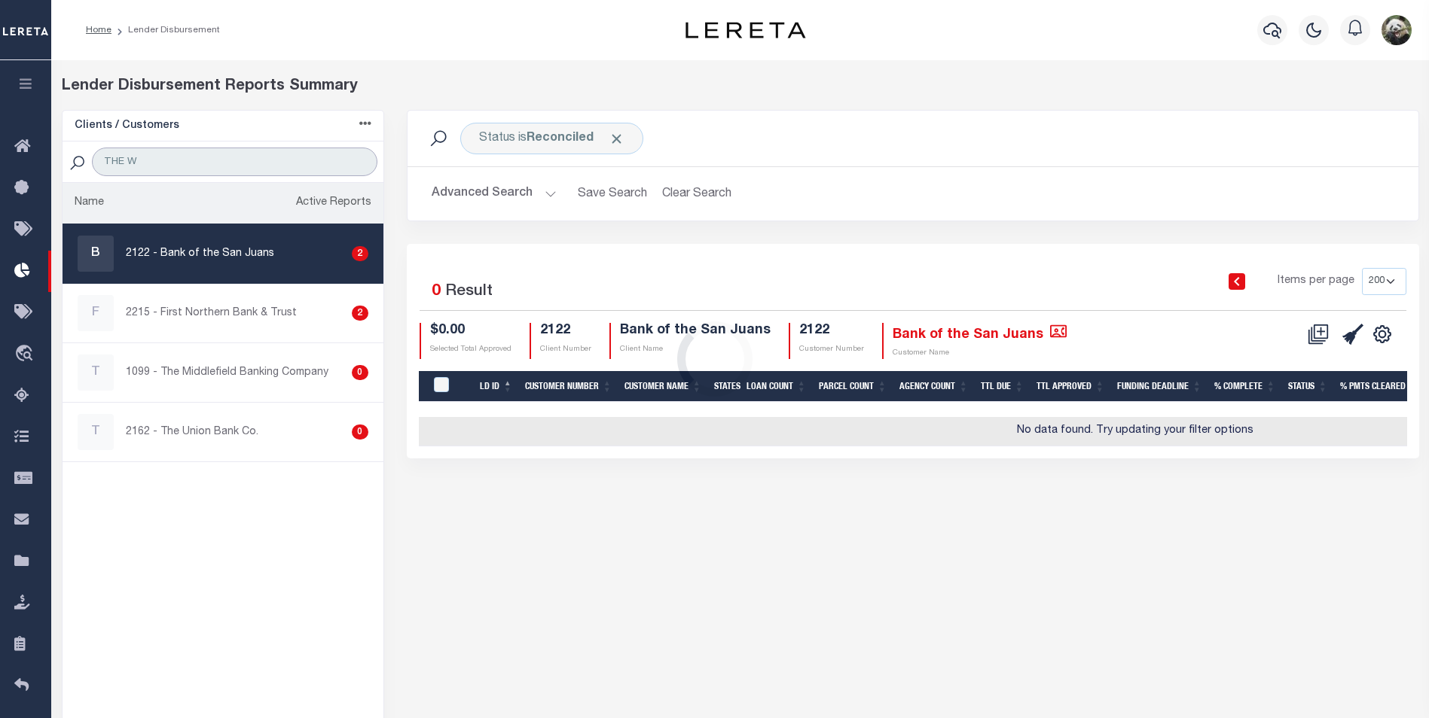
type input "THE WE"
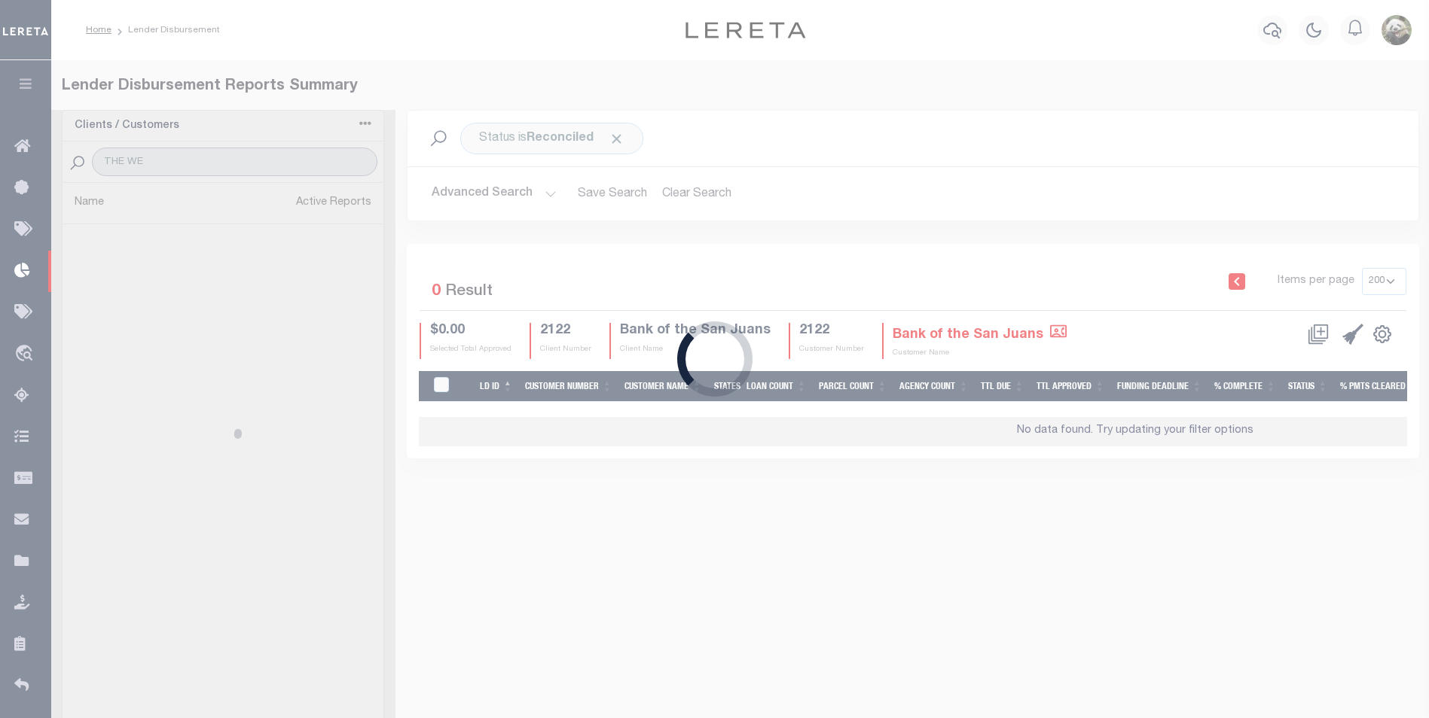
select select "200"
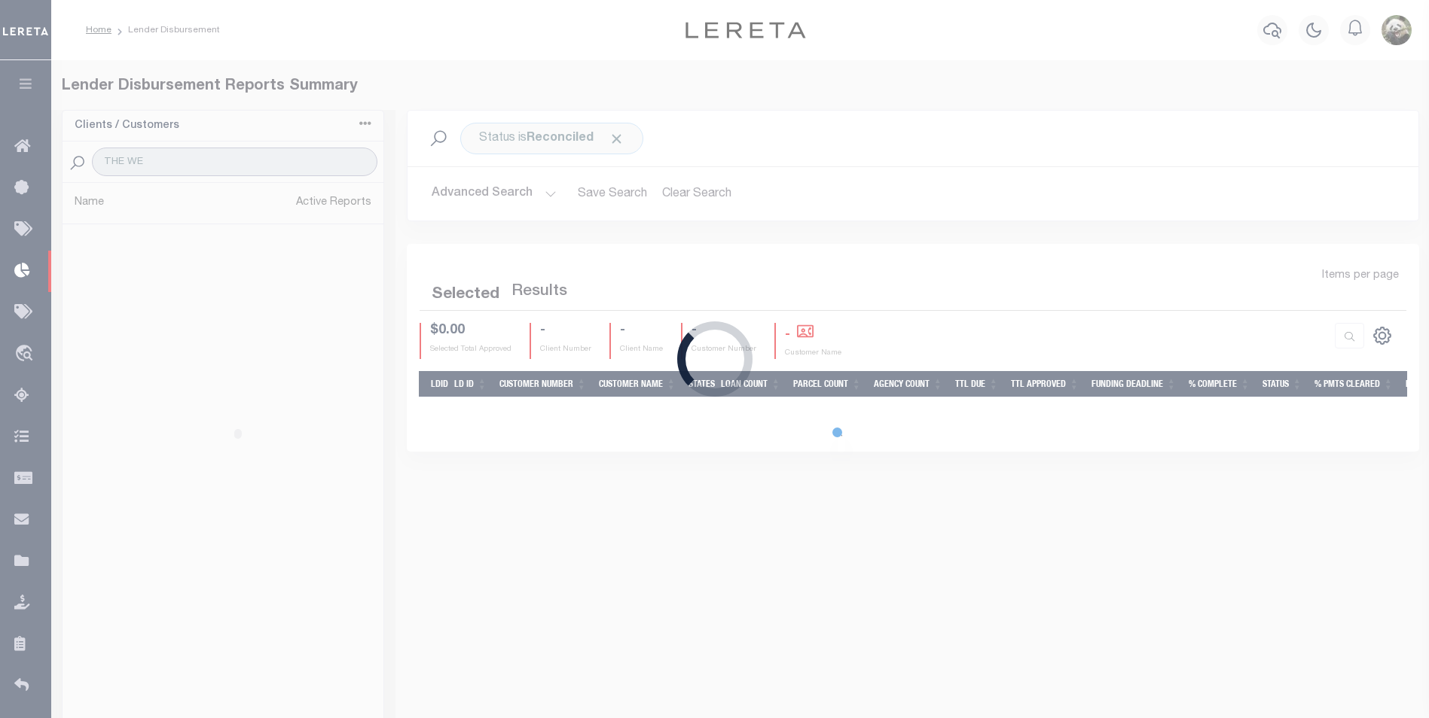
select select "200"
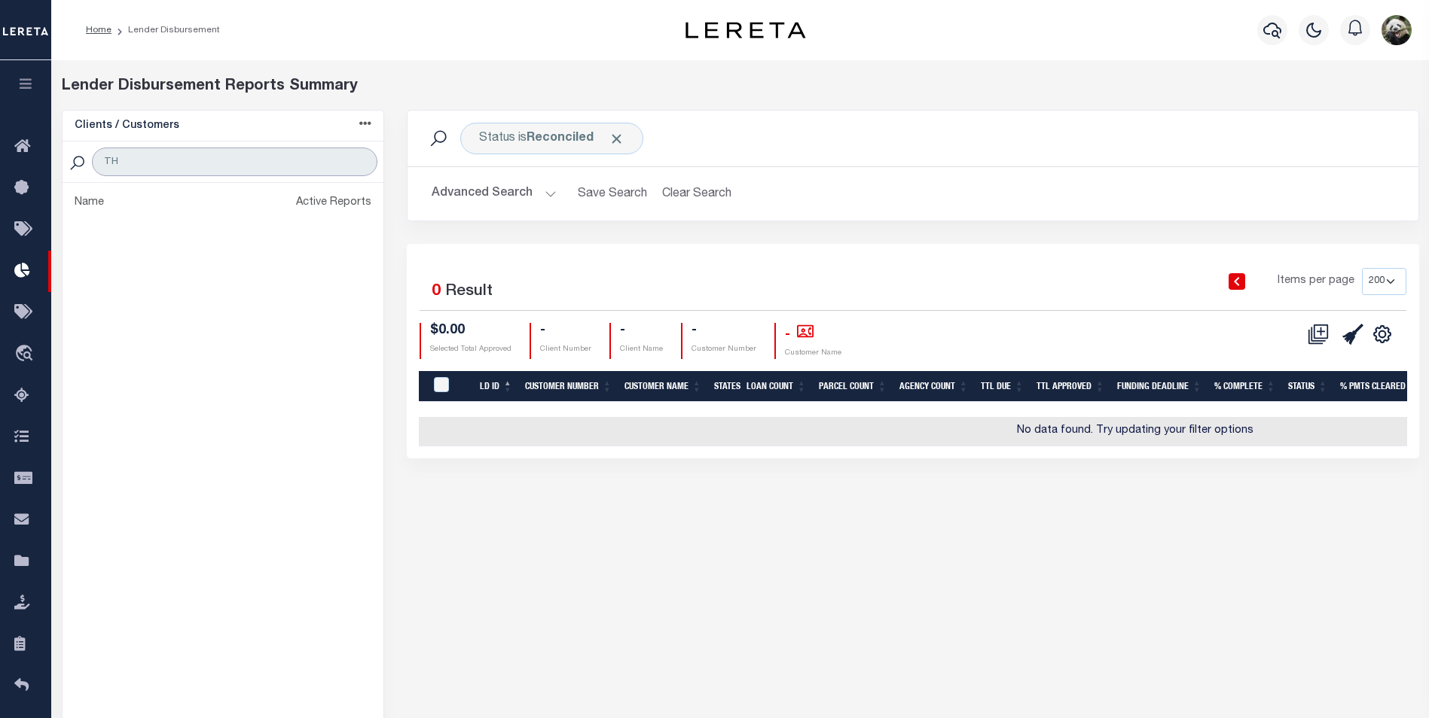
type input "T"
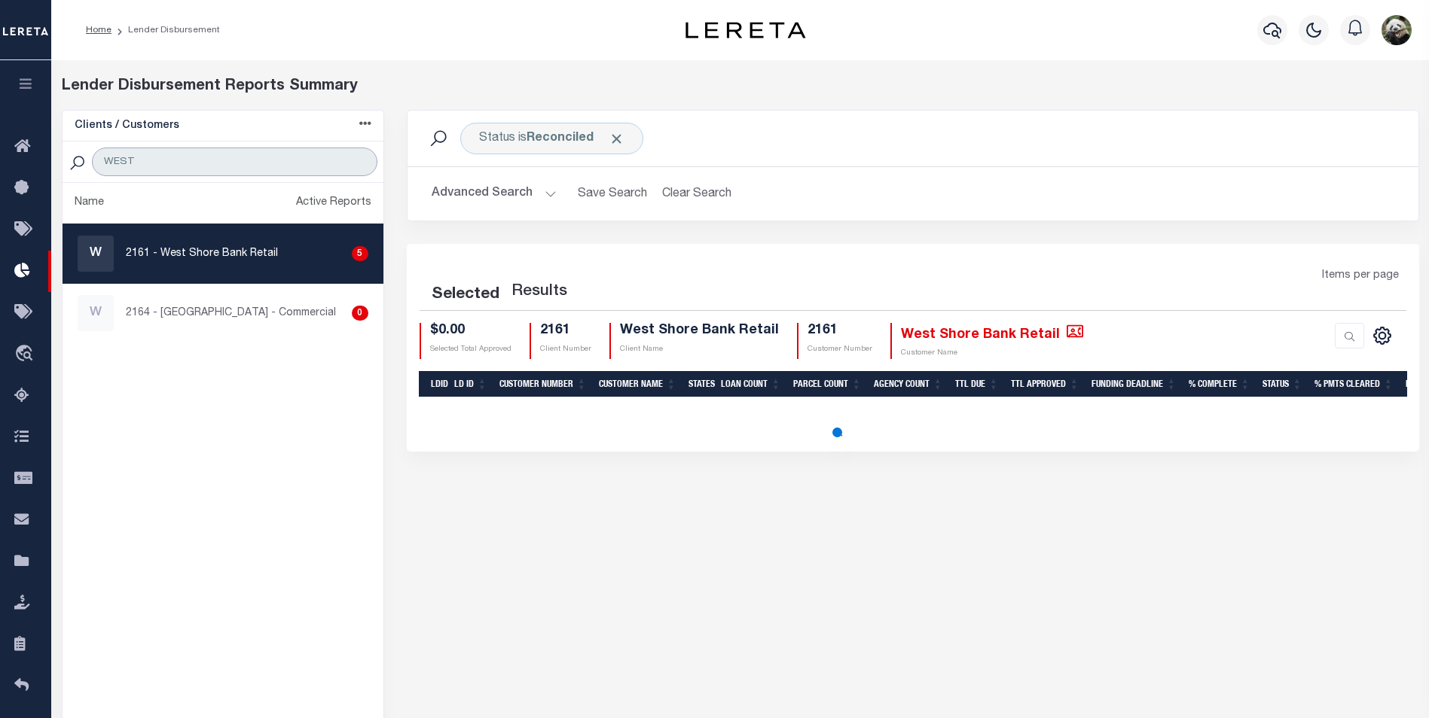
type input "WEST"
click at [234, 255] on p "2161 - West Shore Bank Retail" at bounding box center [202, 254] width 152 height 16
checkbox input "true"
select select "200"
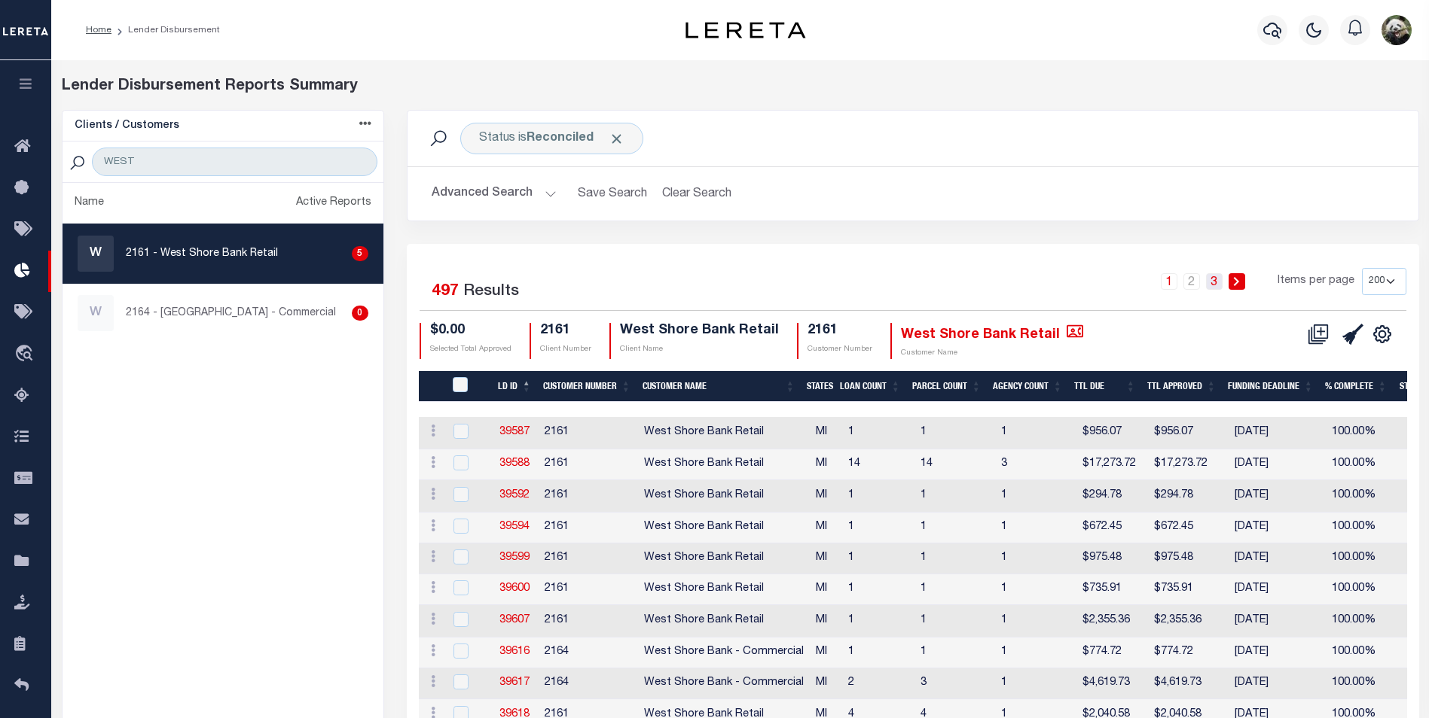
click at [1212, 286] on link "3" at bounding box center [1214, 281] width 17 height 17
click at [1282, 26] on button "button" at bounding box center [1272, 30] width 30 height 30
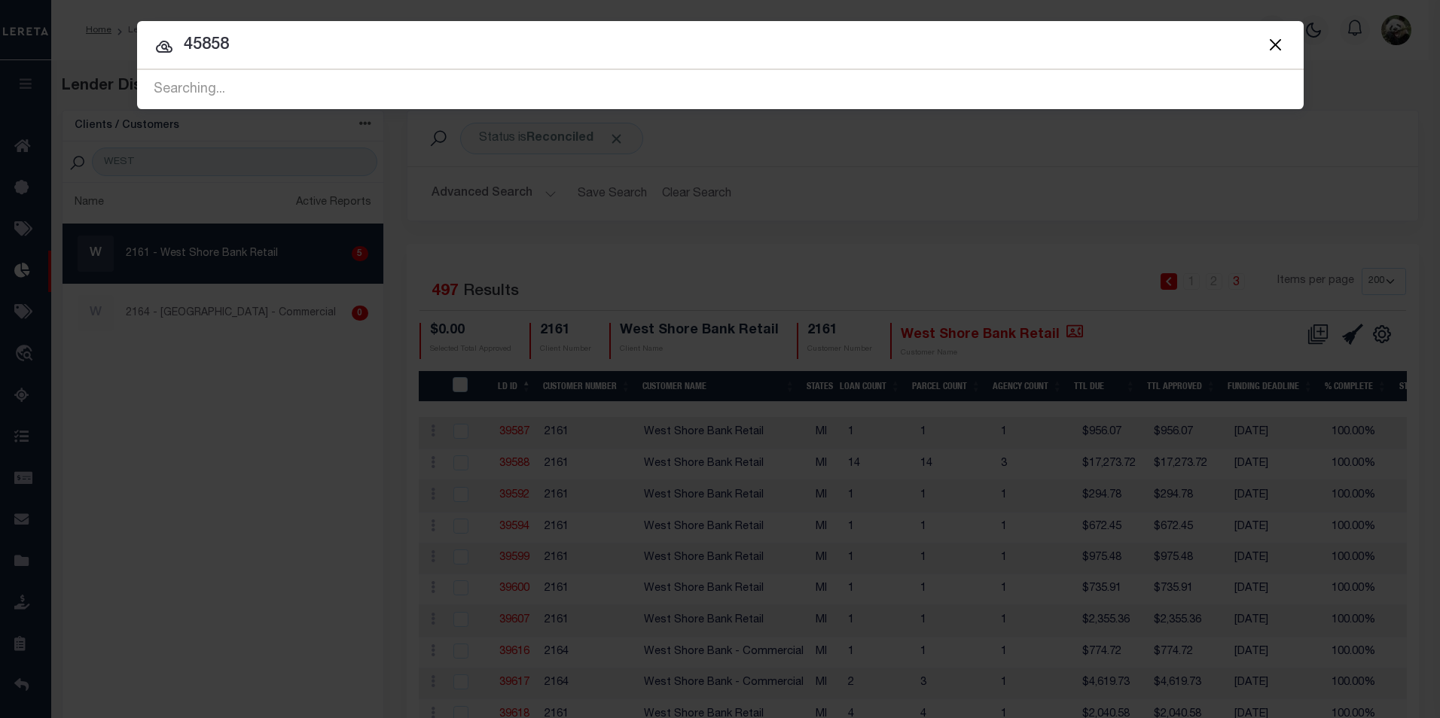
type input "45858"
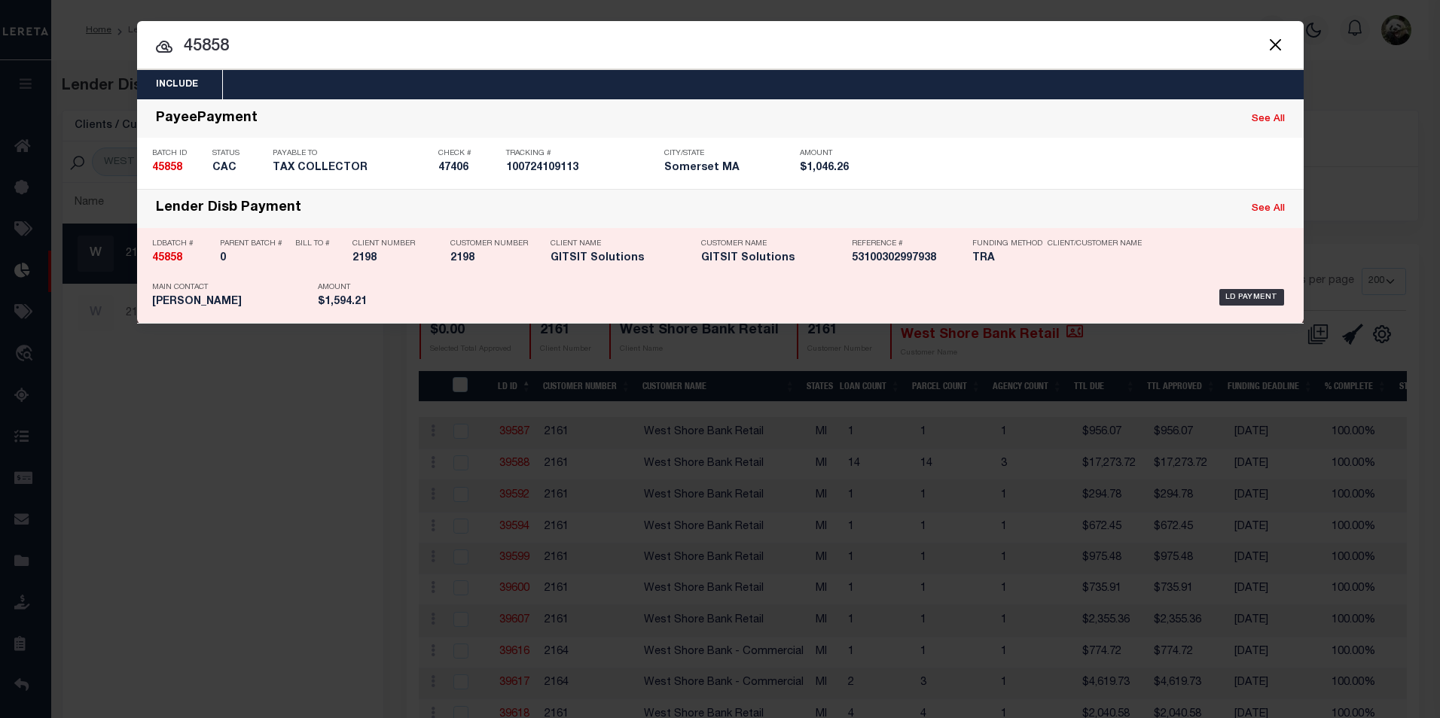
click at [467, 310] on div "LD Payment" at bounding box center [845, 298] width 888 height 44
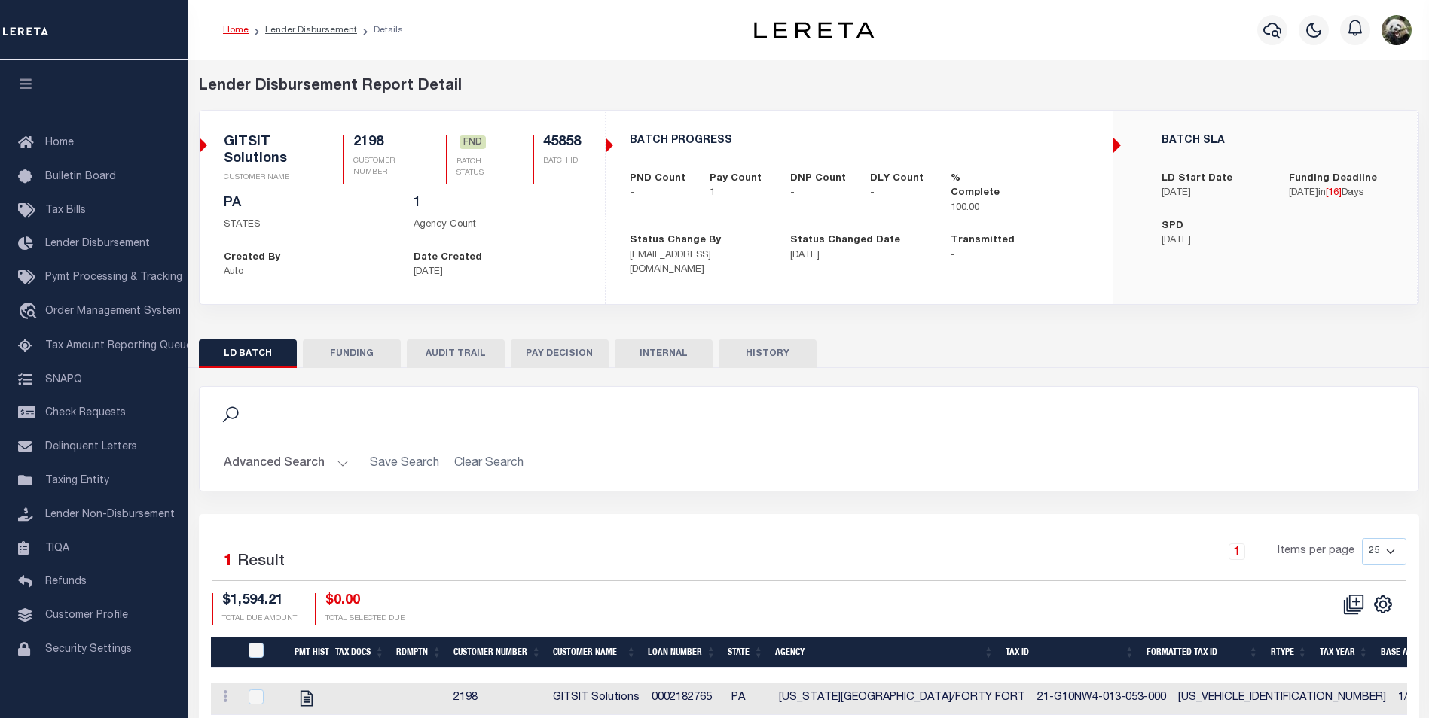
click at [340, 351] on button "FUNDING" at bounding box center [352, 354] width 98 height 29
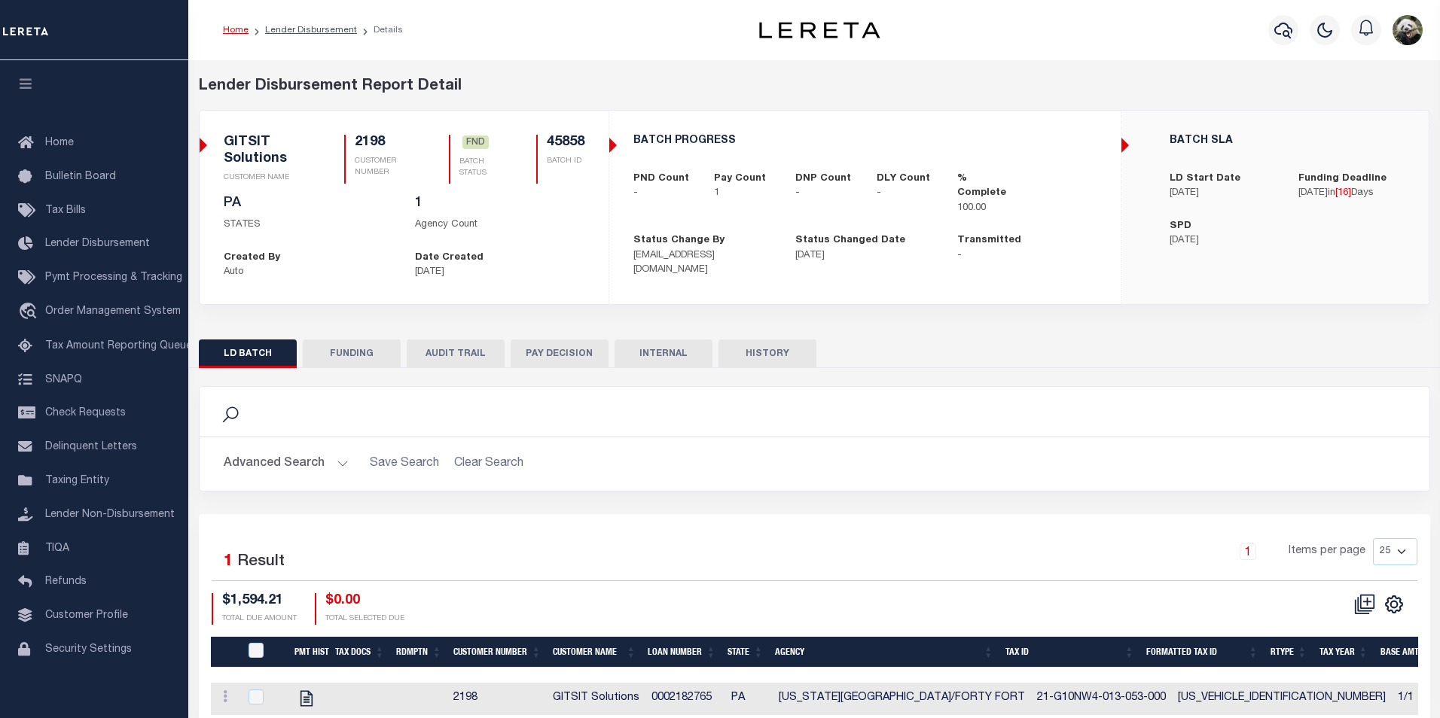
type input "$1,594.21"
type input "$0"
type input "[DATE]"
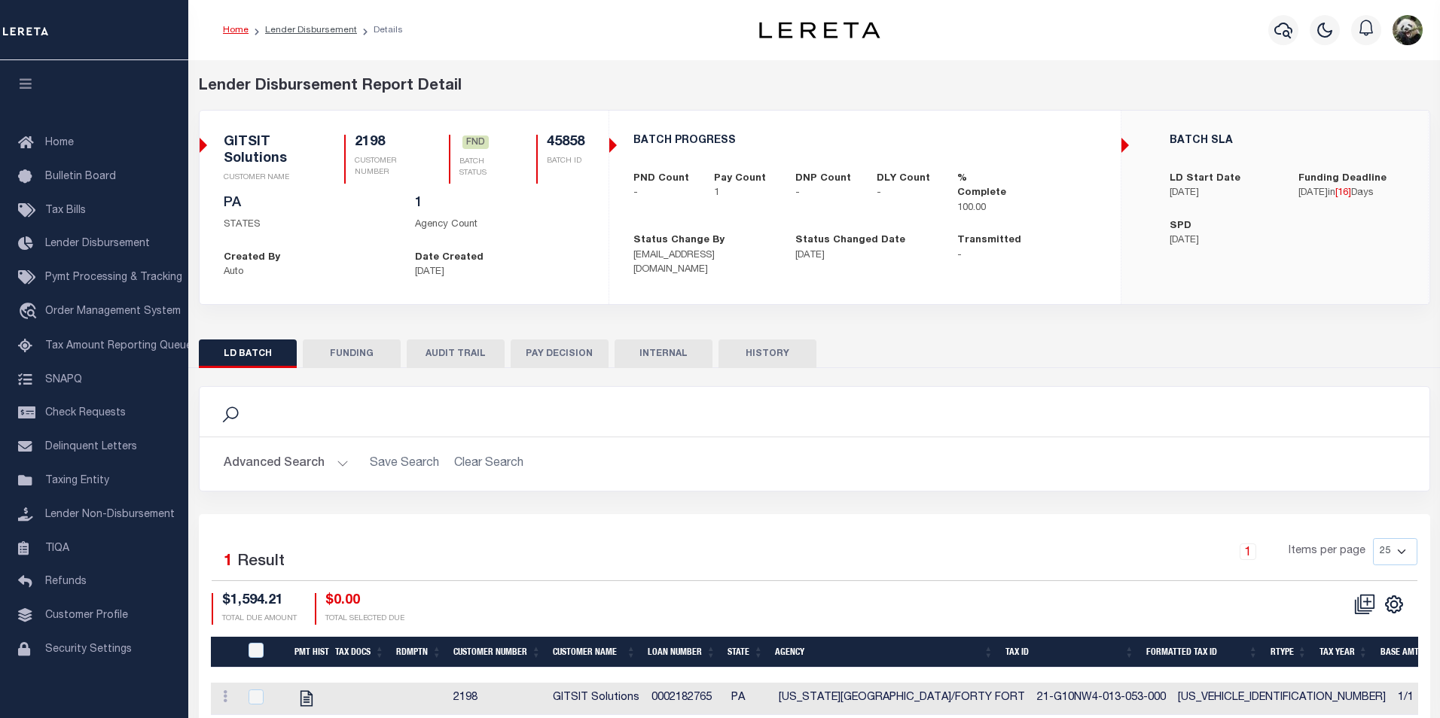
type input "53100302997938"
type input "[DATE]"
select select "100"
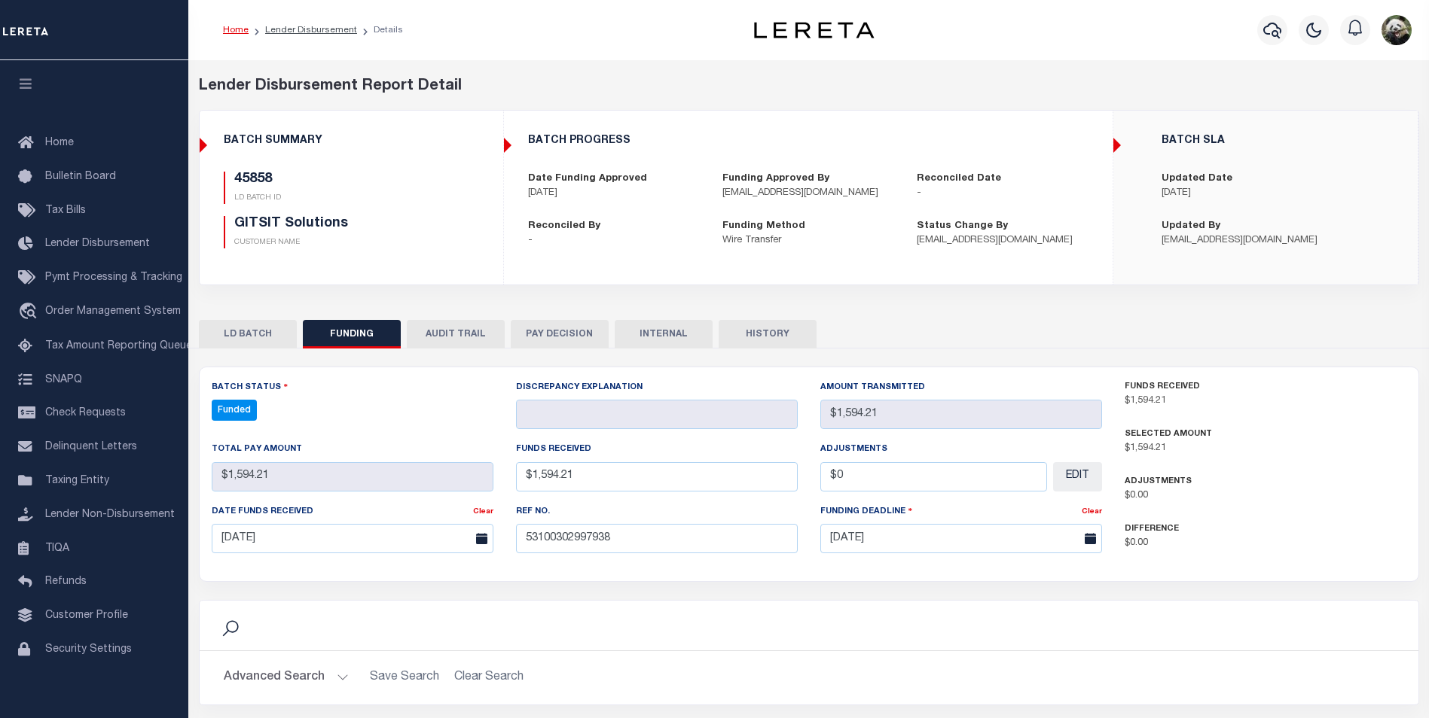
select select "100"
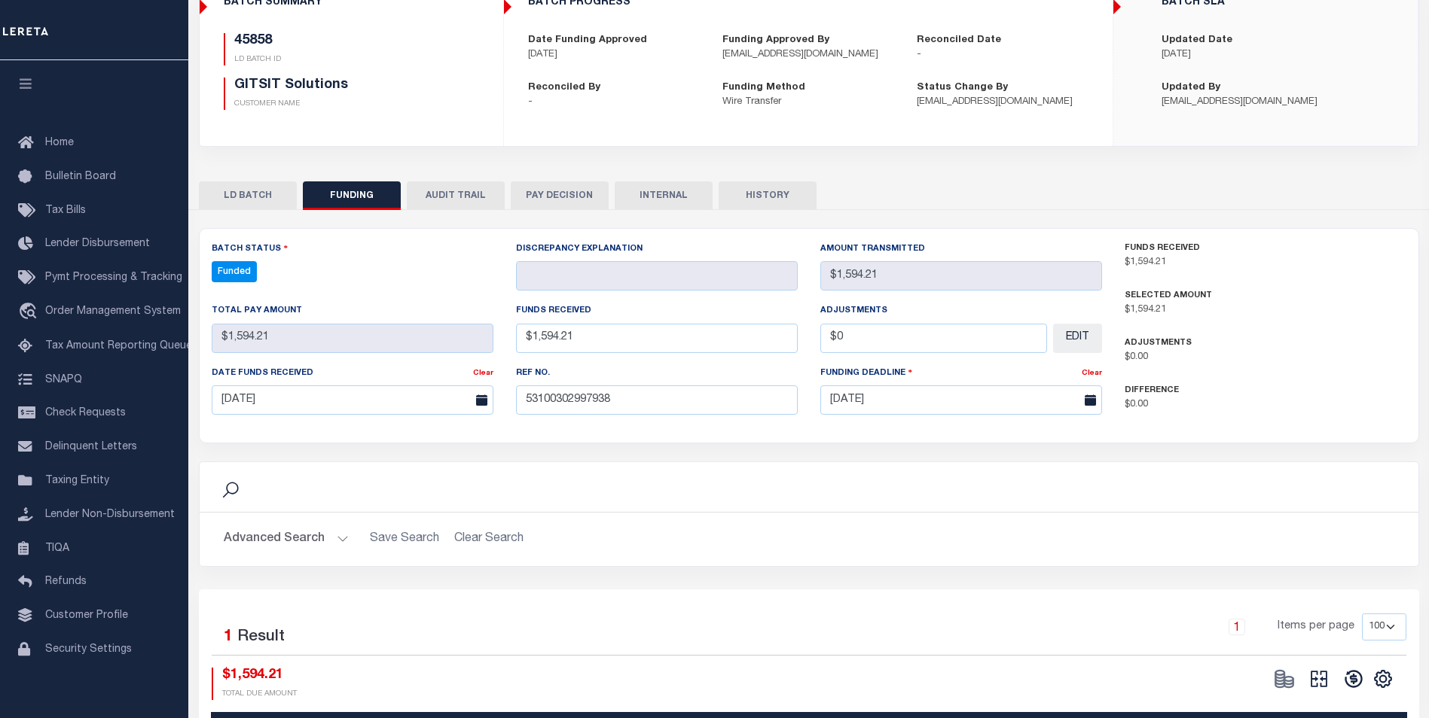
scroll to position [151, 0]
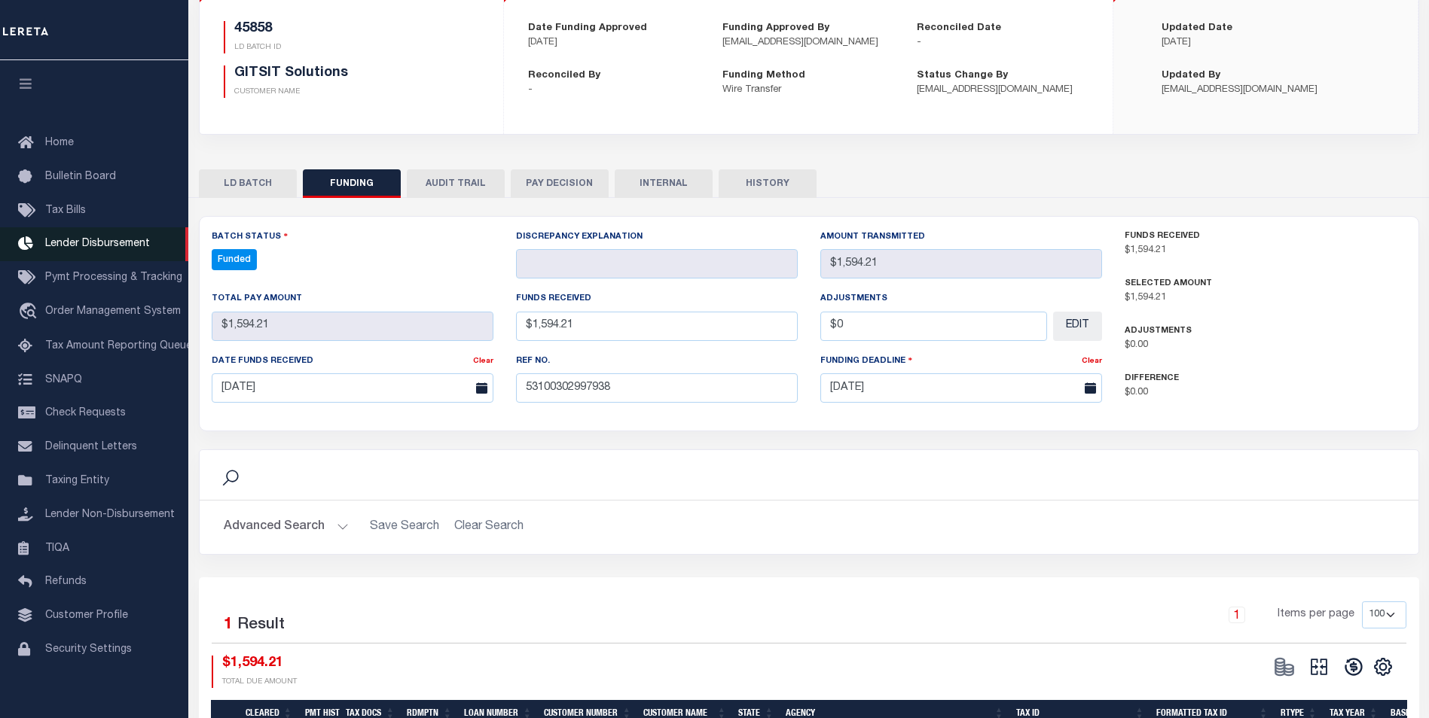
click at [115, 246] on span "Lender Disbursement" at bounding box center [97, 244] width 105 height 11
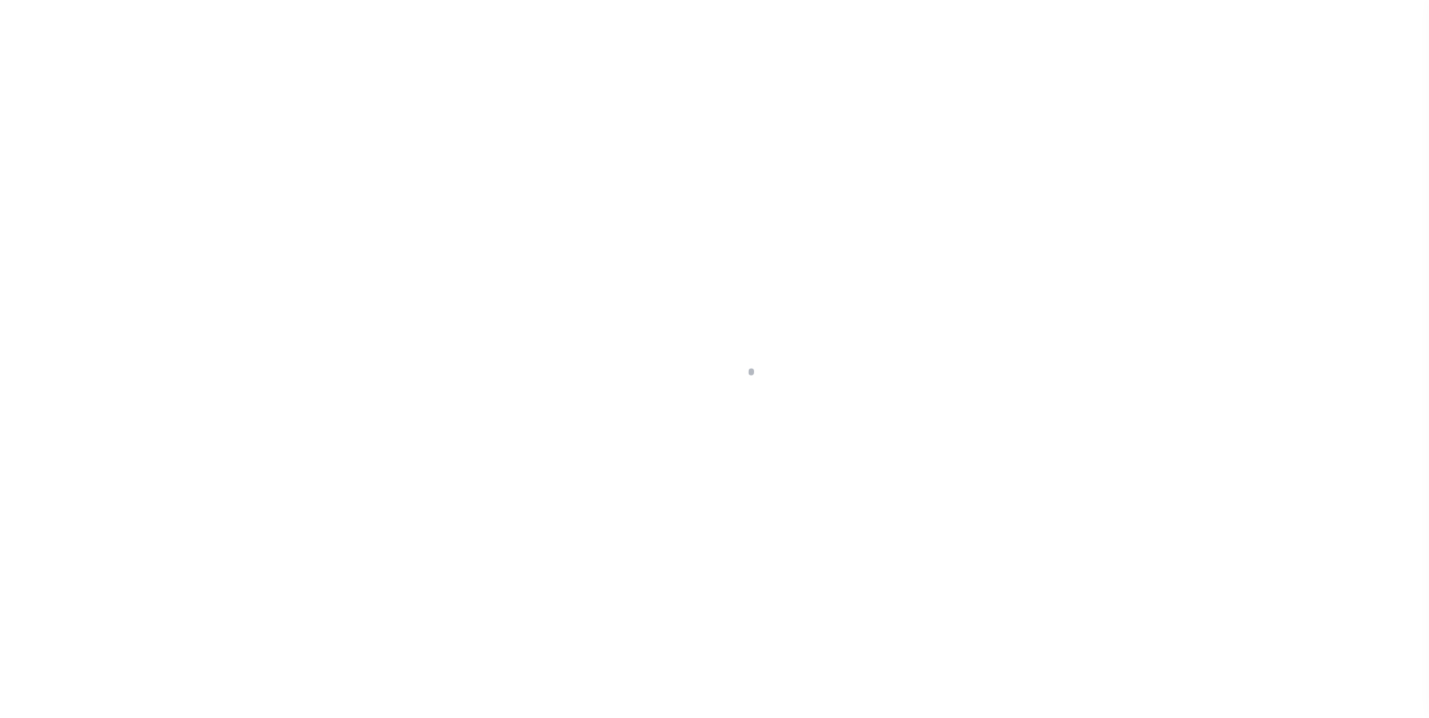
select select "200"
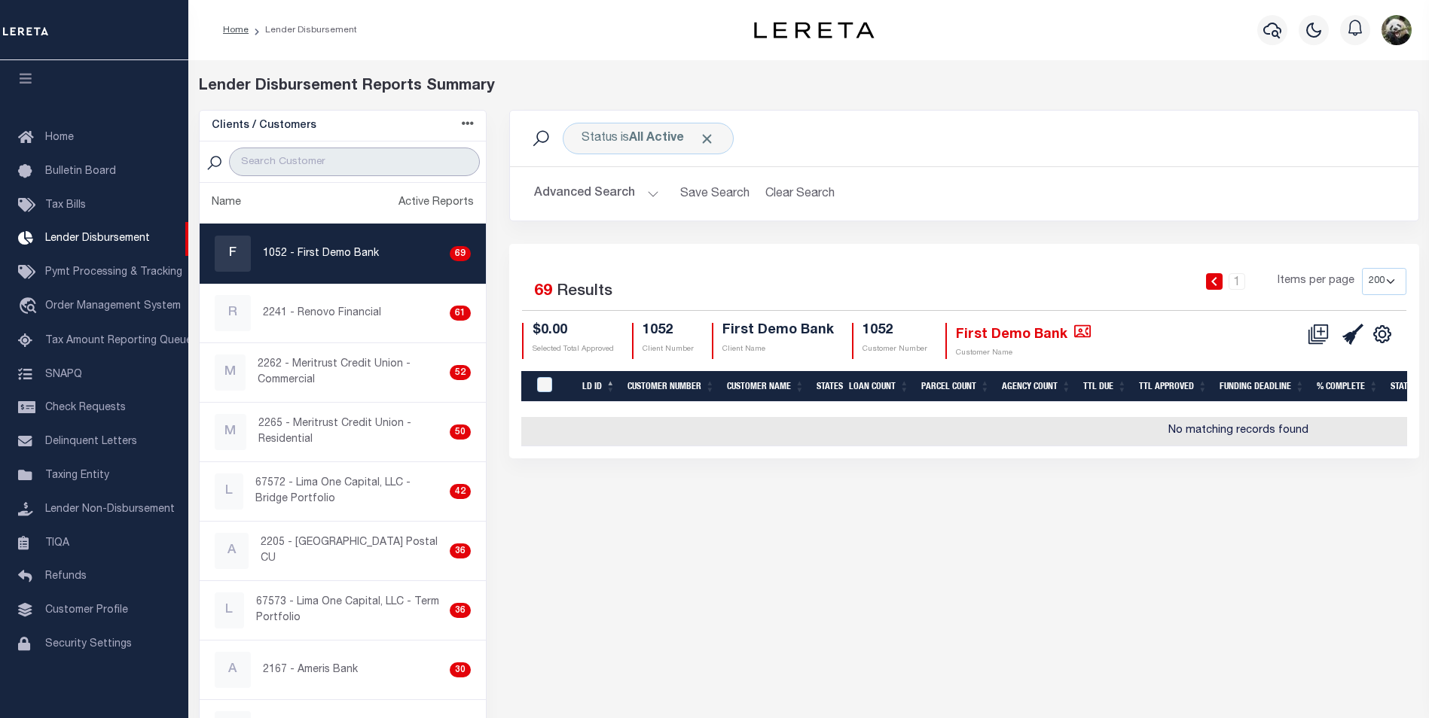
click at [301, 163] on input "search" at bounding box center [354, 162] width 251 height 29
type input "GIT"
select select "200"
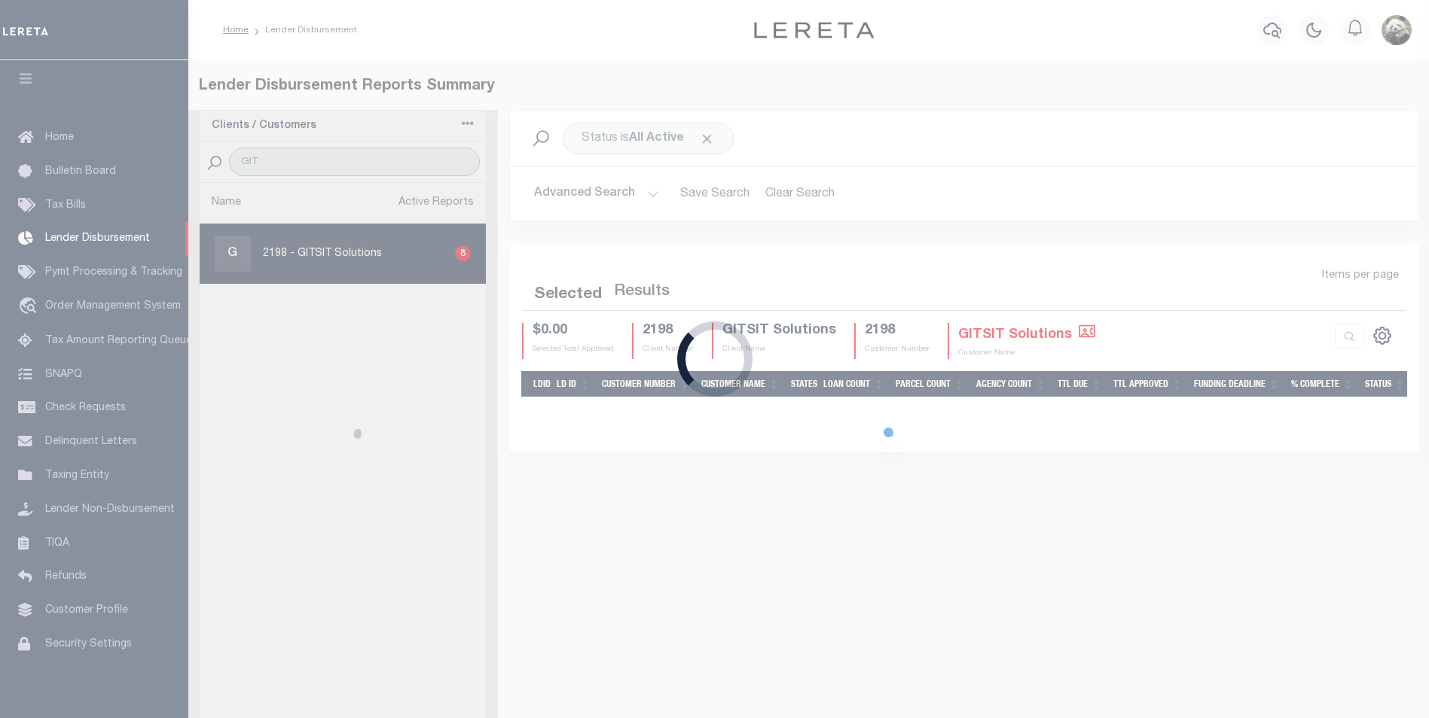
select select "200"
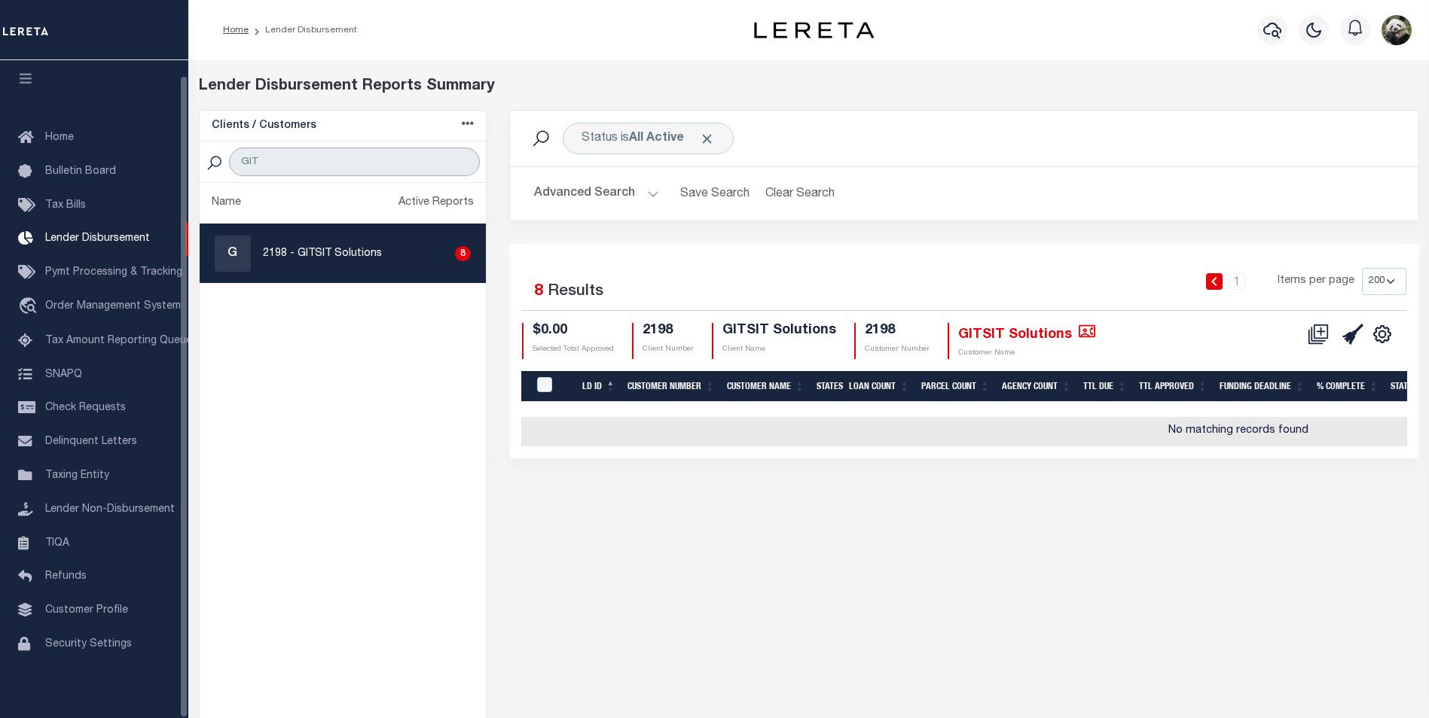
type input "GIT"
click at [339, 242] on div "G 2198 - GITSIT Solutions 8" at bounding box center [343, 254] width 257 height 36
checkbox input "true"
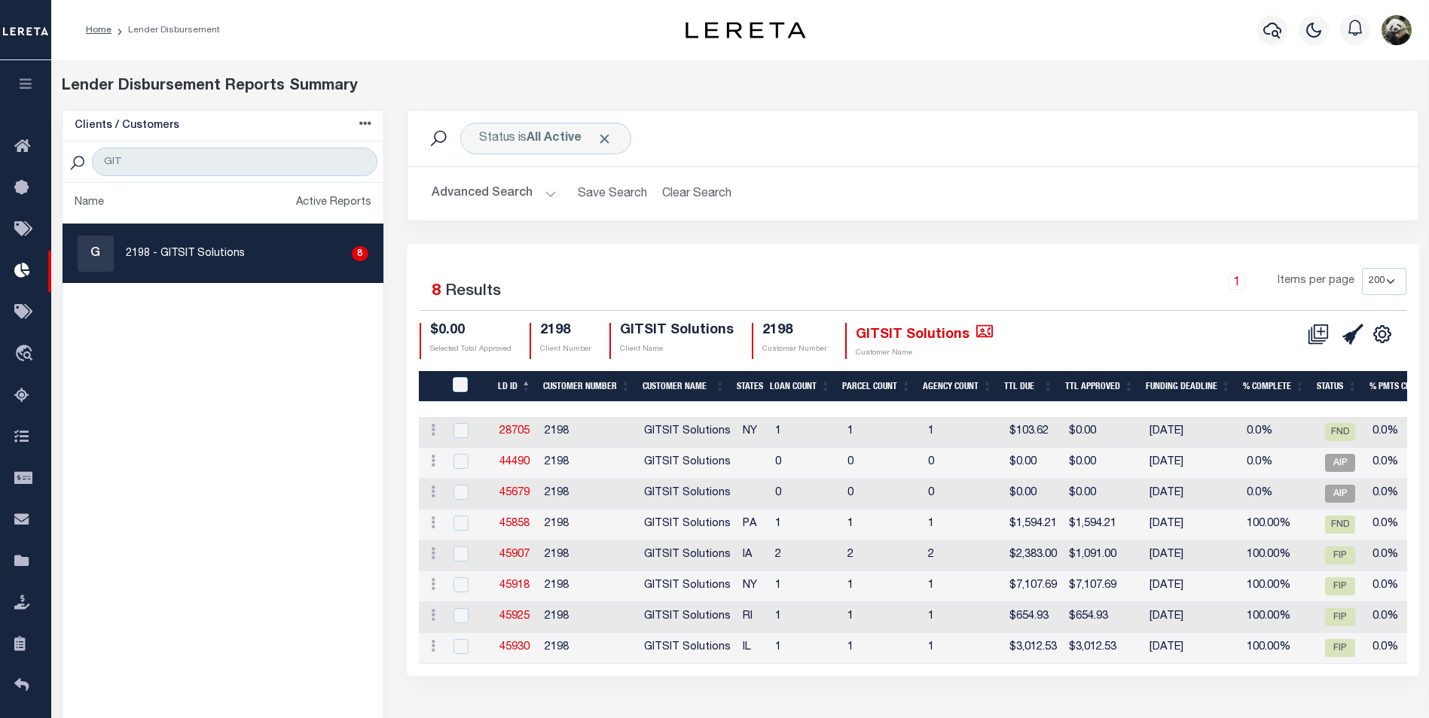
click at [532, 119] on div "Status is All Active Search" at bounding box center [912, 139] width 1011 height 56
click at [529, 133] on b "All Active" at bounding box center [553, 139] width 55 height 12
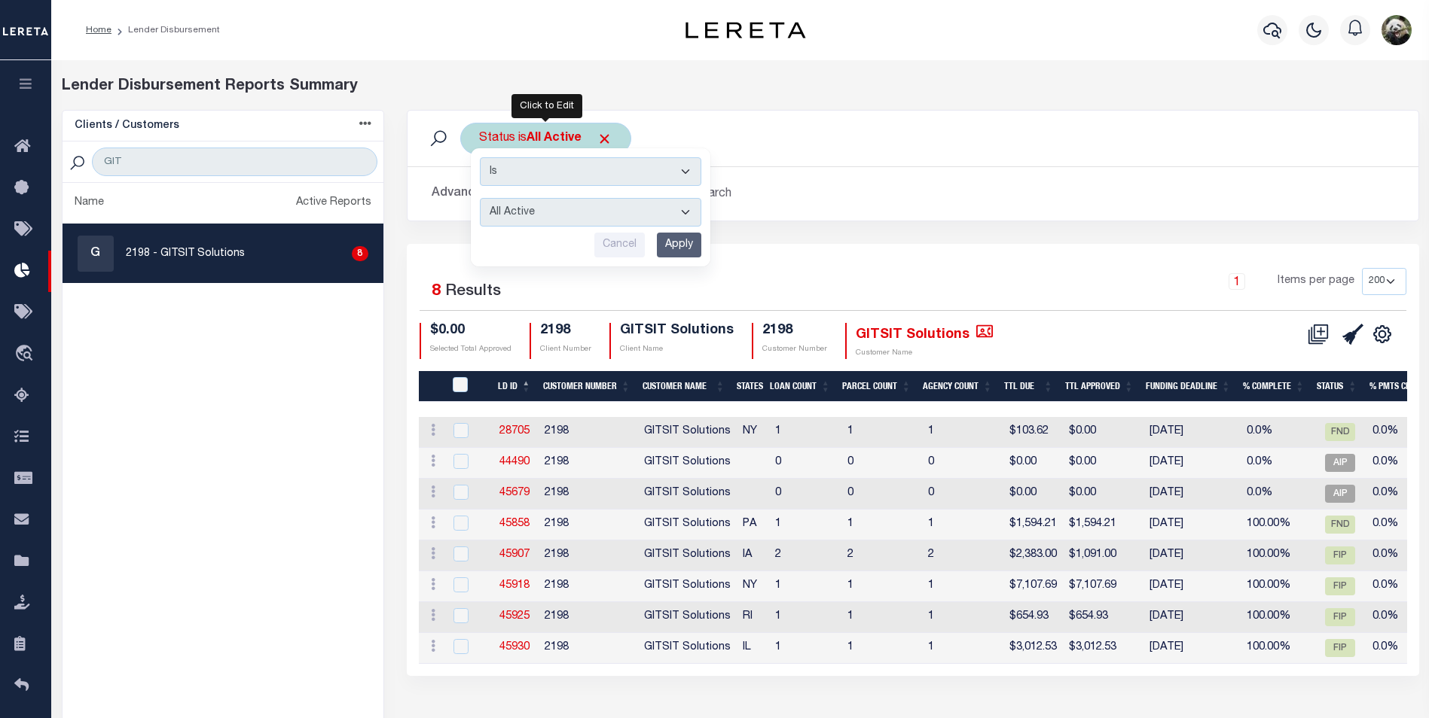
click at [673, 212] on select "All Active Approval In Progress Batching In Progress Complete Do Not Pay Escrow…" at bounding box center [590, 212] width 221 height 29
select select "REC"
click at [480, 198] on select "All Active Approval In Progress Batching In Progress Complete Do Not Pay Escrow…" at bounding box center [590, 212] width 221 height 29
click at [669, 248] on input "Apply" at bounding box center [679, 245] width 44 height 25
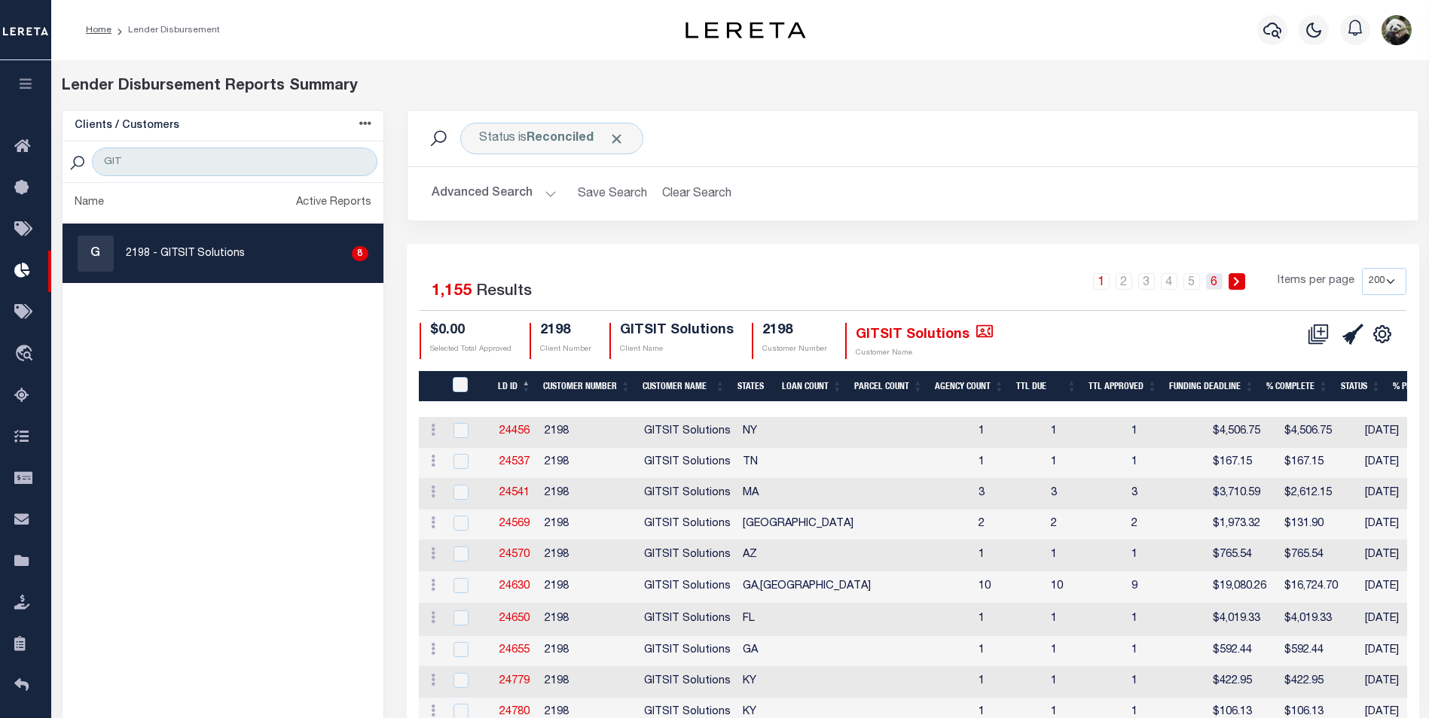
click at [1210, 285] on link "6" at bounding box center [1214, 281] width 17 height 17
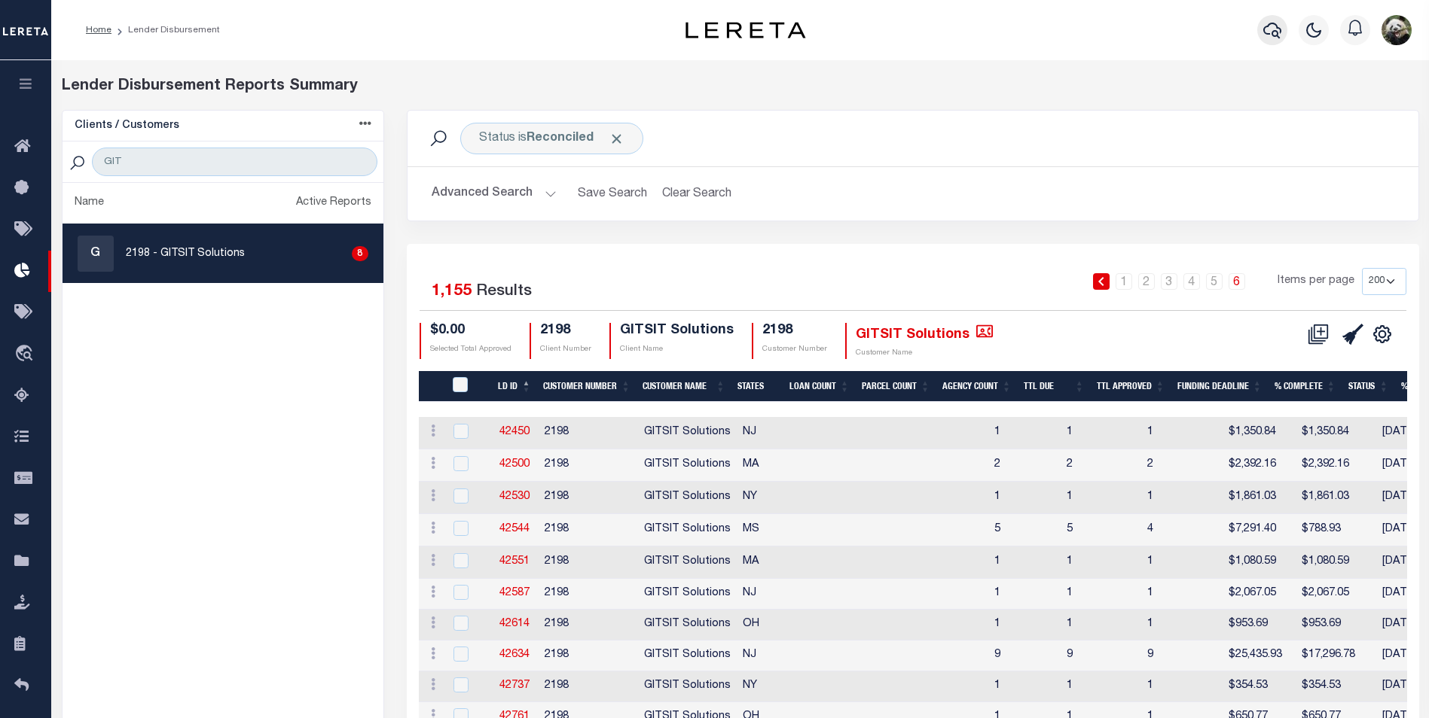
click at [1263, 29] on icon "button" at bounding box center [1272, 30] width 18 height 18
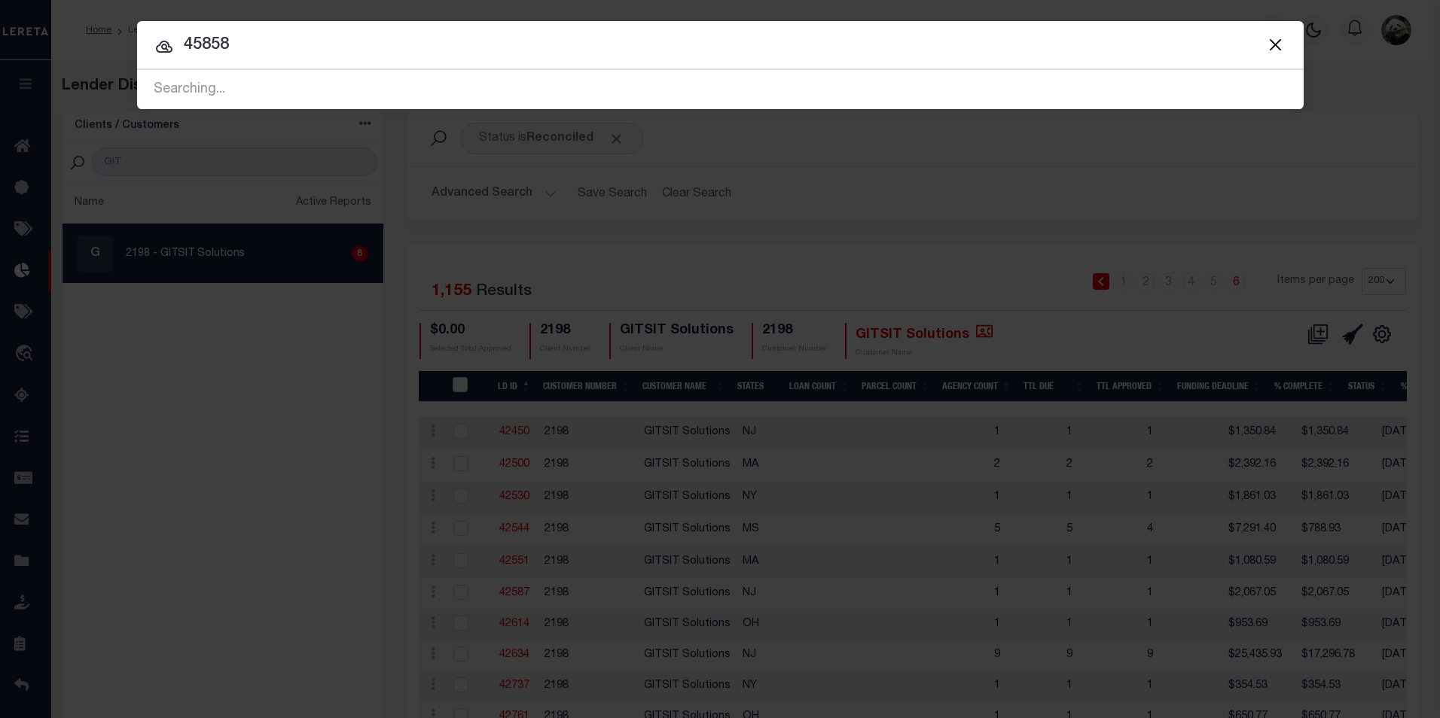
type input "45858"
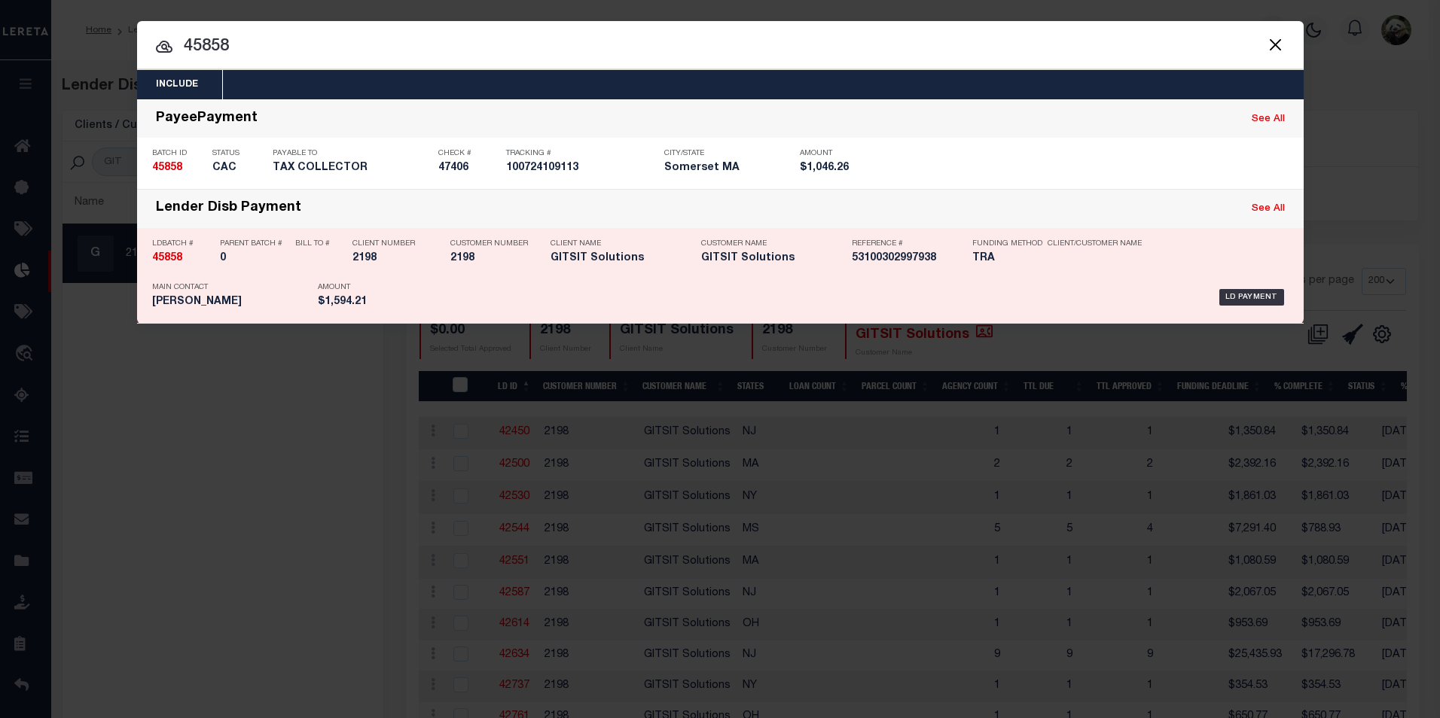
click at [447, 310] on div "LD Payment" at bounding box center [845, 298] width 888 height 44
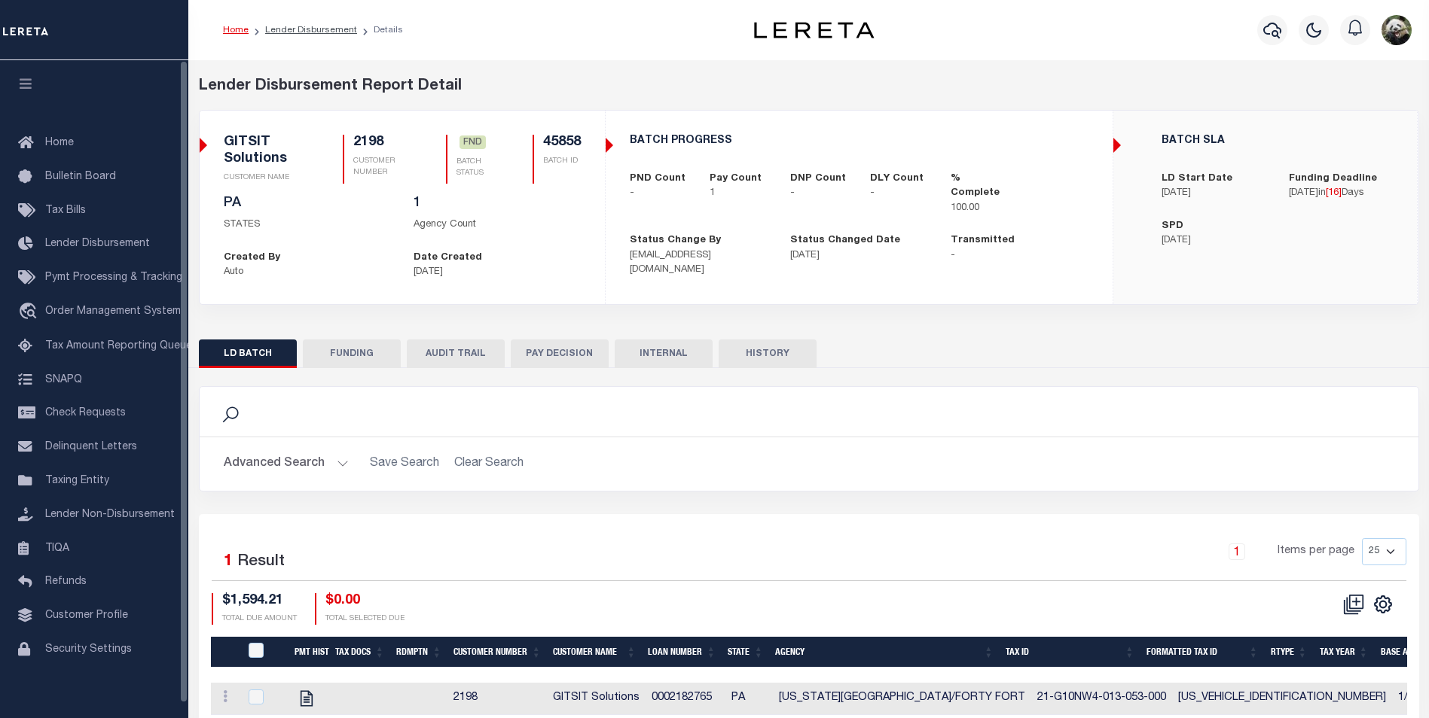
click at [361, 354] on button "FUNDING" at bounding box center [352, 354] width 98 height 29
type input "$1,594.21"
type input "$0"
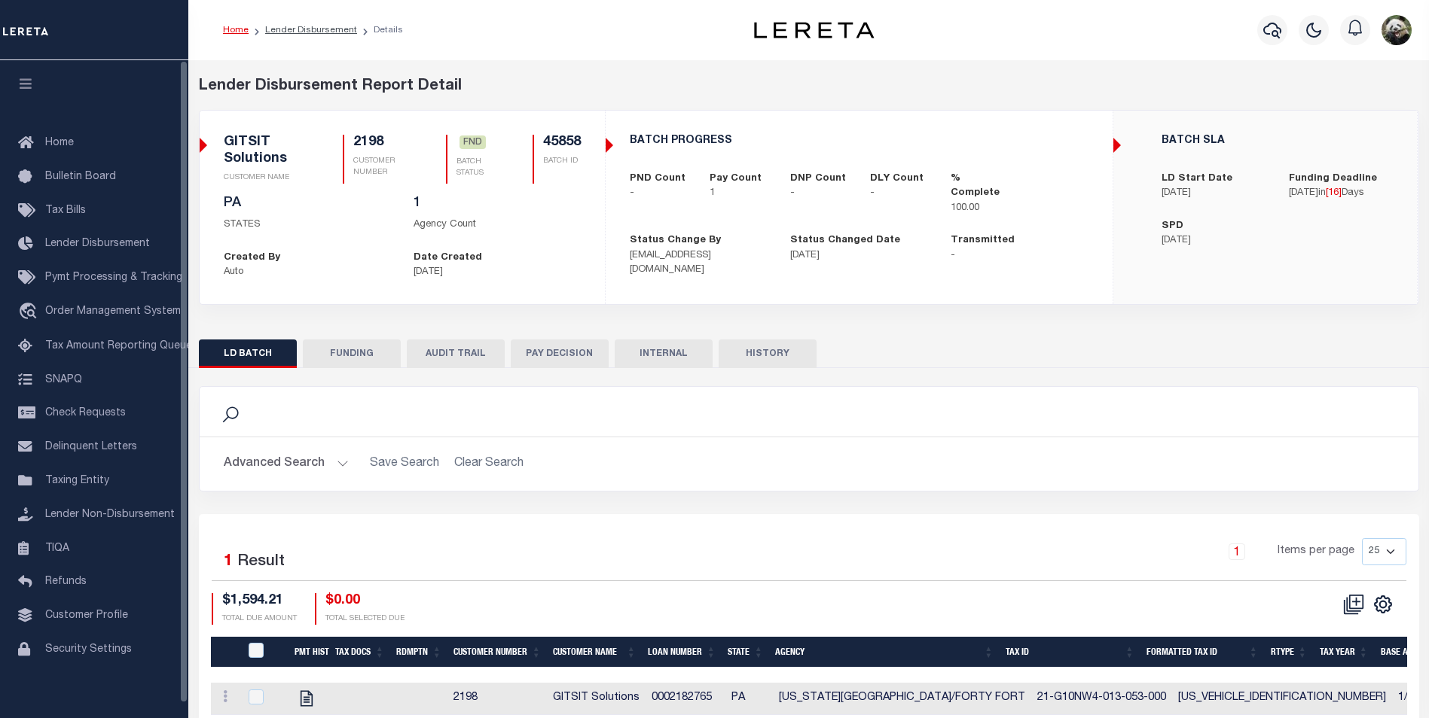
type input "[DATE]"
type input "53100302997938"
type input "[DATE]"
select select "100"
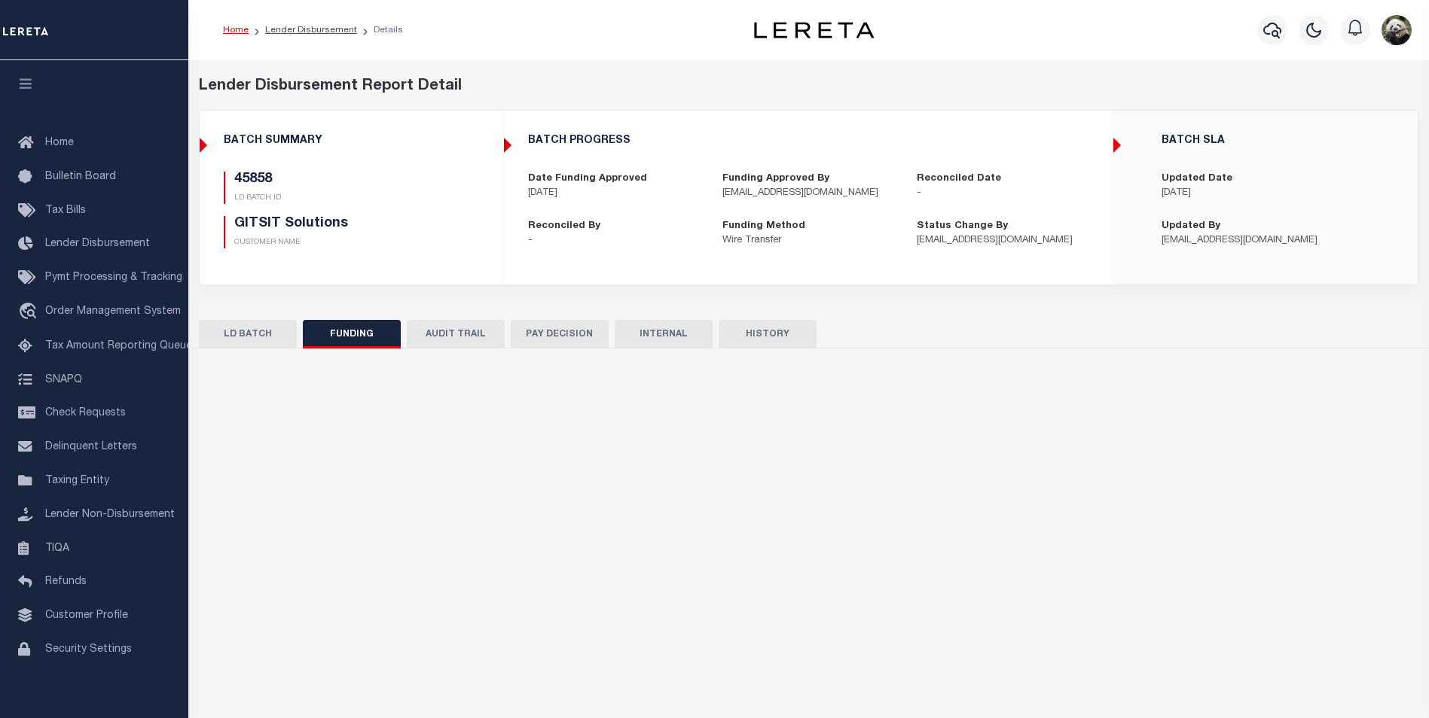
select select "100"
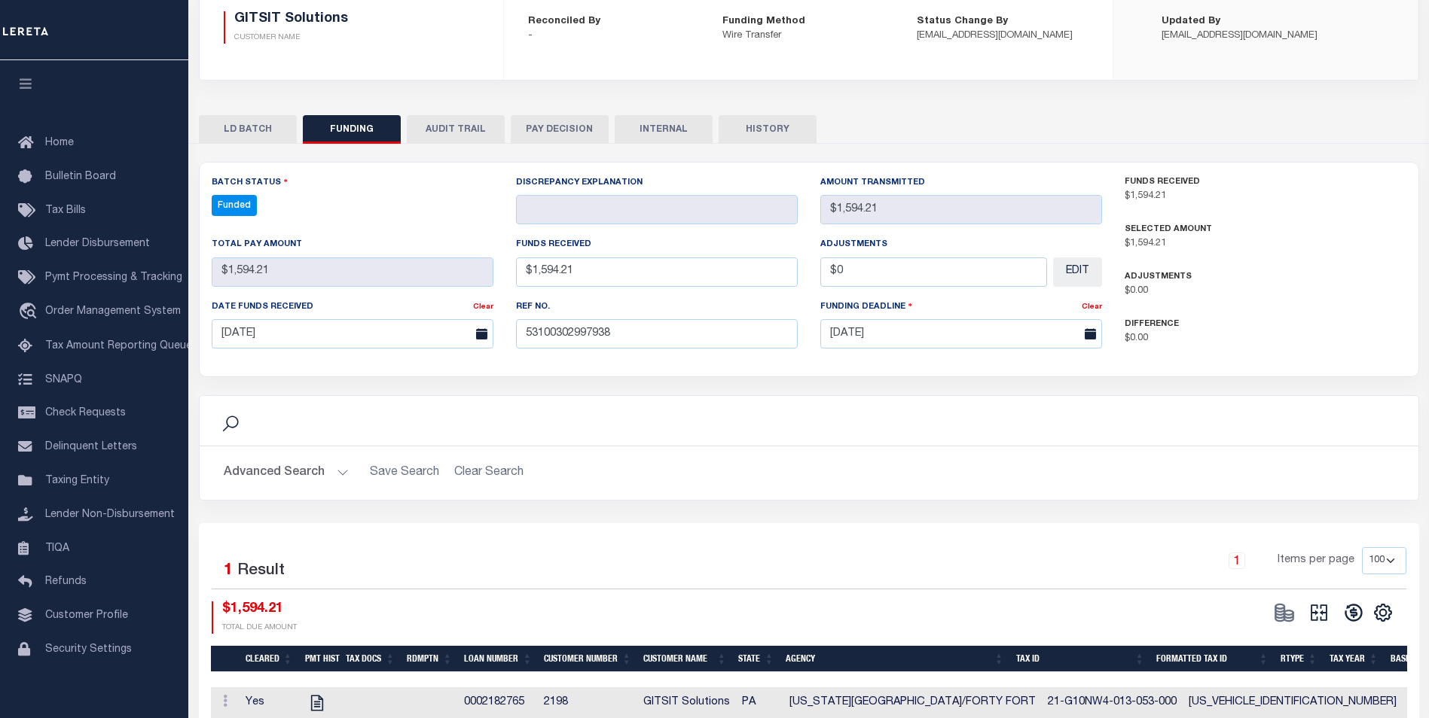
scroll to position [226, 0]
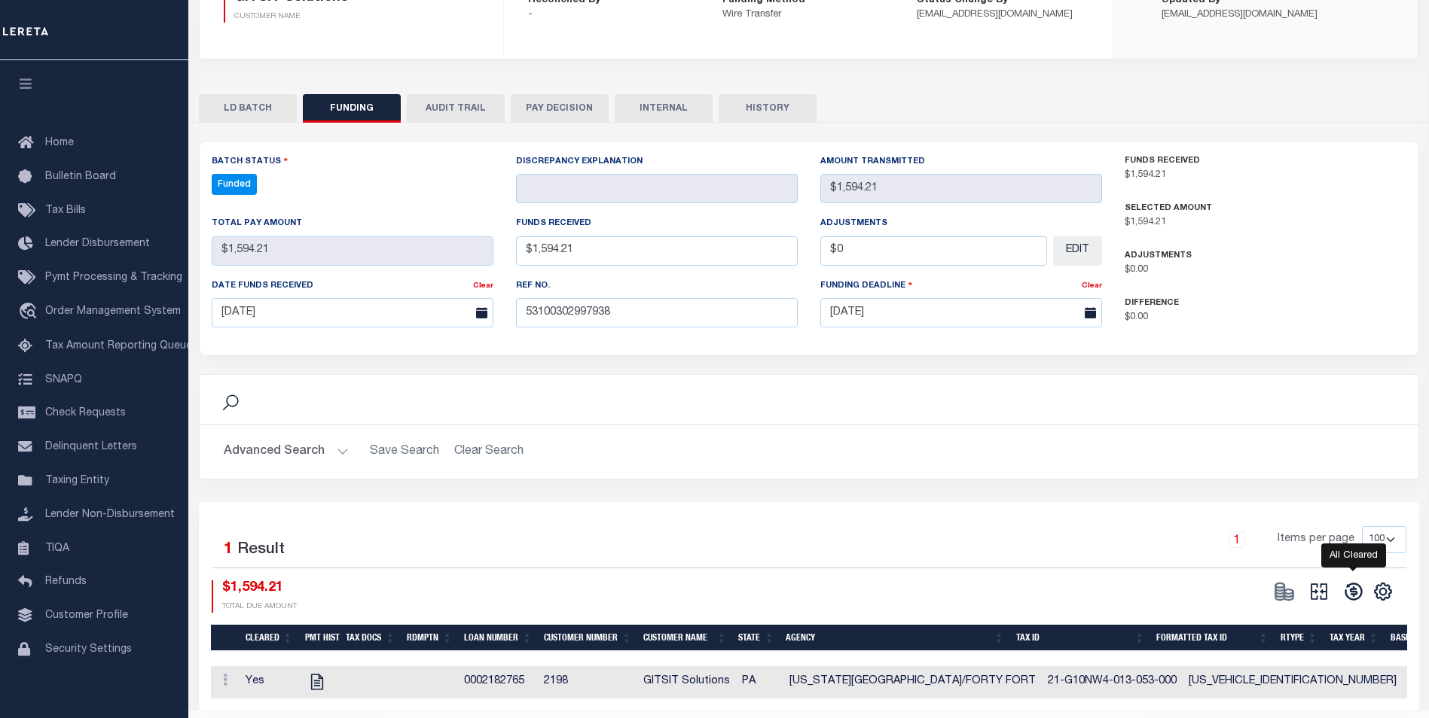
click at [1360, 594] on icon at bounding box center [1352, 592] width 17 height 17
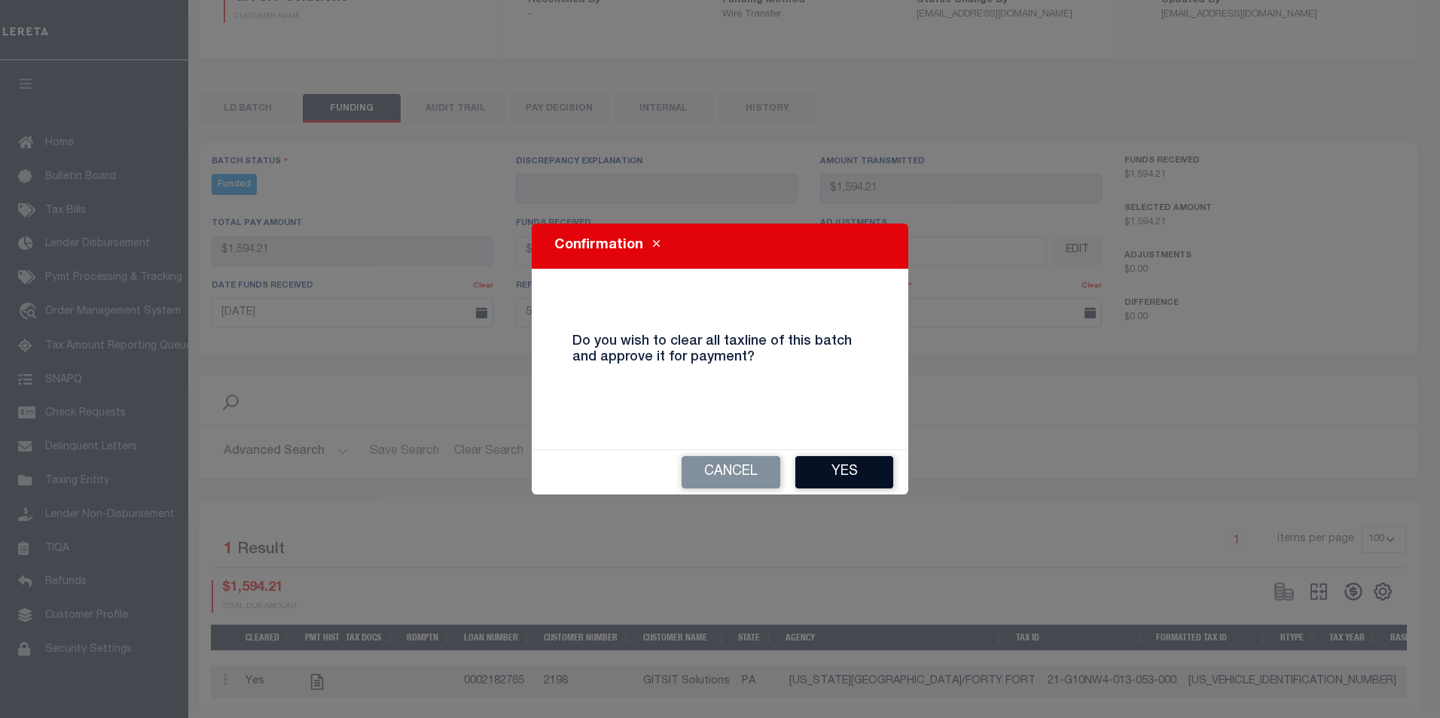
click at [858, 468] on button "Yes" at bounding box center [844, 472] width 98 height 32
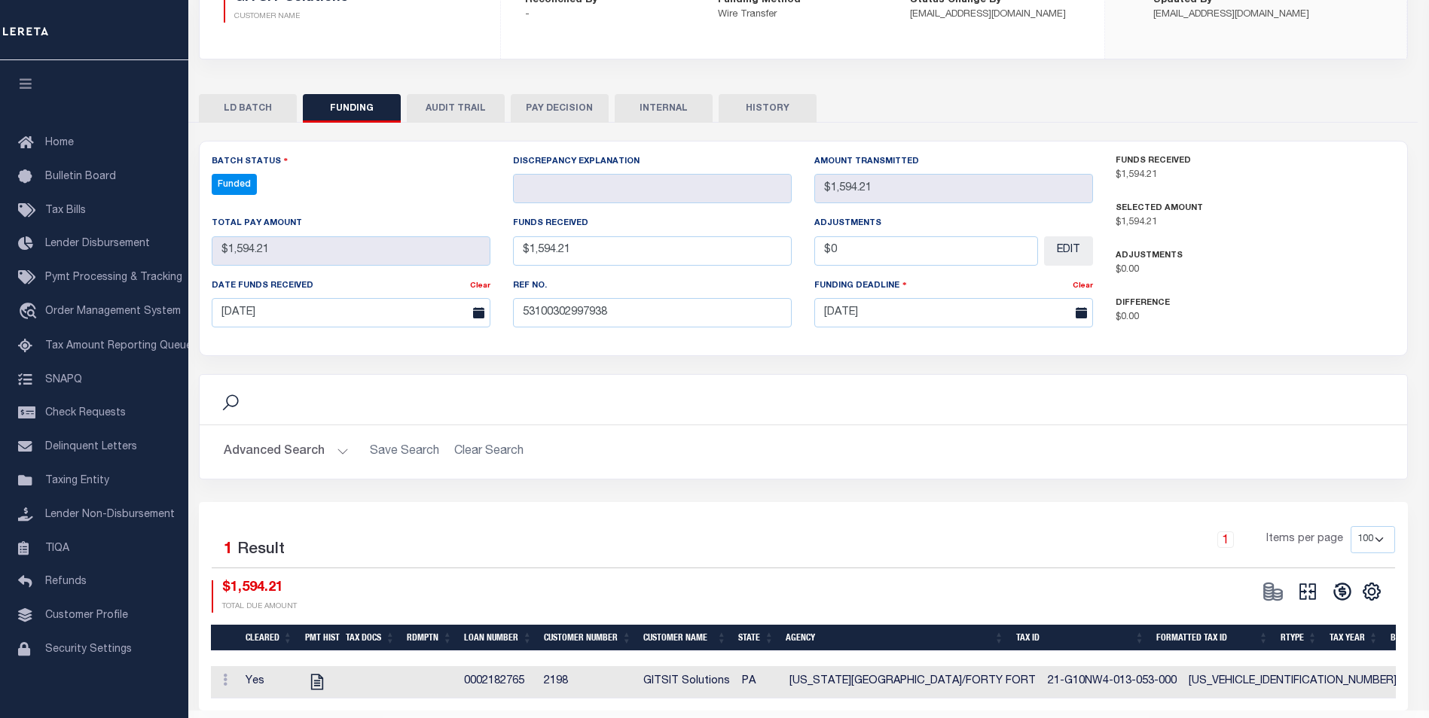
type input "$1,594.21"
type input "$0"
select select "100"
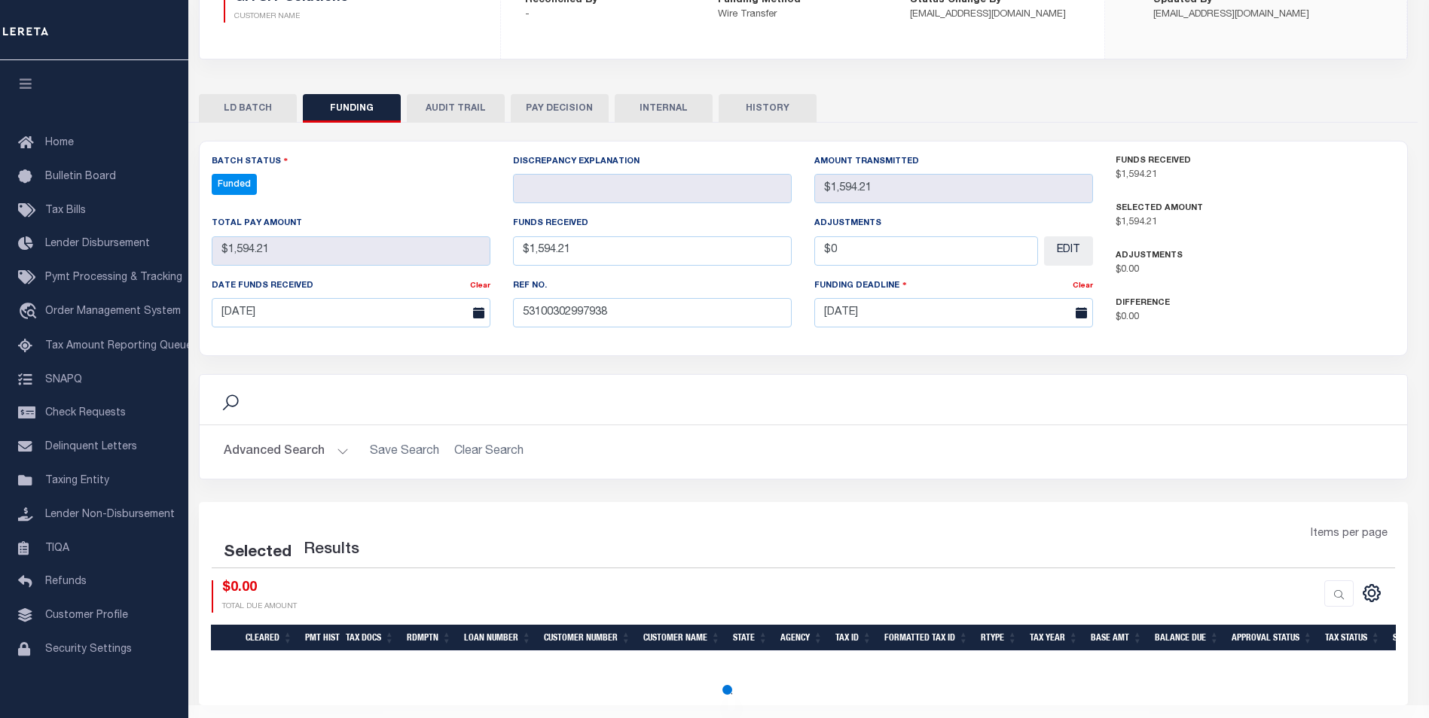
select select "100"
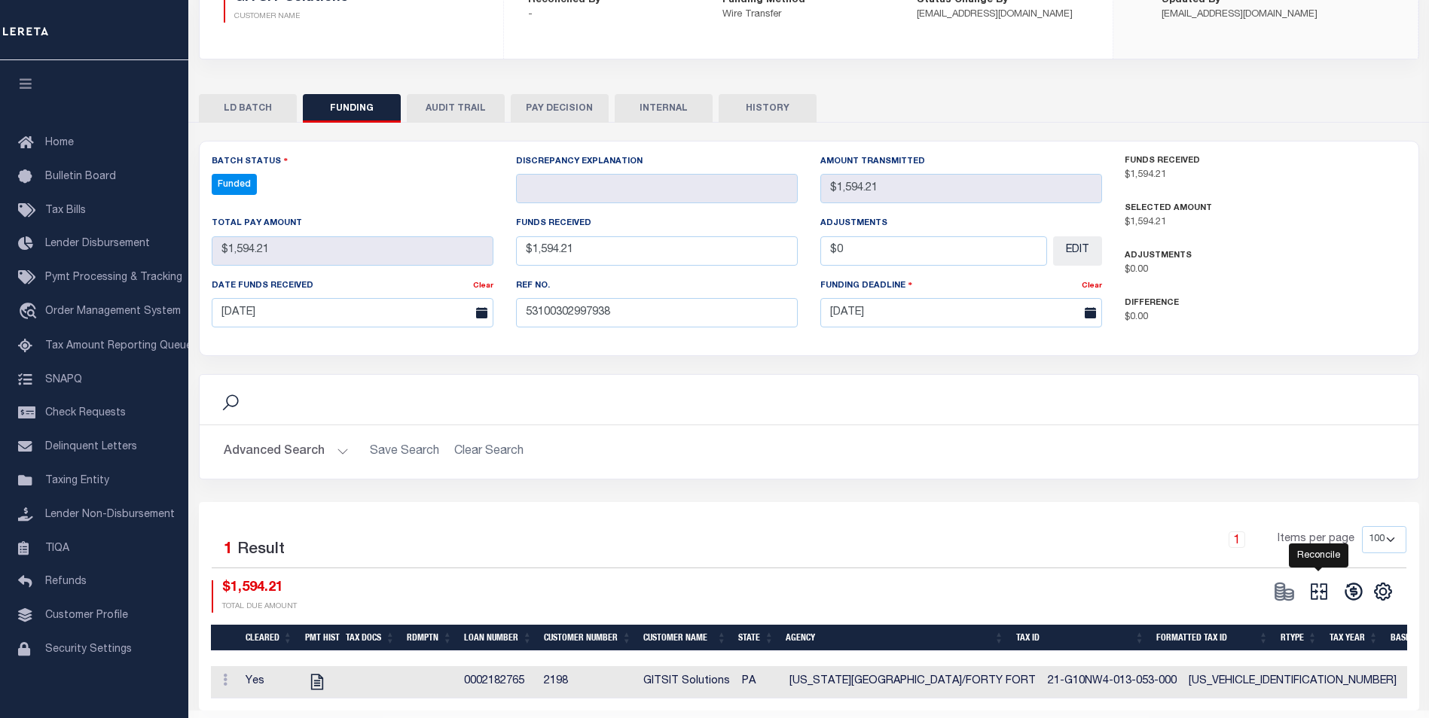
click at [1320, 595] on icon at bounding box center [1318, 591] width 21 height 21
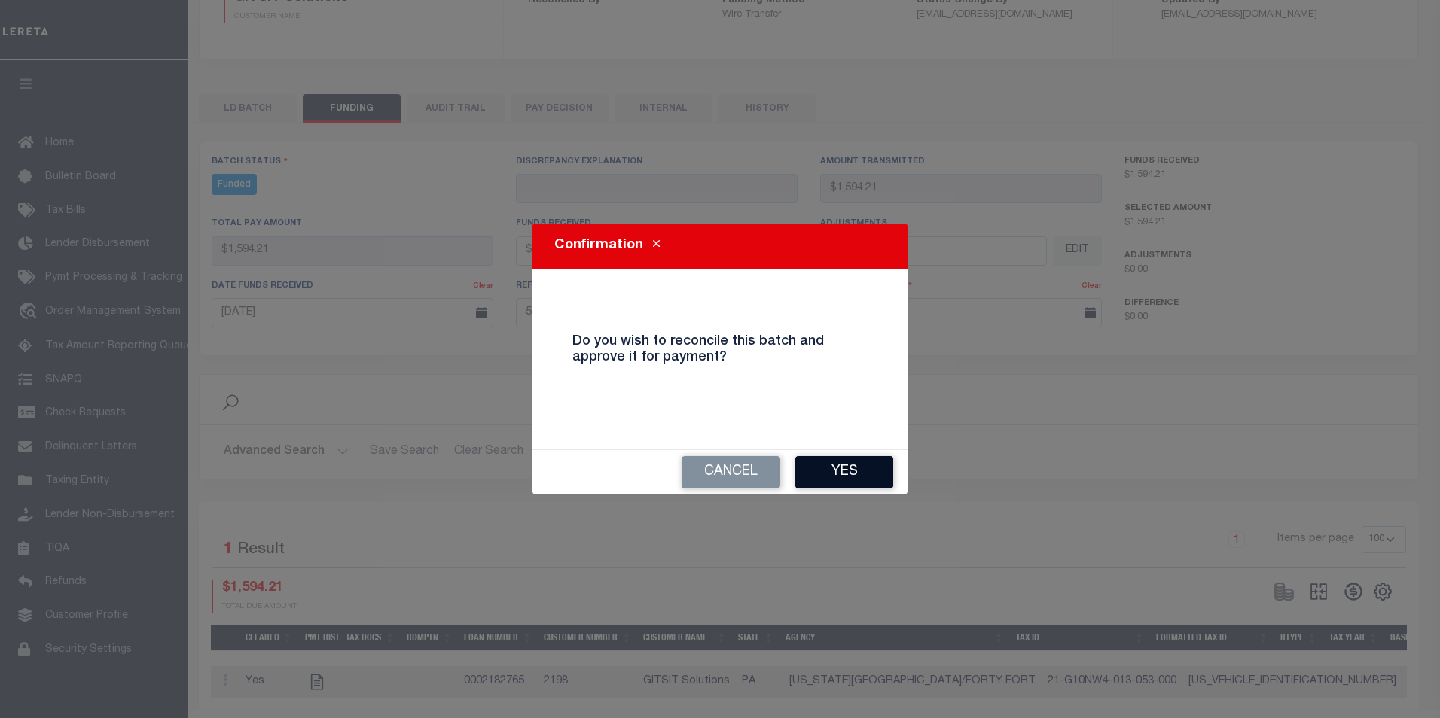
click at [868, 472] on button "Yes" at bounding box center [844, 472] width 98 height 32
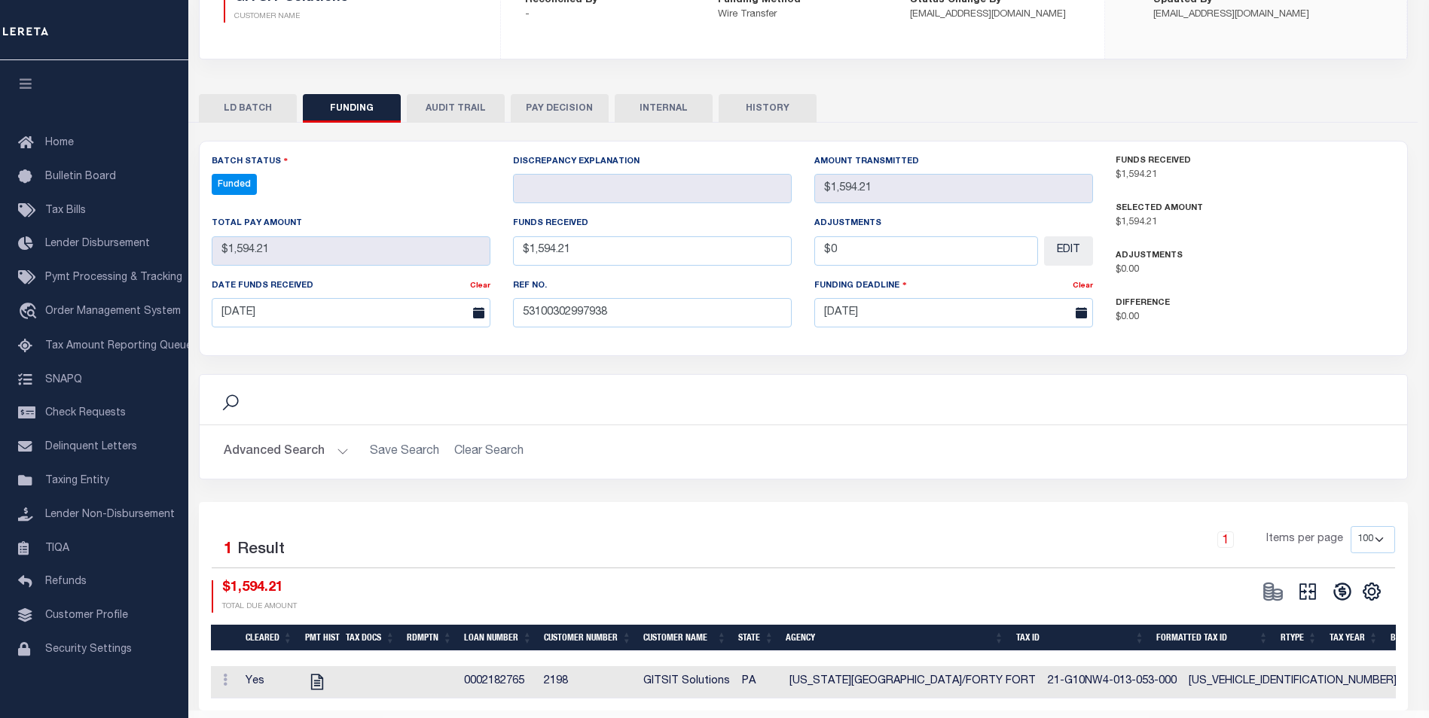
type input "$1,594.21"
type input "$0"
select select "100"
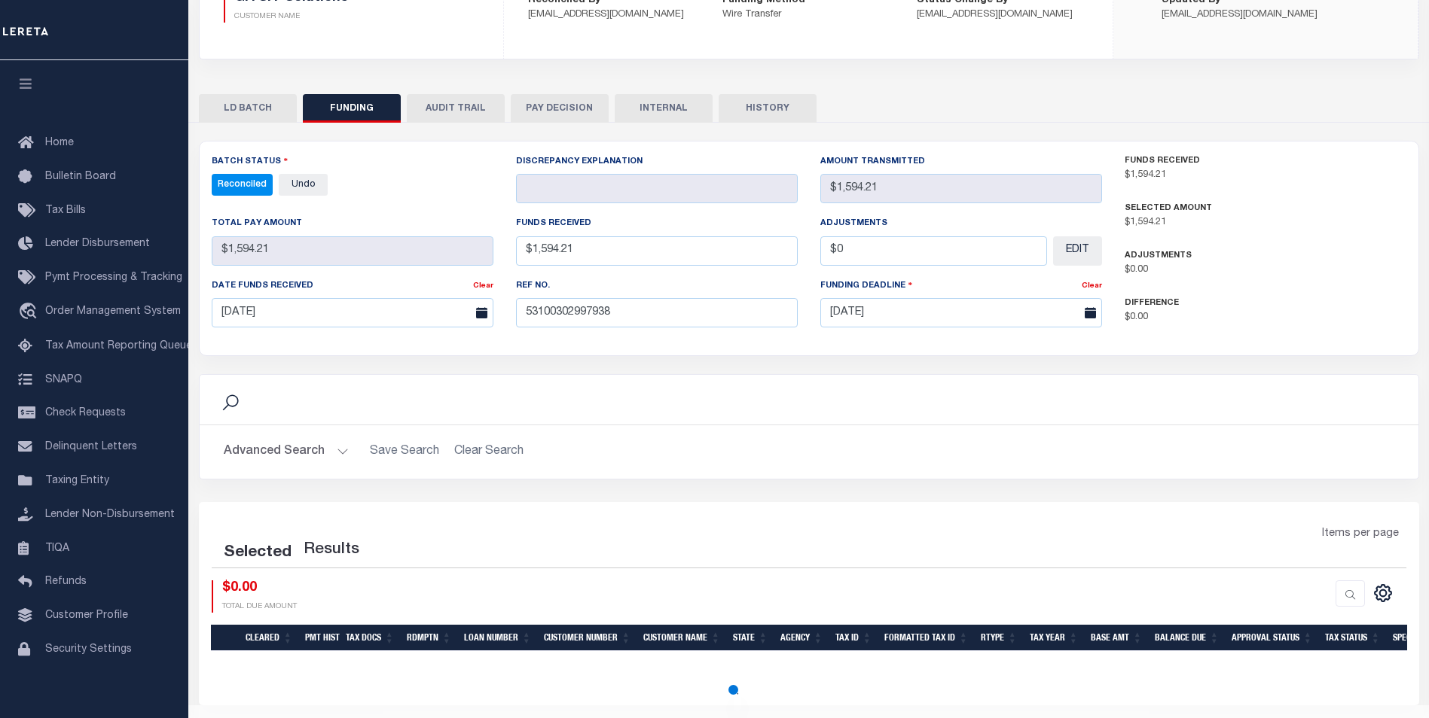
select select "100"
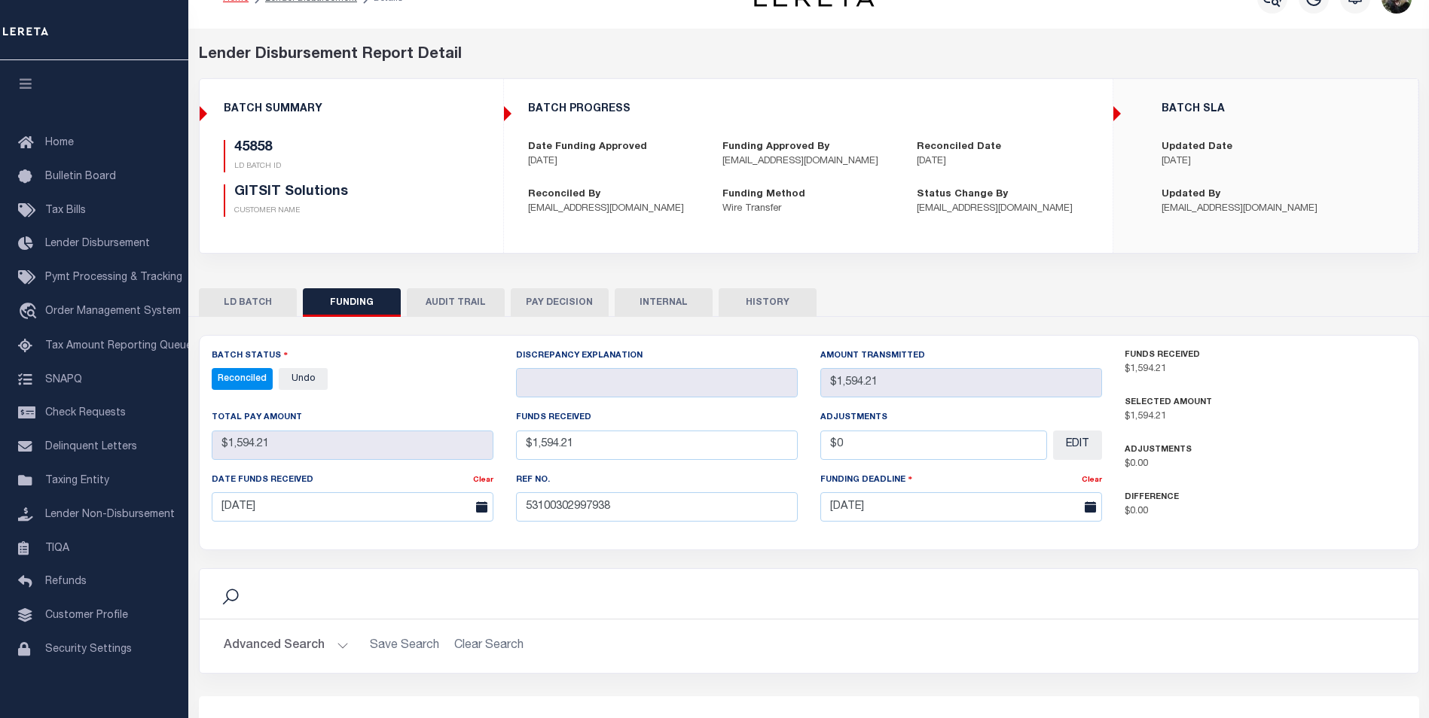
scroll to position [0, 0]
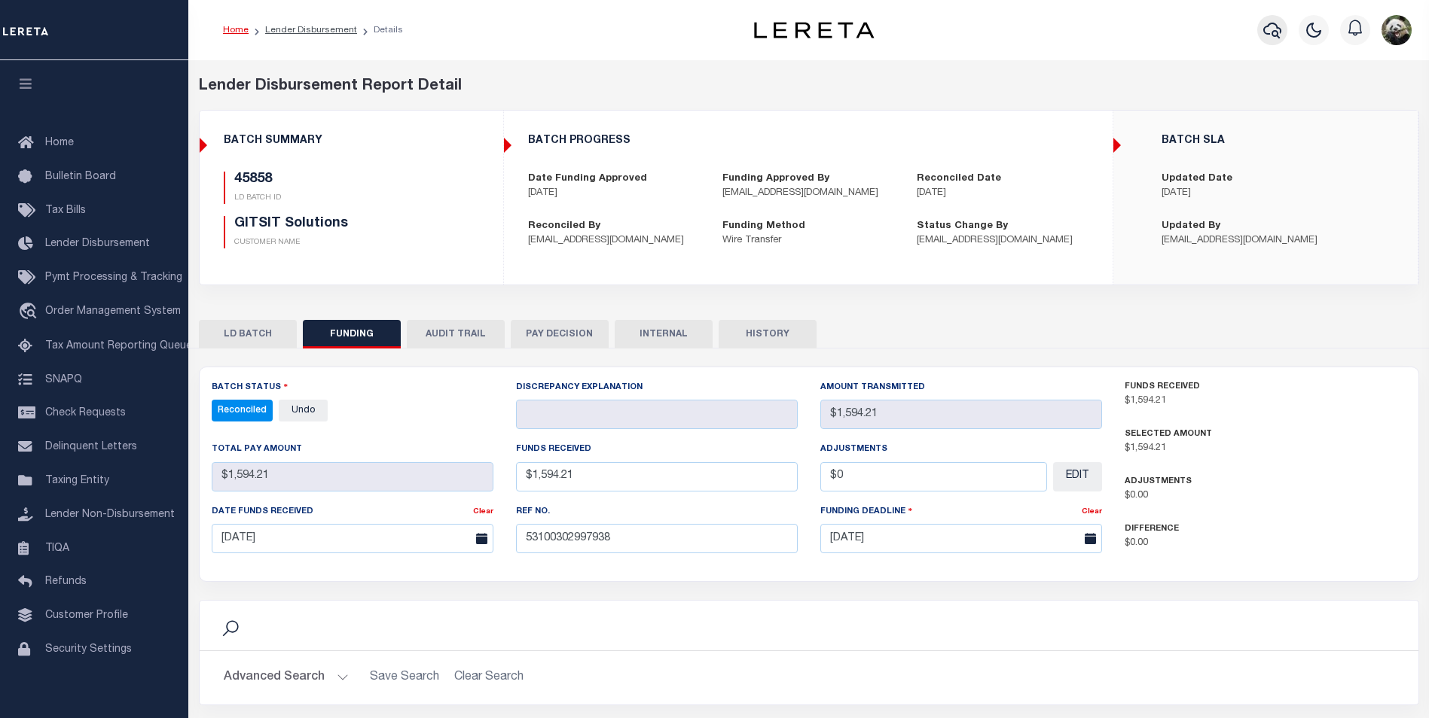
click at [1280, 20] on button "button" at bounding box center [1272, 30] width 30 height 30
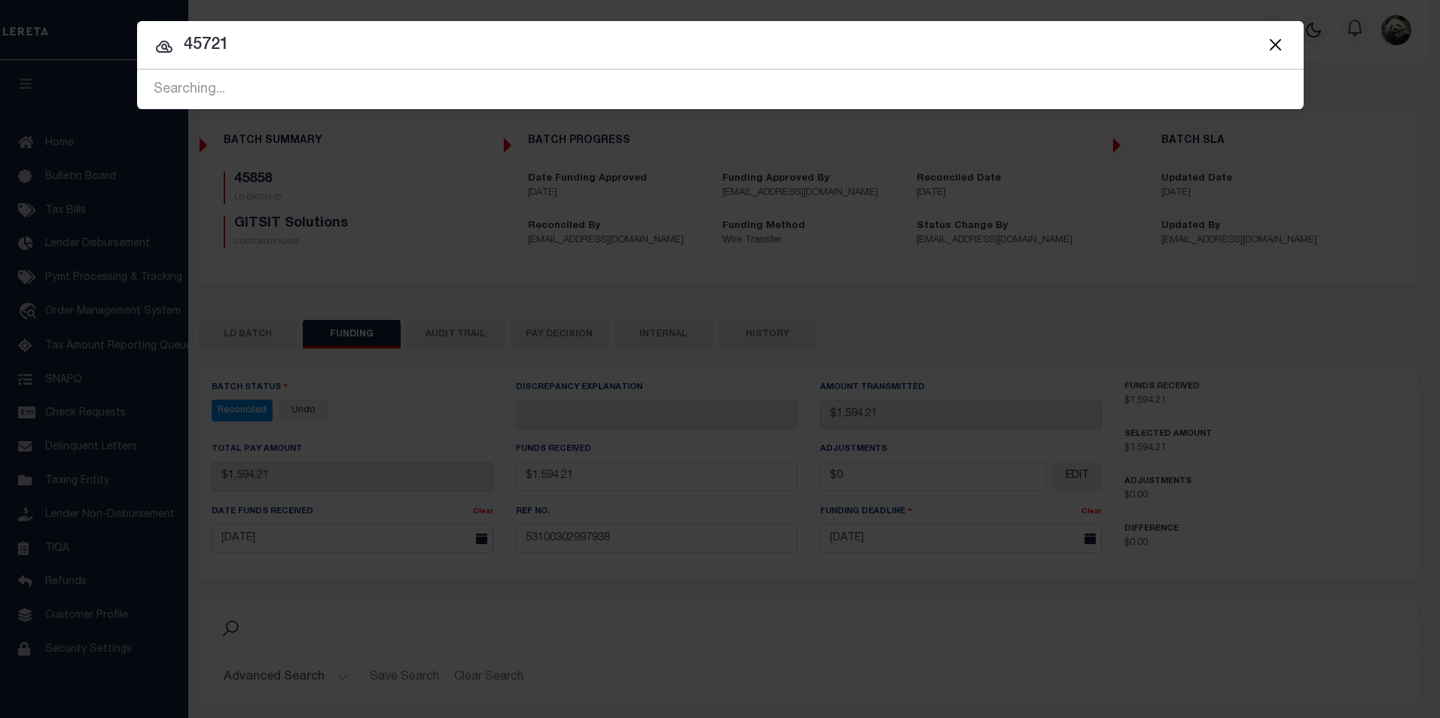
type input "45721"
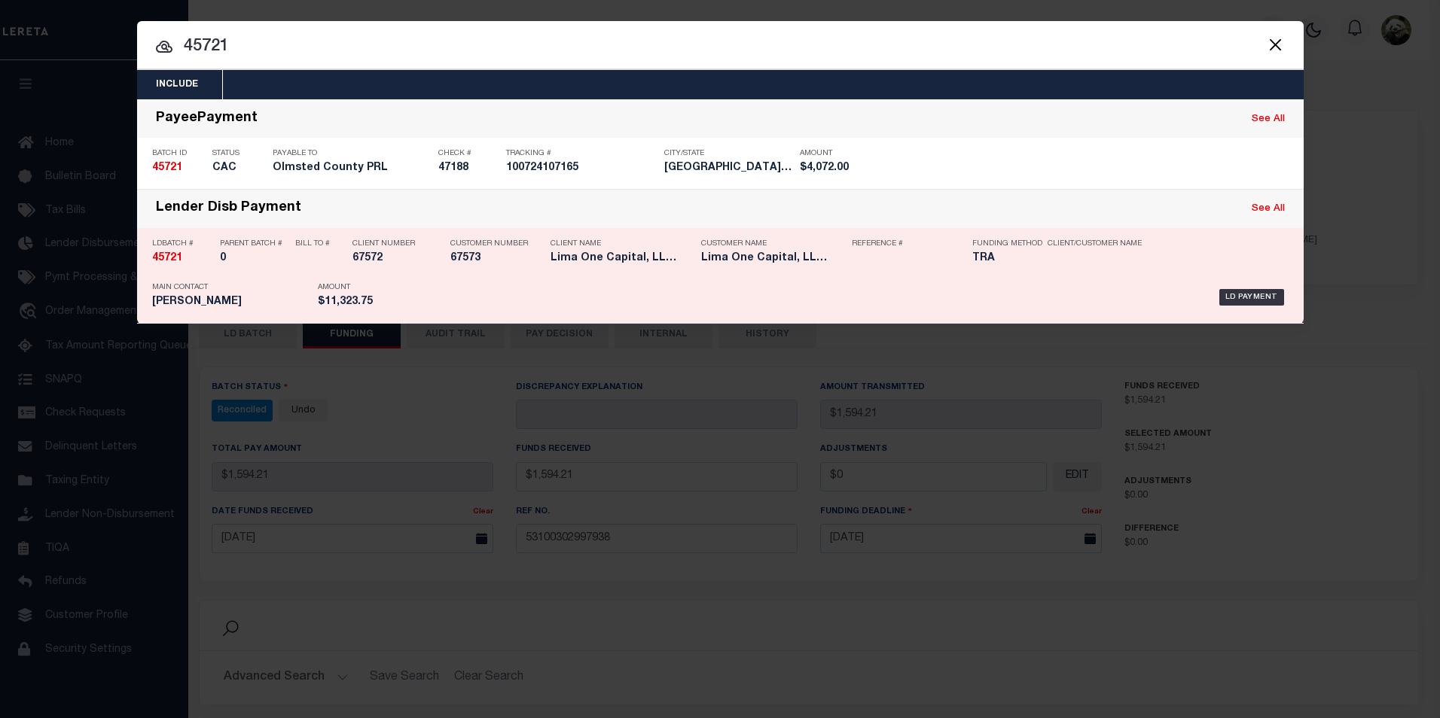
click at [462, 295] on div "LD Payment" at bounding box center [845, 298] width 888 height 44
checkbox input "true"
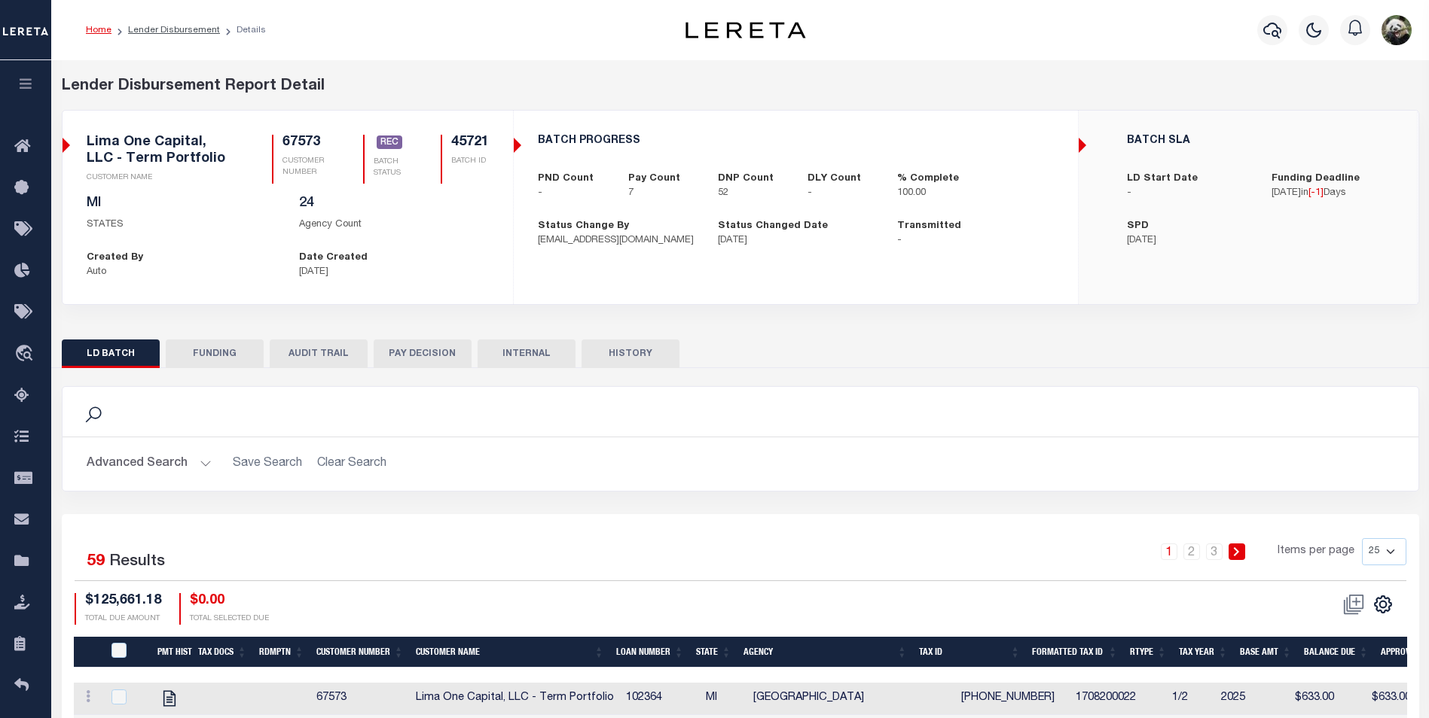
click at [201, 350] on button "FUNDING" at bounding box center [215, 354] width 98 height 29
type input "$11,323.75"
type input "$0"
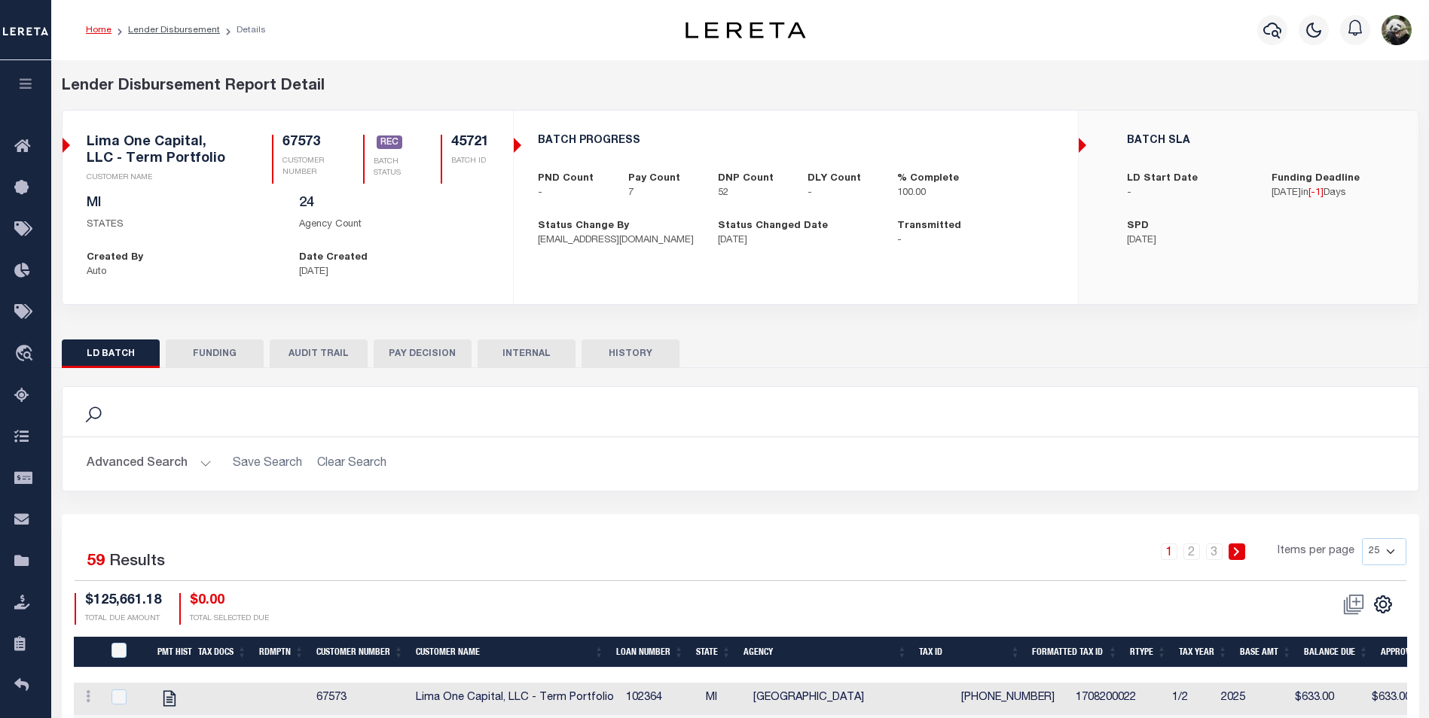
type input "[DATE]"
type input "20250829MMQFMP2700414208291624FT03"
type input "[DATE]"
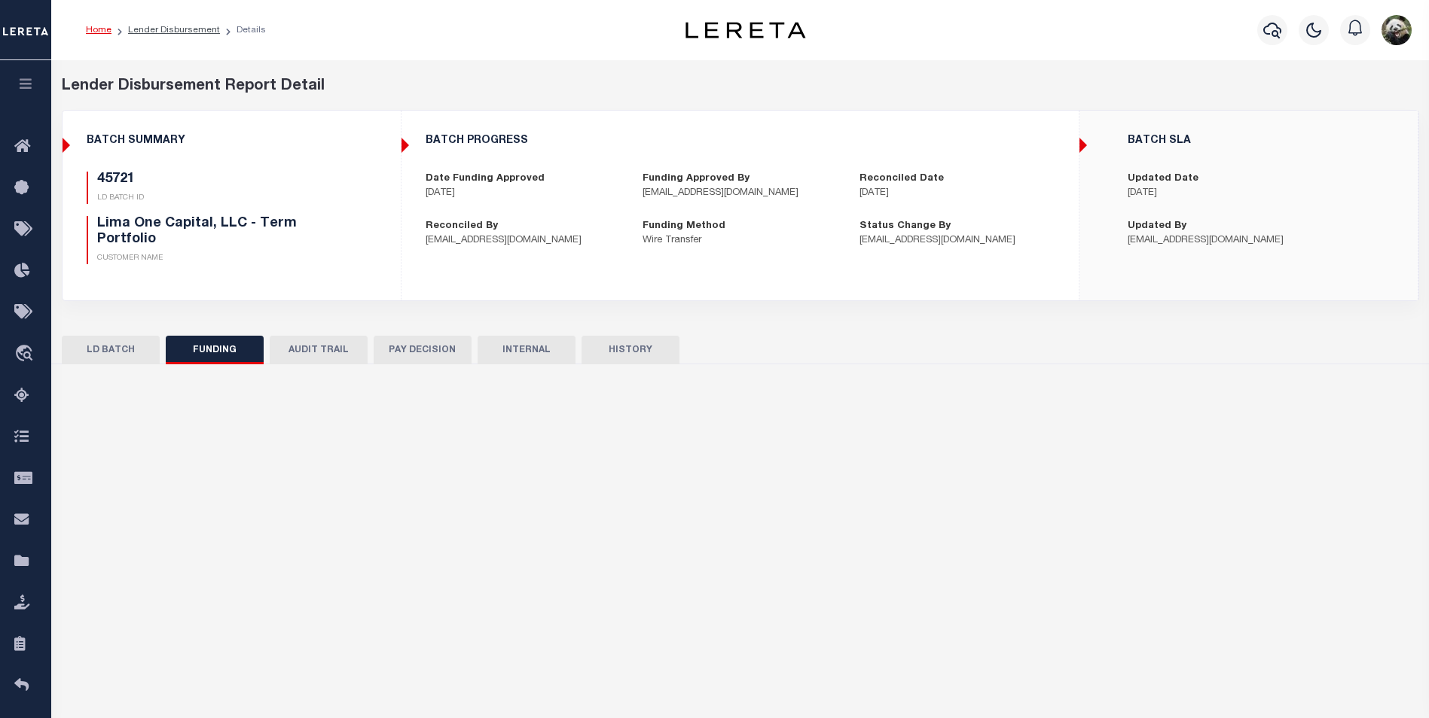
select select "100"
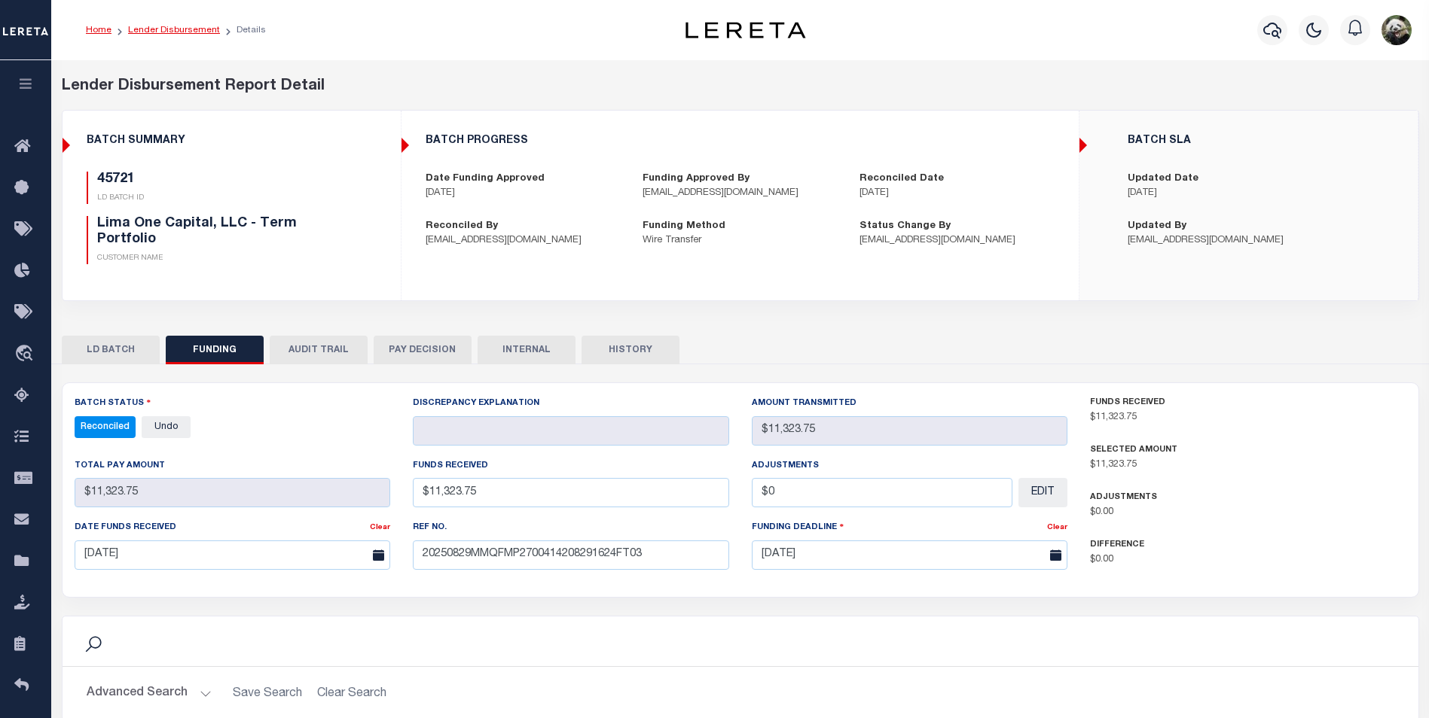
click at [177, 29] on link "Lender Disbursement" at bounding box center [174, 30] width 92 height 9
checkbox input "true"
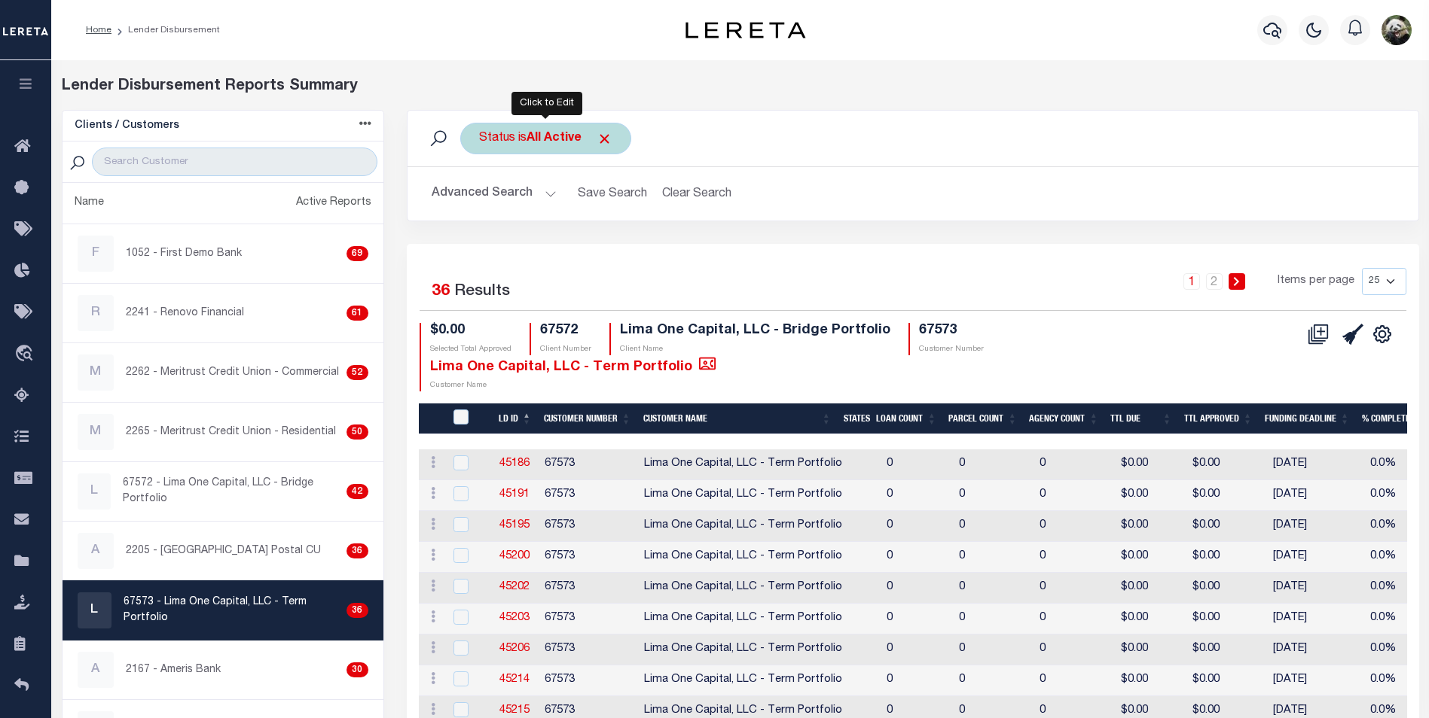
click at [525, 136] on div "Status is All Active" at bounding box center [545, 139] width 171 height 32
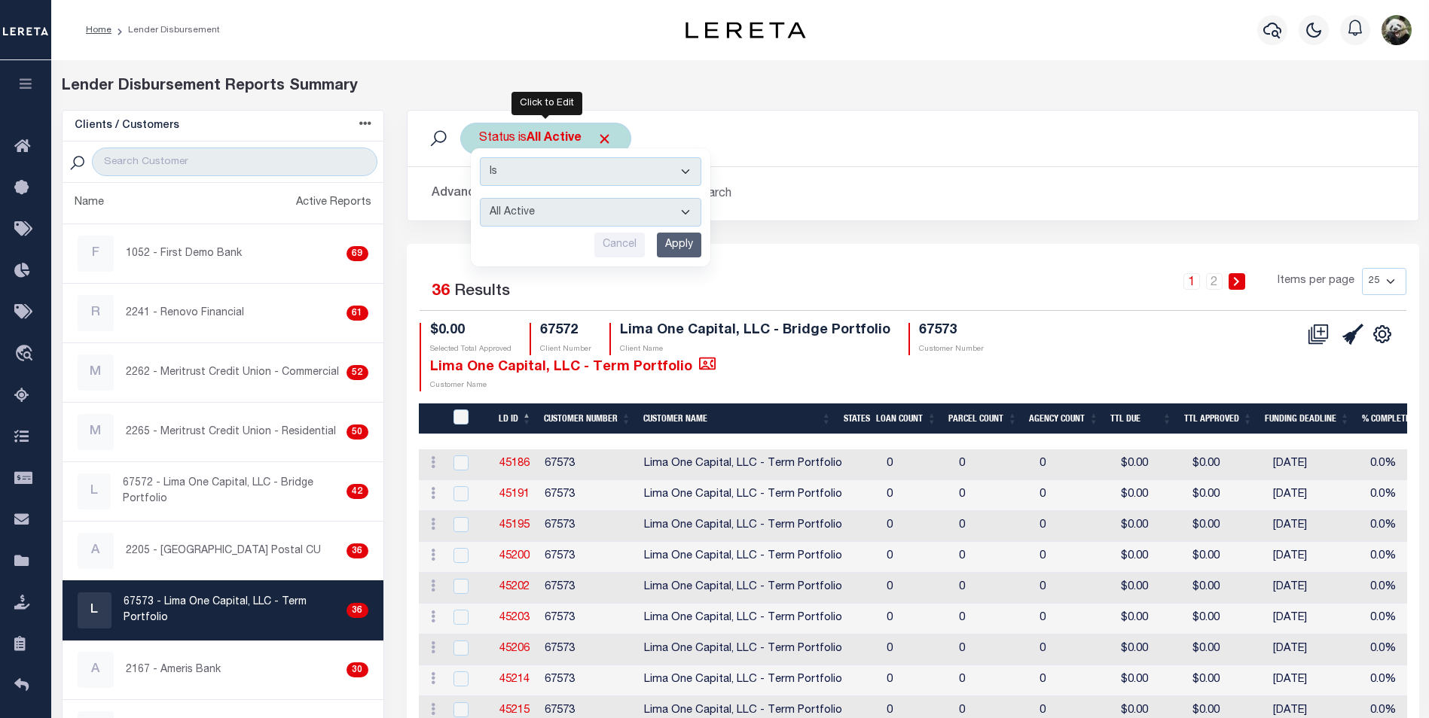
click at [587, 216] on select "All Active Approval In Progress Batching In Progress Complete Do Not Pay Escrow…" at bounding box center [590, 212] width 221 height 29
select select "REC"
click at [480, 198] on select "All Active Approval In Progress Batching In Progress Complete Do Not Pay Escrow…" at bounding box center [590, 212] width 221 height 29
click at [693, 246] on input "Apply" at bounding box center [679, 245] width 44 height 25
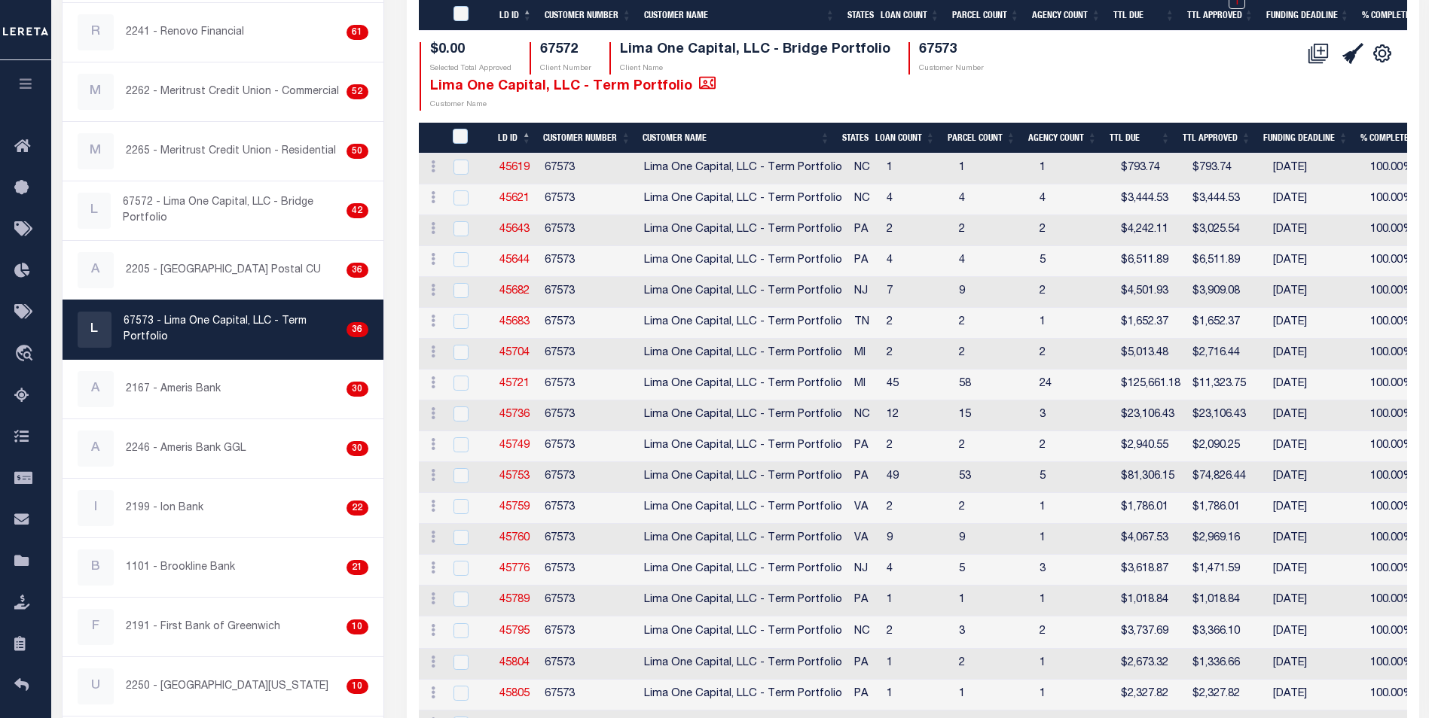
scroll to position [452, 0]
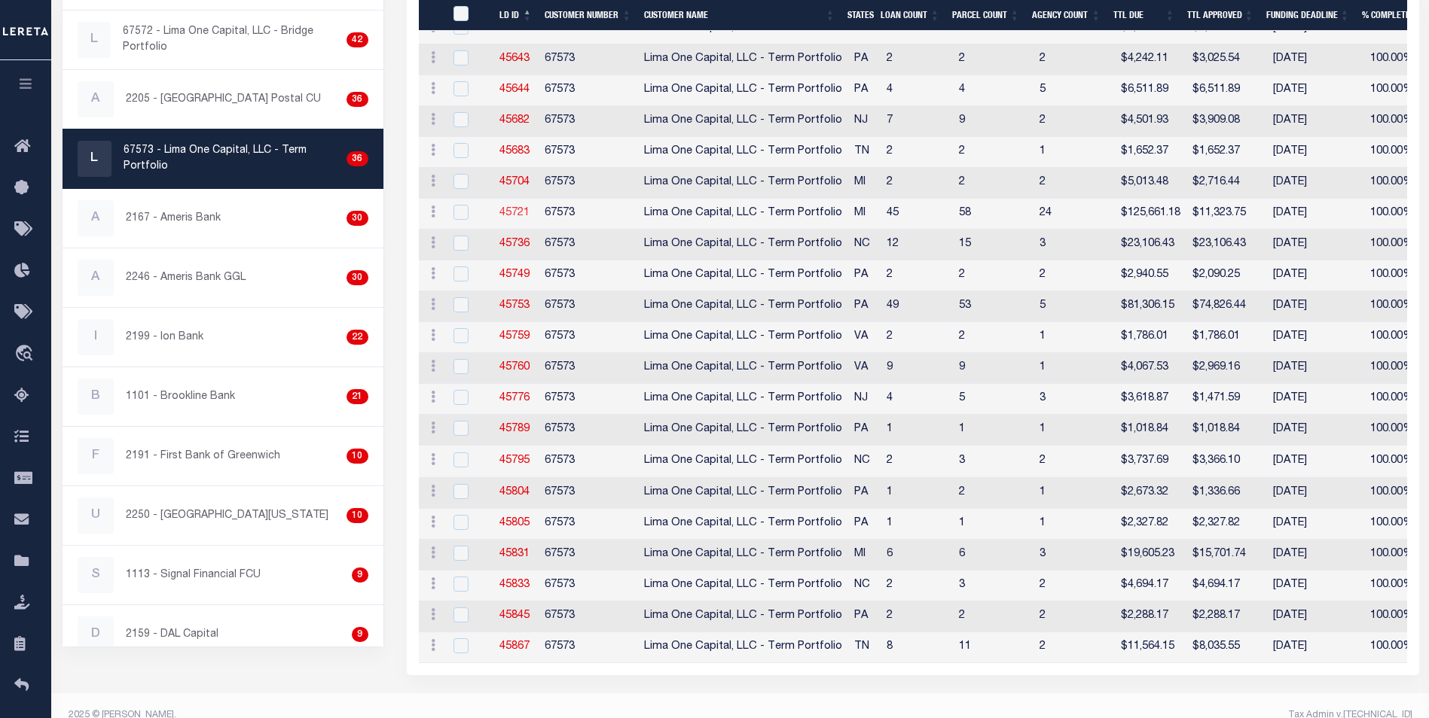
click at [506, 210] on link "45721" at bounding box center [514, 213] width 30 height 11
checkbox input "true"
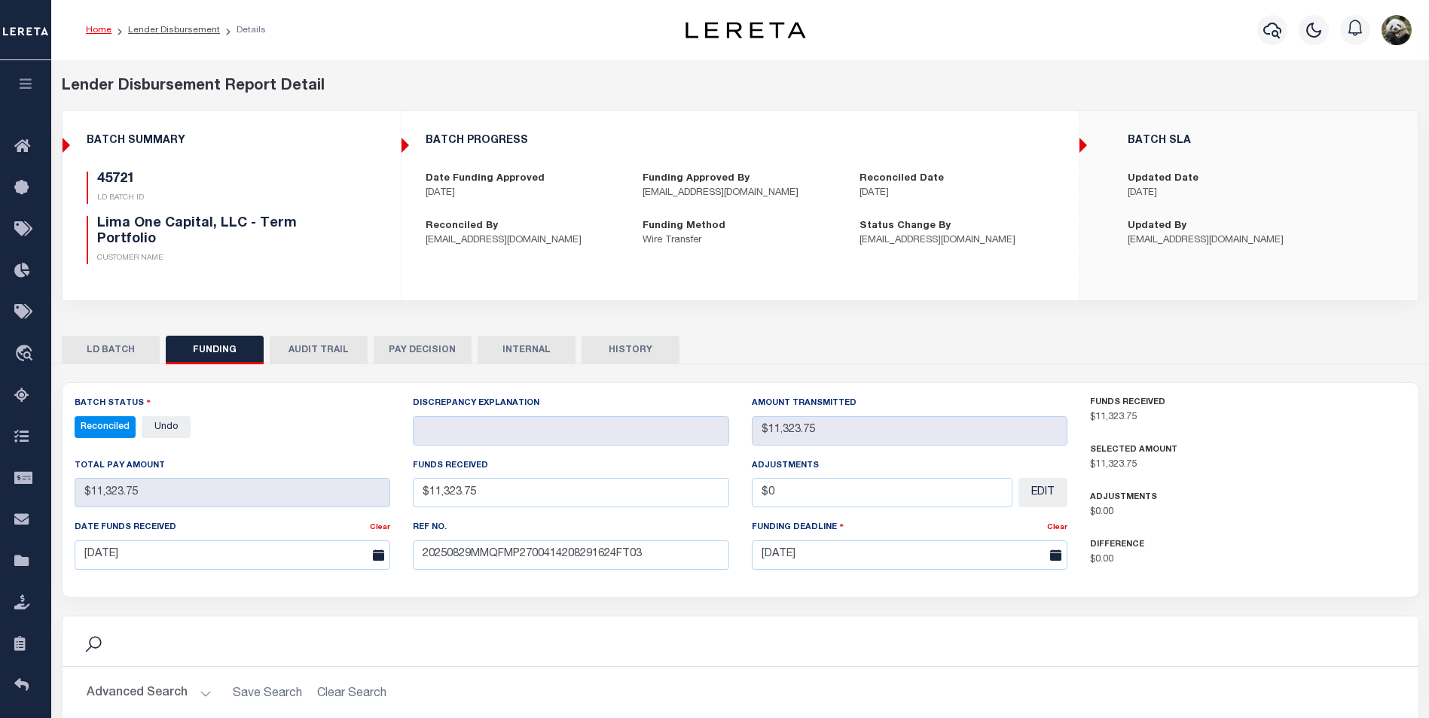
click at [207, 354] on button "FUNDING" at bounding box center [215, 350] width 98 height 29
click at [19, 267] on icon at bounding box center [26, 271] width 24 height 19
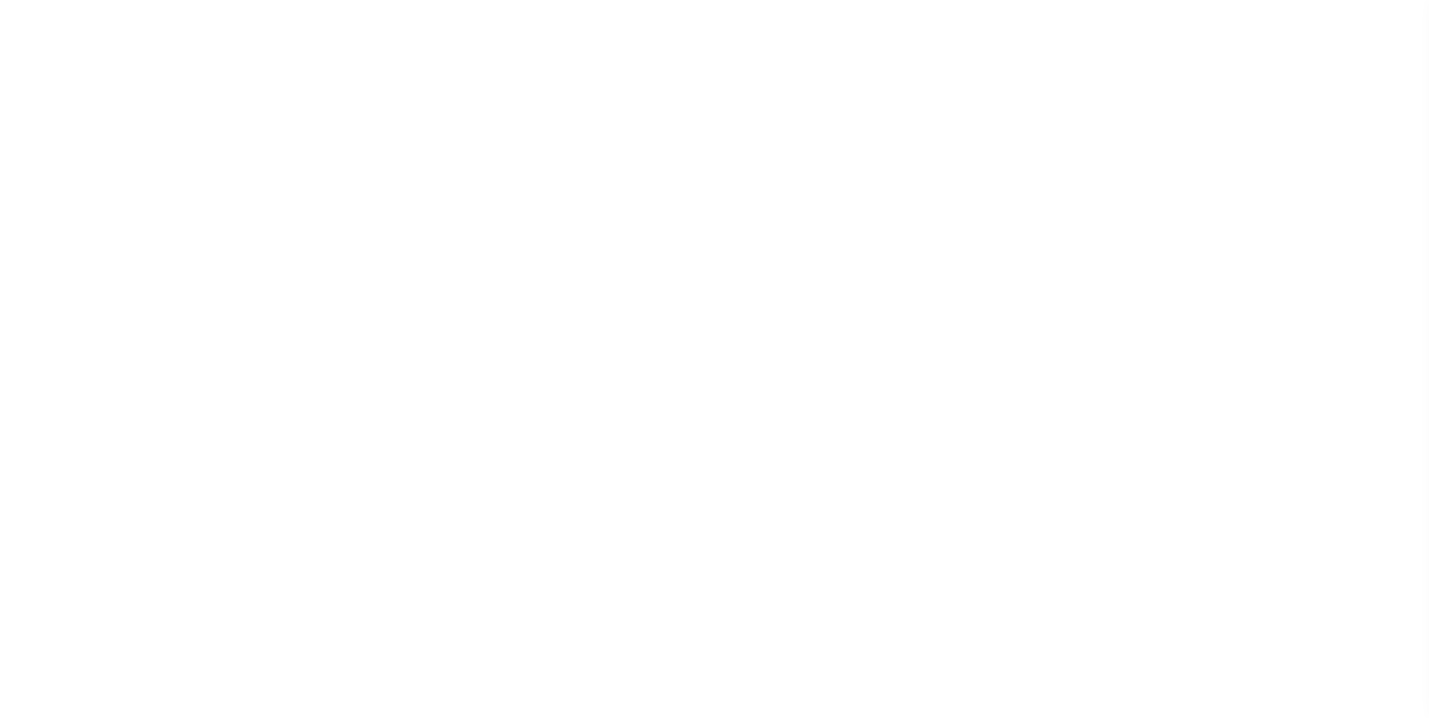
select select "200"
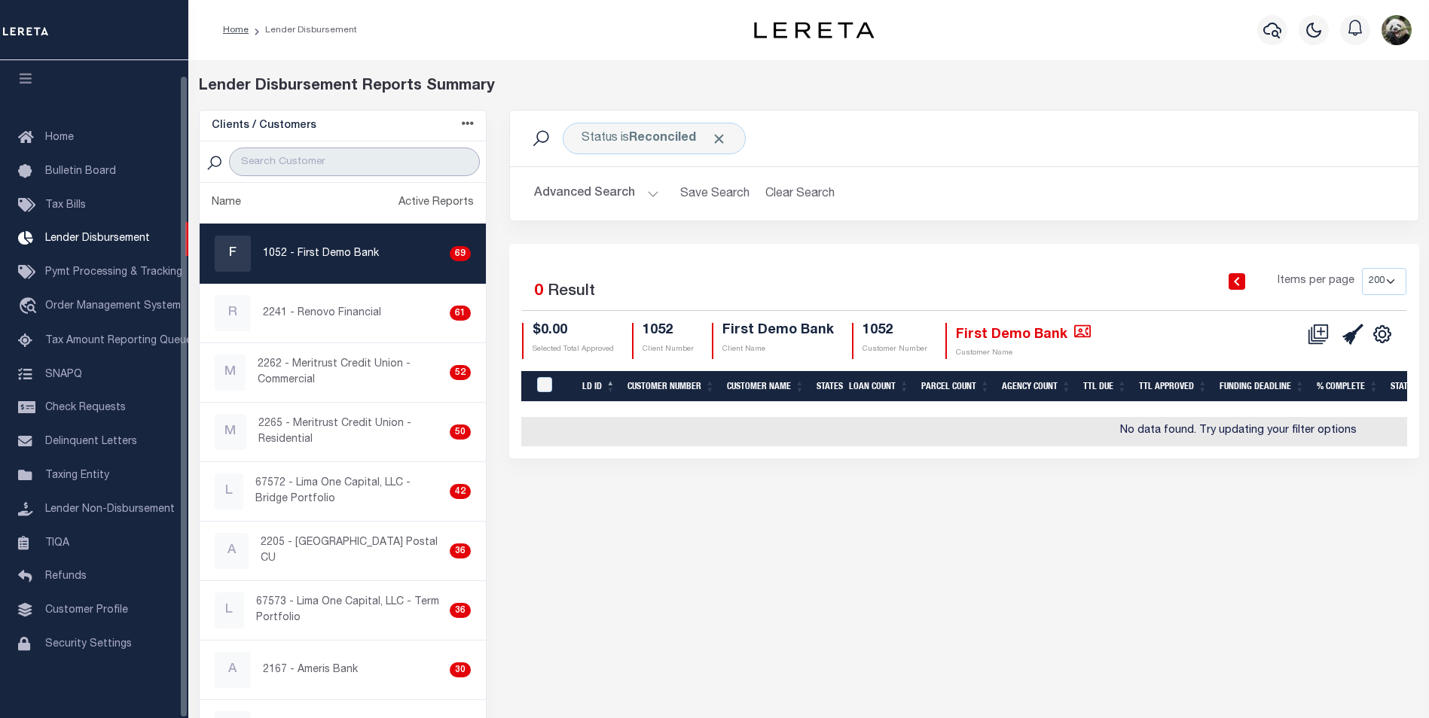
click at [279, 167] on input "search" at bounding box center [354, 162] width 251 height 29
type input "GIT"
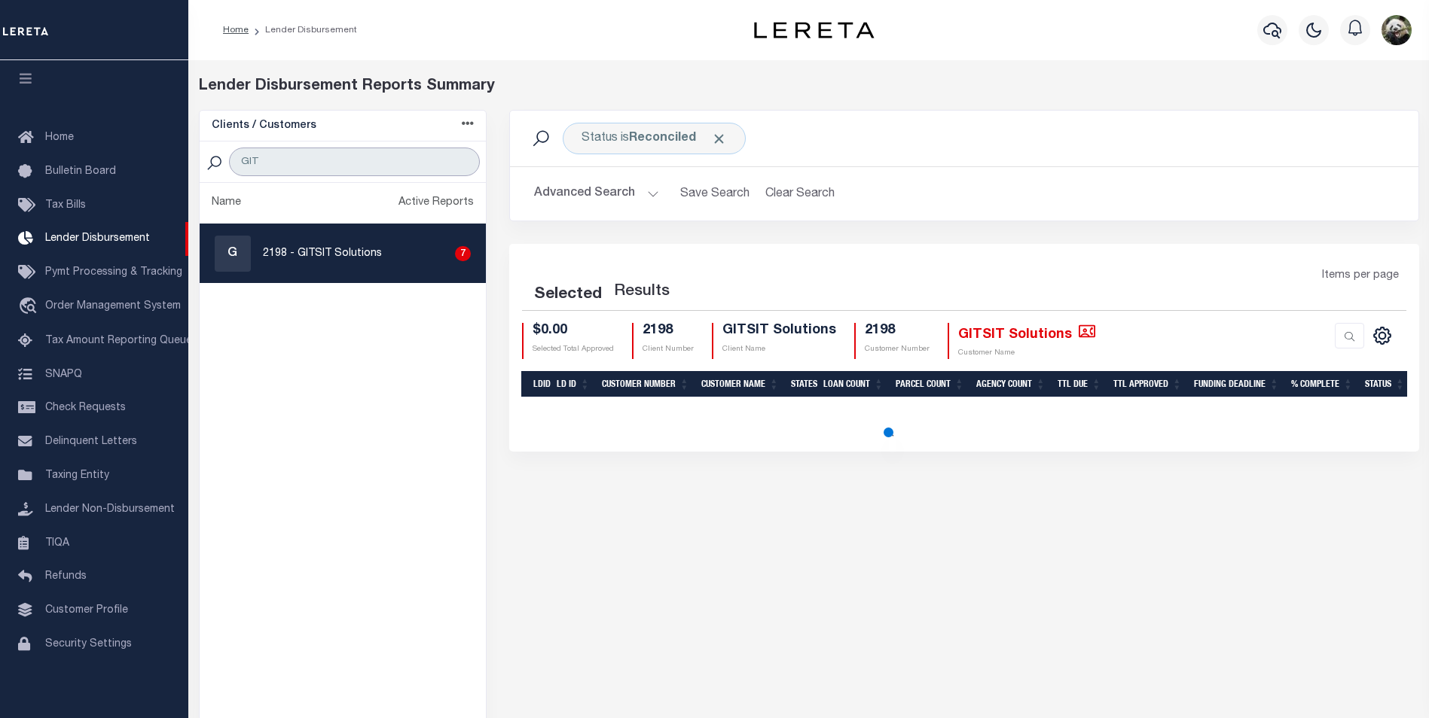
select select "200"
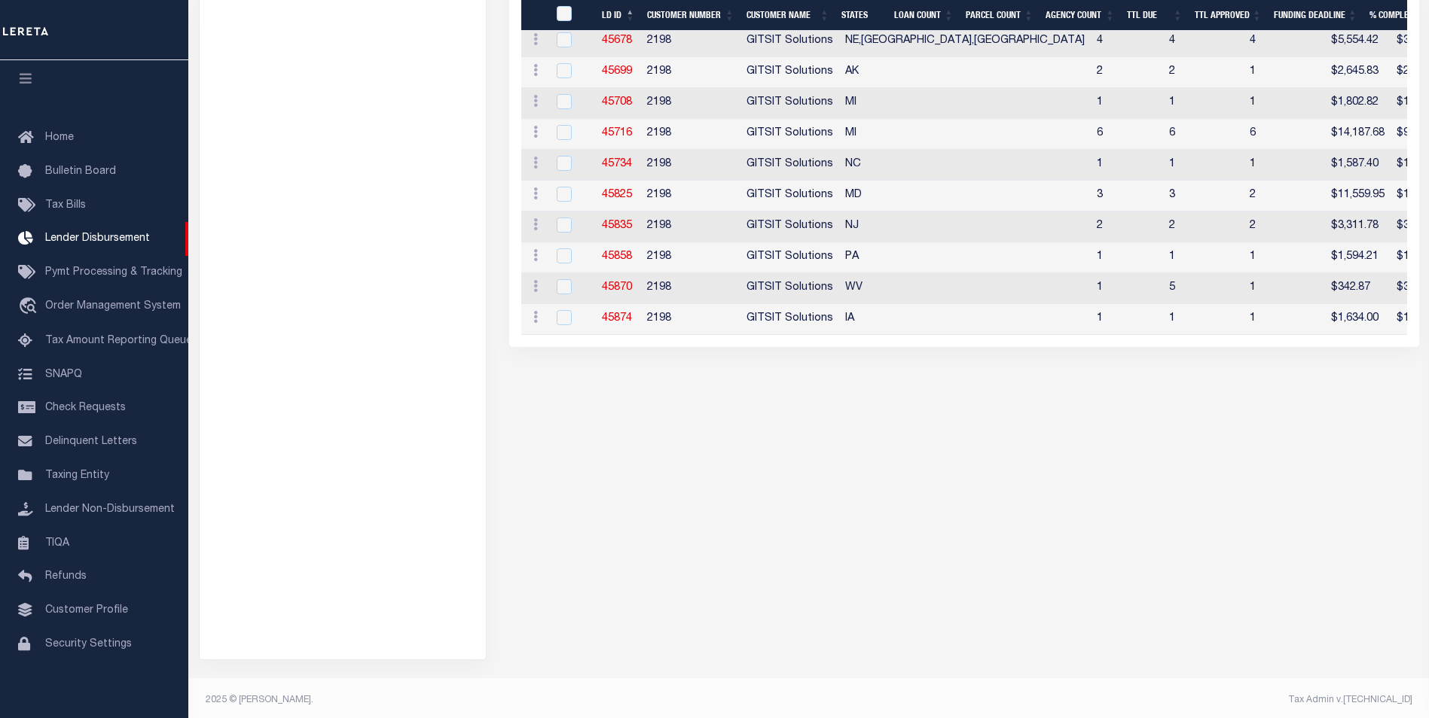
scroll to position [4934, 0]
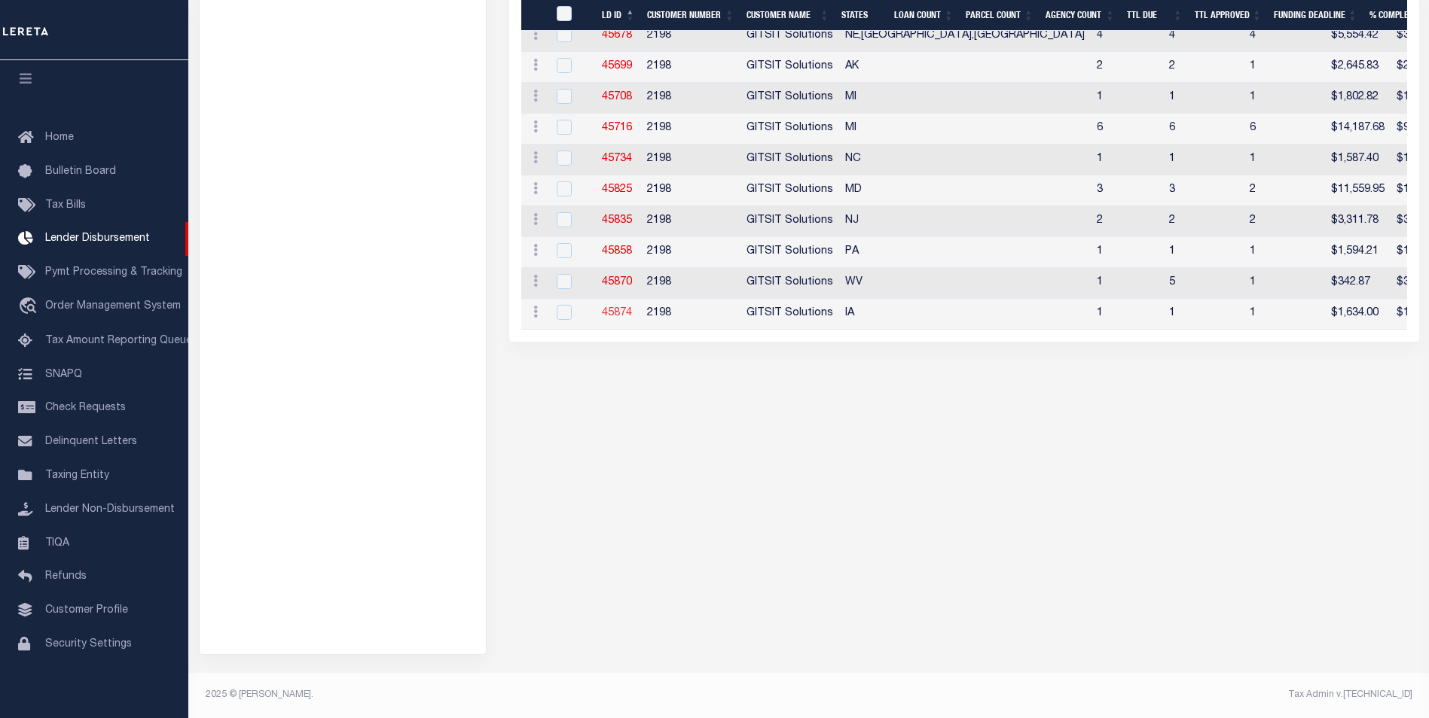
click at [623, 319] on link "45874" at bounding box center [617, 313] width 30 height 11
checkbox input "true"
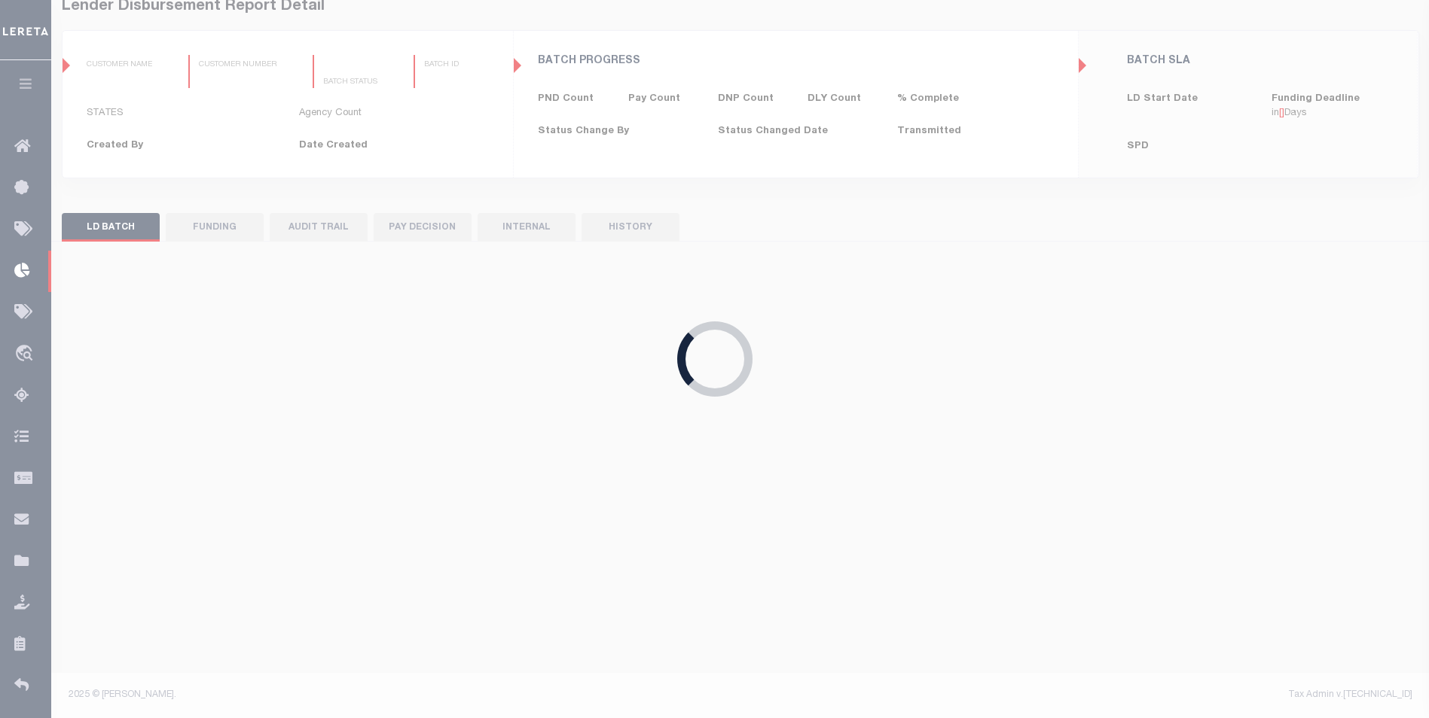
type input "$0.00"
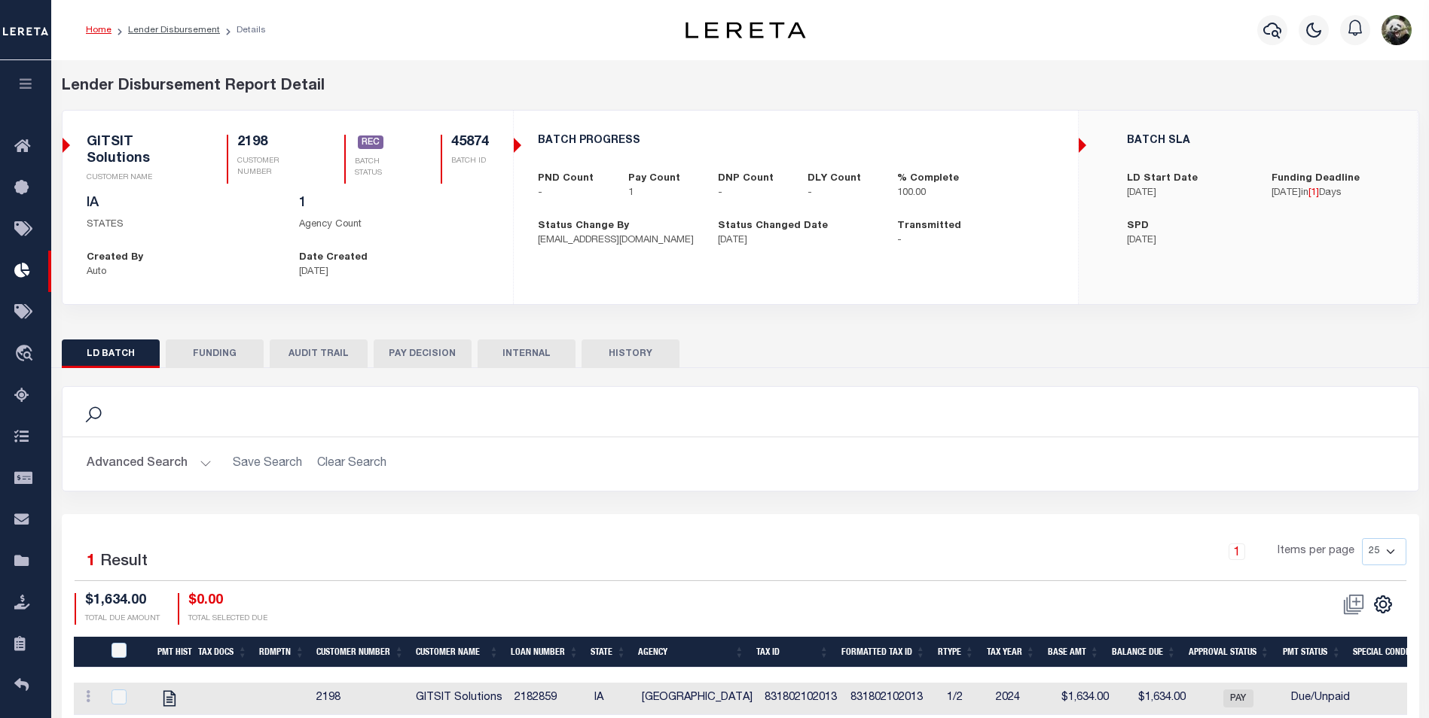
click at [212, 349] on button "FUNDING" at bounding box center [215, 354] width 98 height 29
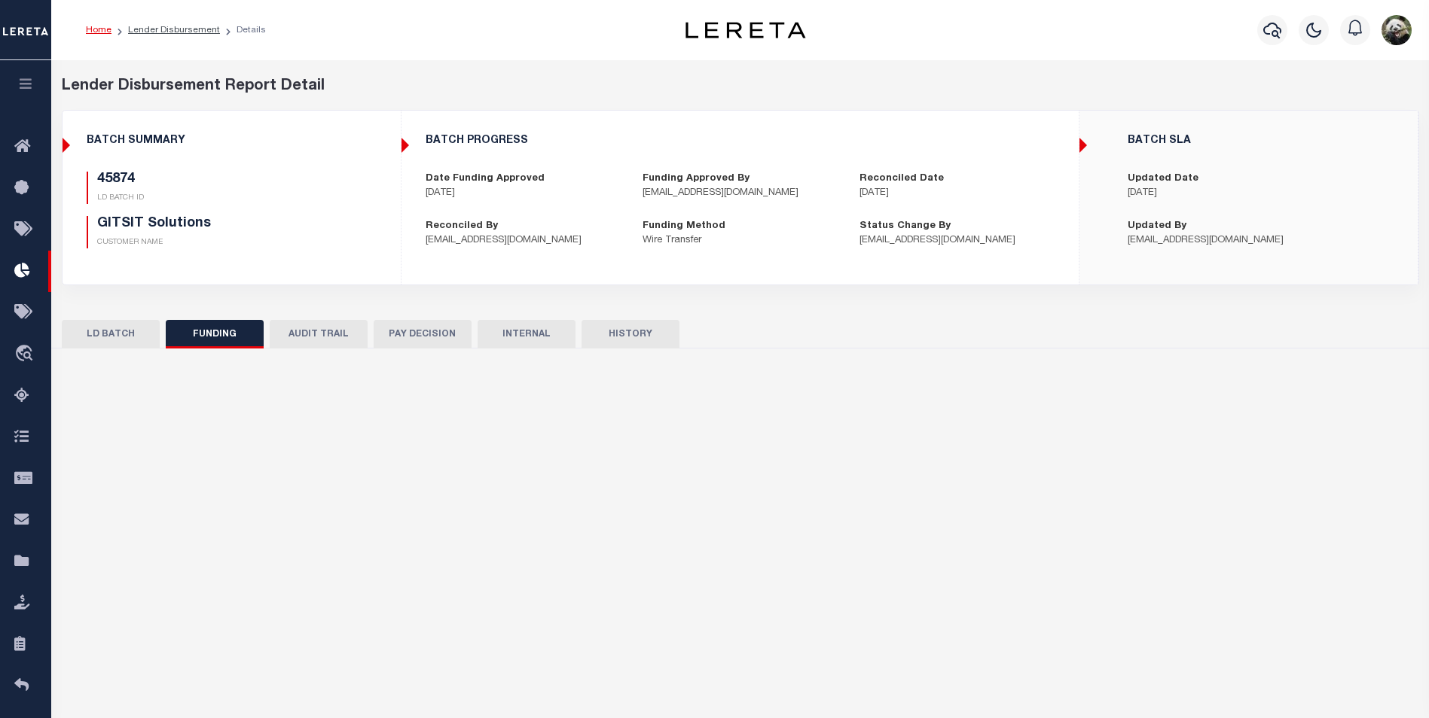
type input "$1,634"
type input "$0"
type input "[DATE]"
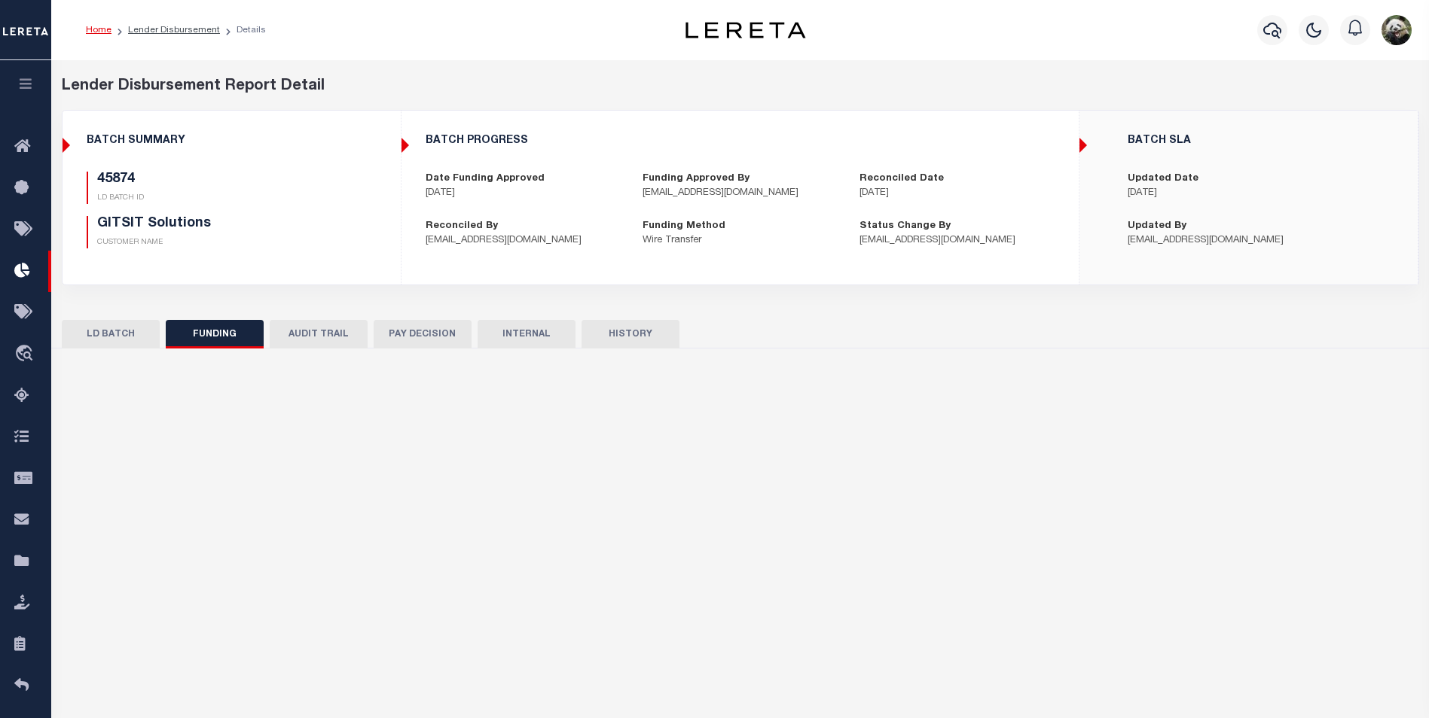
type input "53100307924000"
type input "[DATE]"
select select "100"
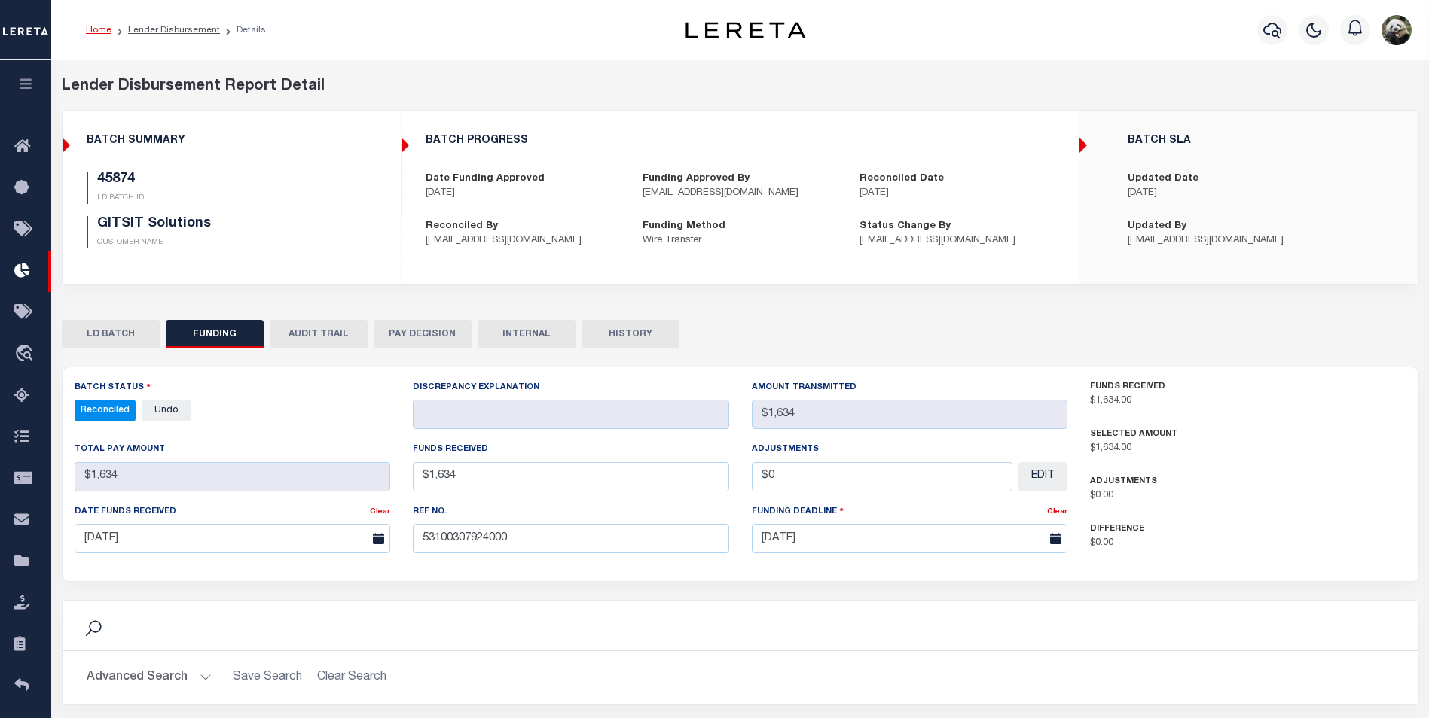
select select "100"
